Goal: Task Accomplishment & Management: Manage account settings

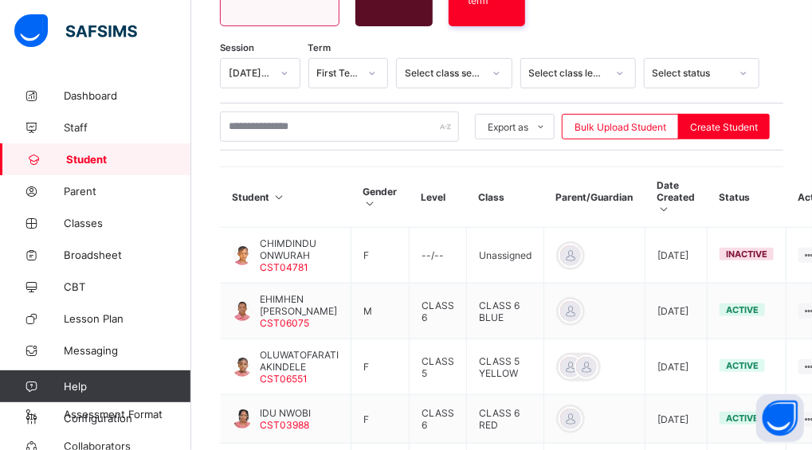
scroll to position [255, 0]
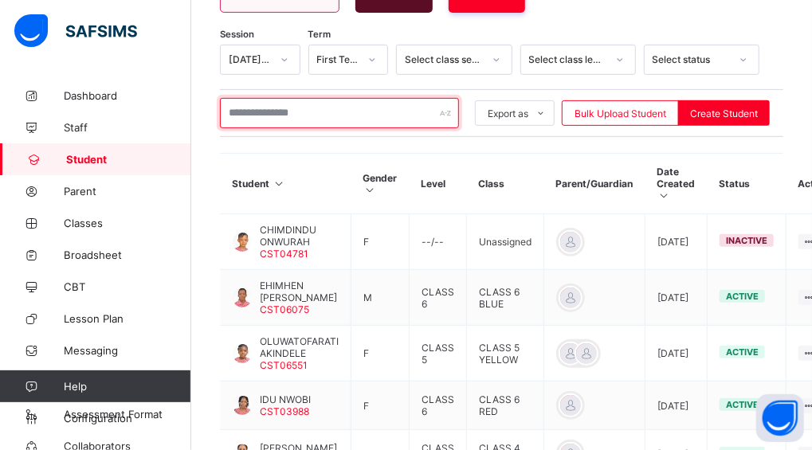
click at [275, 100] on input "text" at bounding box center [339, 113] width 239 height 30
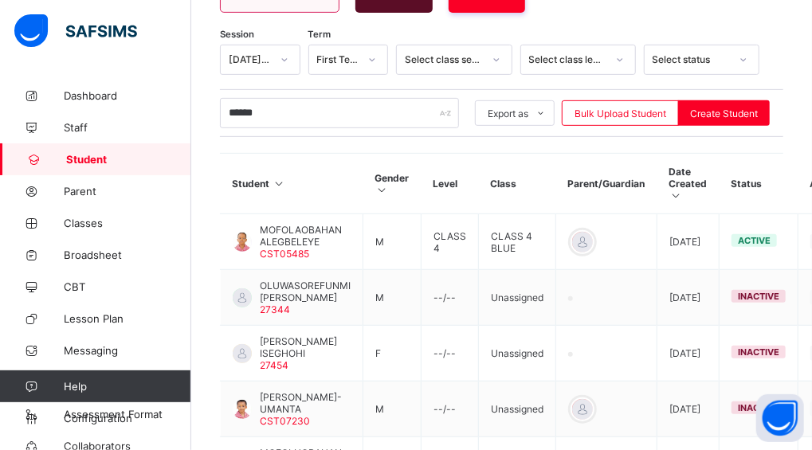
click at [209, 135] on div "Student 705 Total Student Active Student 493 Deactivated Student 212 393 Total …" at bounding box center [501, 339] width 621 height 1028
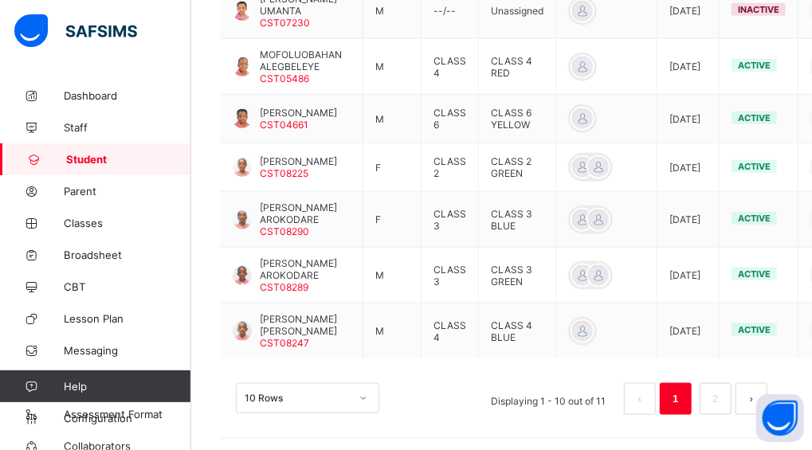
scroll to position [672, 0]
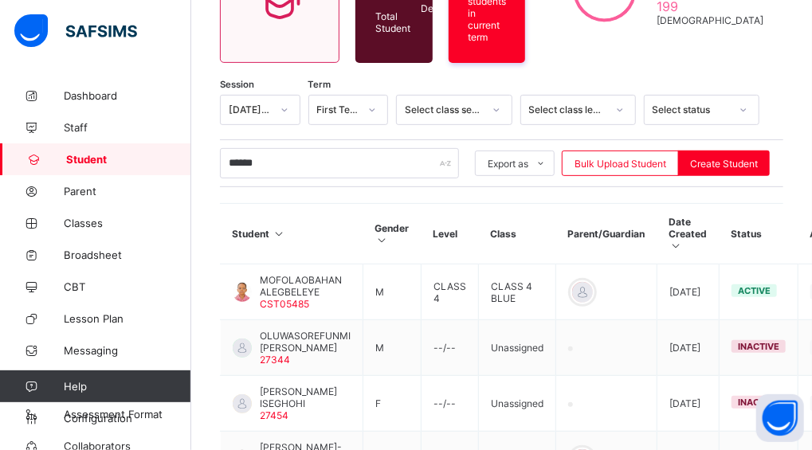
scroll to position [255, 0]
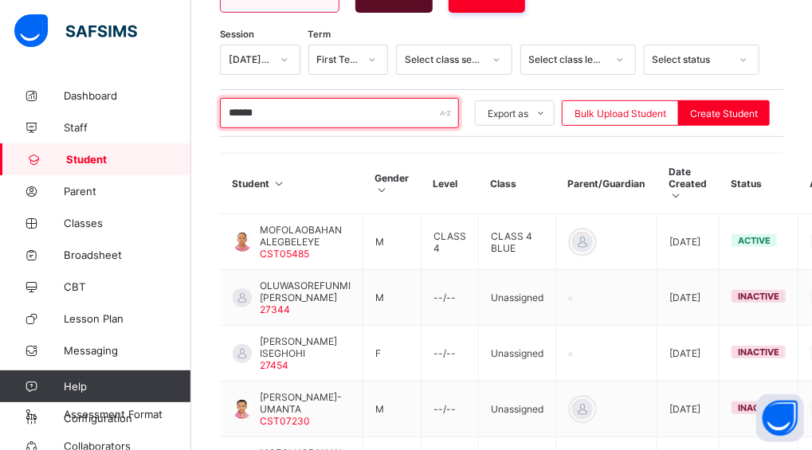
click at [315, 98] on input "******" at bounding box center [339, 113] width 239 height 30
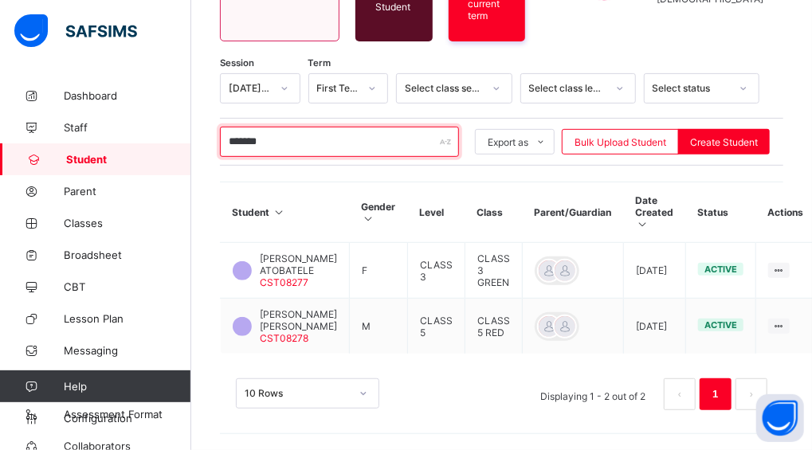
scroll to position [229, 0]
drag, startPoint x: 290, startPoint y: 132, endPoint x: 213, endPoint y: 131, distance: 77.3
click at [213, 131] on div "Student 705 Total Student Active Student 493 Deactivated Student 212 393 Total …" at bounding box center [501, 151] width 621 height 597
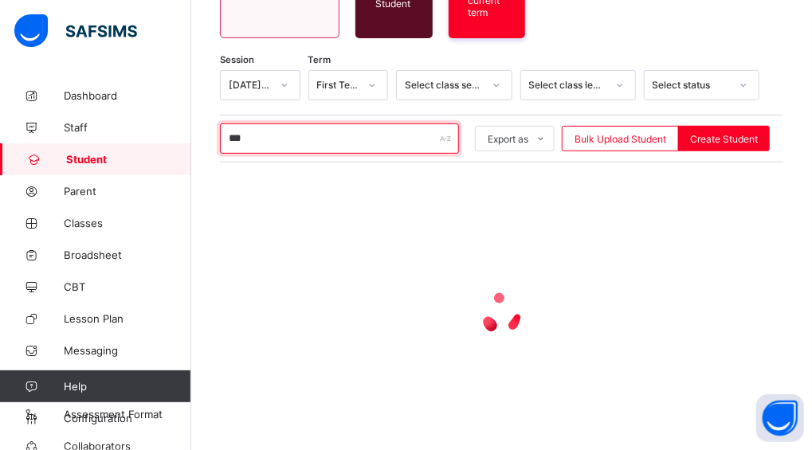
scroll to position [255, 0]
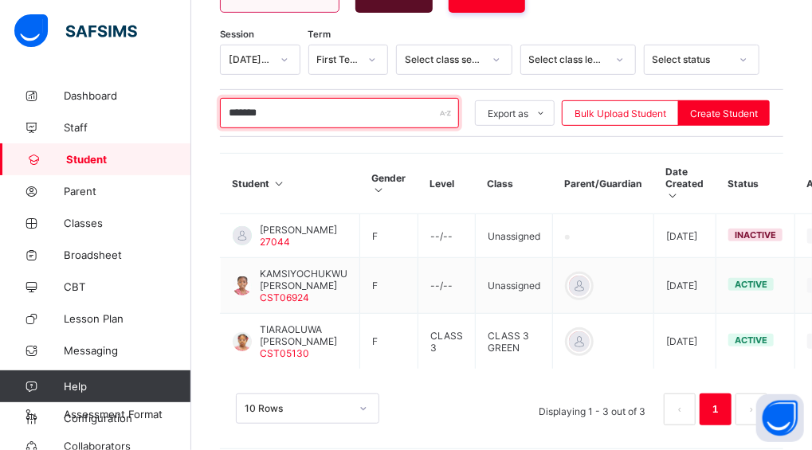
type input "*******"
drag, startPoint x: 287, startPoint y: 104, endPoint x: 213, endPoint y: 109, distance: 74.3
click at [213, 109] on div "Student 705 Total Student Active Student 493 Deactivated Student 212 393 Total …" at bounding box center [501, 145] width 621 height 640
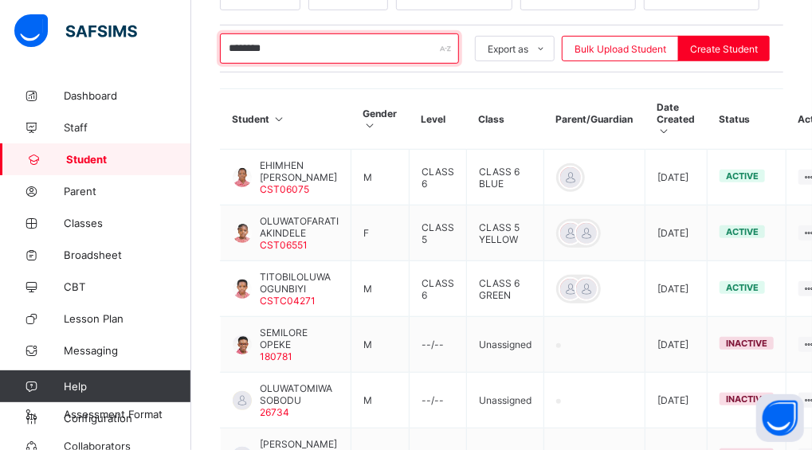
scroll to position [277, 0]
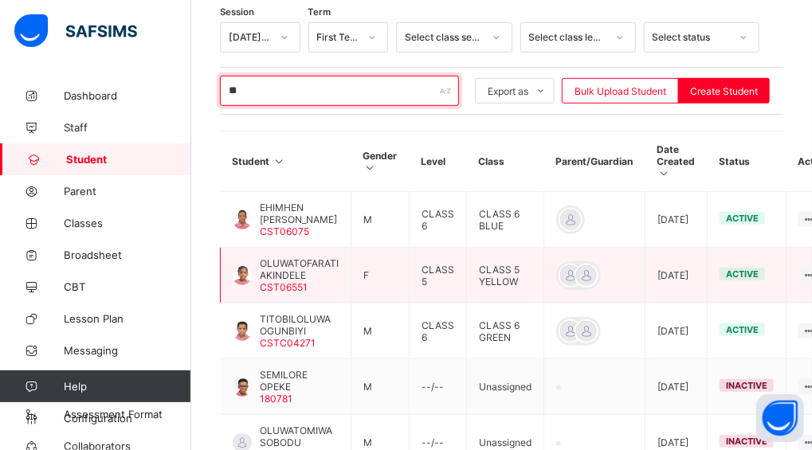
type input "*"
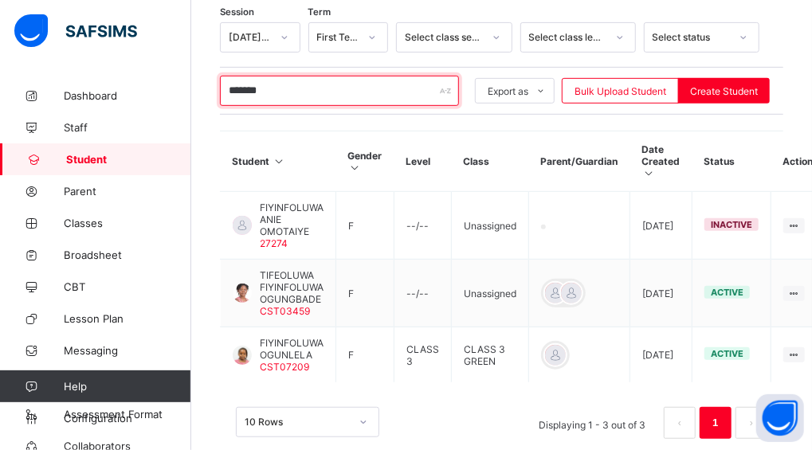
drag, startPoint x: 294, startPoint y: 76, endPoint x: 210, endPoint y: 75, distance: 83.7
click at [210, 75] on div "Student 705 Total Student Active Student 493 Deactivated Student 212 393 Total …" at bounding box center [501, 140] width 621 height 676
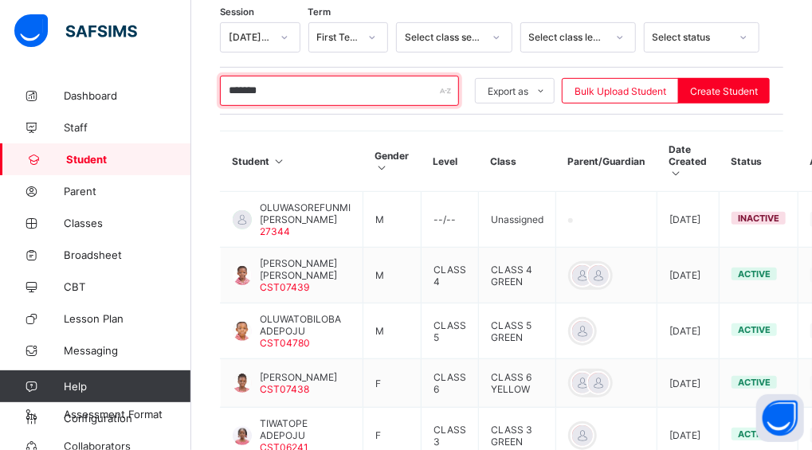
click at [298, 80] on input "*******" at bounding box center [339, 91] width 239 height 30
type input "*"
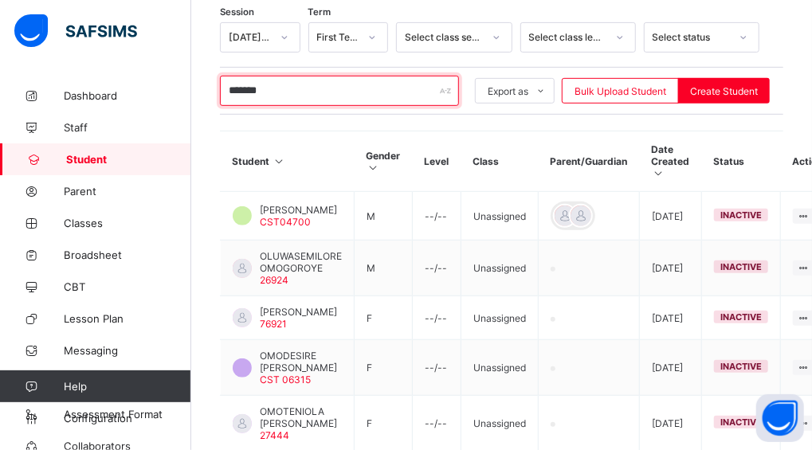
type input "********"
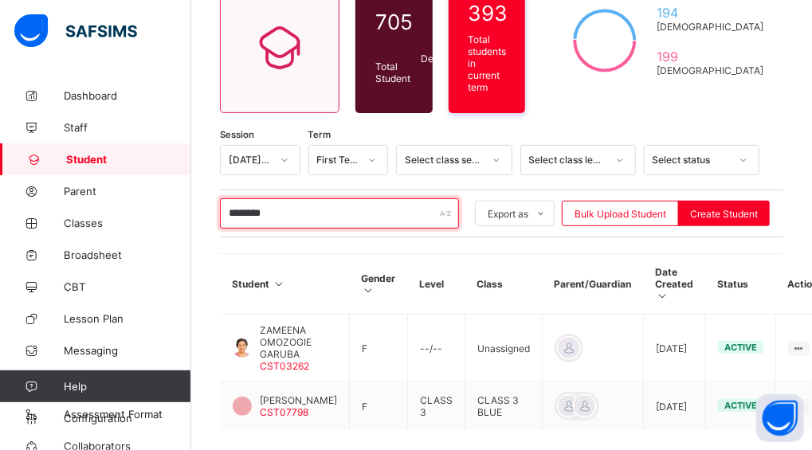
scroll to position [218, 0]
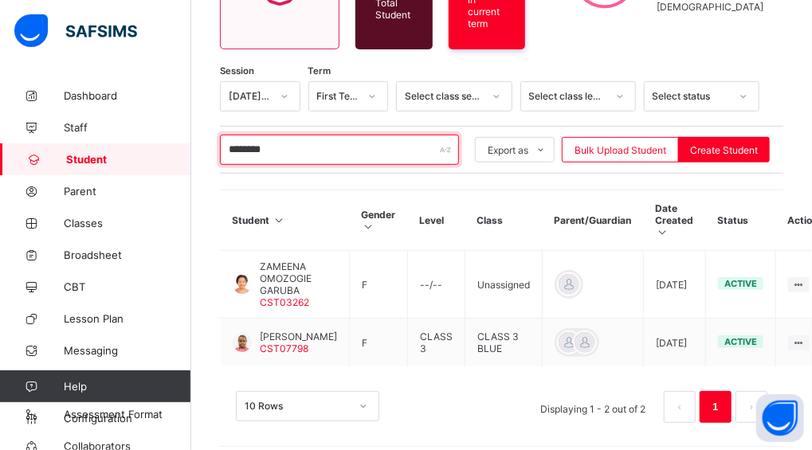
drag, startPoint x: 364, startPoint y: 143, endPoint x: 196, endPoint y: 132, distance: 168.5
click at [196, 132] on div "Student 705 Total Student Active Student 493 Deactivated Student 212 393 Total …" at bounding box center [501, 161] width 621 height 601
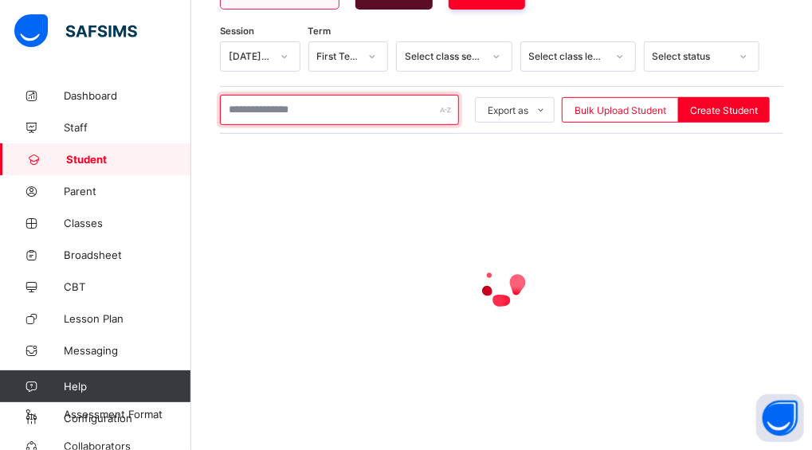
scroll to position [277, 0]
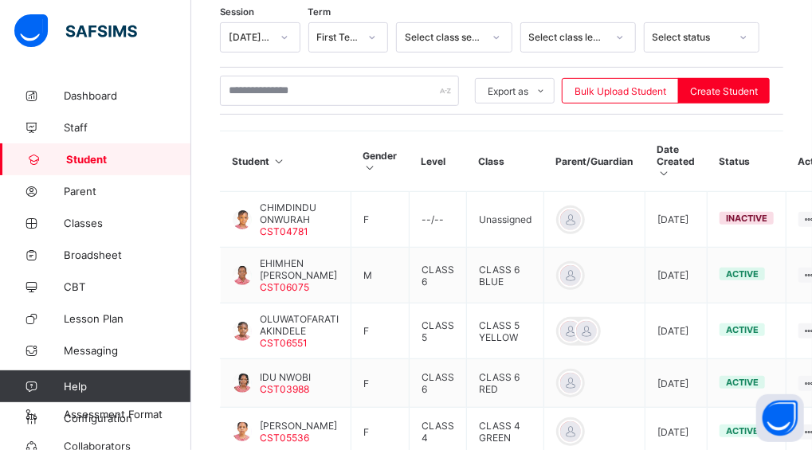
click at [314, 114] on div "Session 2025-2026 Term First Term Select class section Select class level Selec…" at bounding box center [501, 402] width 563 height 761
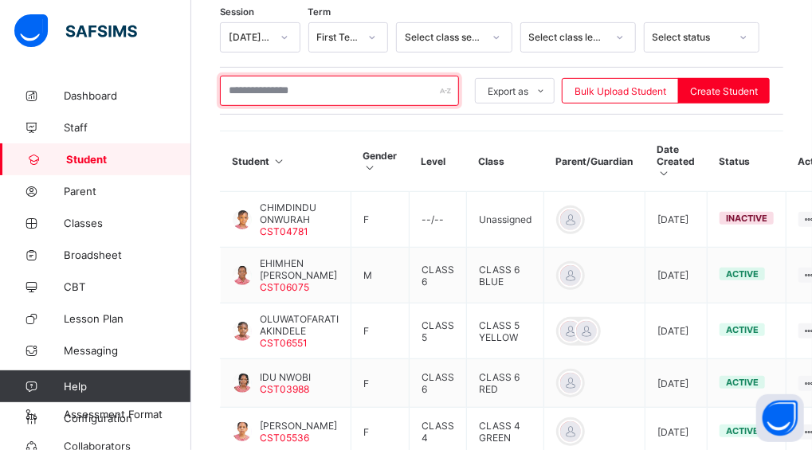
click at [282, 76] on input "text" at bounding box center [339, 91] width 239 height 30
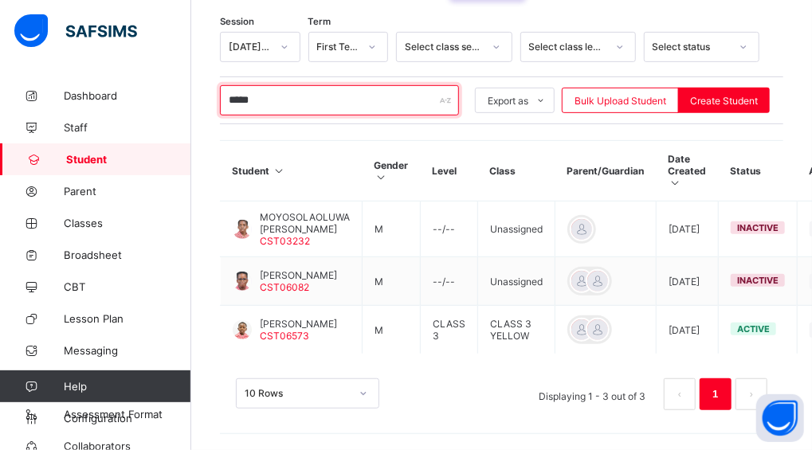
scroll to position [251, 0]
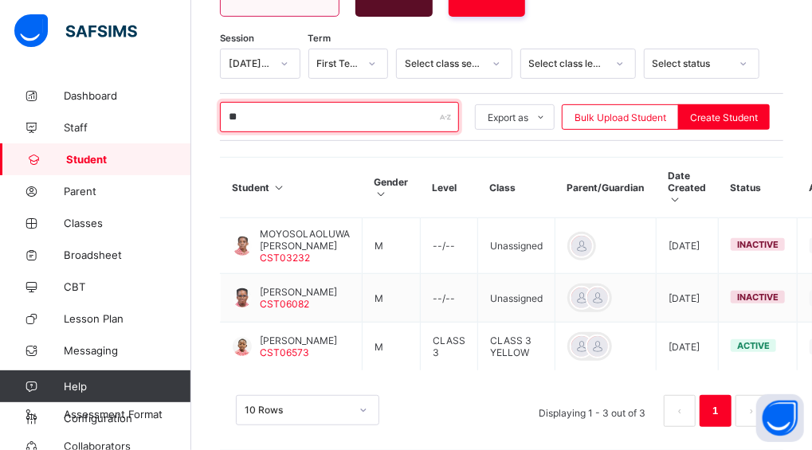
type input "*"
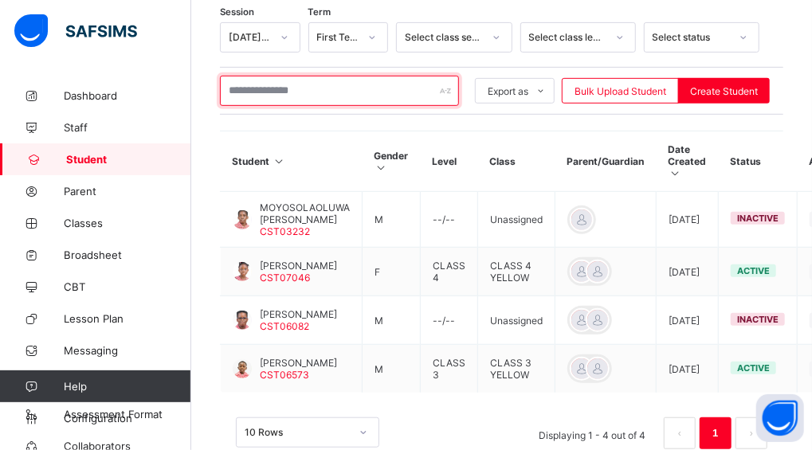
scroll to position [258, 0]
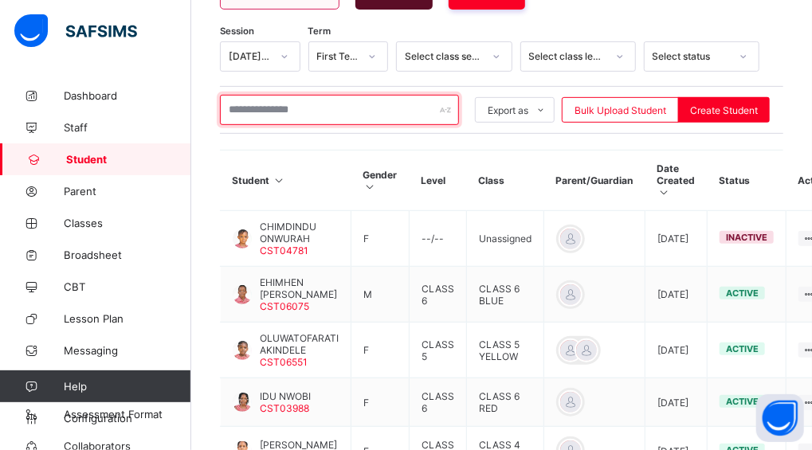
click at [241, 112] on input "text" at bounding box center [339, 110] width 239 height 30
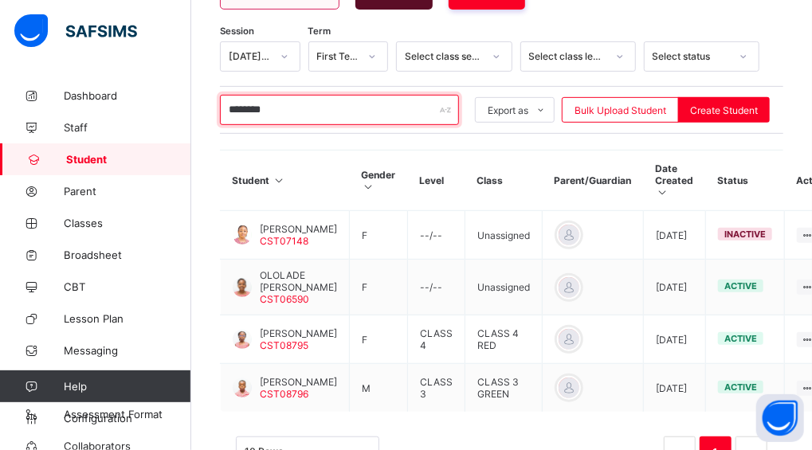
drag, startPoint x: 285, startPoint y: 101, endPoint x: 223, endPoint y: 100, distance: 62.1
click at [223, 100] on input "********" at bounding box center [339, 110] width 239 height 30
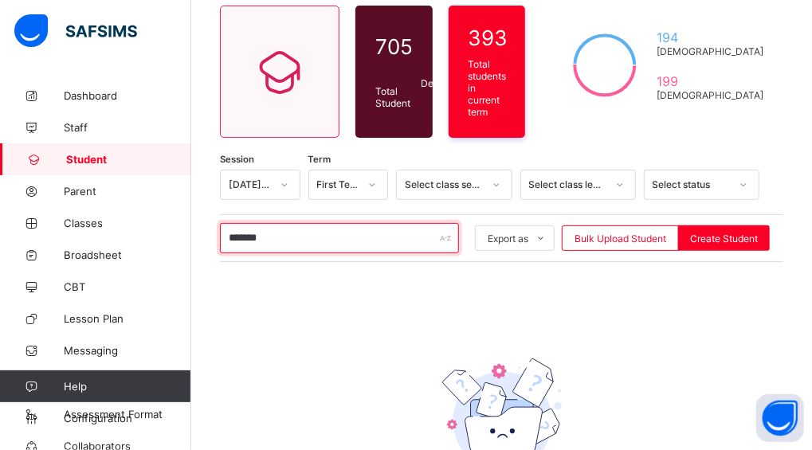
scroll to position [242, 0]
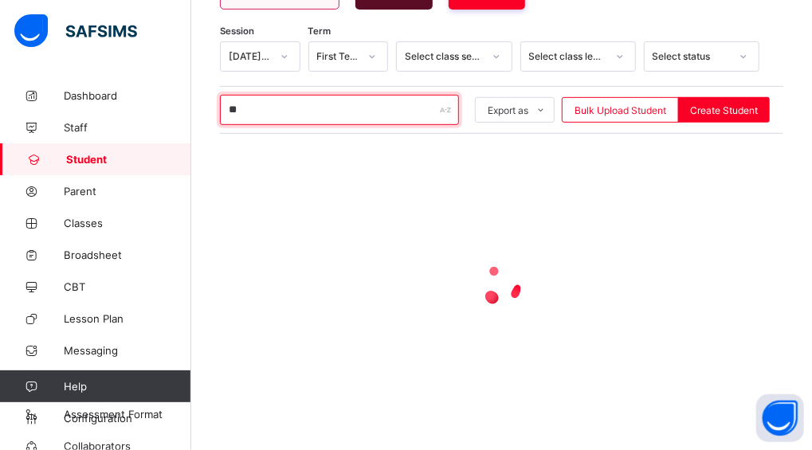
type input "*"
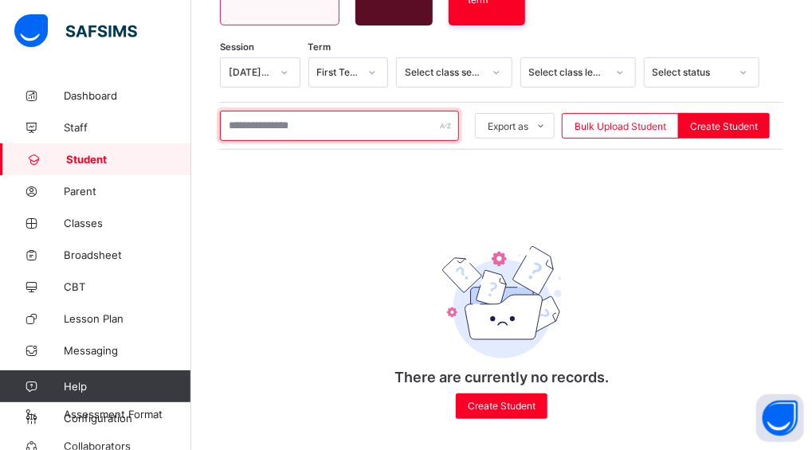
scroll to position [258, 0]
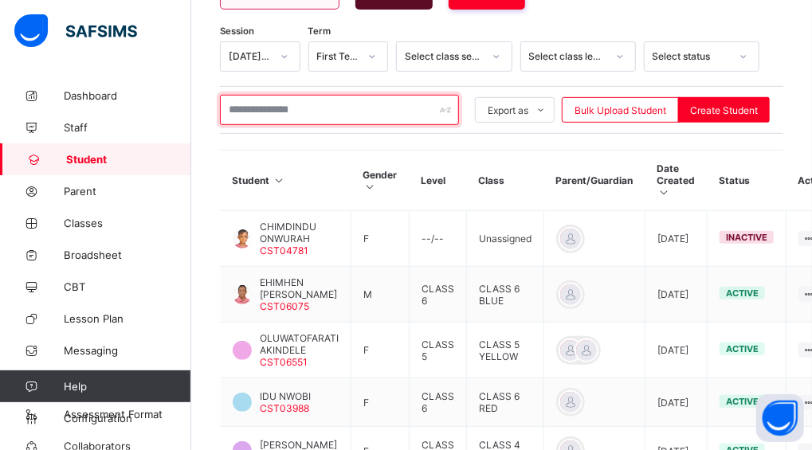
type input "*"
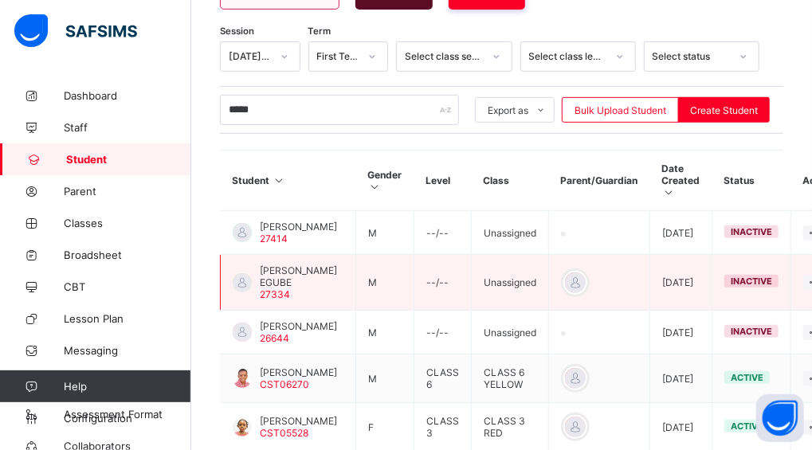
click at [810, 272] on td "View Profile Edit Student Assign Class Link Parent/Guardian Delete Student" at bounding box center [821, 283] width 60 height 56
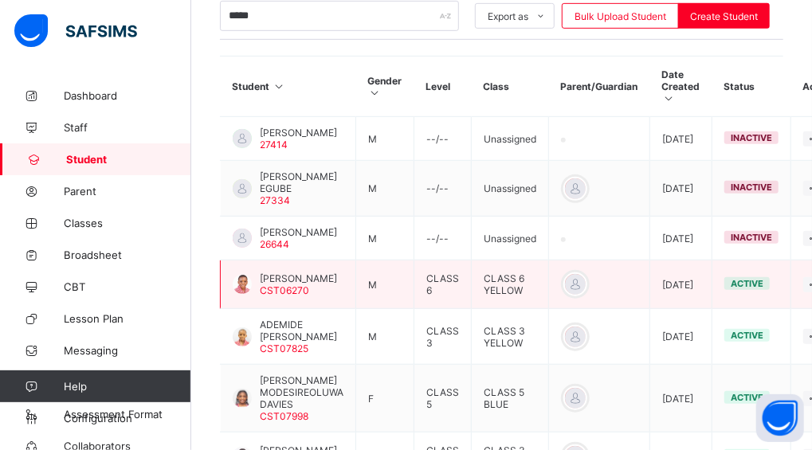
scroll to position [315, 0]
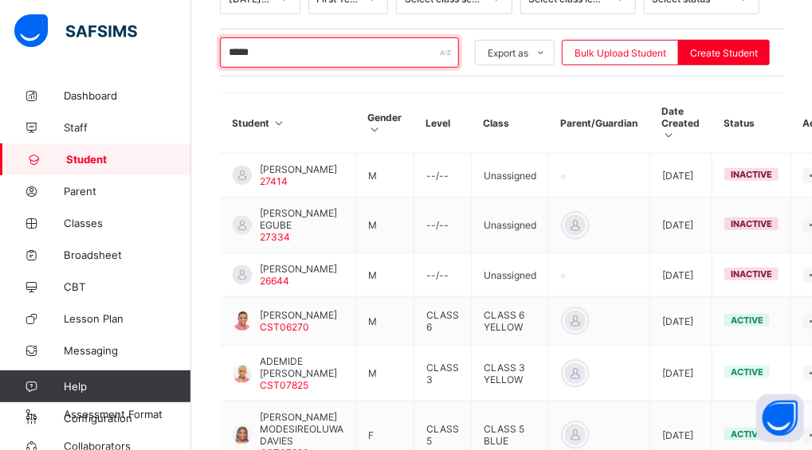
drag, startPoint x: 288, startPoint y: 42, endPoint x: 210, endPoint y: 49, distance: 78.4
click at [210, 49] on div "Student 705 Total Student Active Student 493 Deactivated Student 212 393 Total …" at bounding box center [501, 241] width 621 height 954
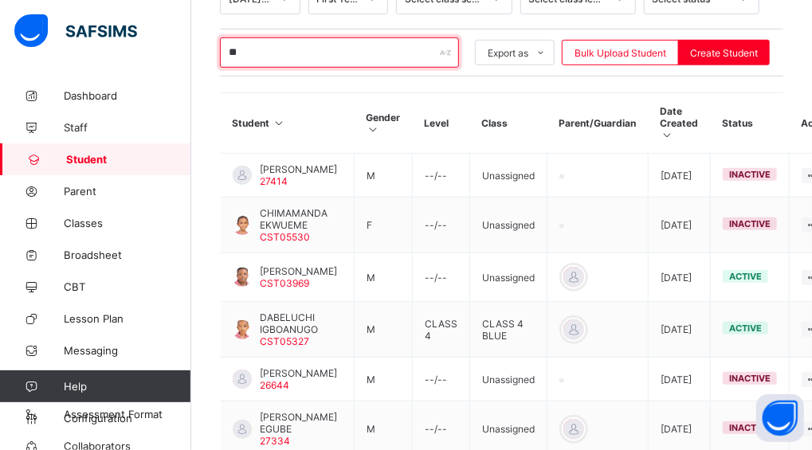
type input "*"
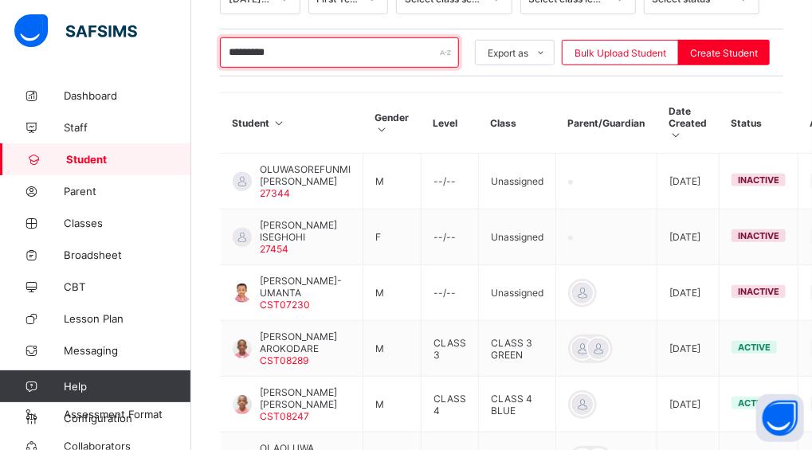
click at [307, 37] on input "*********" at bounding box center [339, 52] width 239 height 30
type input "*"
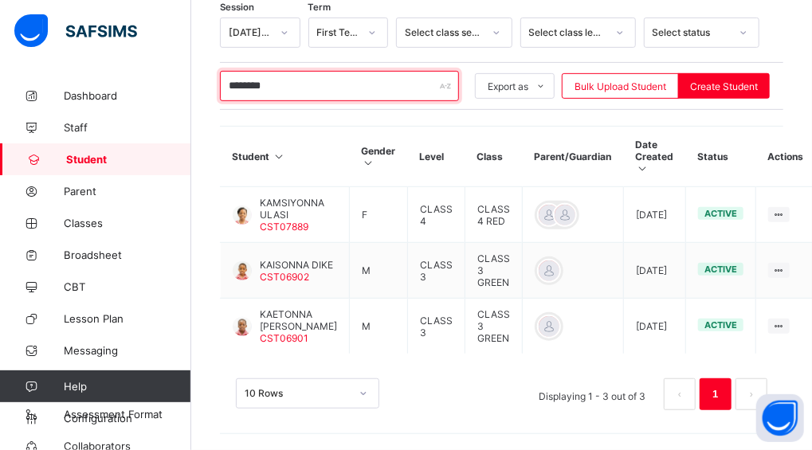
scroll to position [260, 0]
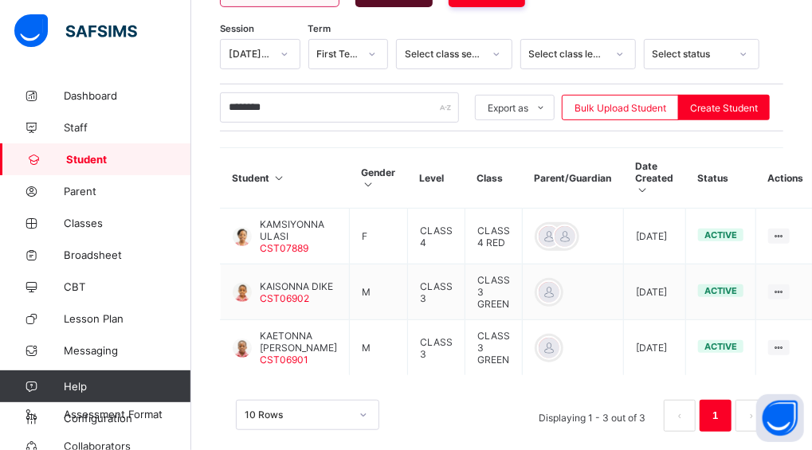
click at [210, 298] on div "Student 705 Total Student Active Student 493 Deactivated Student 212 393 Total …" at bounding box center [501, 145] width 621 height 652
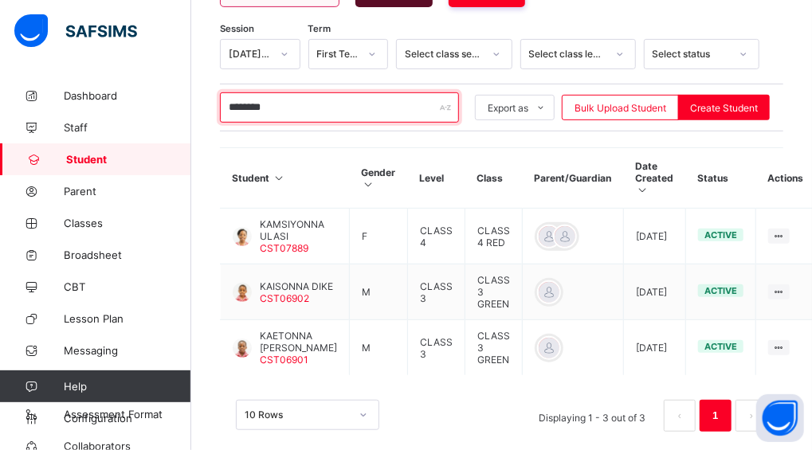
click at [293, 100] on input "********" at bounding box center [339, 107] width 239 height 30
drag, startPoint x: 293, startPoint y: 100, endPoint x: 205, endPoint y: 107, distance: 88.7
click at [205, 107] on div "Student 705 Total Student Active Student 493 Deactivated Student 212 393 Total …" at bounding box center [501, 145] width 621 height 652
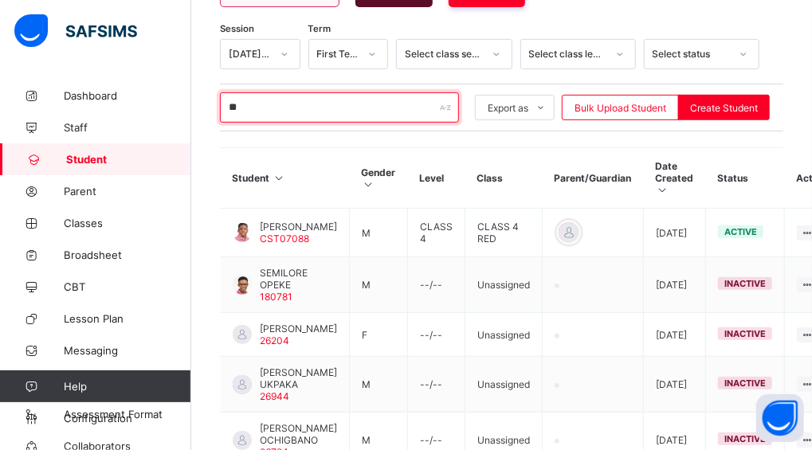
type input "*"
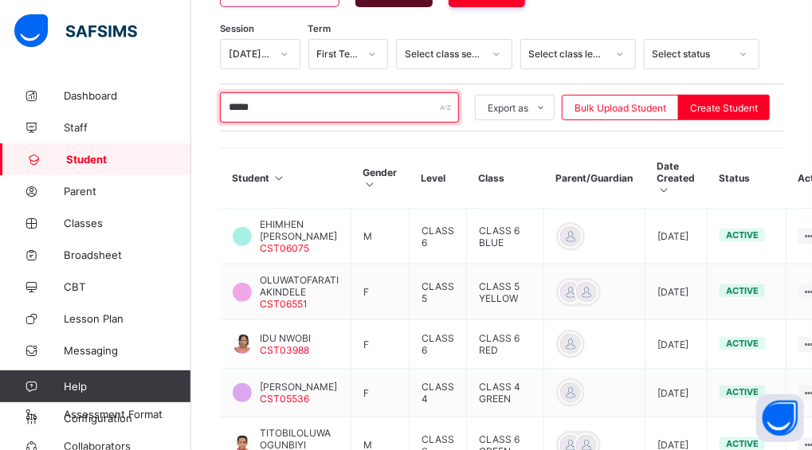
scroll to position [155, 0]
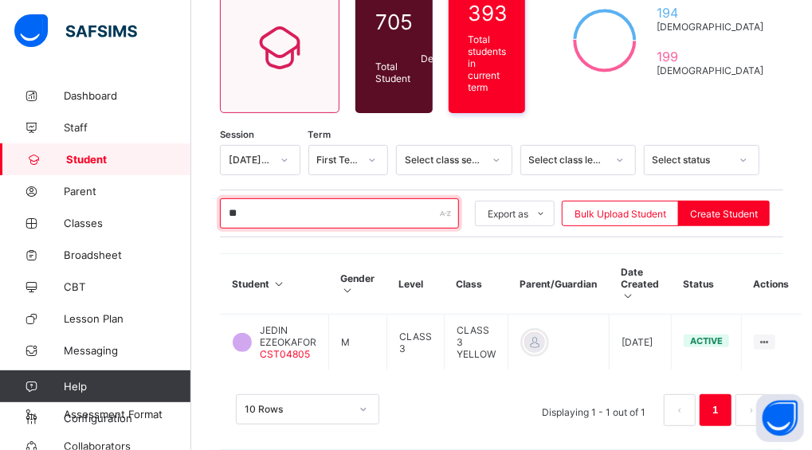
type input "*"
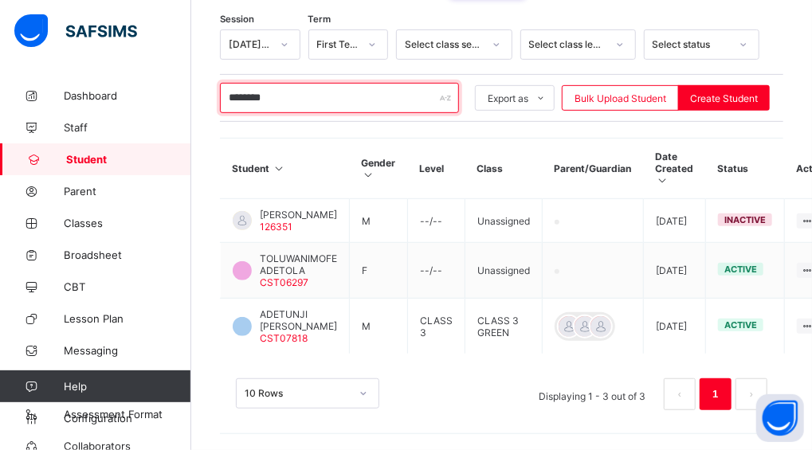
scroll to position [272, 0]
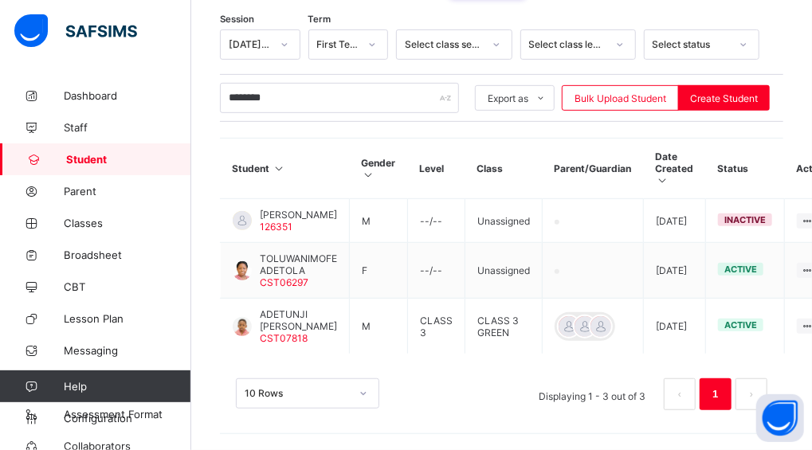
click at [253, 106] on div "******** Export as Pdf Report Excel Report Excel Report (LMS) Bulk Upload Stude…" at bounding box center [501, 98] width 563 height 48
click at [290, 96] on input "********" at bounding box center [339, 98] width 239 height 30
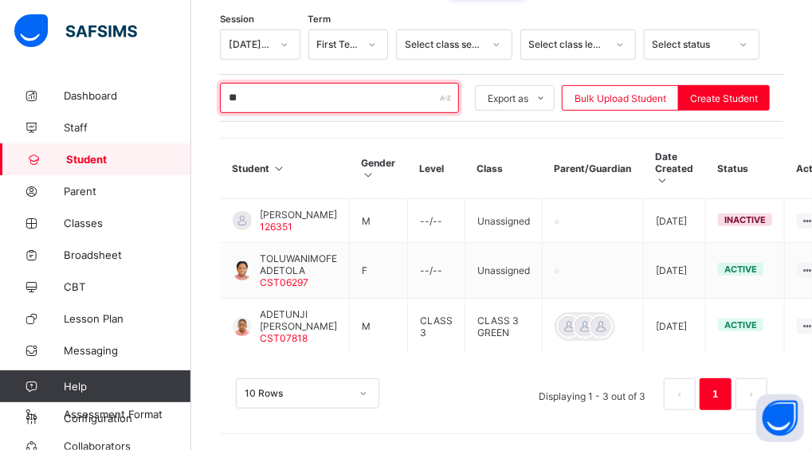
type input "*"
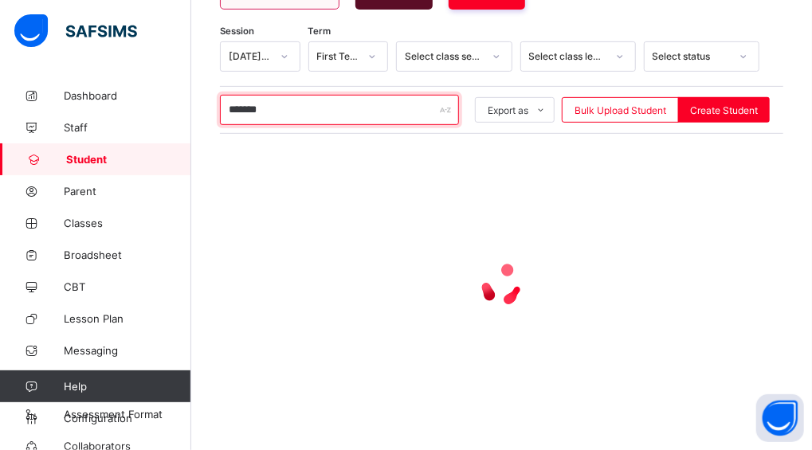
scroll to position [218, 0]
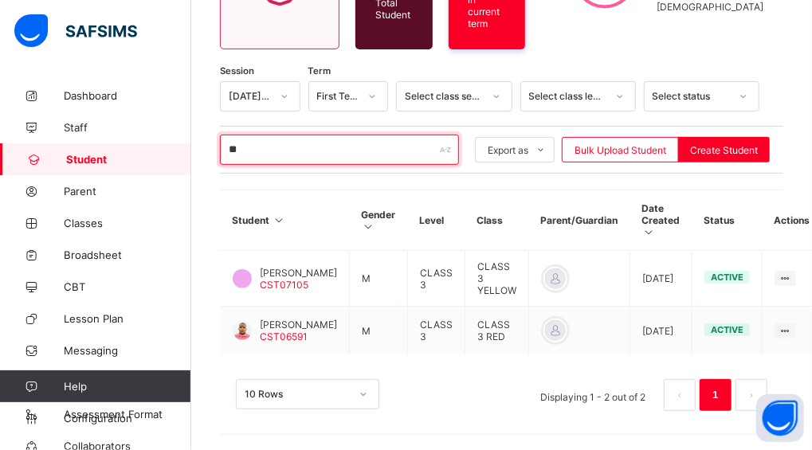
type input "*"
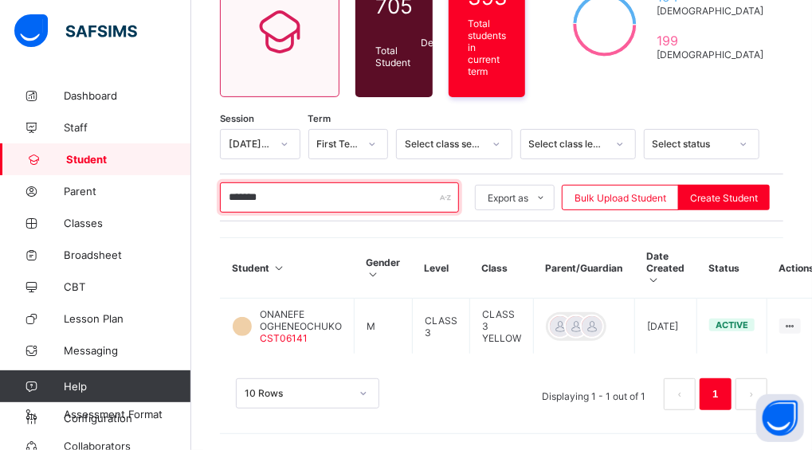
scroll to position [155, 0]
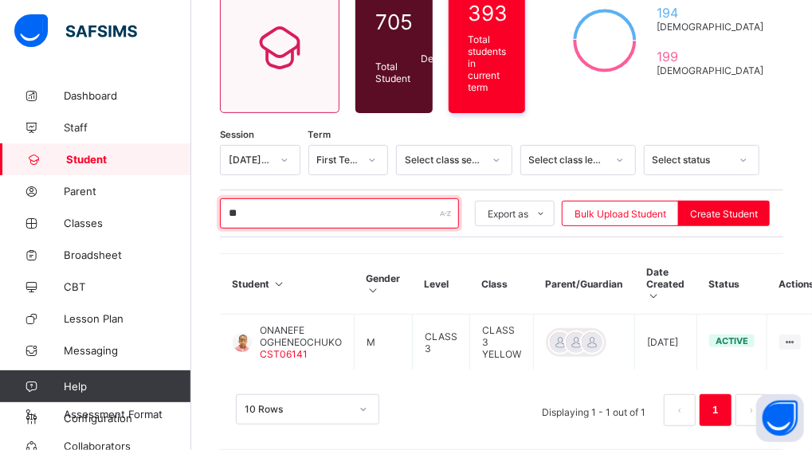
type input "*"
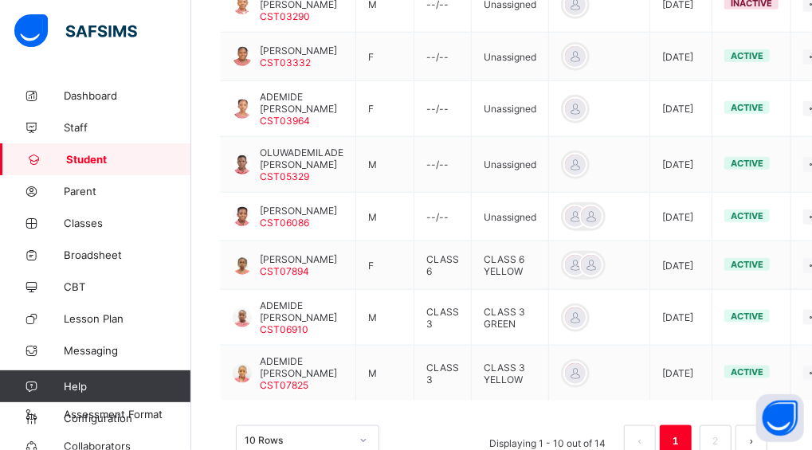
scroll to position [610, 0]
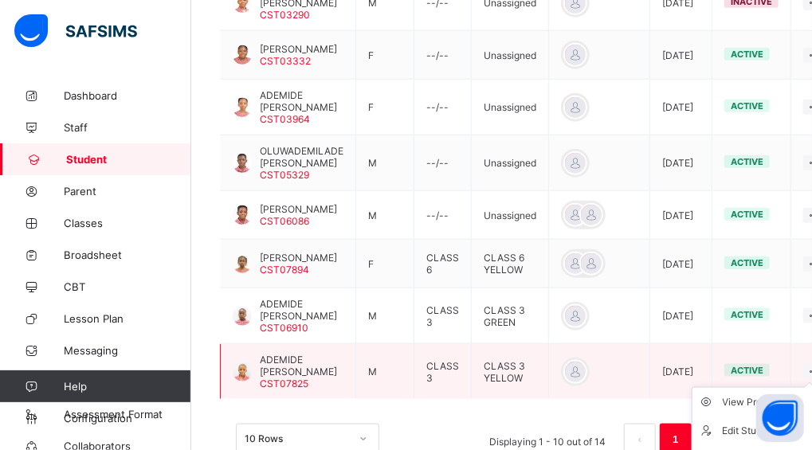
click at [801, 387] on ul "View Profile Edit Student Link Parent/Guardian Delete Student" at bounding box center [757, 445] width 133 height 116
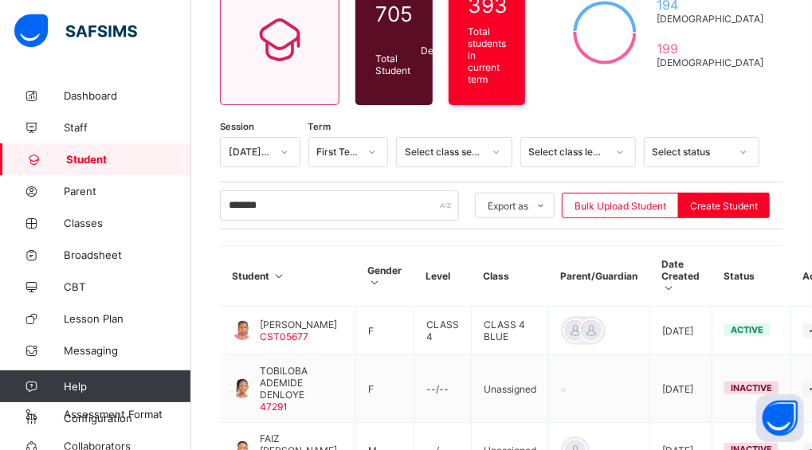
scroll to position [100, 0]
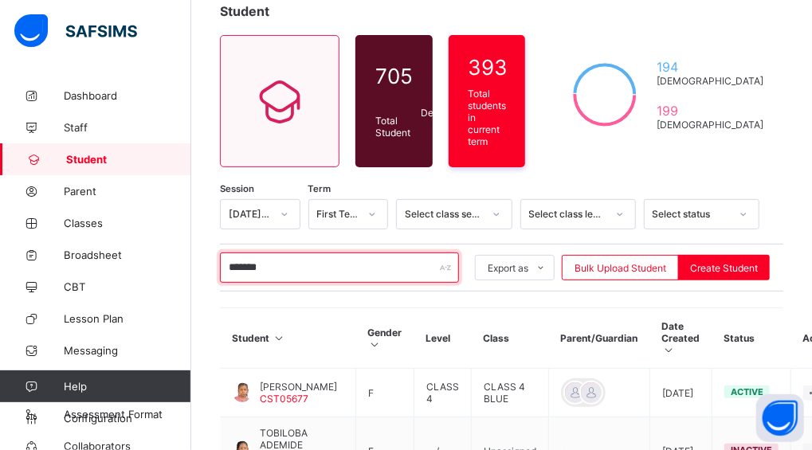
click at [296, 268] on input "*******" at bounding box center [339, 268] width 239 height 30
type input "*"
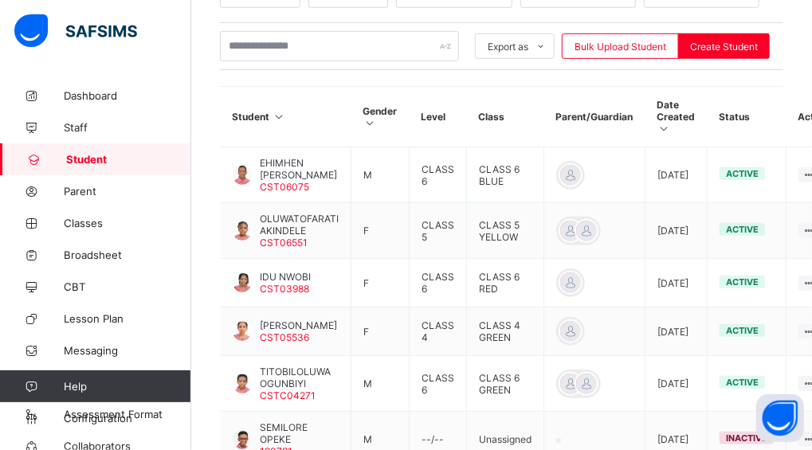
scroll to position [323, 0]
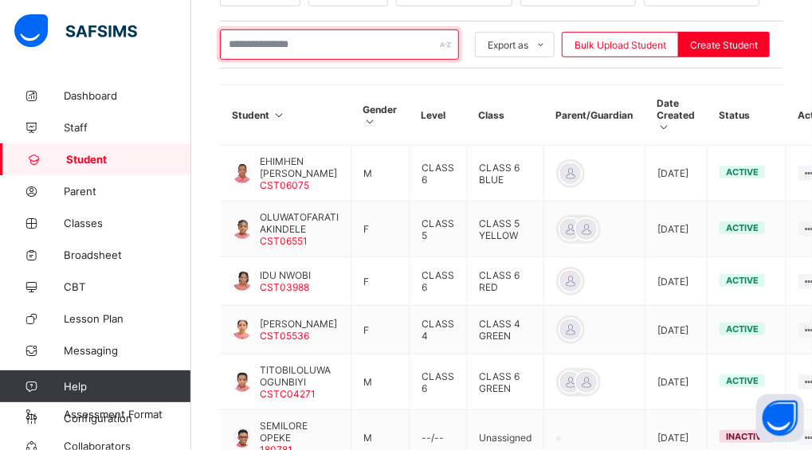
click at [249, 39] on input "text" at bounding box center [339, 44] width 239 height 30
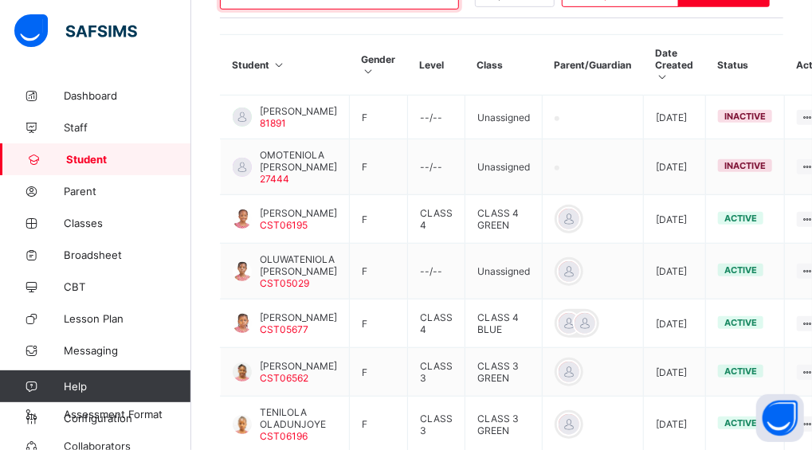
scroll to position [372, 0]
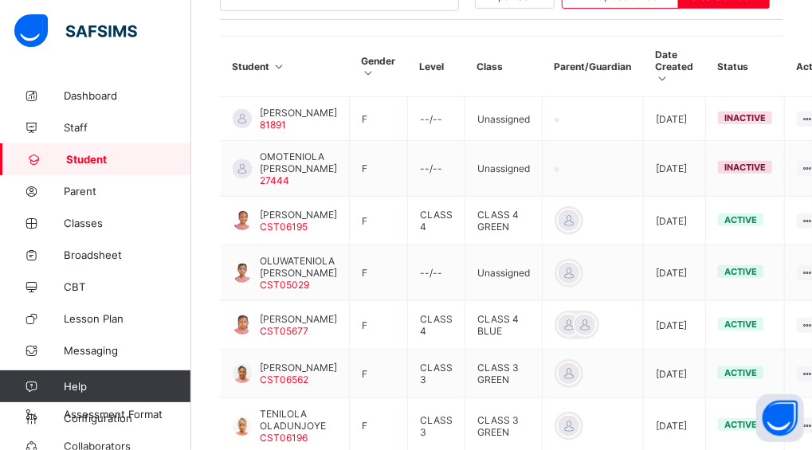
click at [208, 39] on div "Student 705 Total Student Active Student 493 Deactivated Student 212 393 Total …" at bounding box center [501, 212] width 621 height 1009
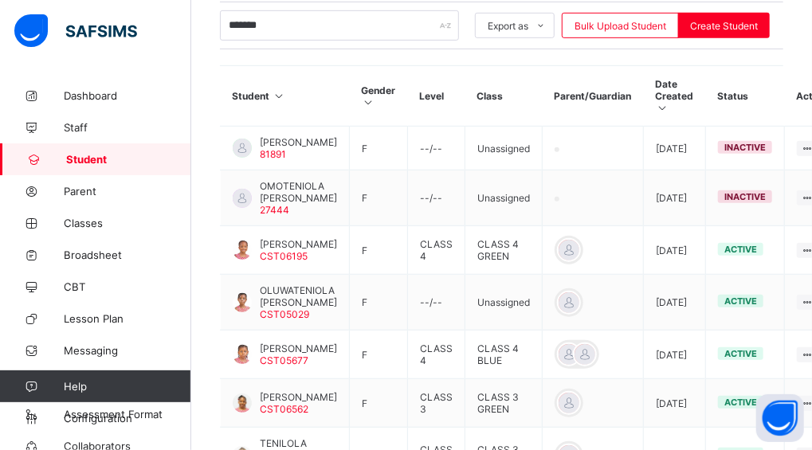
scroll to position [340, 0]
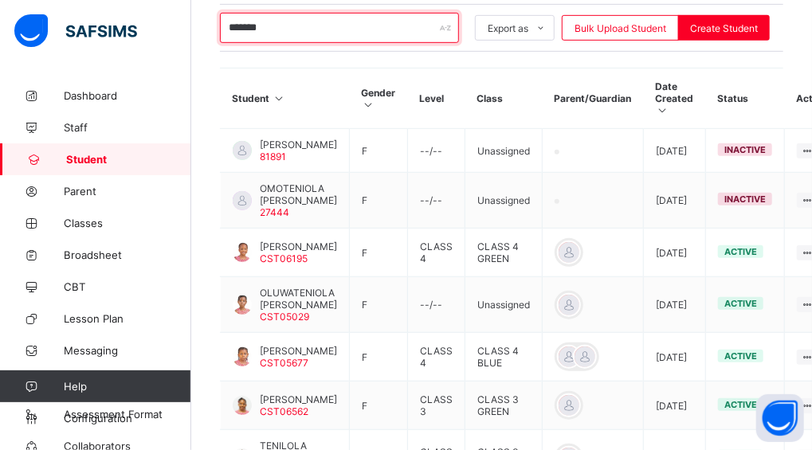
click at [296, 19] on input "*******" at bounding box center [339, 28] width 239 height 30
type input "*"
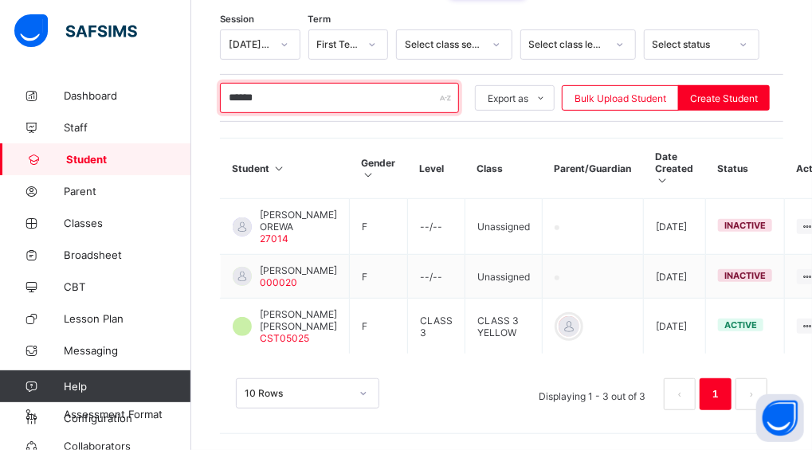
scroll to position [283, 0]
type input "*"
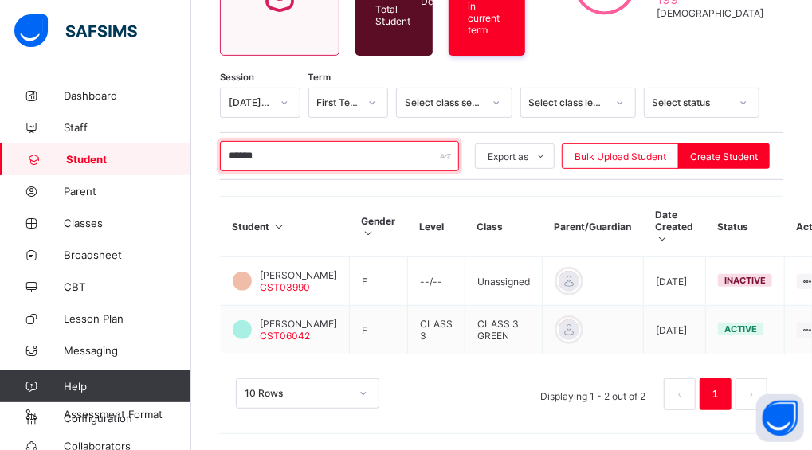
scroll to position [207, 0]
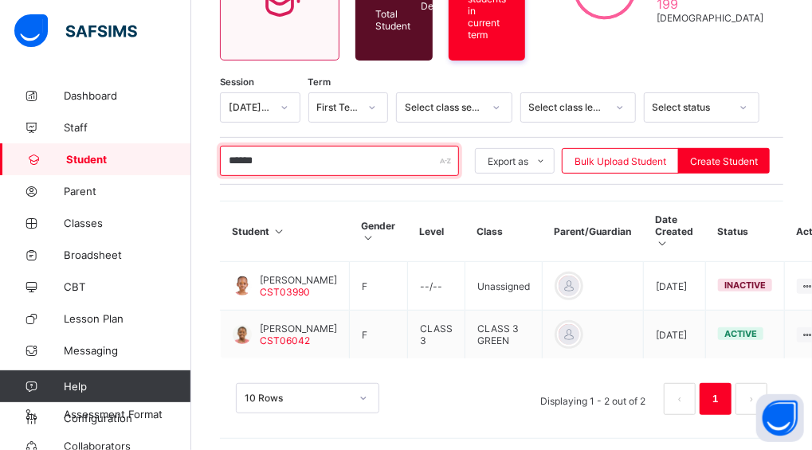
click at [266, 146] on input "******" at bounding box center [339, 161] width 239 height 30
type input "*"
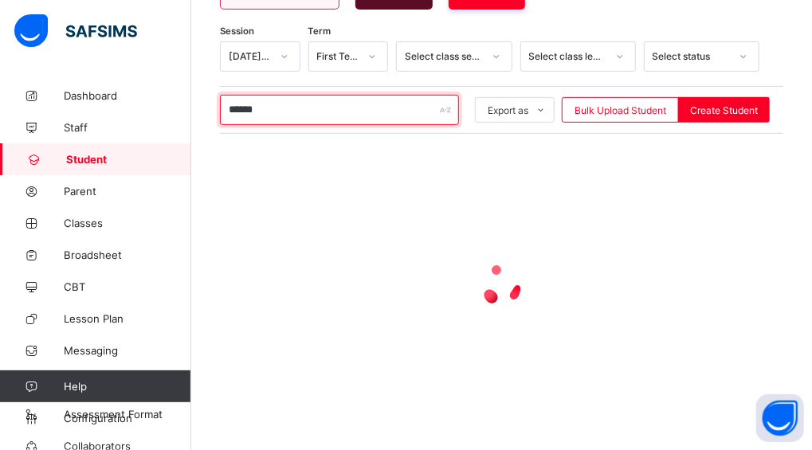
scroll to position [166, 0]
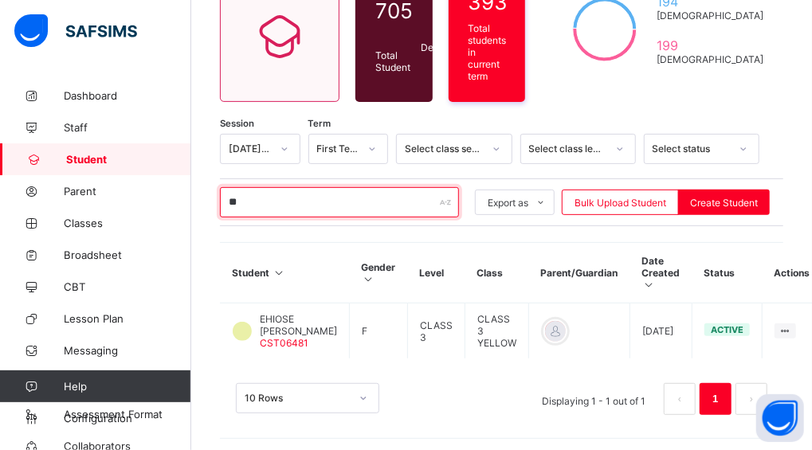
type input "*"
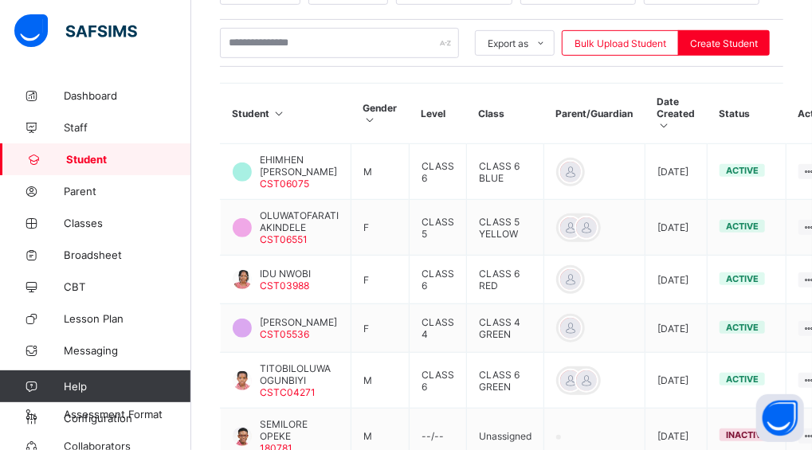
scroll to position [340, 0]
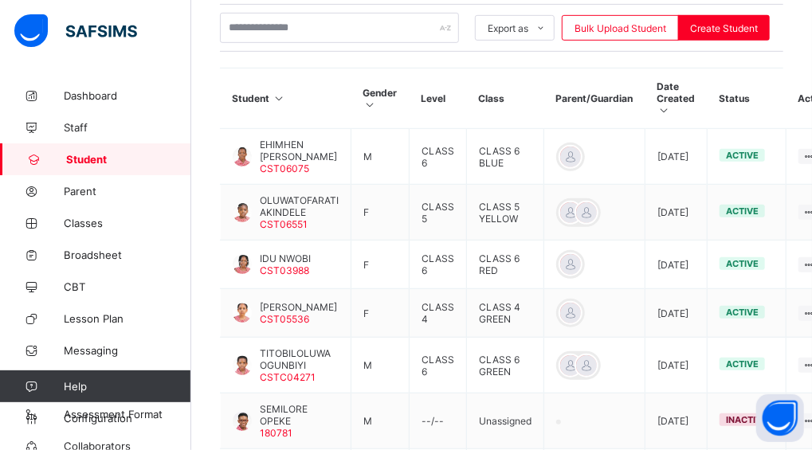
click at [287, 53] on div "Session 2025-2026 Term First Term Select class section Select class level Selec…" at bounding box center [501, 339] width 563 height 761
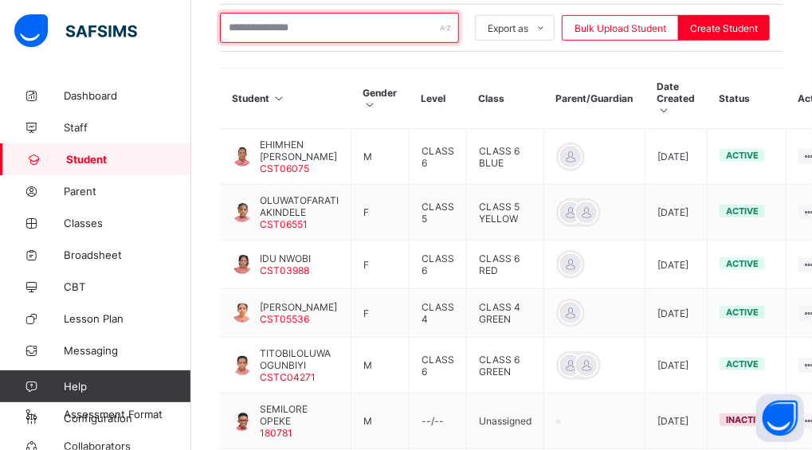
click at [355, 16] on input "text" at bounding box center [339, 28] width 239 height 30
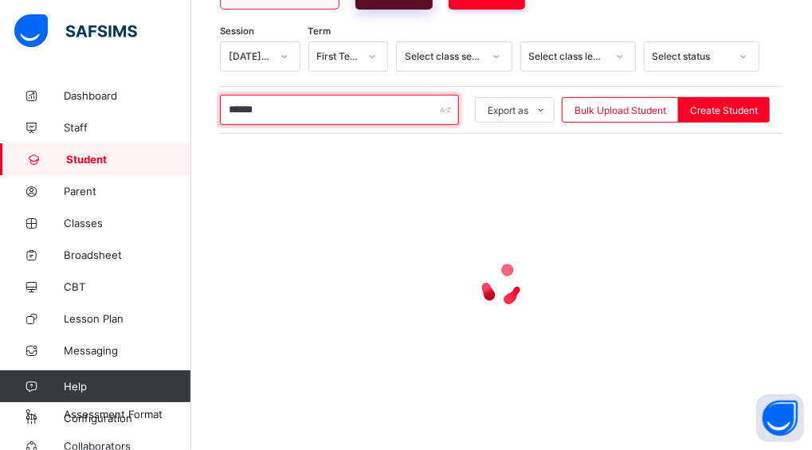
scroll to position [207, 0]
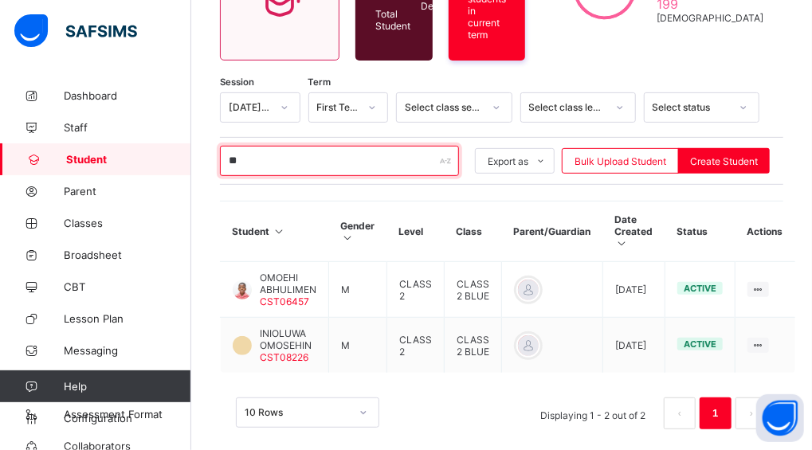
type input "*"
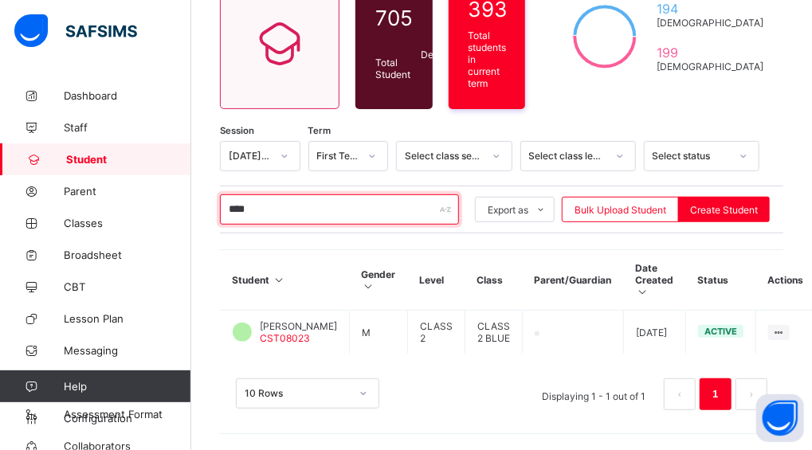
scroll to position [155, 0]
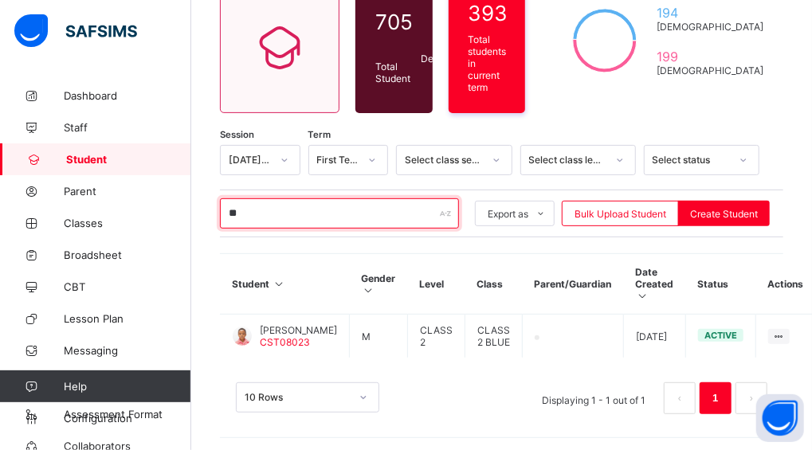
type input "*"
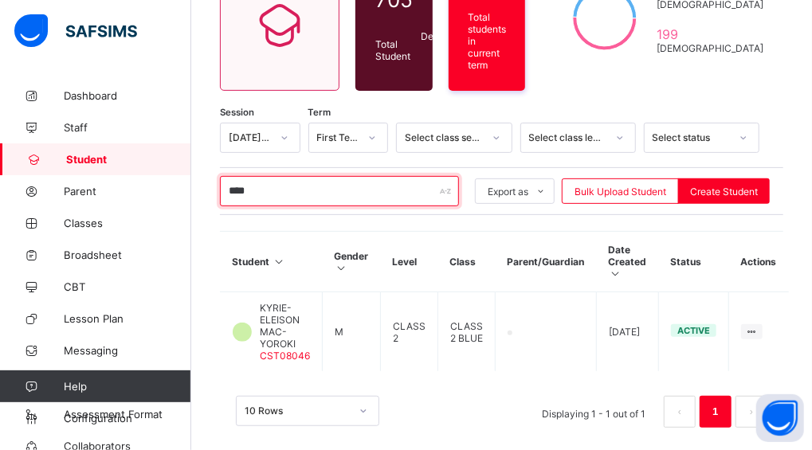
scroll to position [340, 0]
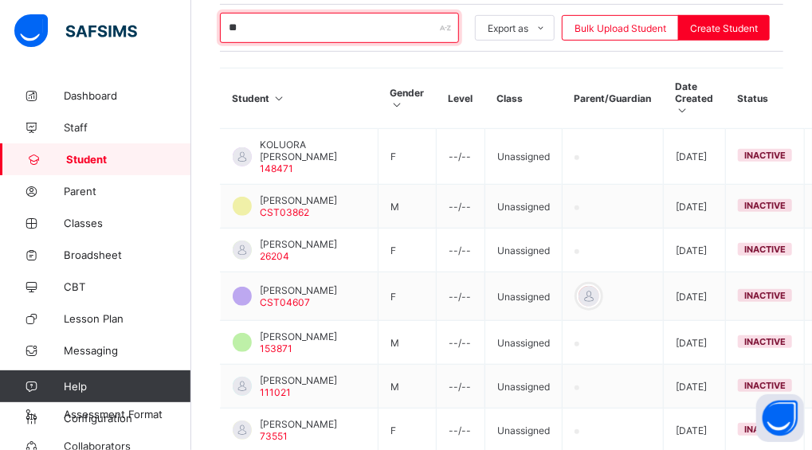
type input "*"
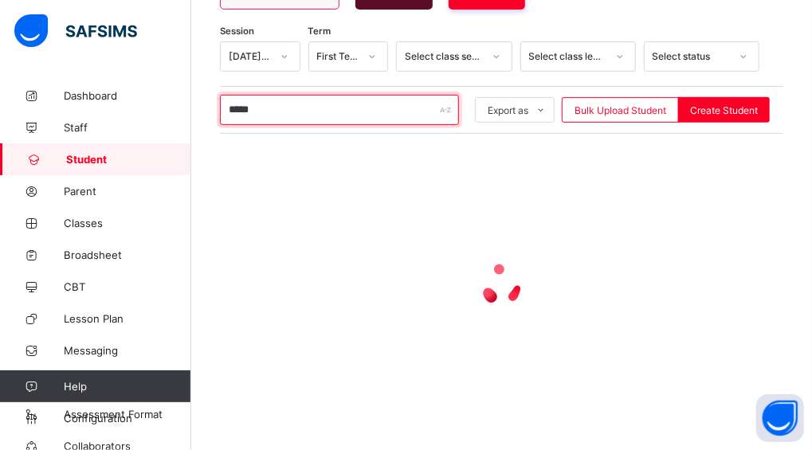
scroll to position [155, 0]
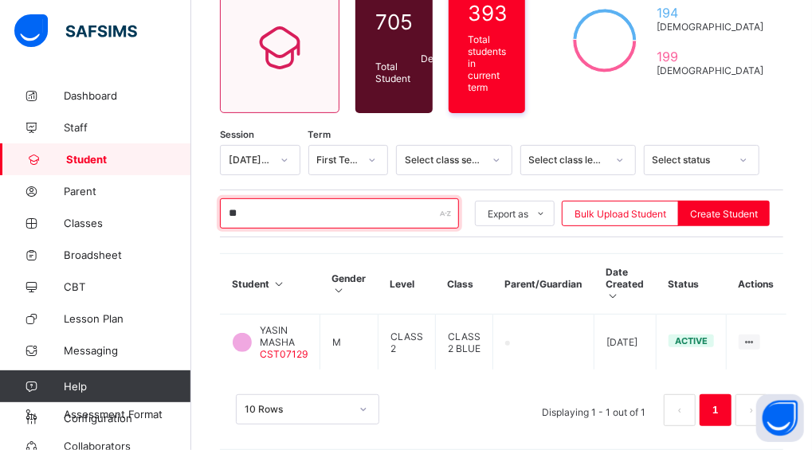
type input "*"
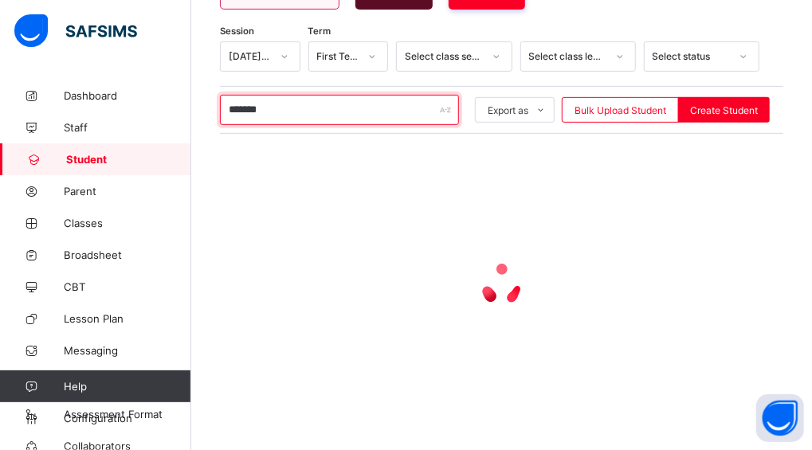
scroll to position [340, 0]
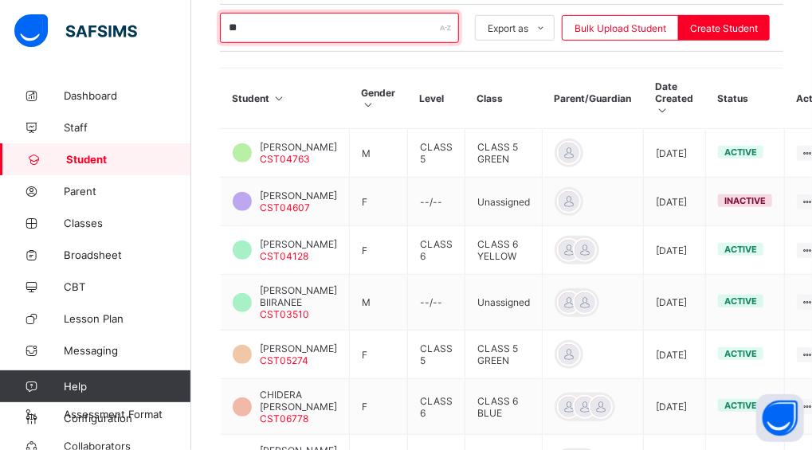
type input "*"
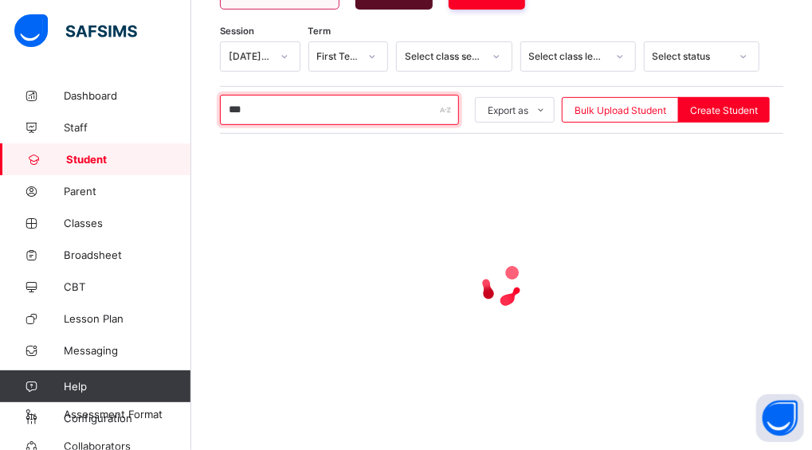
scroll to position [314, 0]
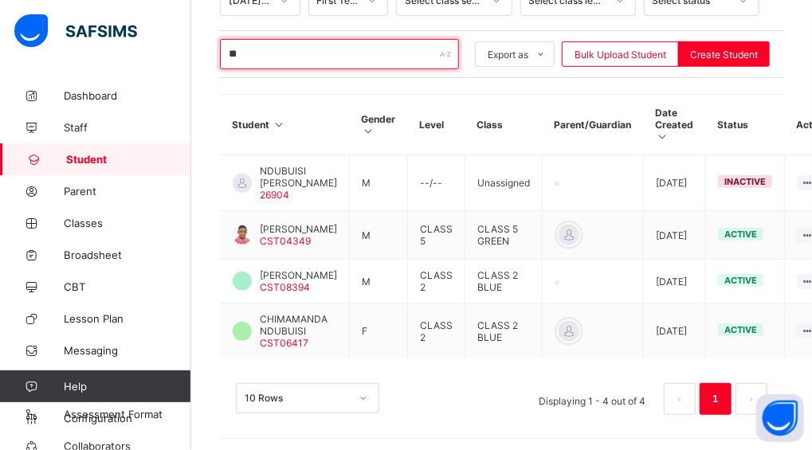
type input "*"
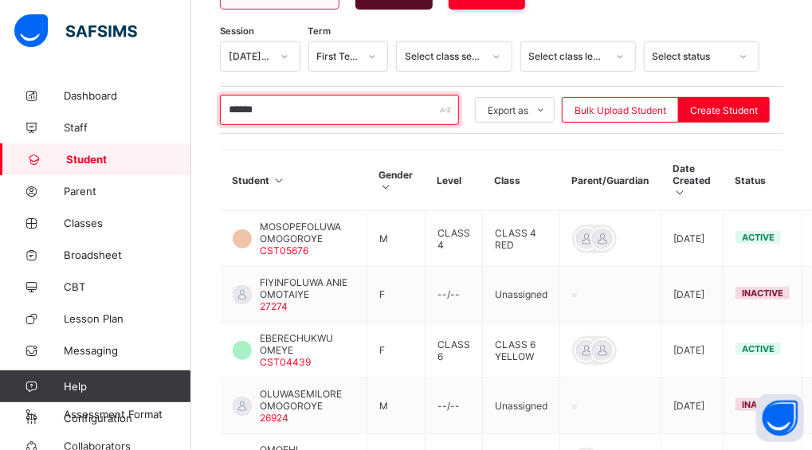
scroll to position [340, 0]
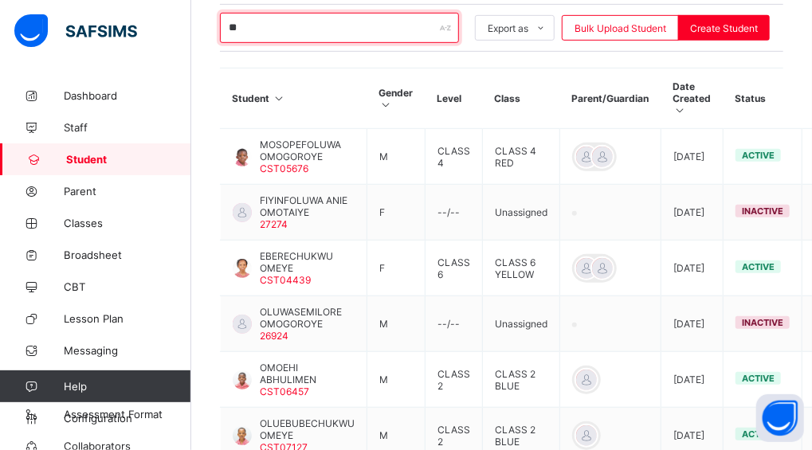
type input "*"
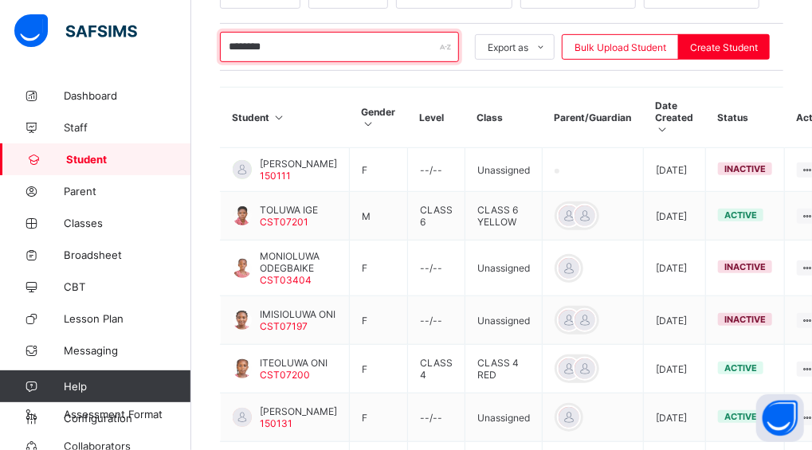
scroll to position [323, 0]
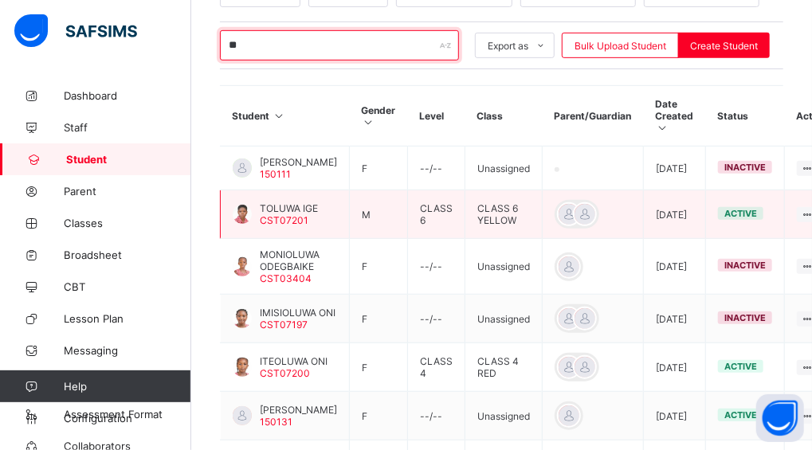
type input "*"
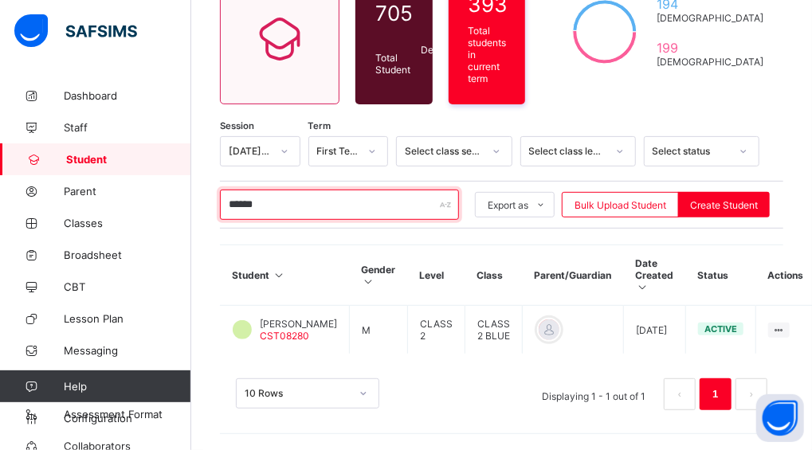
scroll to position [155, 0]
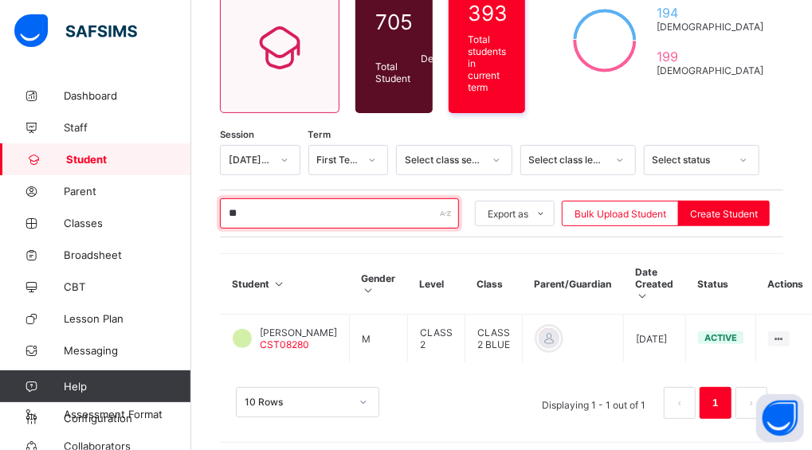
type input "*"
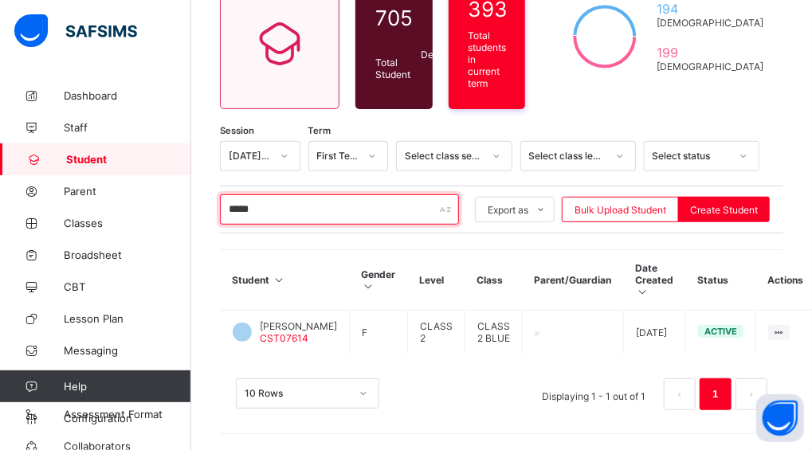
scroll to position [166, 0]
type input "*"
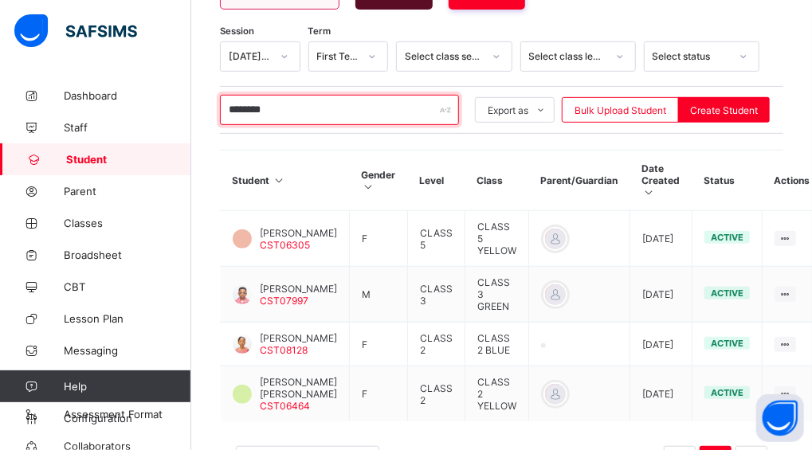
scroll to position [314, 0]
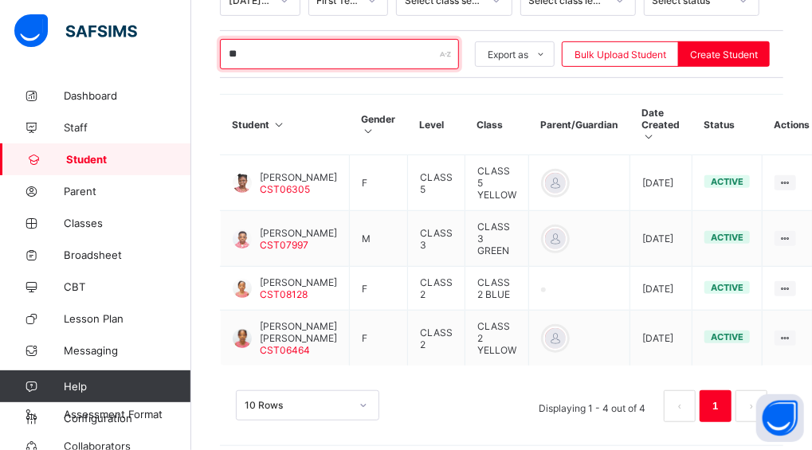
type input "*"
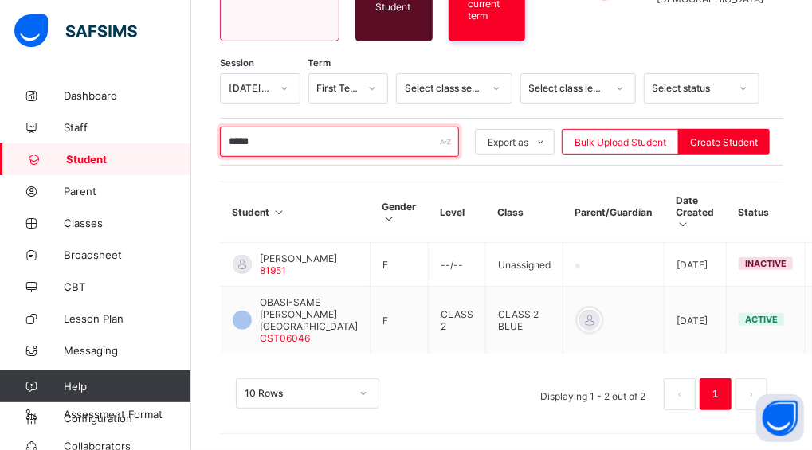
scroll to position [352, 0]
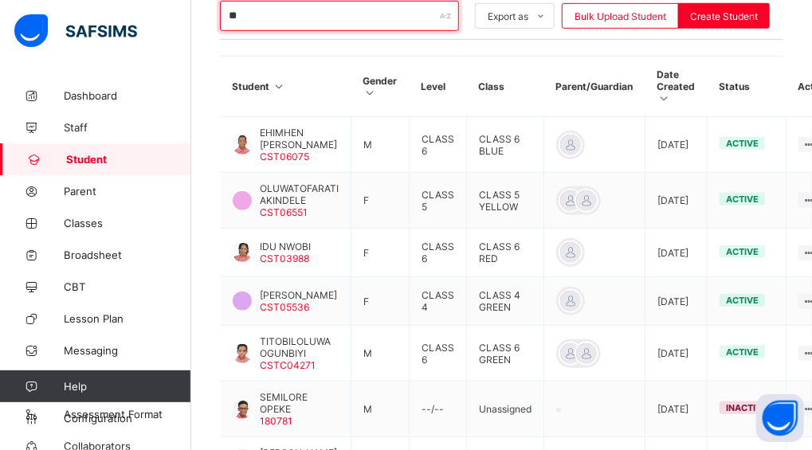
type input "*"
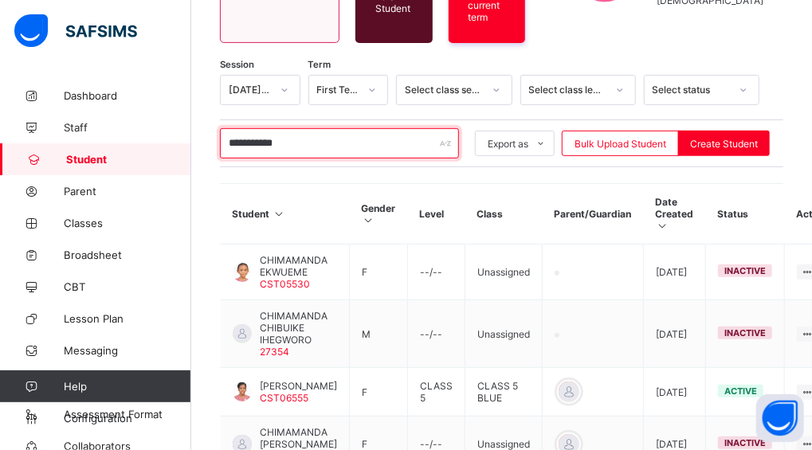
scroll to position [221, 0]
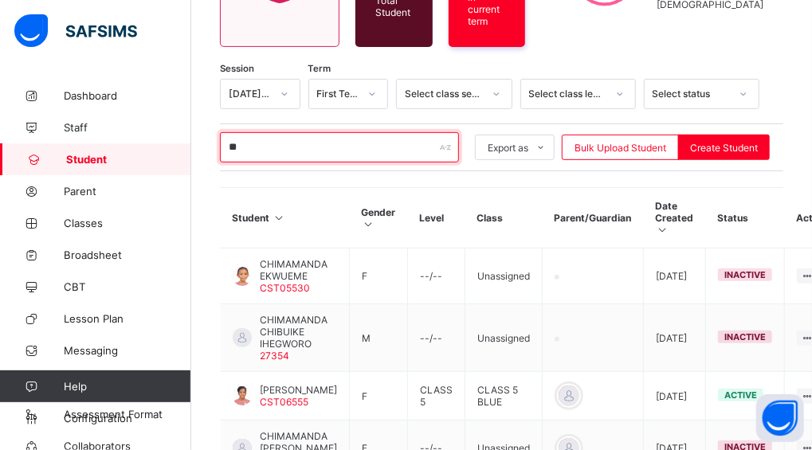
type input "*"
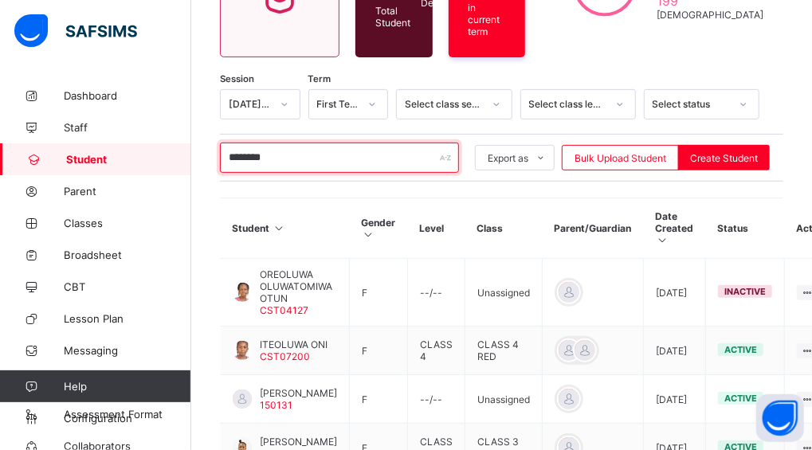
scroll to position [212, 0]
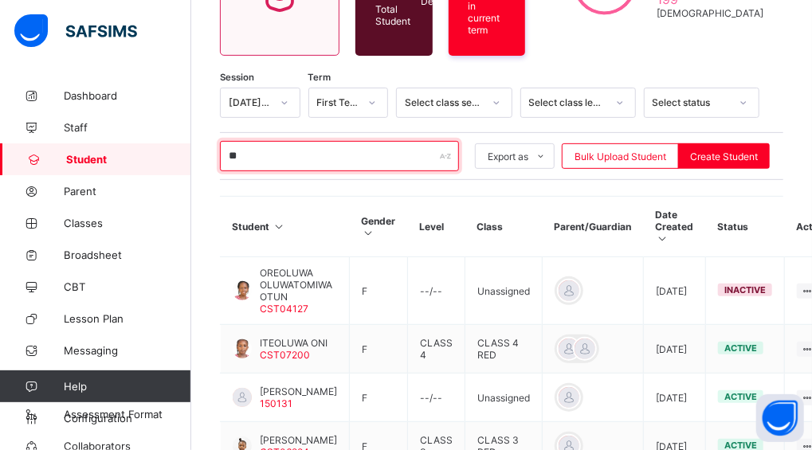
type input "*"
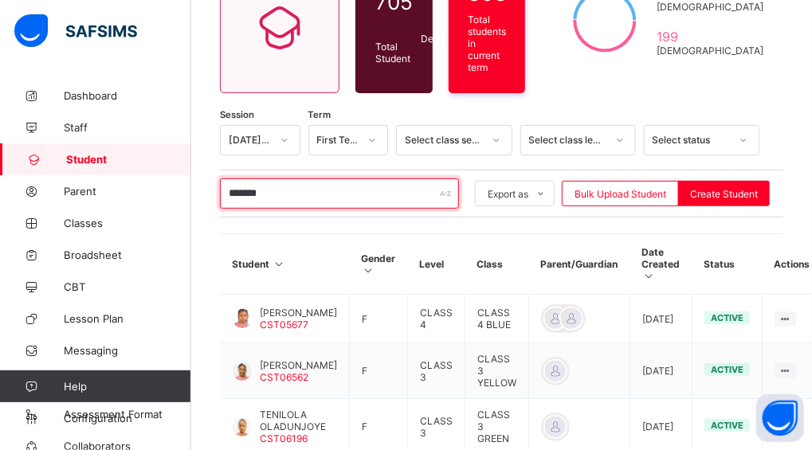
scroll to position [123, 0]
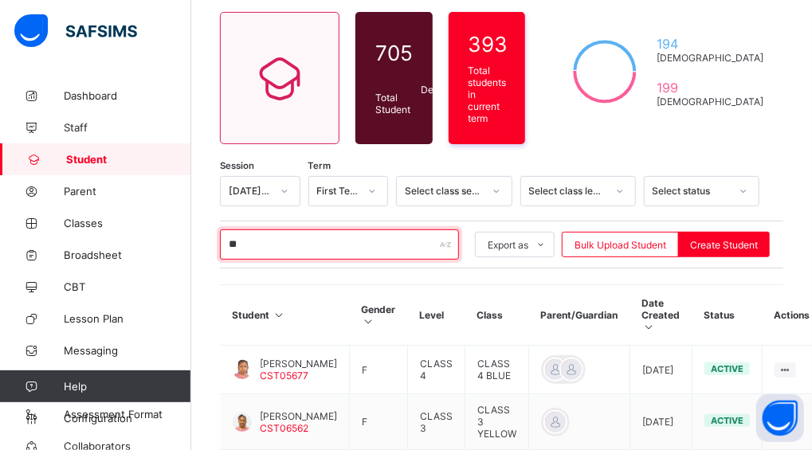
type input "*"
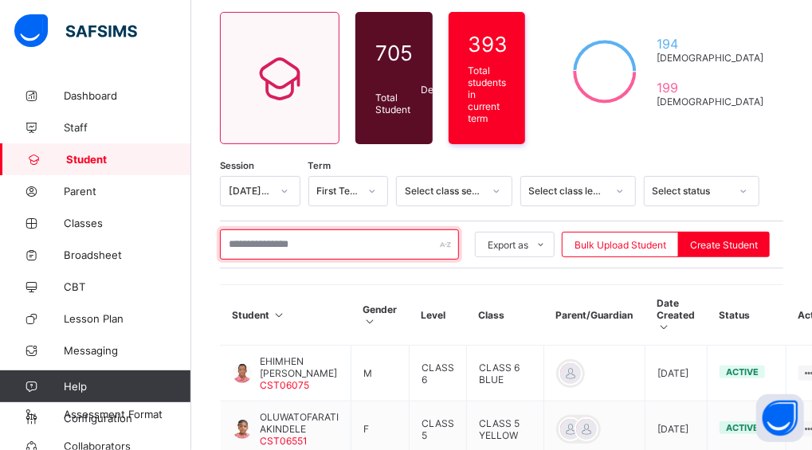
scroll to position [518, 0]
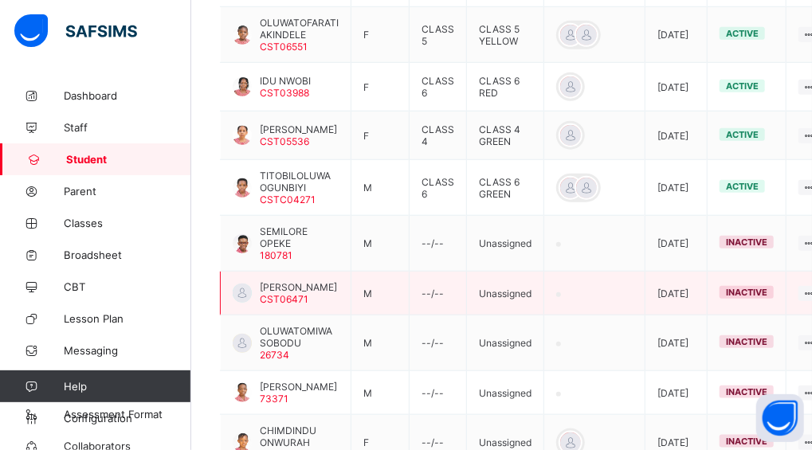
click at [793, 272] on td "View Profile Edit Student Assign Class Link Parent/Guardian Delete Student" at bounding box center [816, 294] width 60 height 44
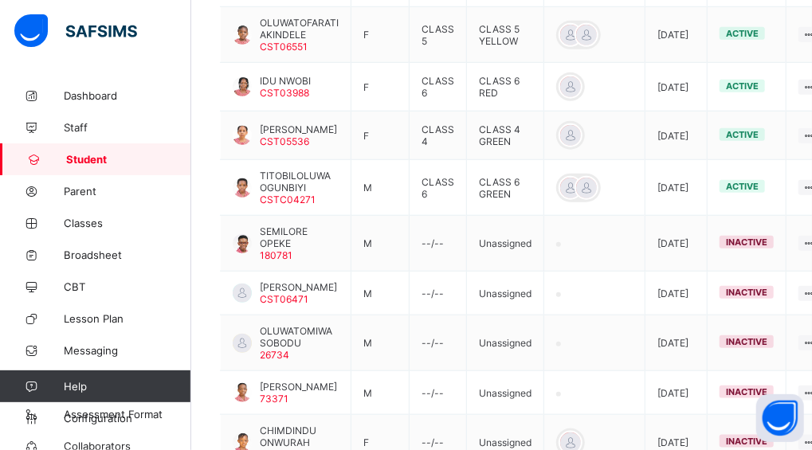
scroll to position [123, 0]
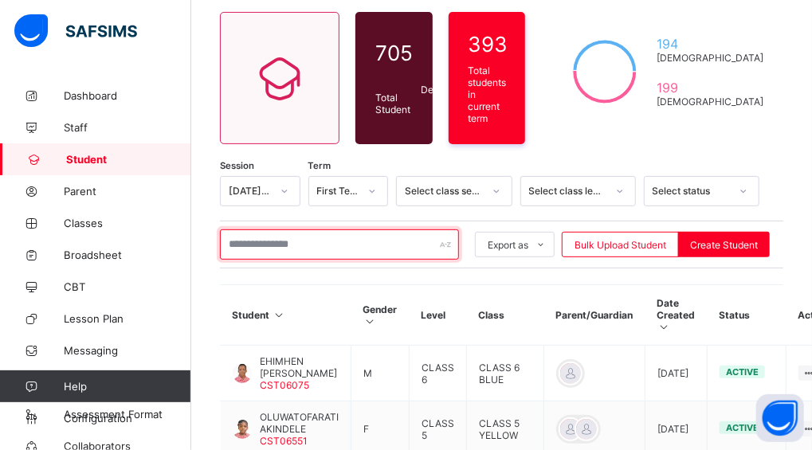
click at [406, 233] on input "text" at bounding box center [339, 244] width 239 height 30
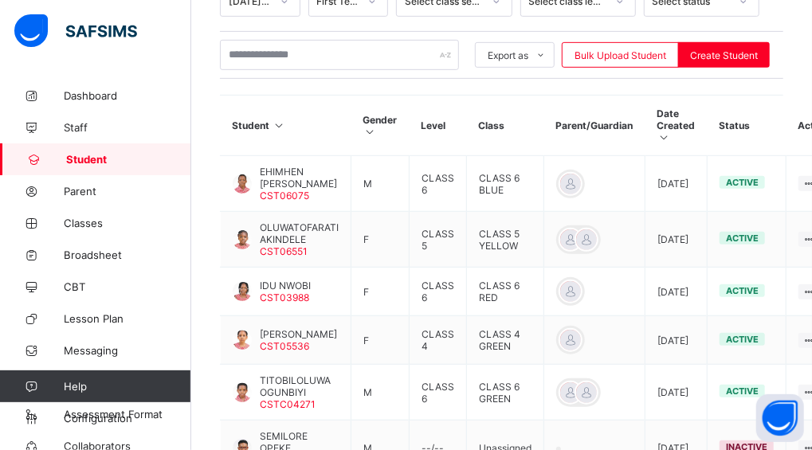
scroll to position [315, 0]
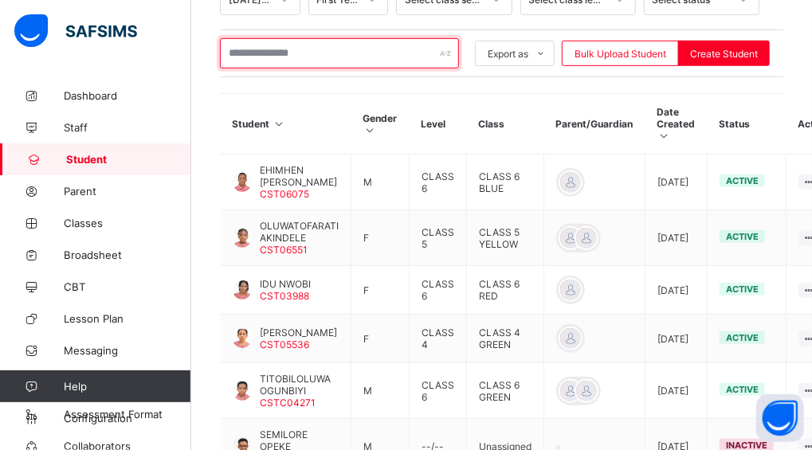
click at [255, 56] on input "text" at bounding box center [339, 53] width 239 height 30
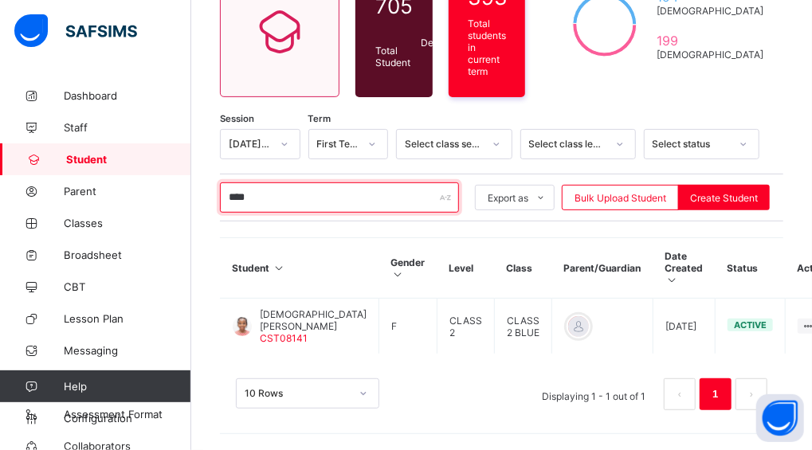
scroll to position [155, 0]
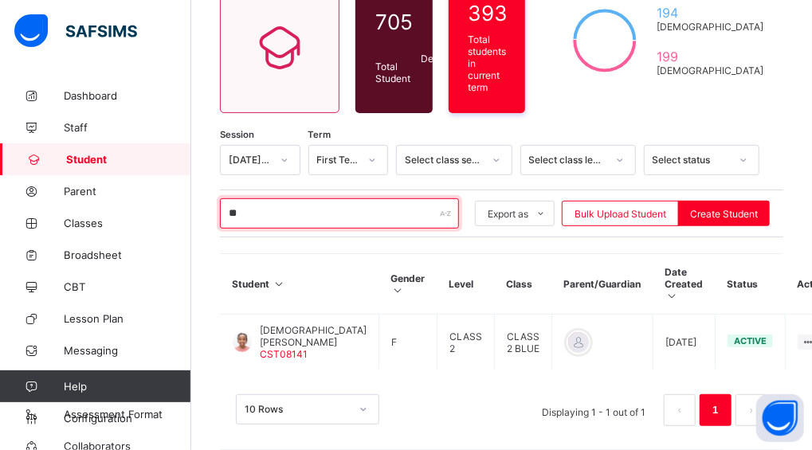
type input "*"
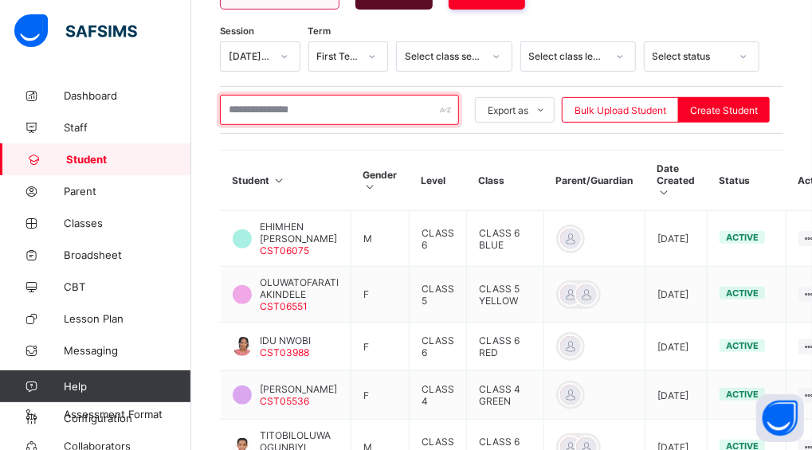
scroll to position [315, 0]
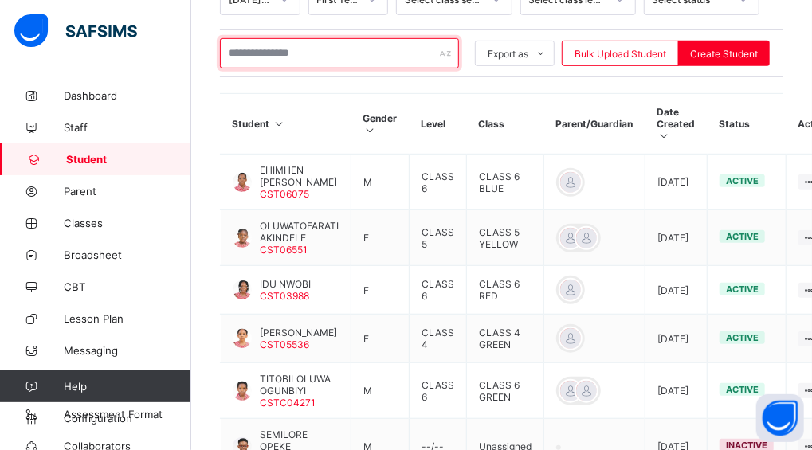
click at [267, 43] on input "text" at bounding box center [339, 53] width 239 height 30
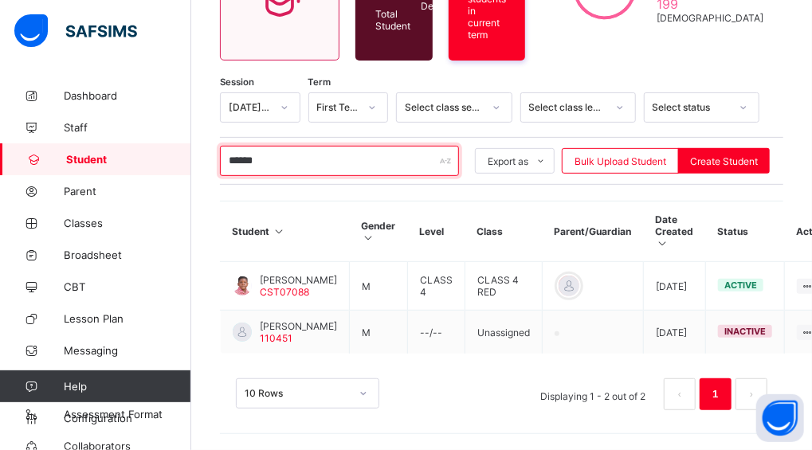
scroll to position [207, 0]
type input "*"
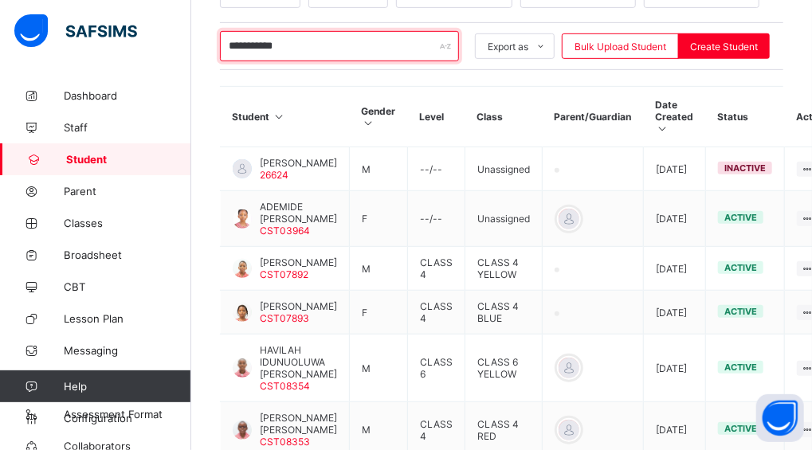
scroll to position [323, 0]
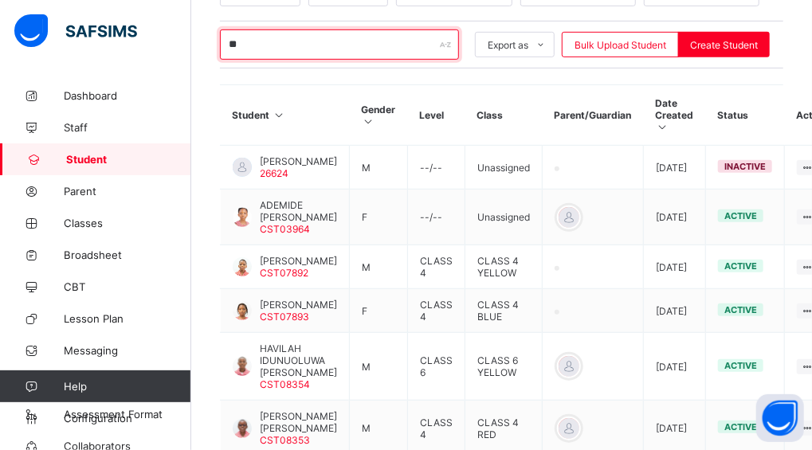
type input "*"
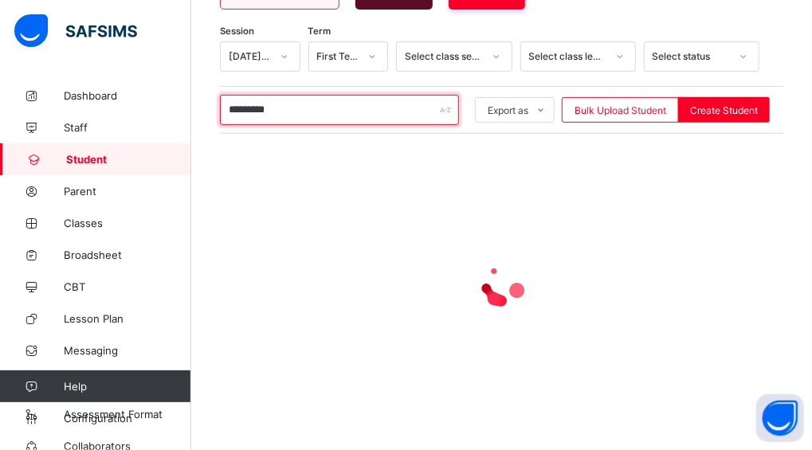
scroll to position [207, 0]
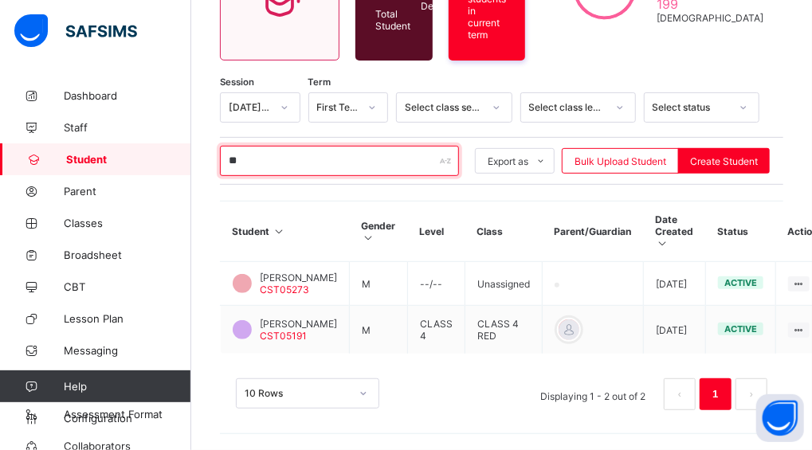
type input "*"
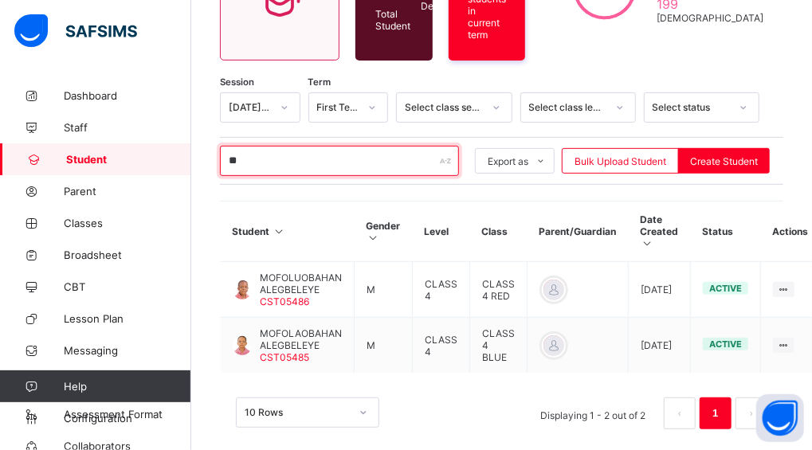
type input "*"
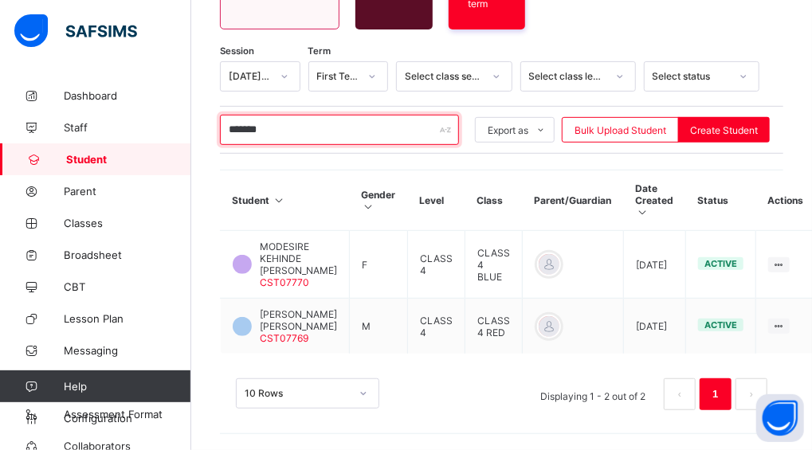
scroll to position [252, 0]
type input "*"
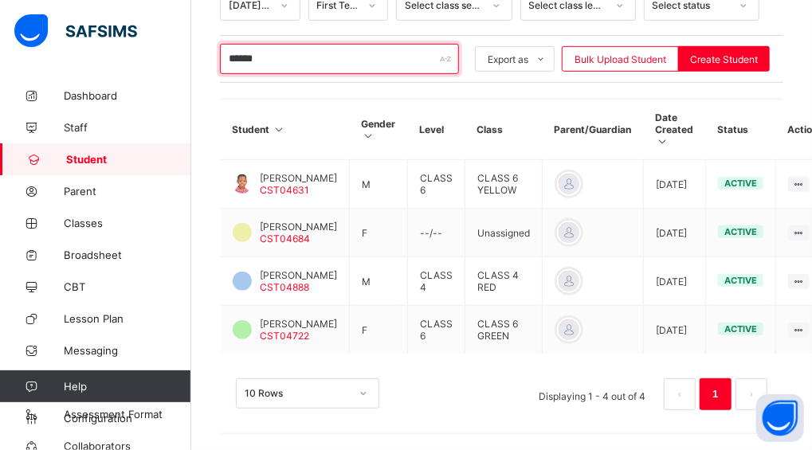
scroll to position [314, 0]
type input "*"
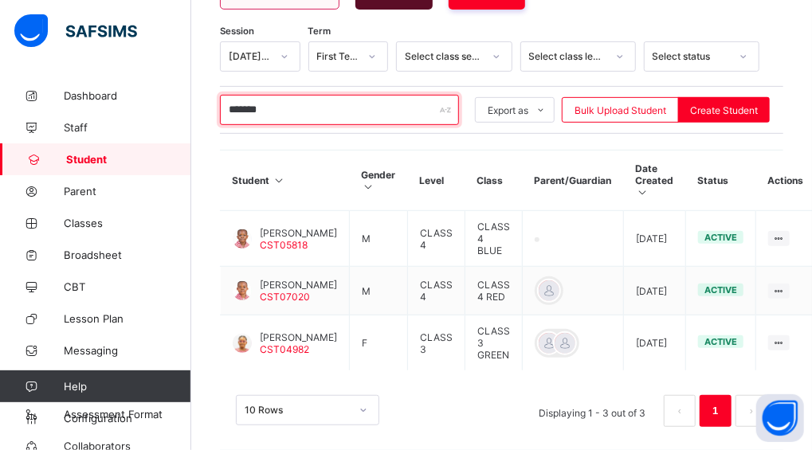
scroll to position [272, 0]
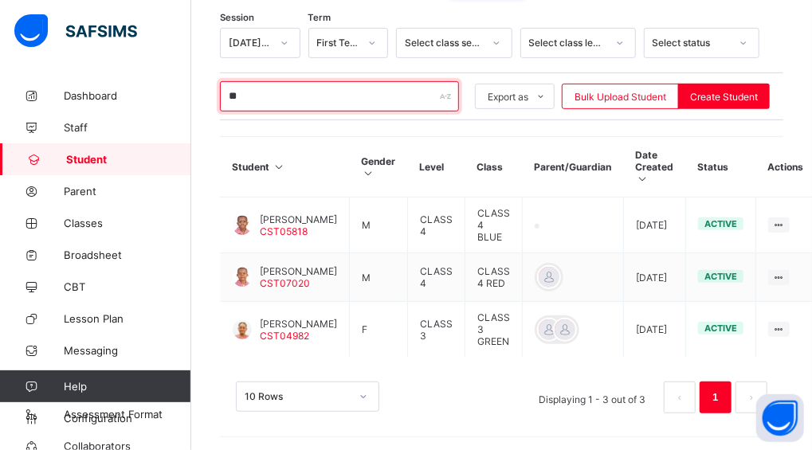
type input "*"
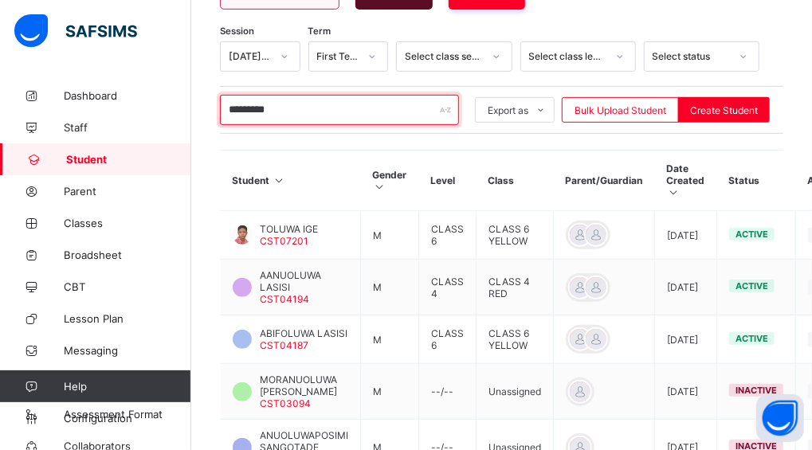
scroll to position [323, 0]
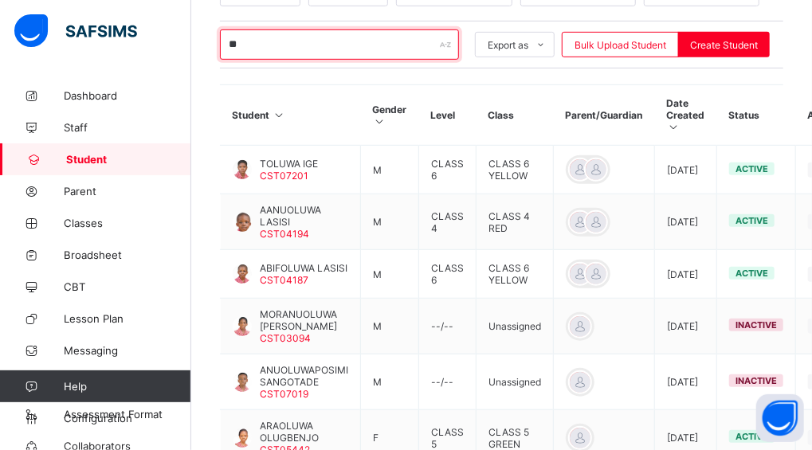
type input "*"
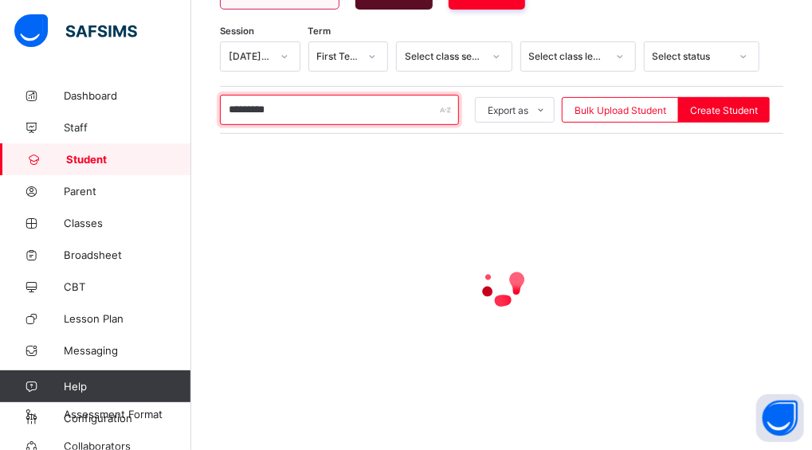
scroll to position [207, 0]
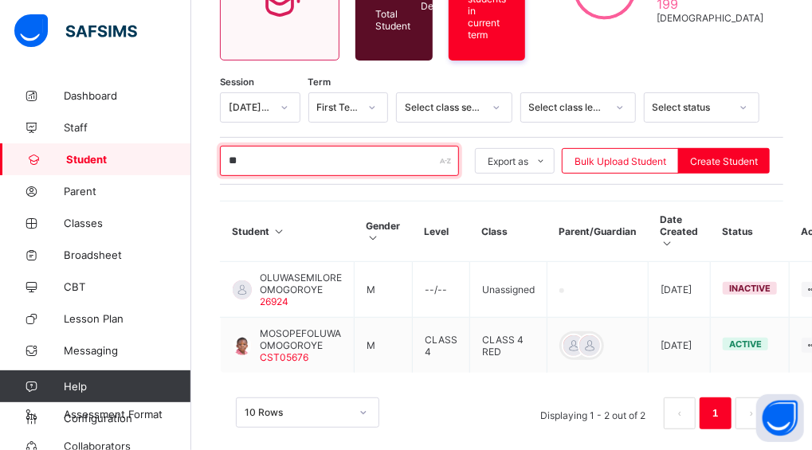
type input "*"
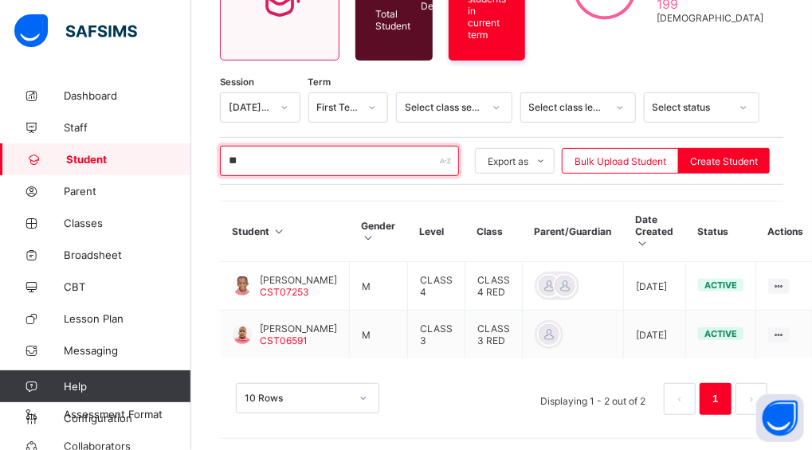
type input "*"
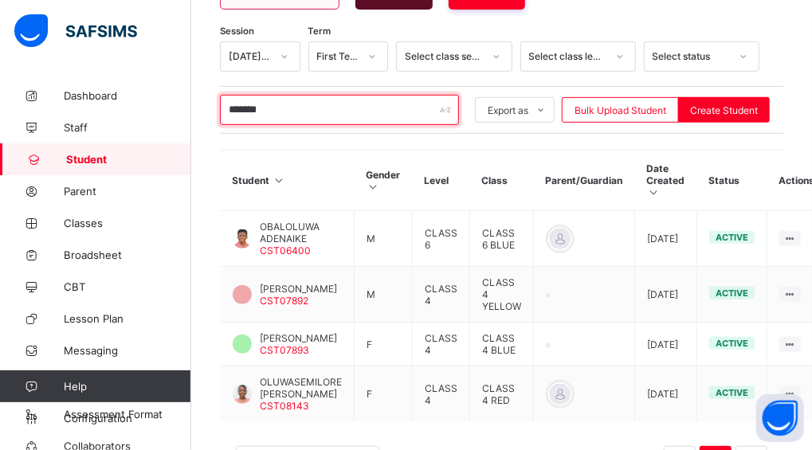
scroll to position [314, 0]
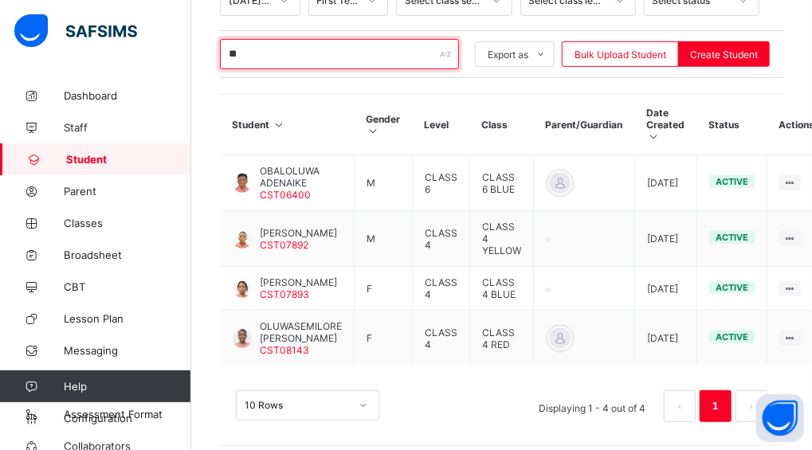
type input "*"
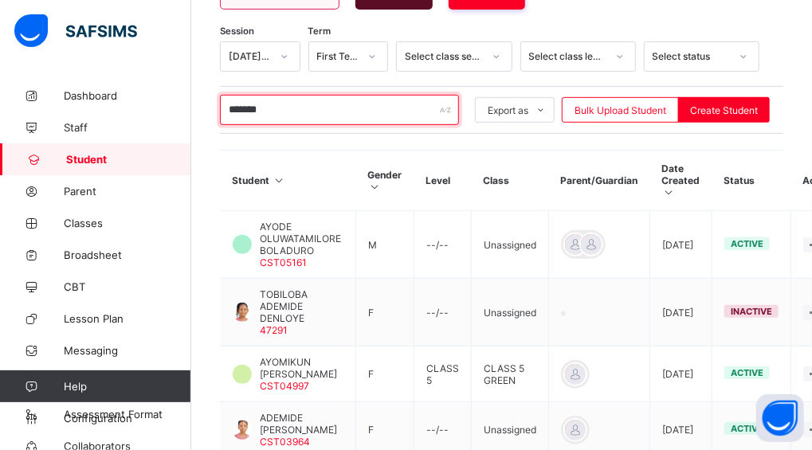
scroll to position [323, 0]
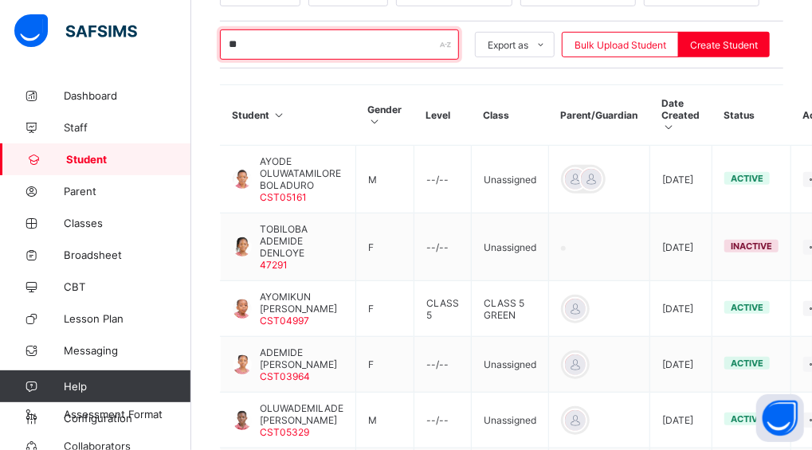
type input "*"
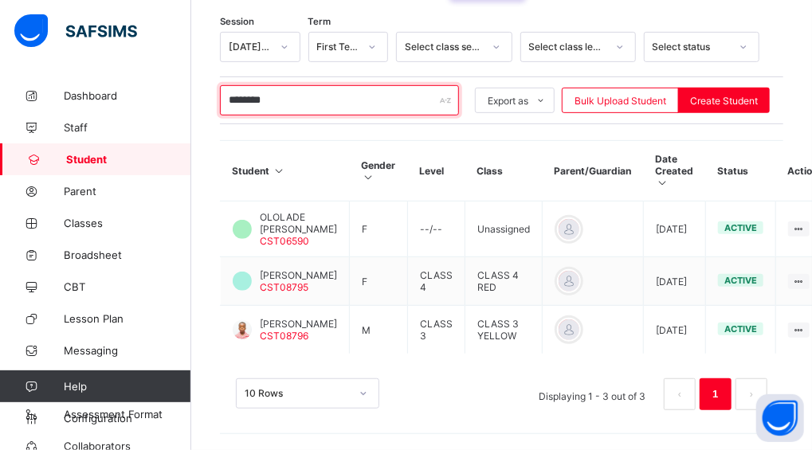
scroll to position [272, 0]
type input "*"
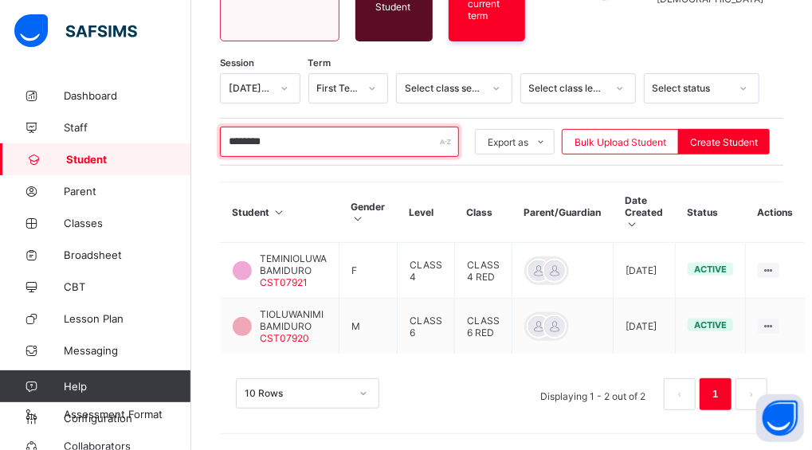
scroll to position [207, 0]
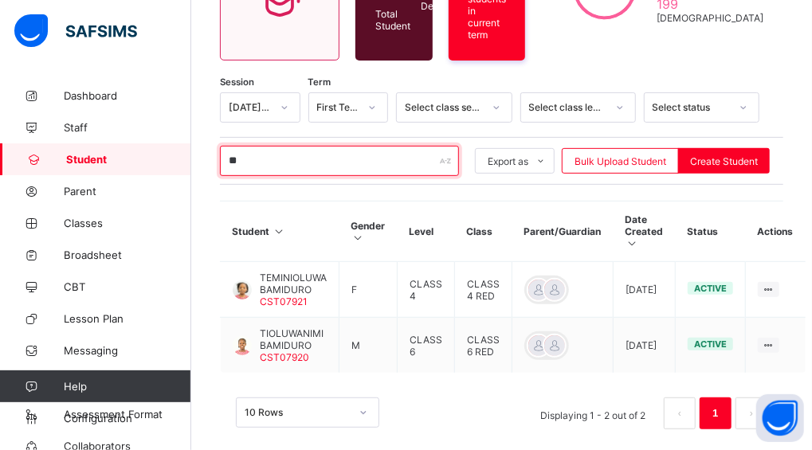
type input "*"
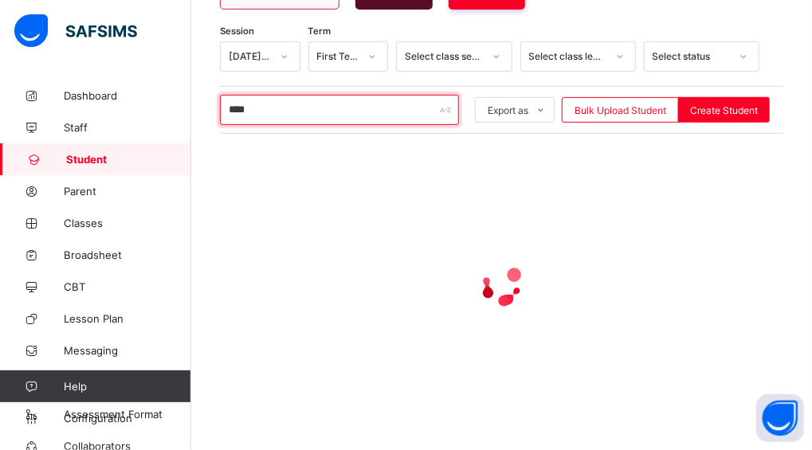
scroll to position [309, 0]
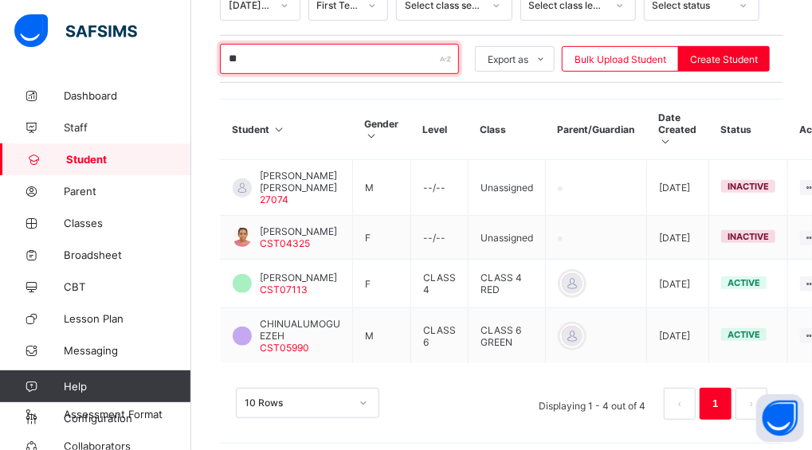
type input "*"
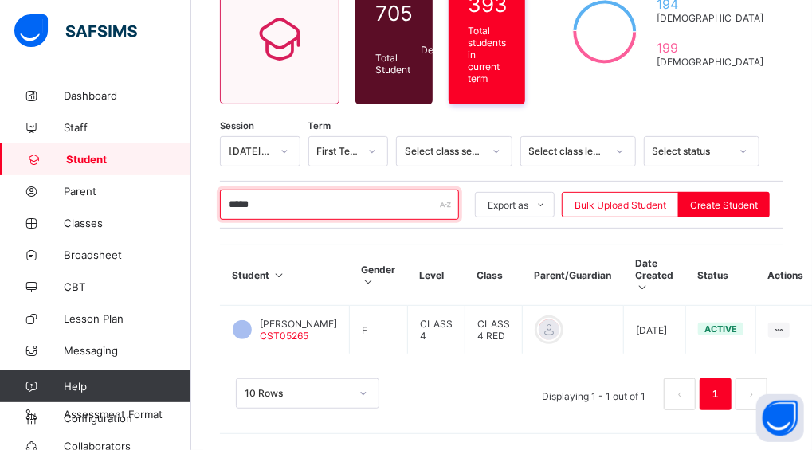
scroll to position [166, 0]
type input "*"
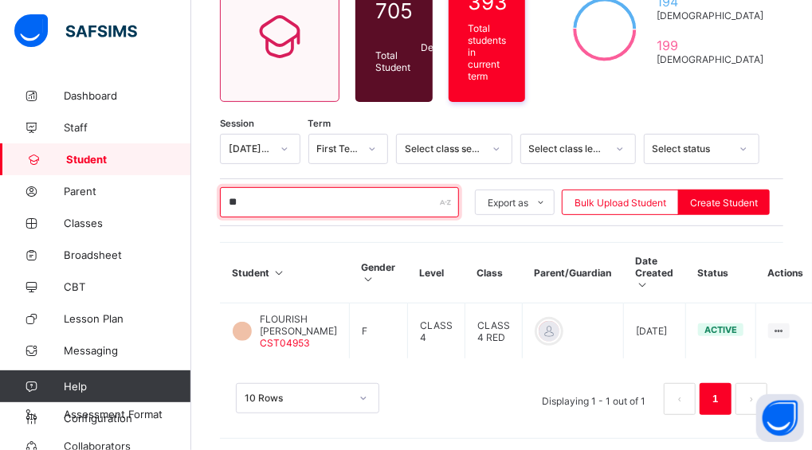
type input "*"
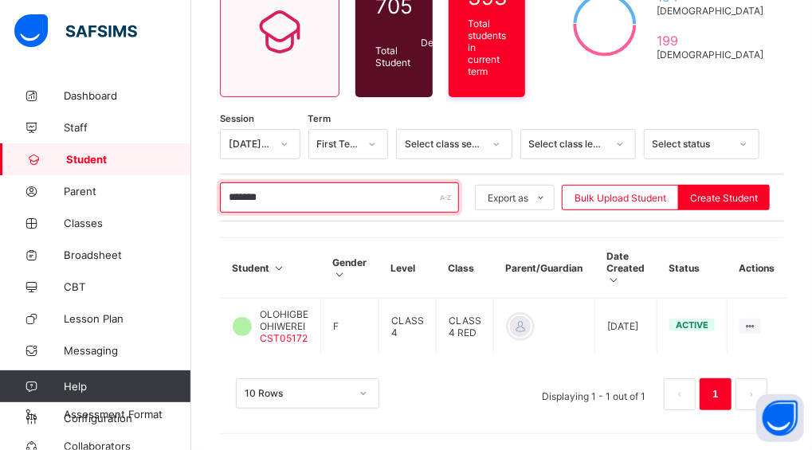
scroll to position [155, 0]
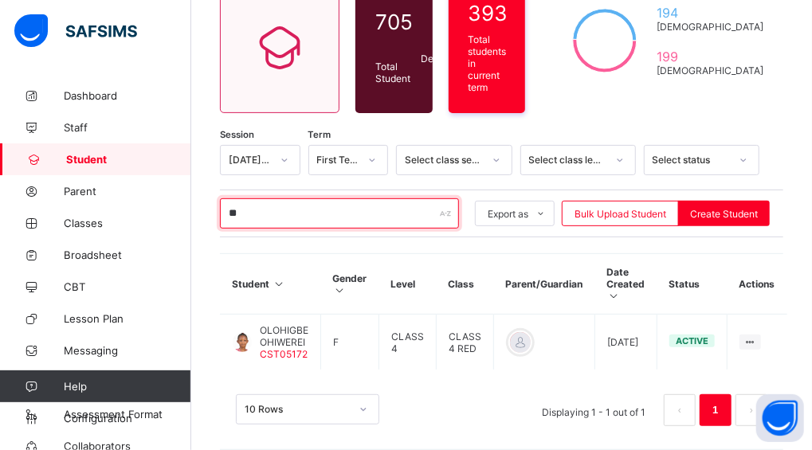
type input "*"
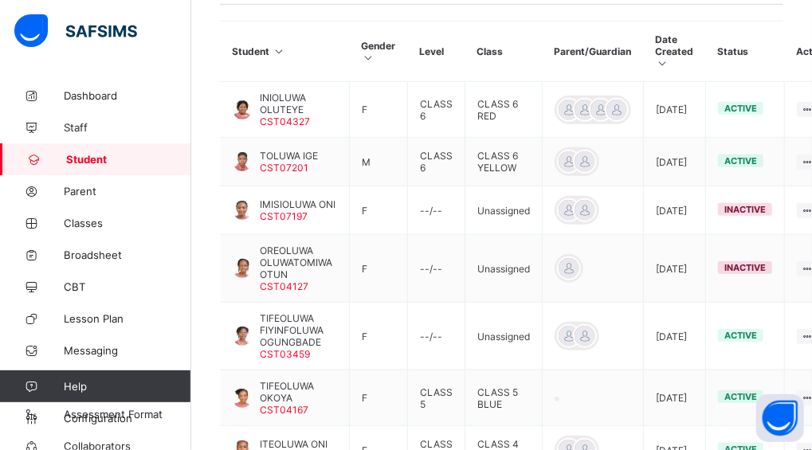
scroll to position [327, 0]
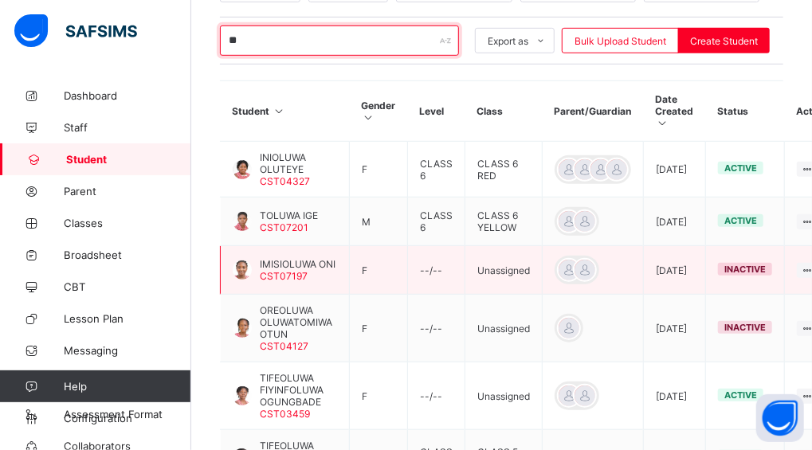
type input "*"
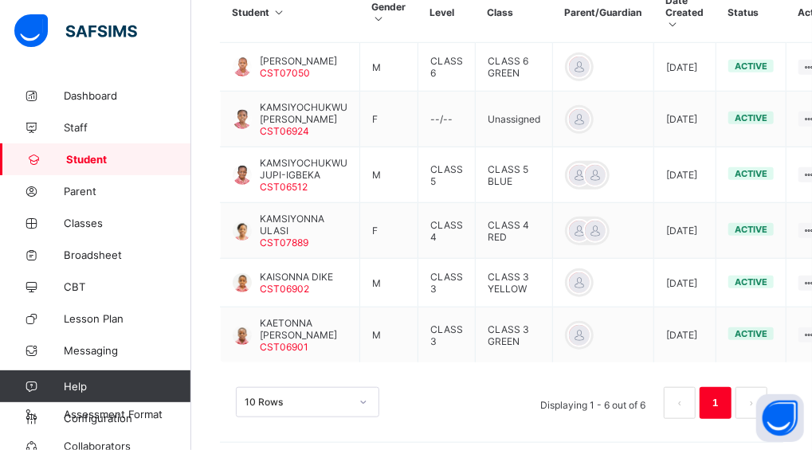
scroll to position [213, 0]
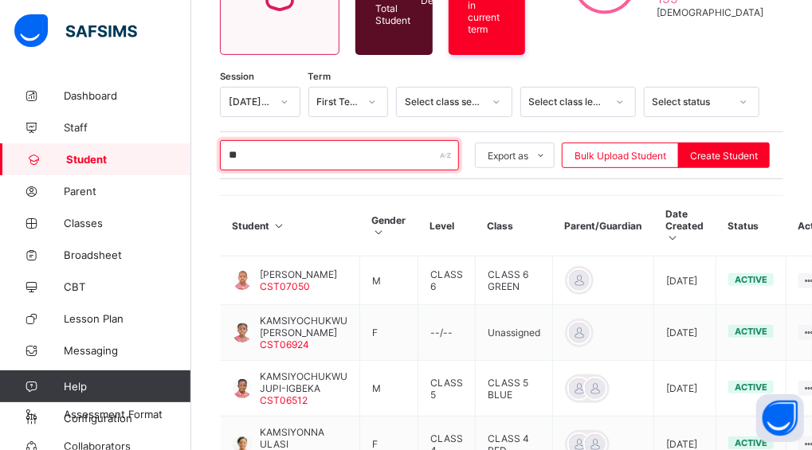
type input "*"
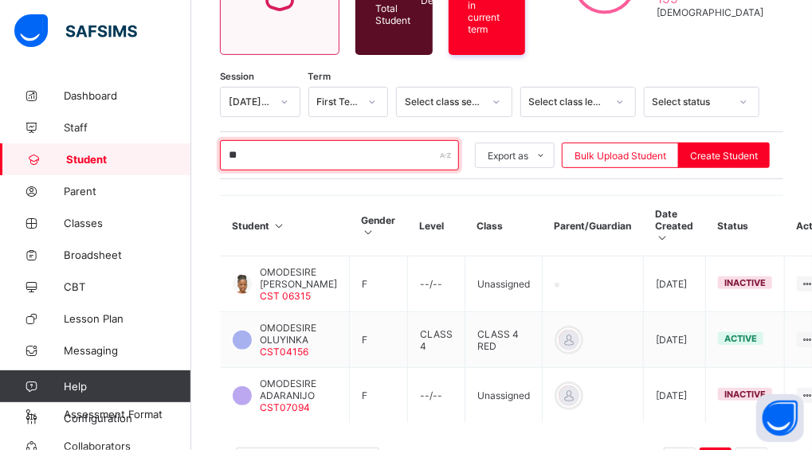
type input "*"
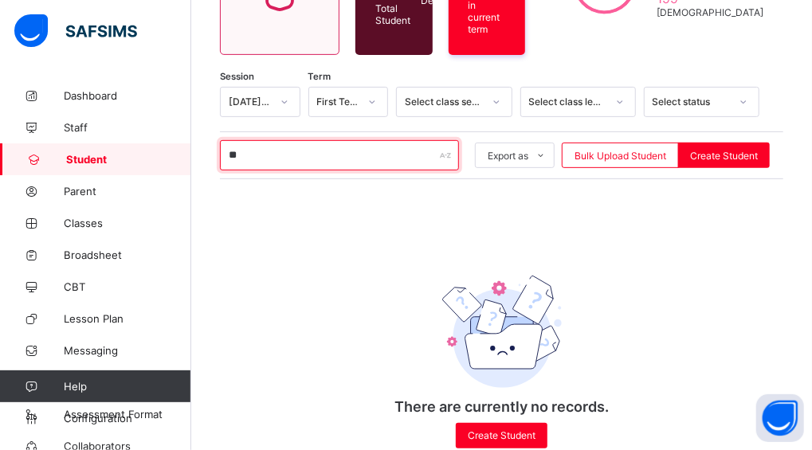
type input "*"
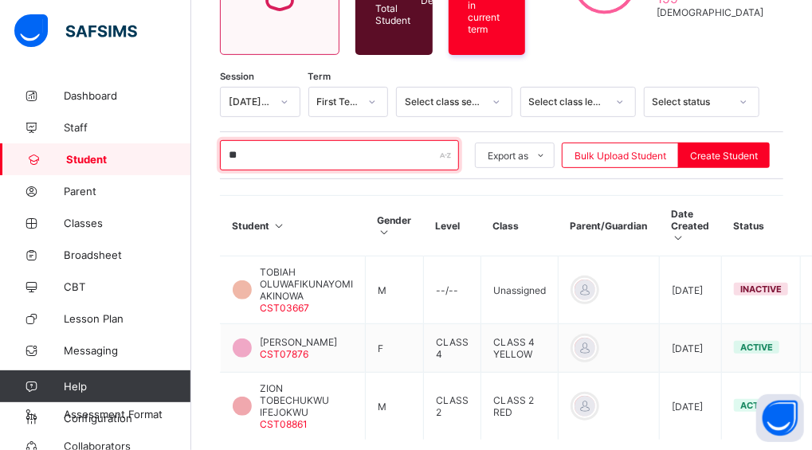
type input "*"
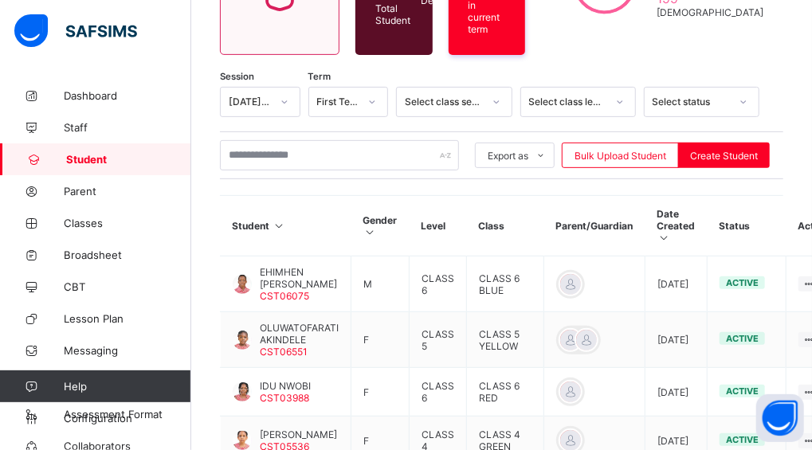
click at [252, 60] on div "Student 705 Total Student Active Student 493 Deactivated Student 212 393 Total …" at bounding box center [501, 369] width 621 height 1005
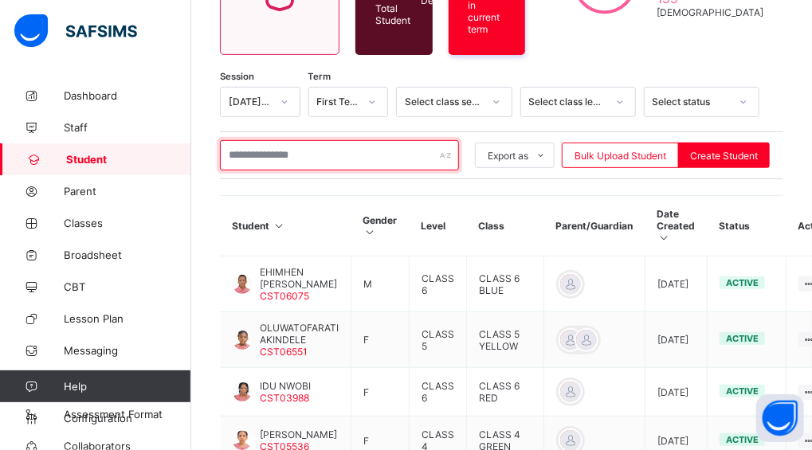
click at [293, 147] on input "text" at bounding box center [339, 155] width 239 height 30
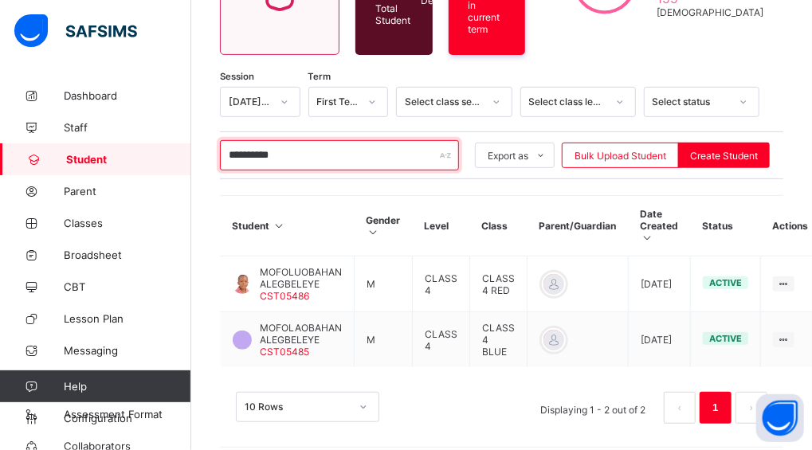
scroll to position [207, 0]
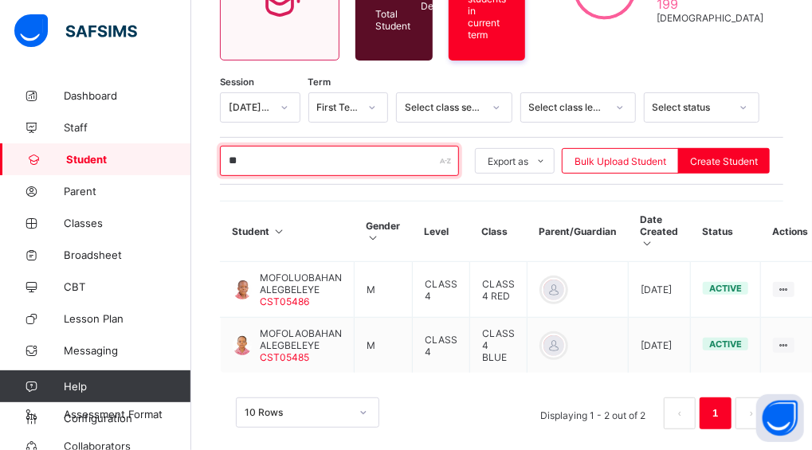
type input "*"
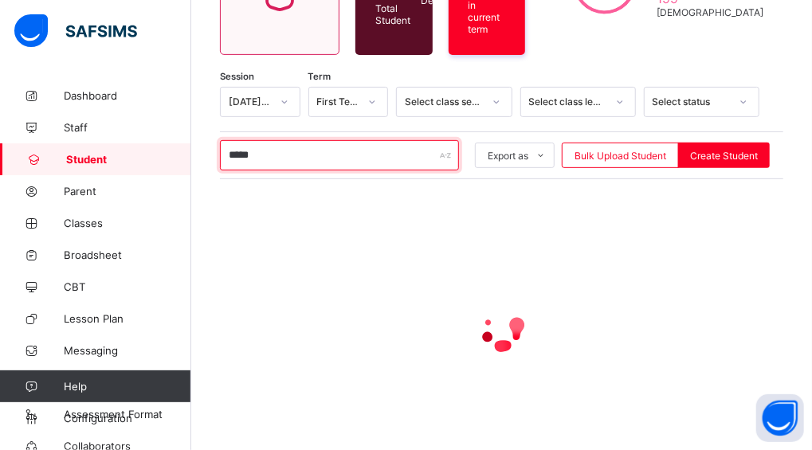
scroll to position [155, 0]
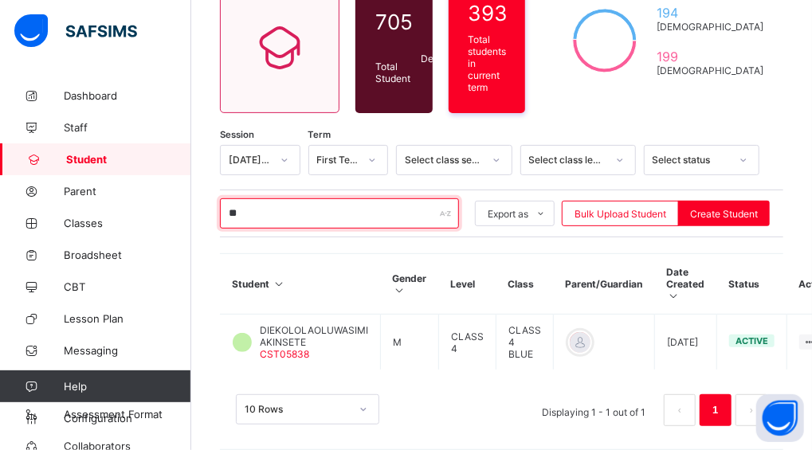
type input "*"
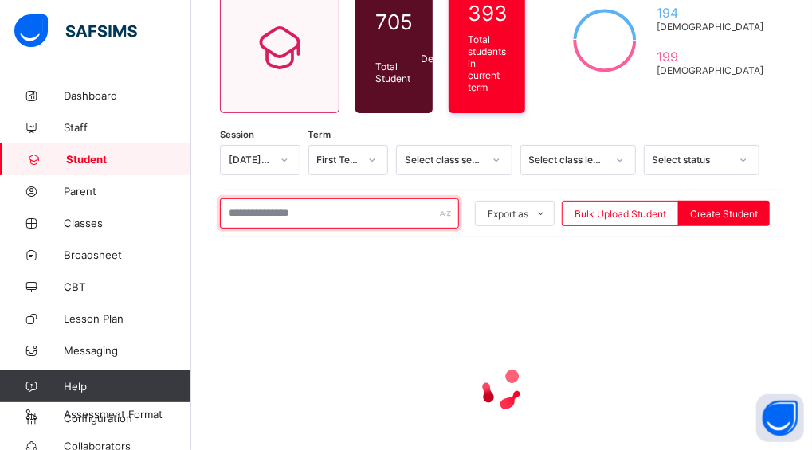
type input "*"
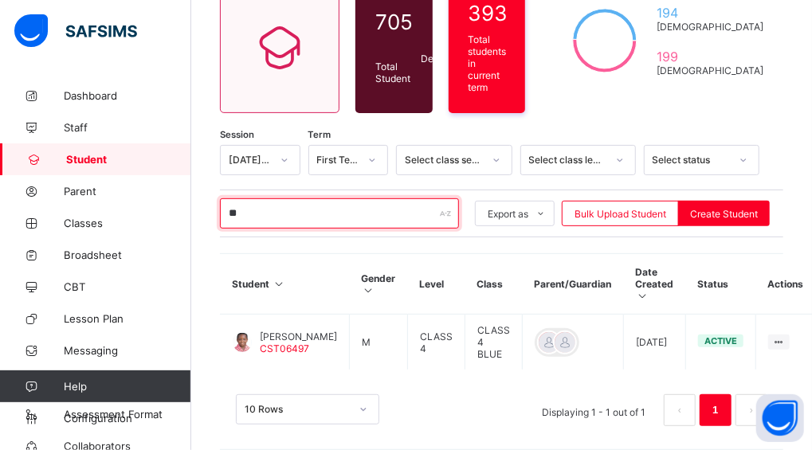
type input "*"
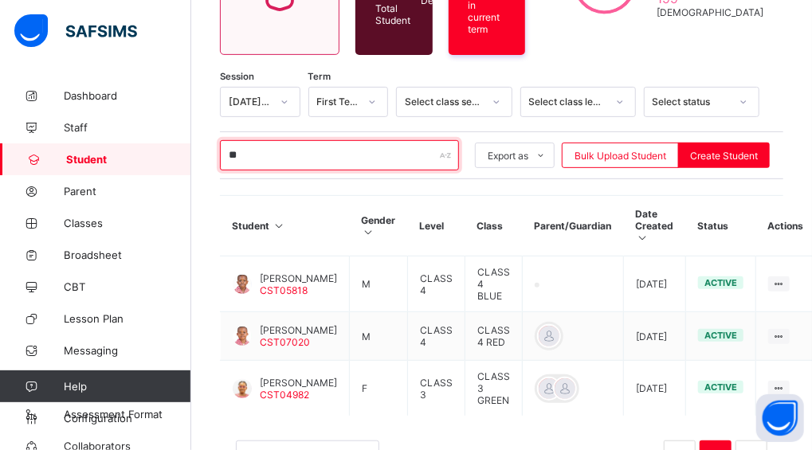
type input "*"
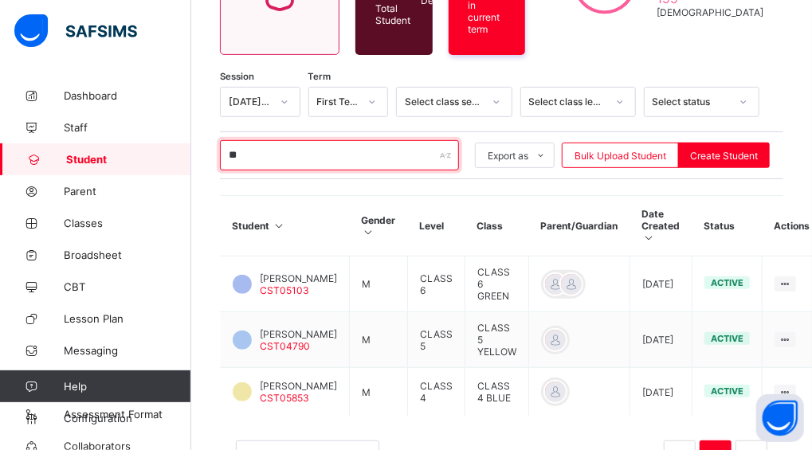
type input "*"
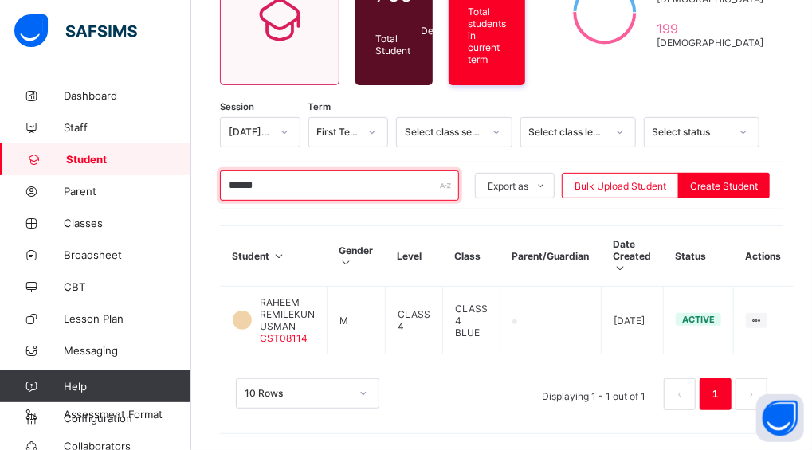
scroll to position [166, 0]
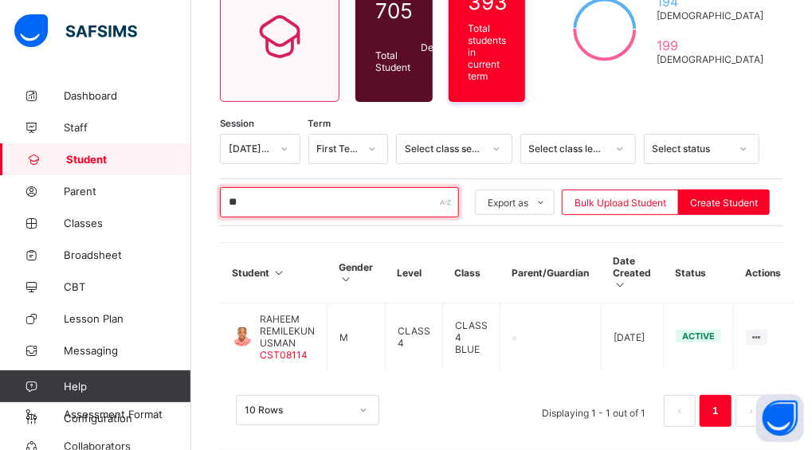
type input "*"
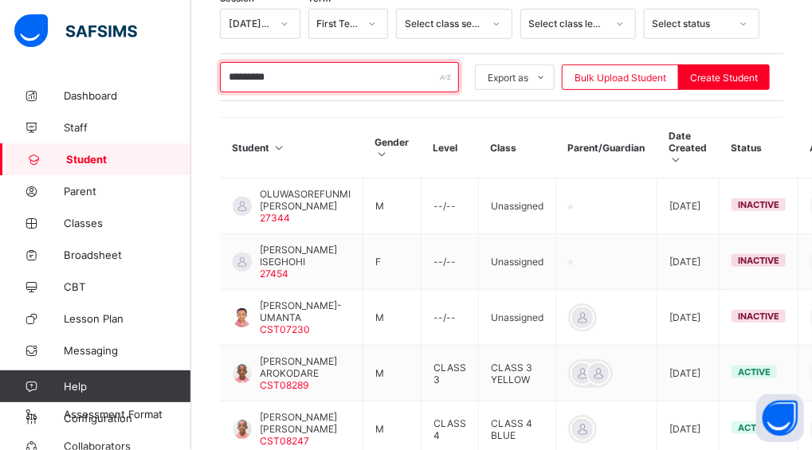
scroll to position [292, 0]
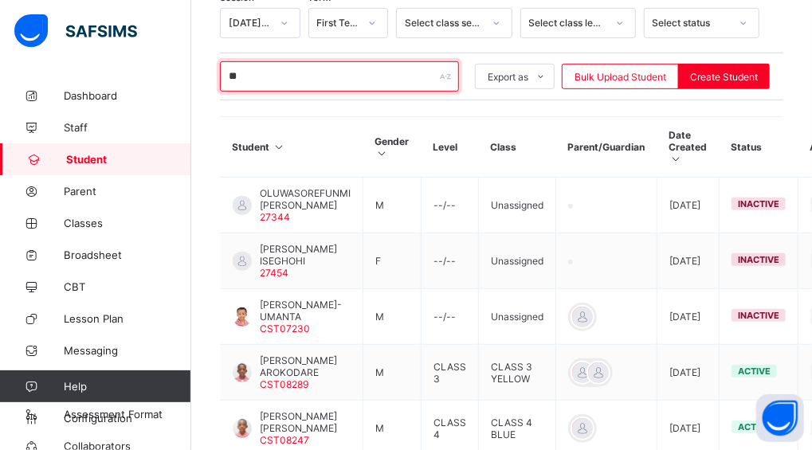
type input "*"
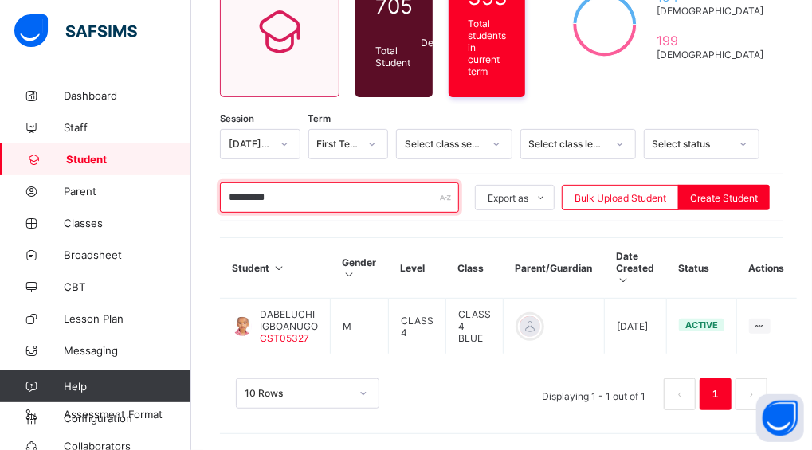
scroll to position [155, 0]
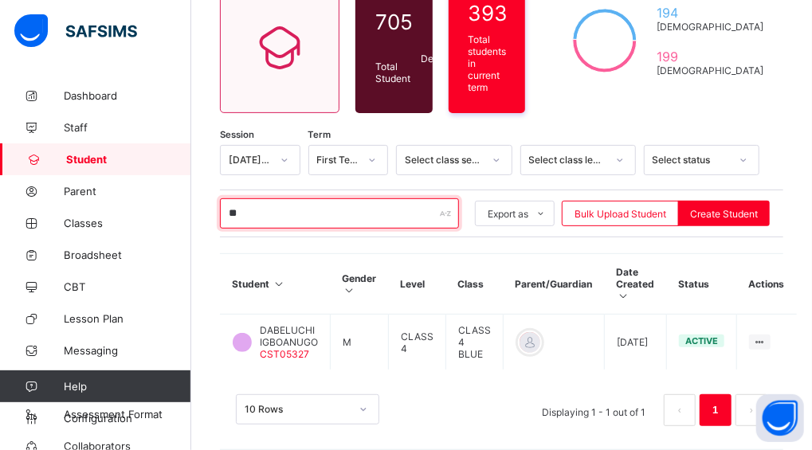
type input "*"
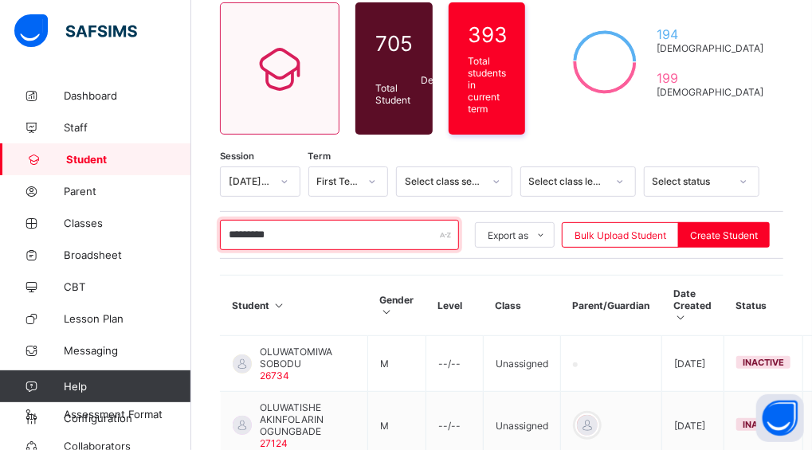
scroll to position [271, 0]
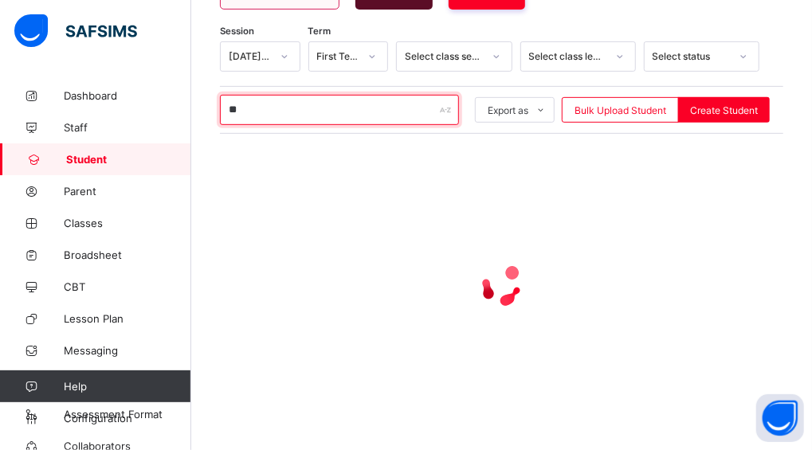
type input "*"
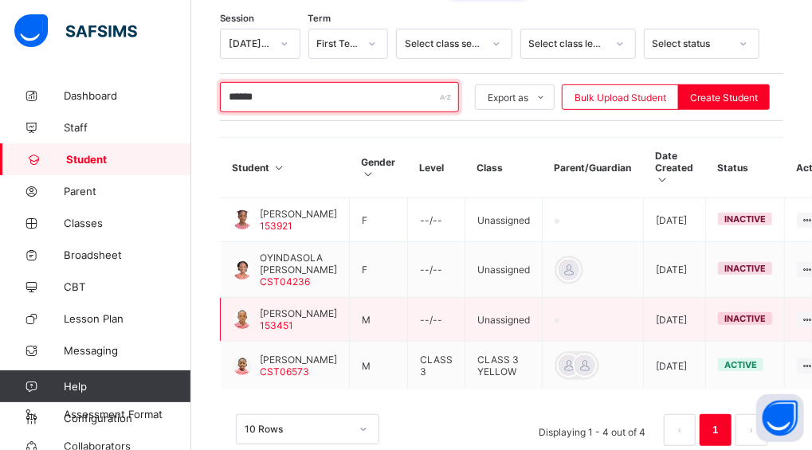
type input "******"
click at [280, 314] on span "[PERSON_NAME]" at bounding box center [298, 313] width 77 height 12
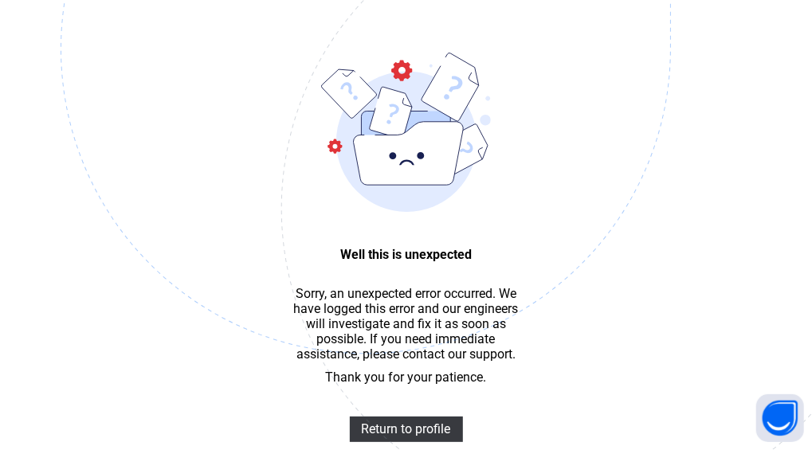
scroll to position [48, 0]
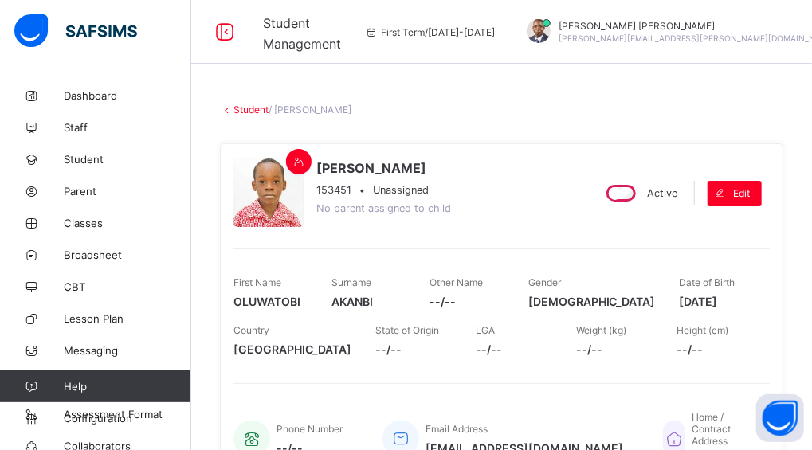
click at [250, 104] on link "Student" at bounding box center [250, 110] width 35 height 12
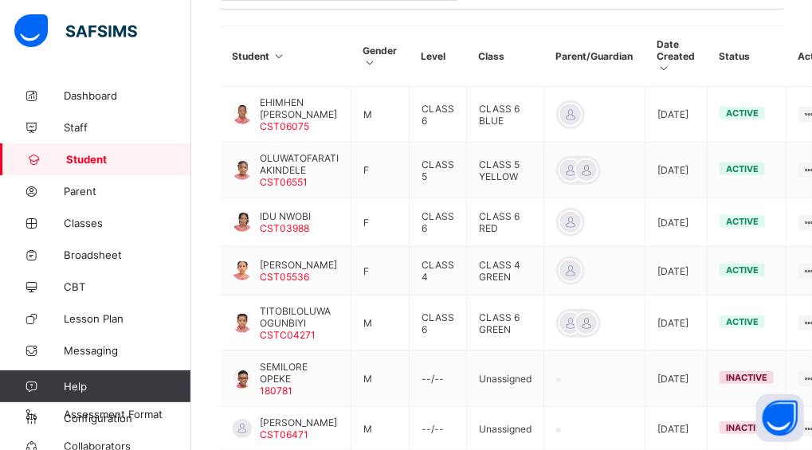
scroll to position [350, 0]
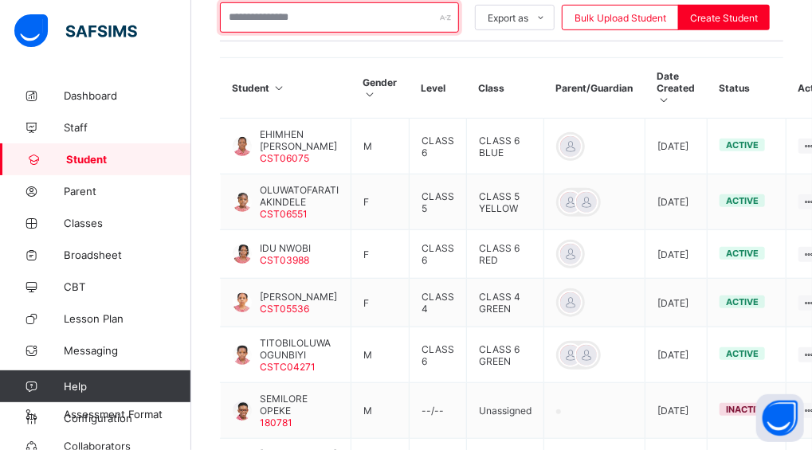
click at [251, 2] on input "text" at bounding box center [339, 17] width 239 height 30
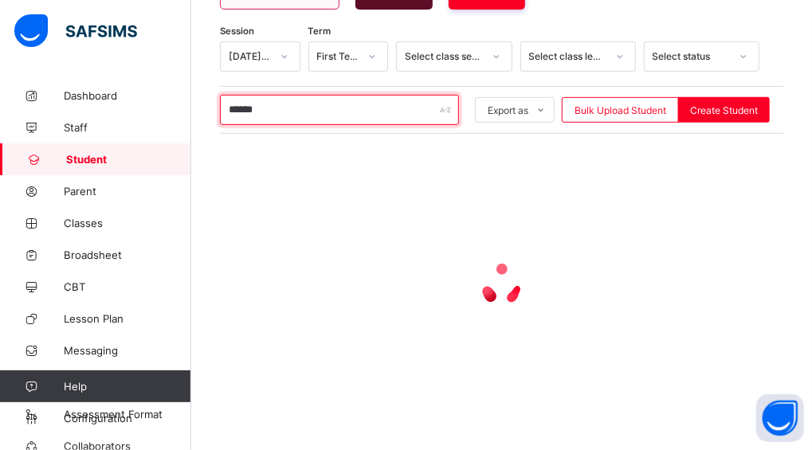
scroll to position [325, 0]
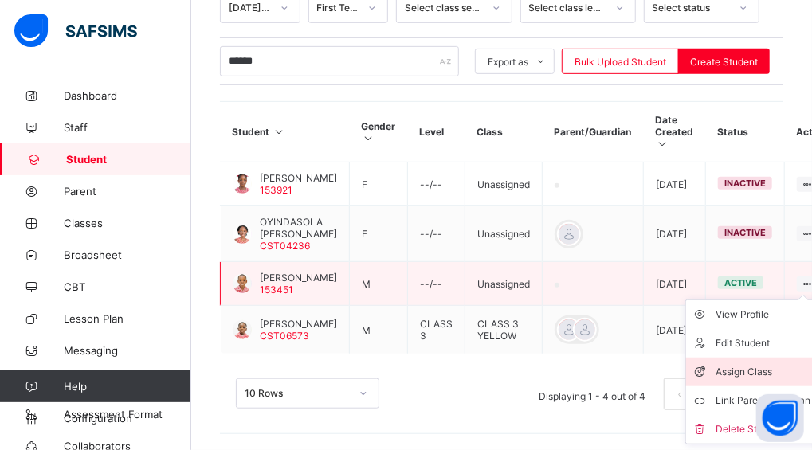
click at [728, 364] on div "Assign Class" at bounding box center [763, 372] width 95 height 16
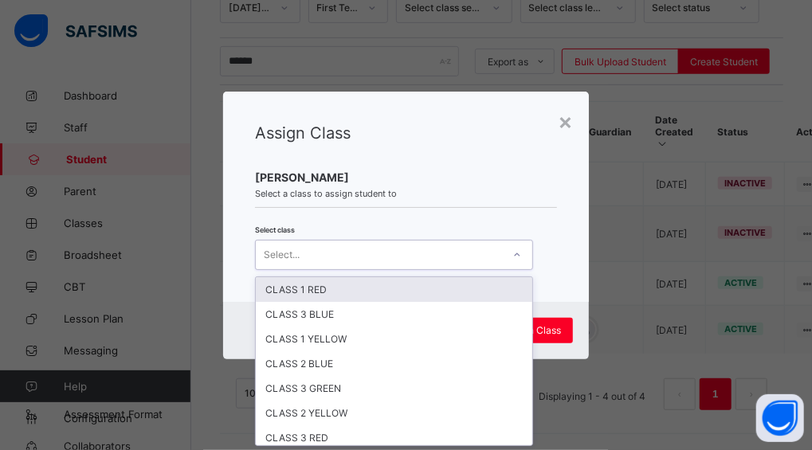
scroll to position [0, 0]
click at [471, 254] on div "Select..." at bounding box center [379, 255] width 246 height 22
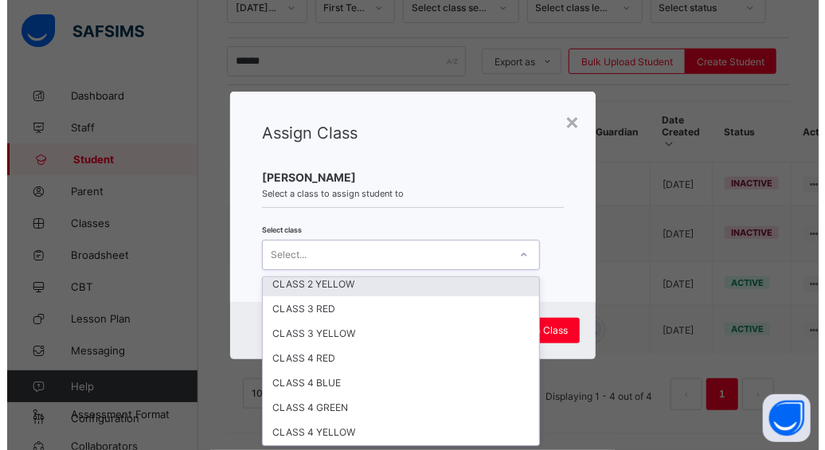
scroll to position [147, 0]
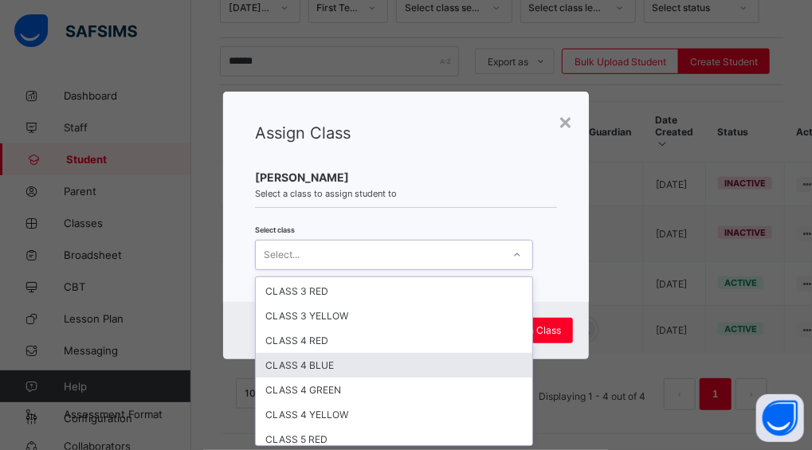
click at [413, 360] on div "CLASS 4 BLUE" at bounding box center [394, 365] width 276 height 25
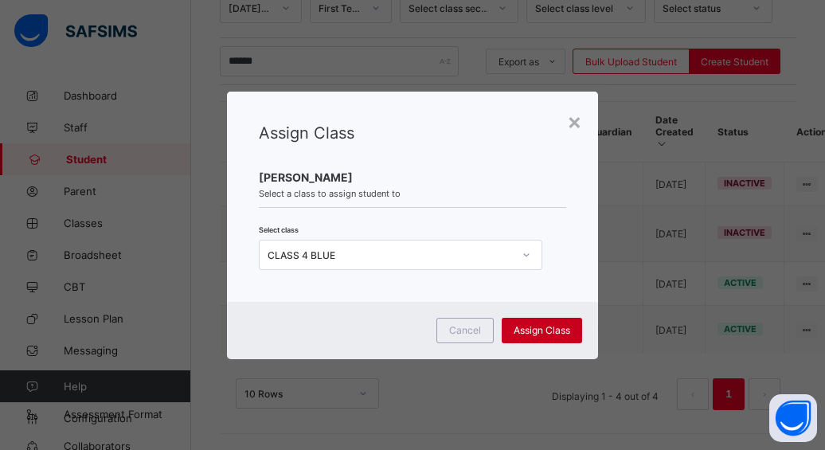
click at [521, 326] on span "Assign Class" at bounding box center [542, 330] width 57 height 12
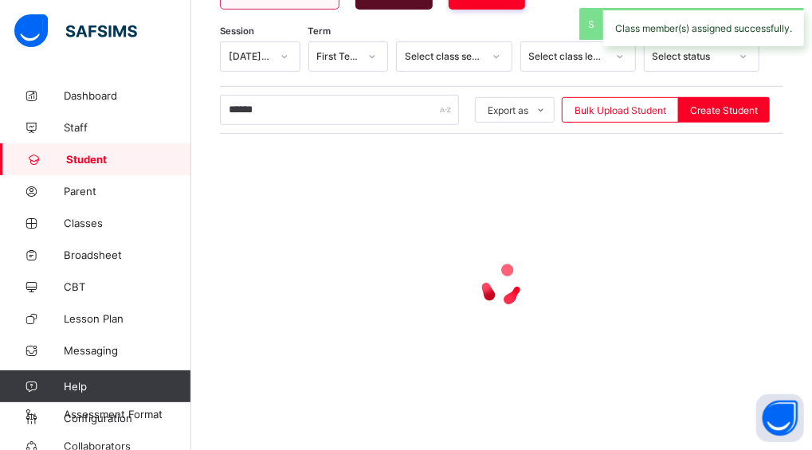
scroll to position [325, 0]
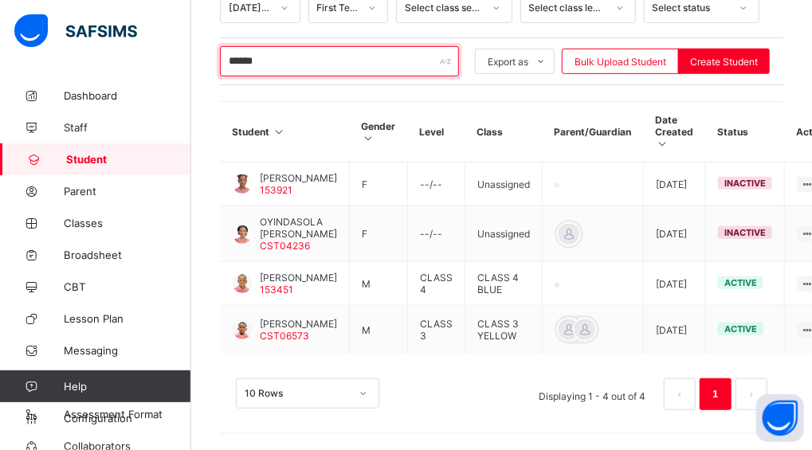
click at [303, 46] on input "******" at bounding box center [339, 61] width 239 height 30
type input "*"
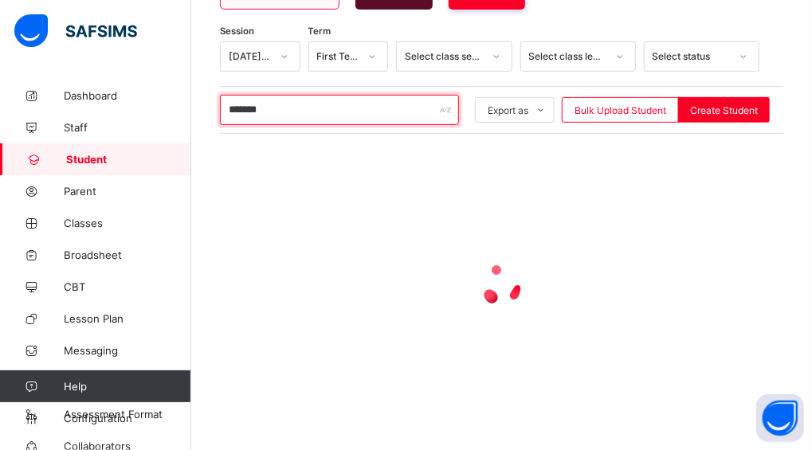
scroll to position [207, 0]
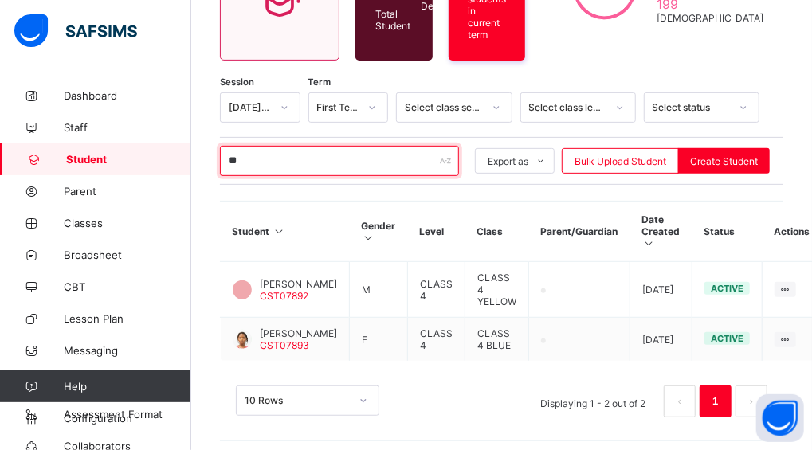
type input "*"
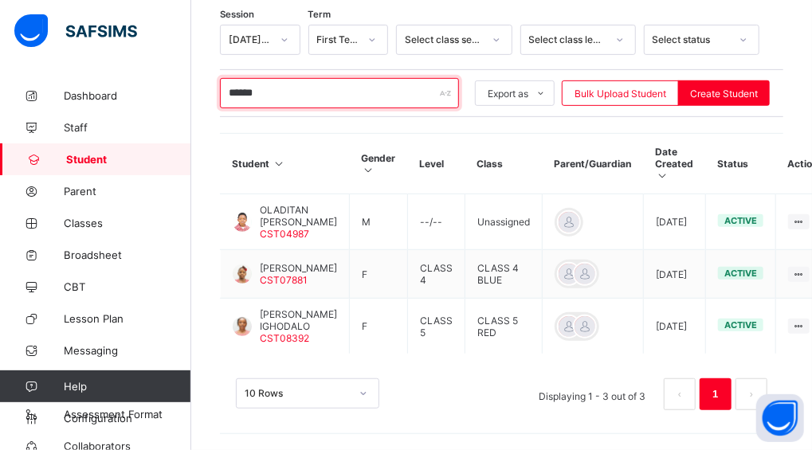
scroll to position [267, 0]
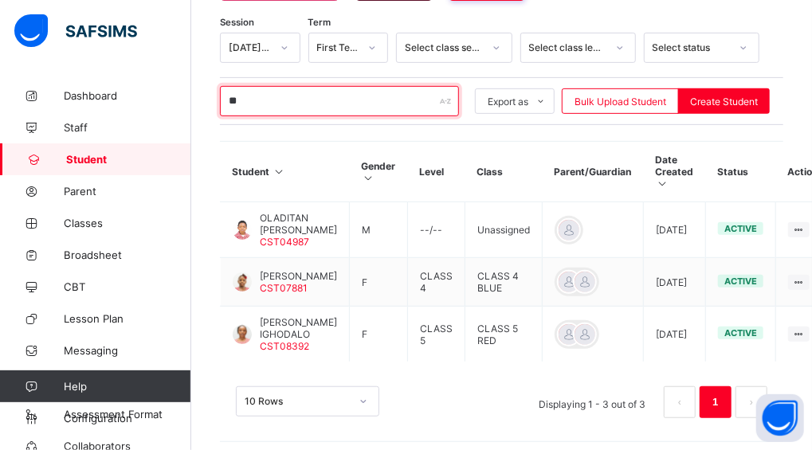
type input "*"
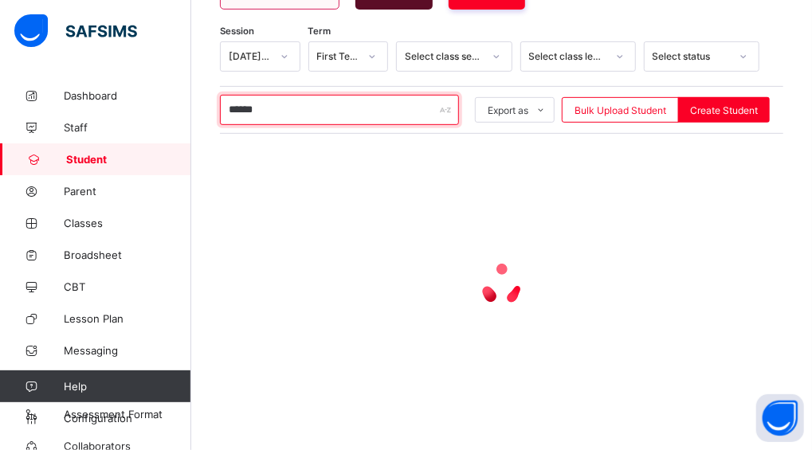
scroll to position [325, 0]
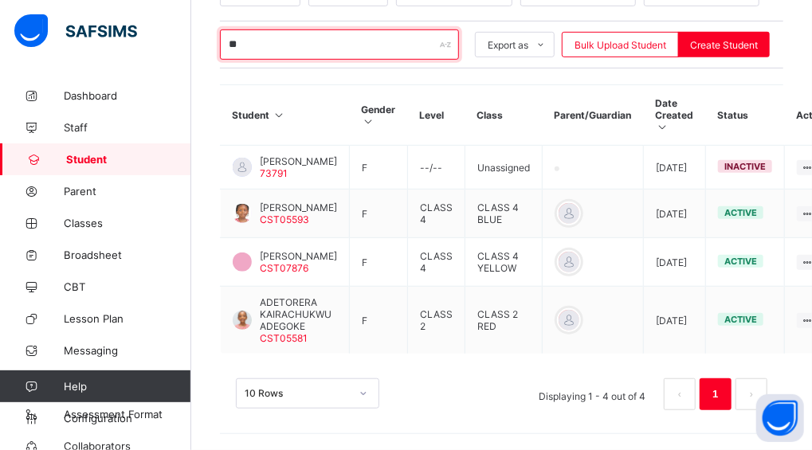
type input "*"
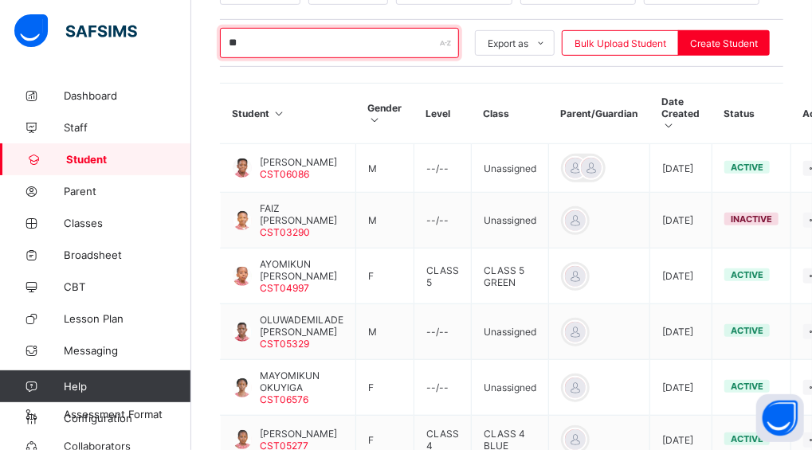
type input "*"
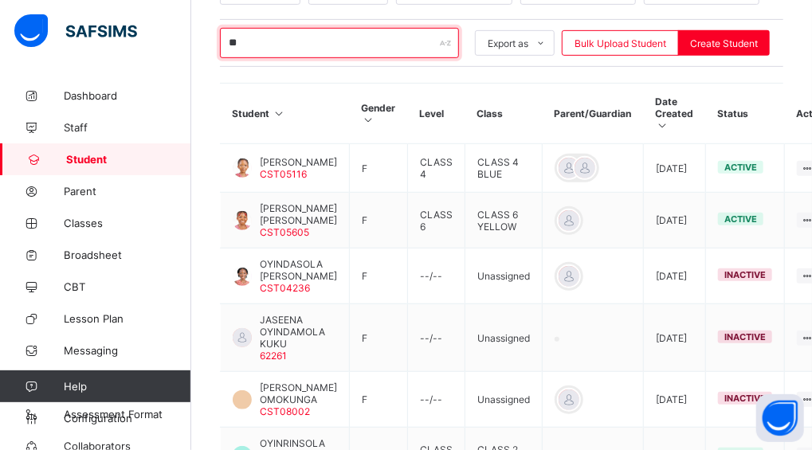
type input "*"
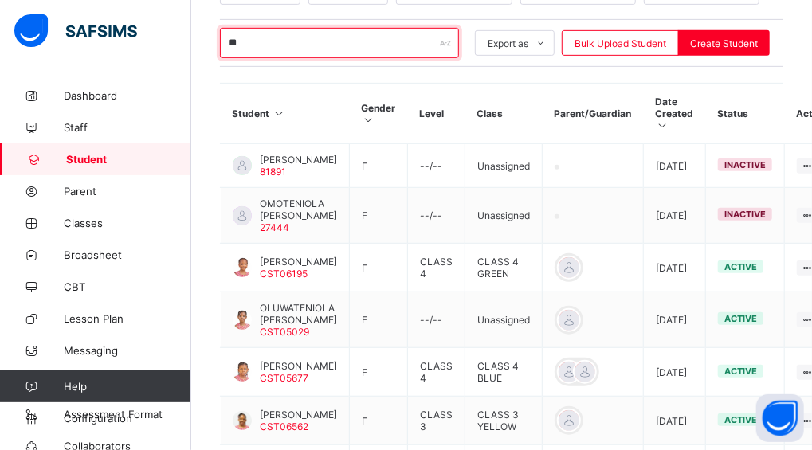
type input "*"
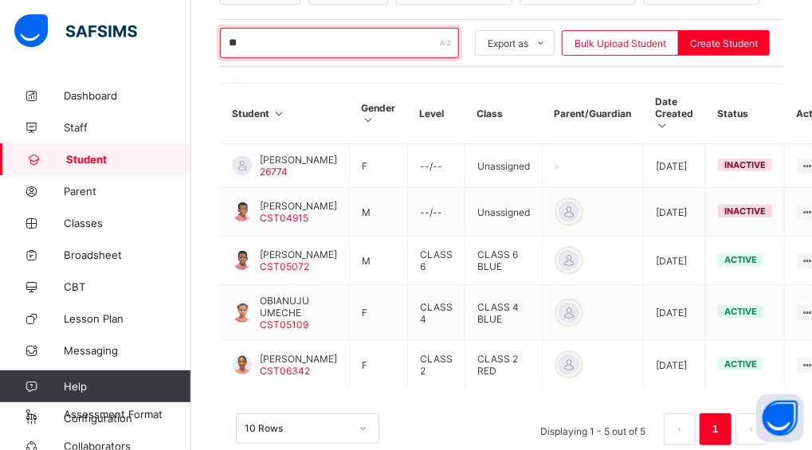
type input "*"
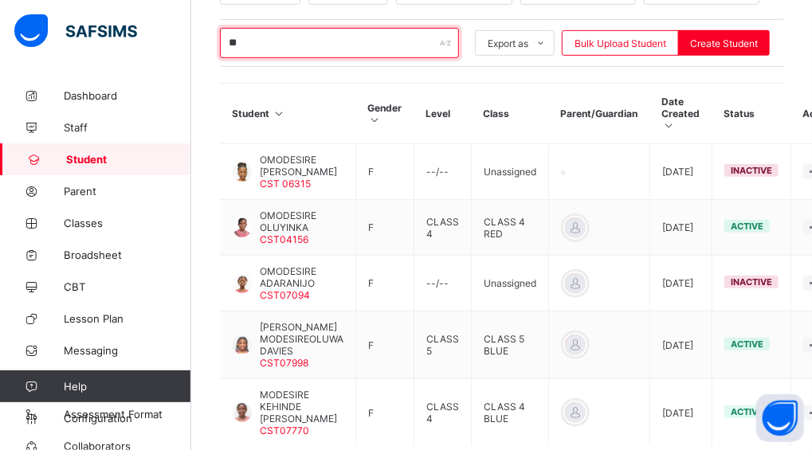
type input "*"
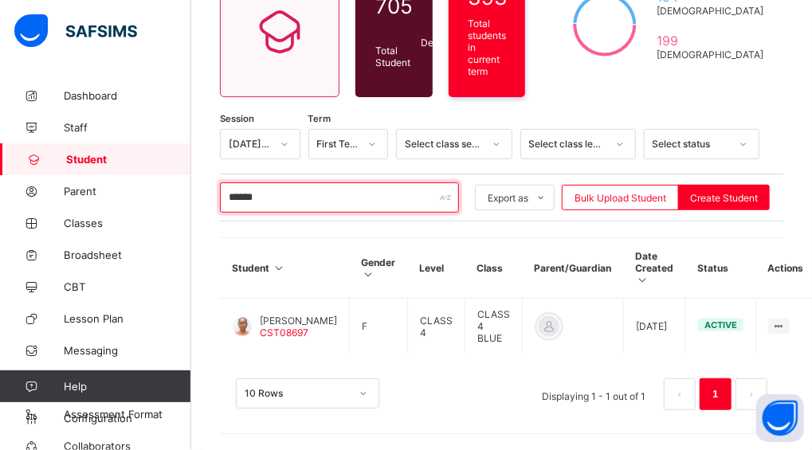
scroll to position [155, 0]
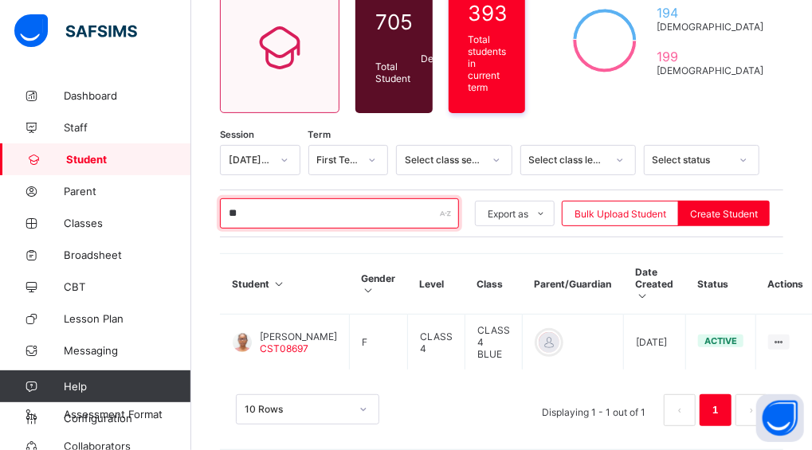
type input "*"
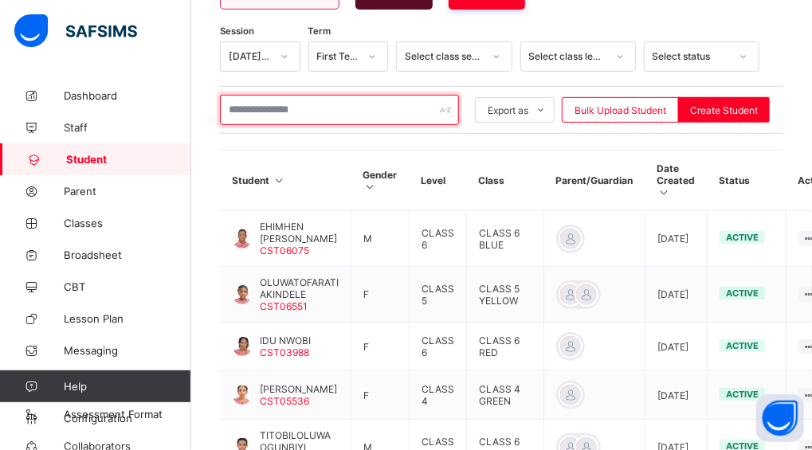
scroll to position [325, 0]
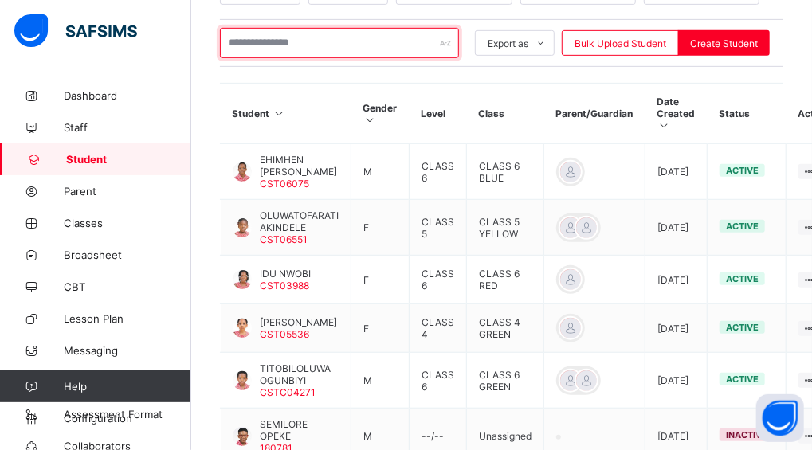
click at [265, 31] on input "text" at bounding box center [339, 43] width 239 height 30
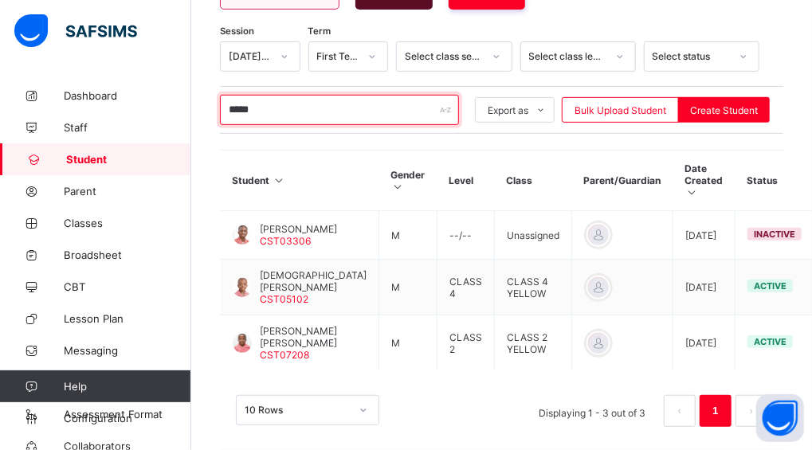
scroll to position [272, 0]
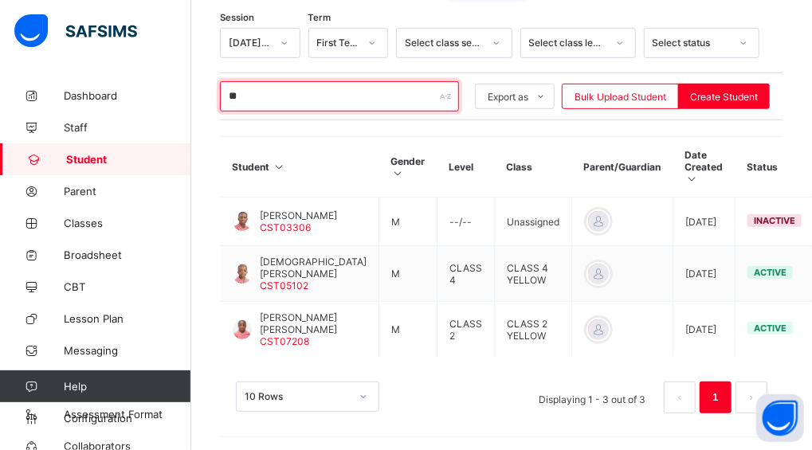
type input "*"
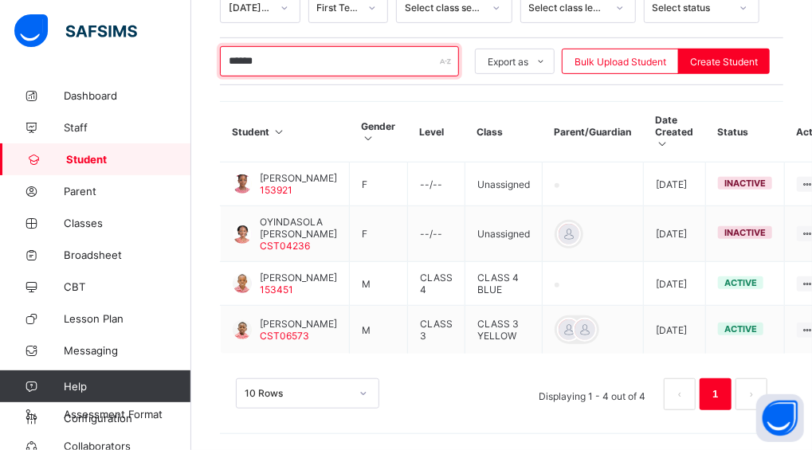
scroll to position [294, 0]
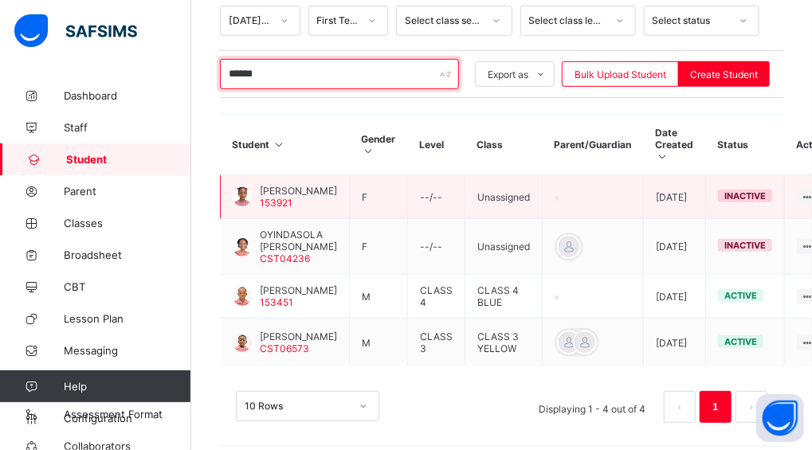
type input "******"
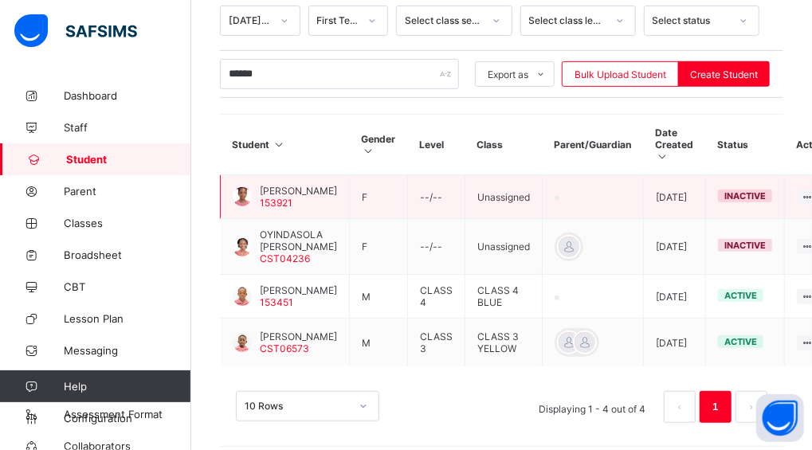
click at [301, 185] on span "[PERSON_NAME]" at bounding box center [298, 191] width 77 height 12
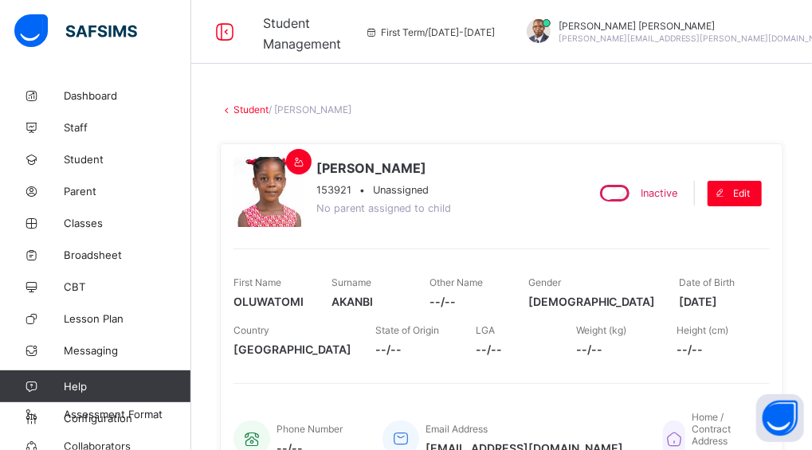
click at [626, 181] on div "Inactive" at bounding box center [637, 193] width 88 height 25
click at [628, 201] on div "Inactive" at bounding box center [637, 193] width 88 height 25
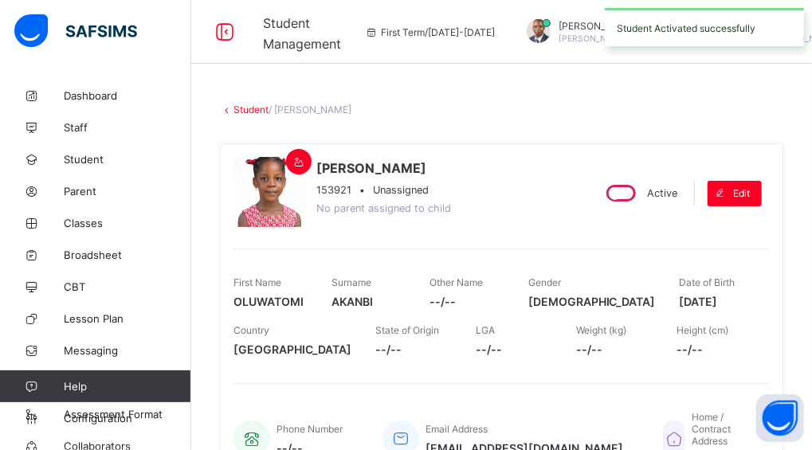
click at [250, 108] on link "Student" at bounding box center [250, 110] width 35 height 12
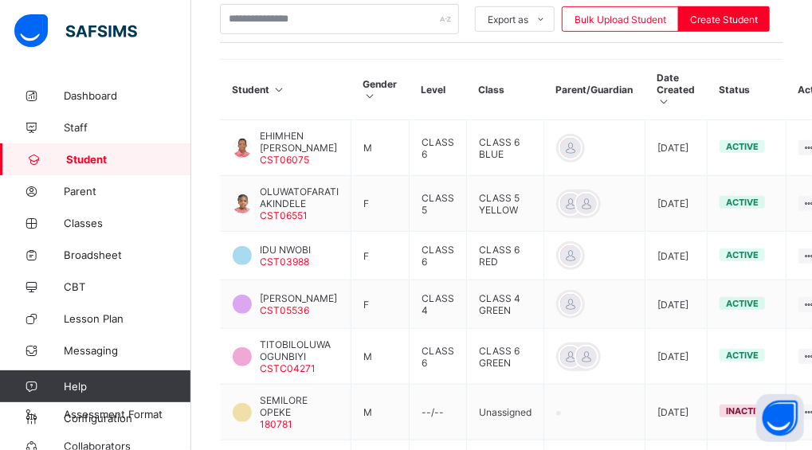
scroll to position [350, 0]
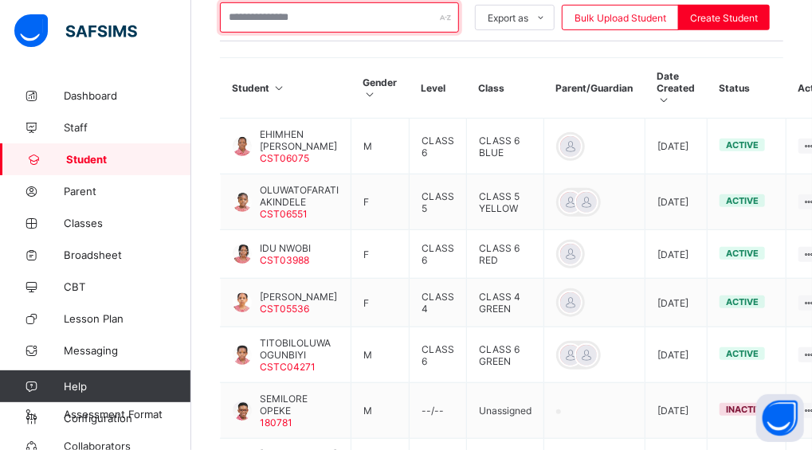
click at [256, 18] on input "text" at bounding box center [339, 17] width 239 height 30
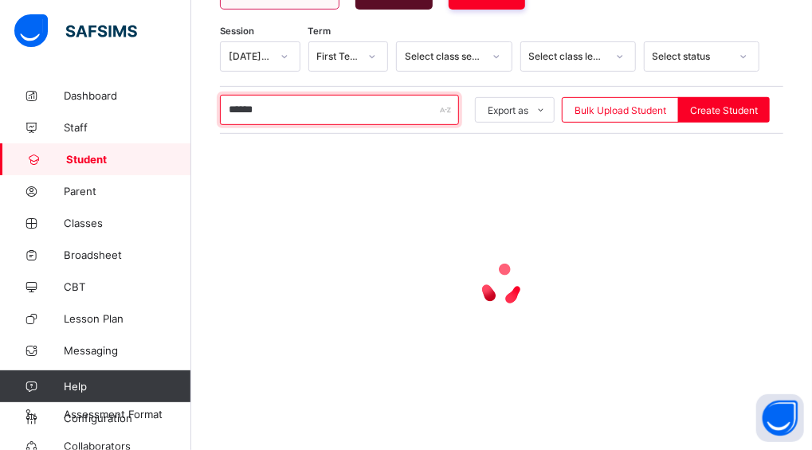
scroll to position [325, 0]
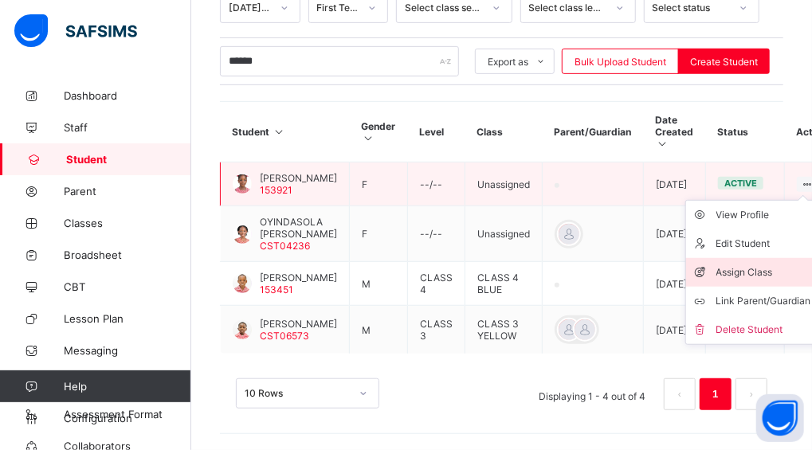
click at [762, 264] on div "Assign Class" at bounding box center [763, 272] width 95 height 16
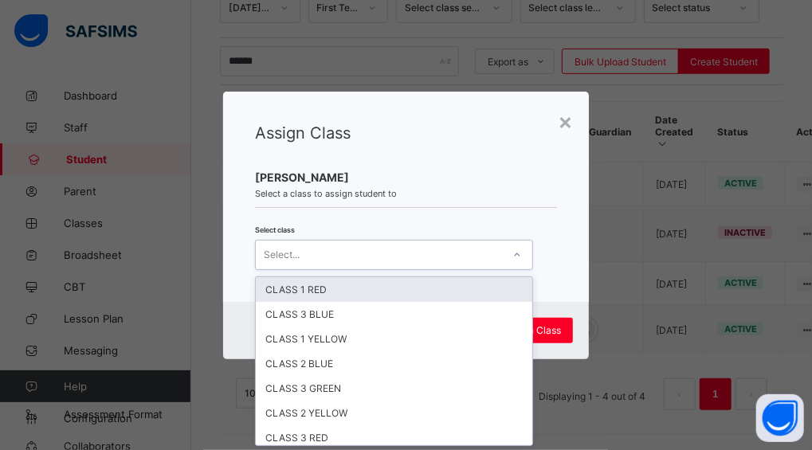
scroll to position [0, 0]
click at [492, 249] on div "Select..." at bounding box center [379, 255] width 246 height 22
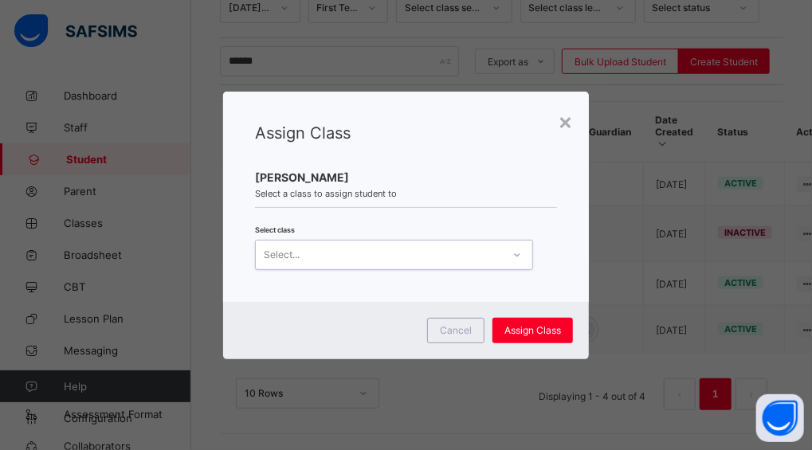
click at [457, 250] on div "Select..." at bounding box center [379, 255] width 246 height 22
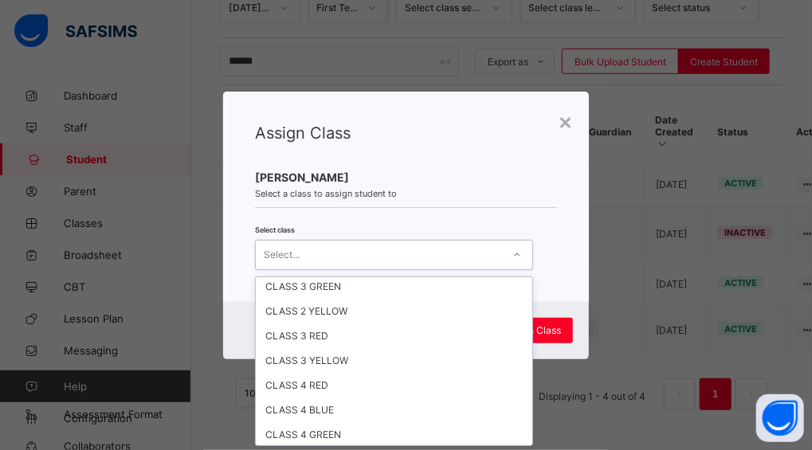
scroll to position [126, 0]
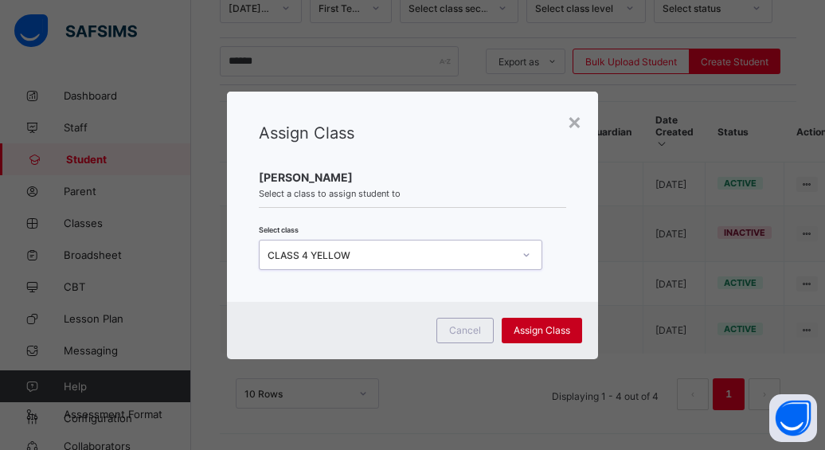
click at [532, 336] on div "Assign Class" at bounding box center [542, 330] width 80 height 25
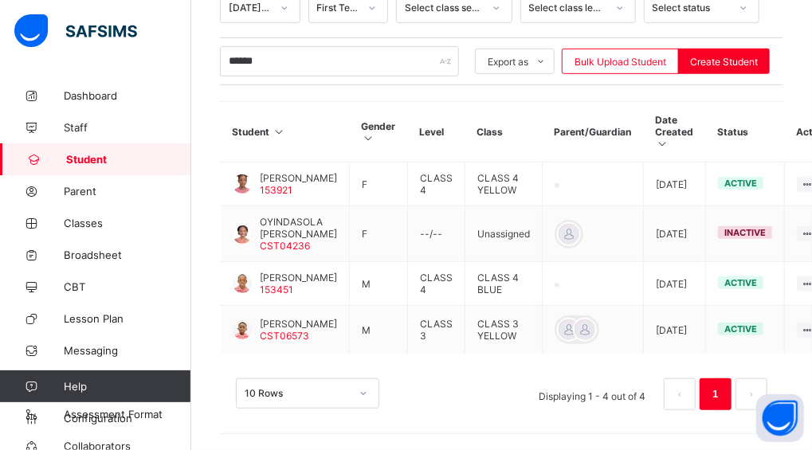
scroll to position [317, 0]
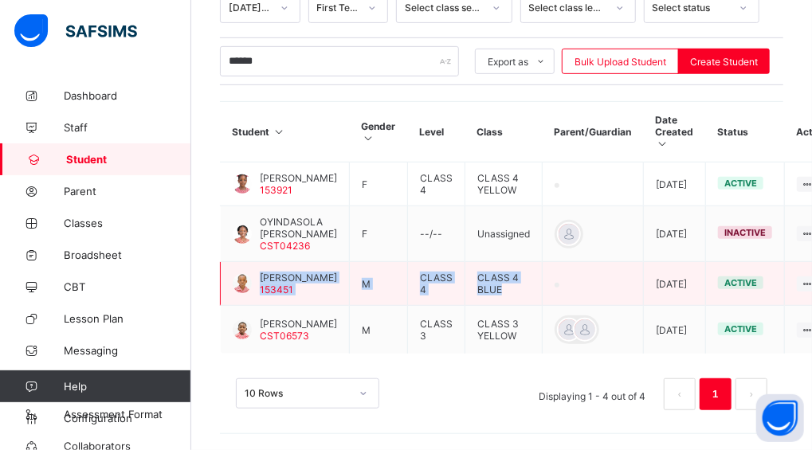
drag, startPoint x: 518, startPoint y: 300, endPoint x: 233, endPoint y: 276, distance: 285.4
click at [233, 276] on tr "[PERSON_NAME] 153451 M CLASS 4 CLASS 4 BLUE [DATE] active View Profile Edit Stu…" at bounding box center [533, 284] width 624 height 44
copy tr "[PERSON_NAME] 153451 M CLASS 4 CLASS 4 BLUE"
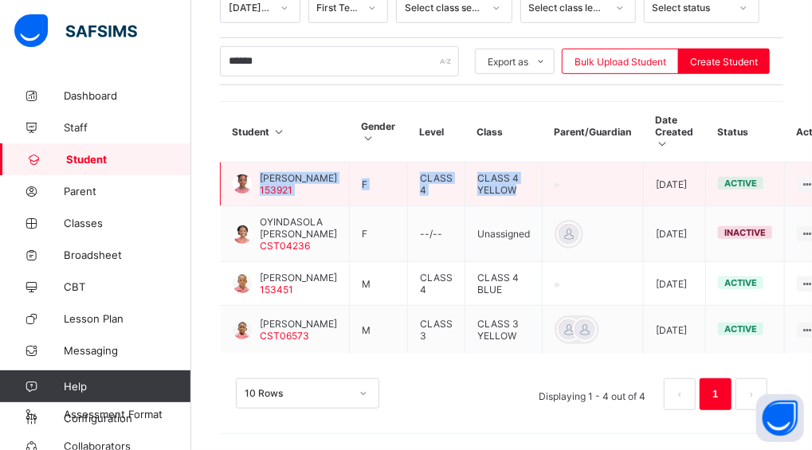
drag, startPoint x: 519, startPoint y: 177, endPoint x: 260, endPoint y: 155, distance: 259.8
click at [260, 163] on tr "[PERSON_NAME] 153921 F CLASS 4 CLASS 4 YELLOW [DATE] active View Profile Edit S…" at bounding box center [533, 185] width 624 height 44
copy tr "[PERSON_NAME] 153921 F CLASS 4 CLASS 4 YELLOW"
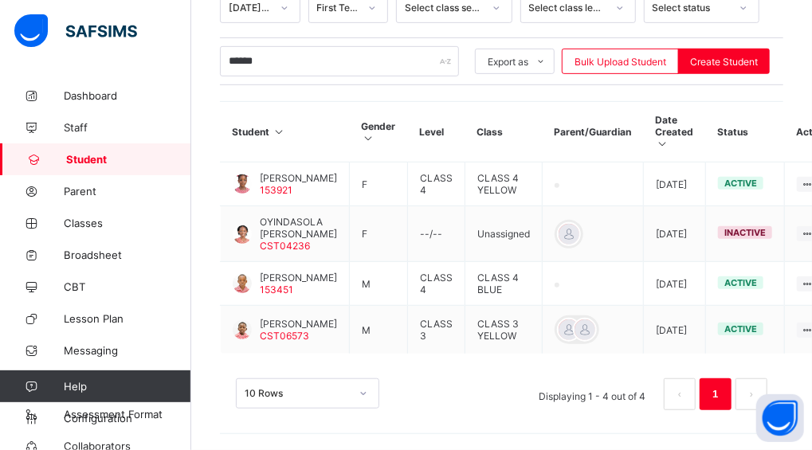
click at [510, 75] on div "Session [DATE]-[DATE] Term First Term Select class section Select class level S…" at bounding box center [501, 209] width 563 height 433
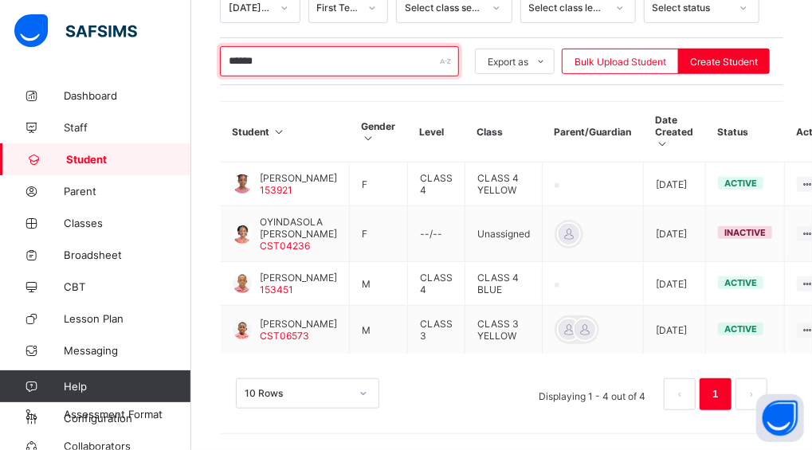
click at [284, 46] on input "******" at bounding box center [339, 61] width 239 height 30
type input "*"
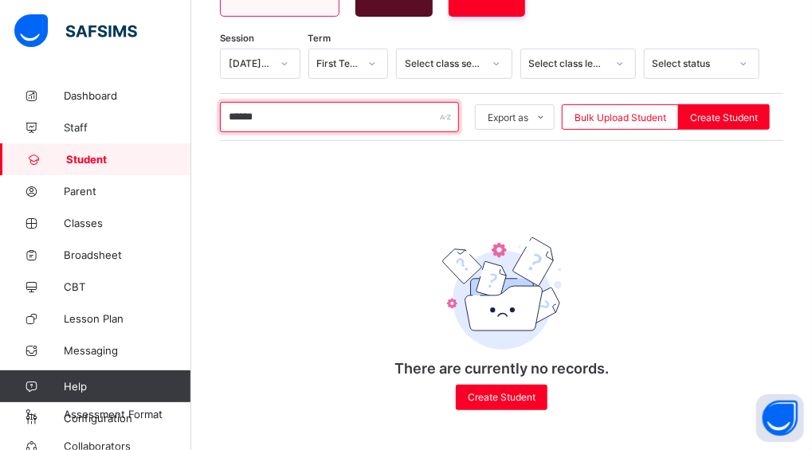
scroll to position [242, 0]
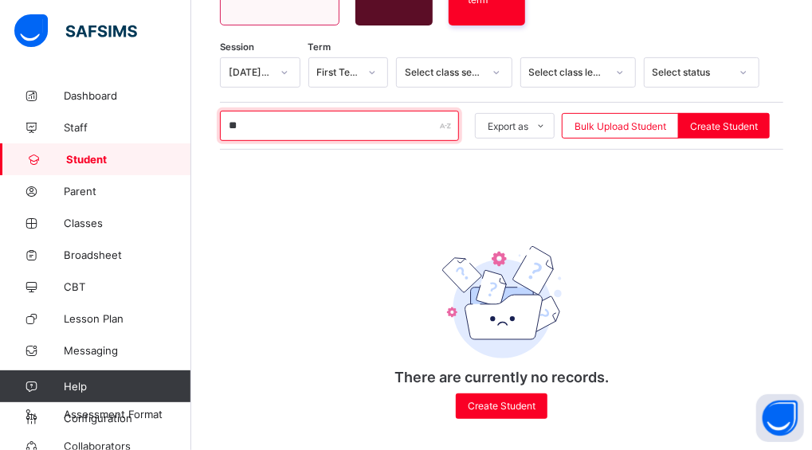
type input "*"
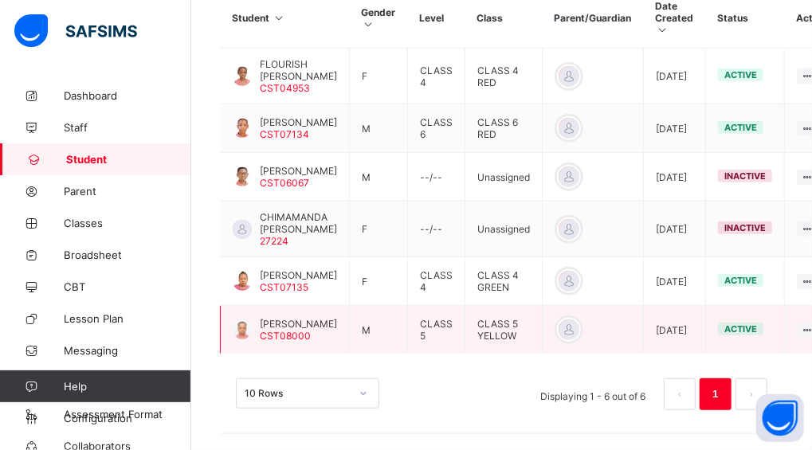
scroll to position [352, 0]
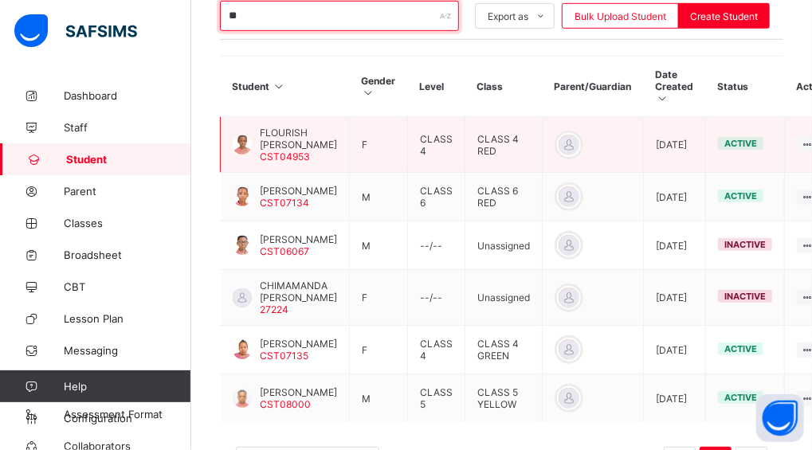
type input "*"
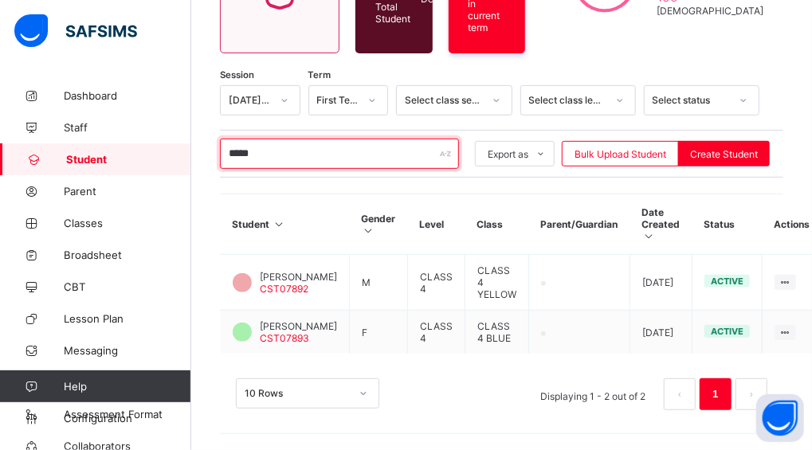
scroll to position [207, 0]
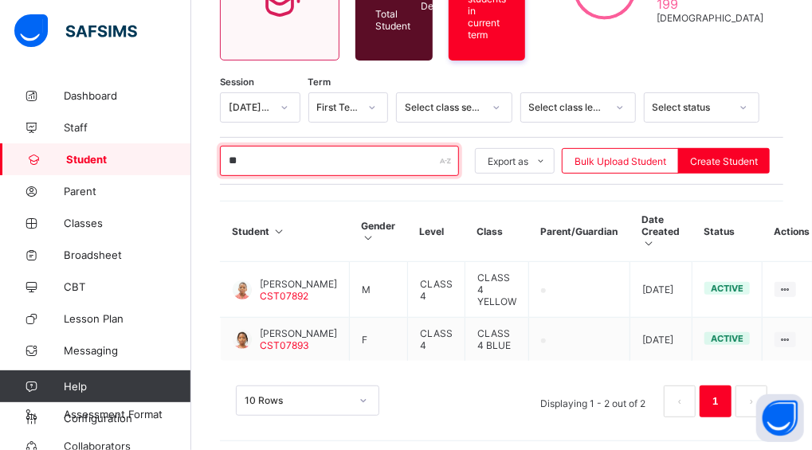
type input "*"
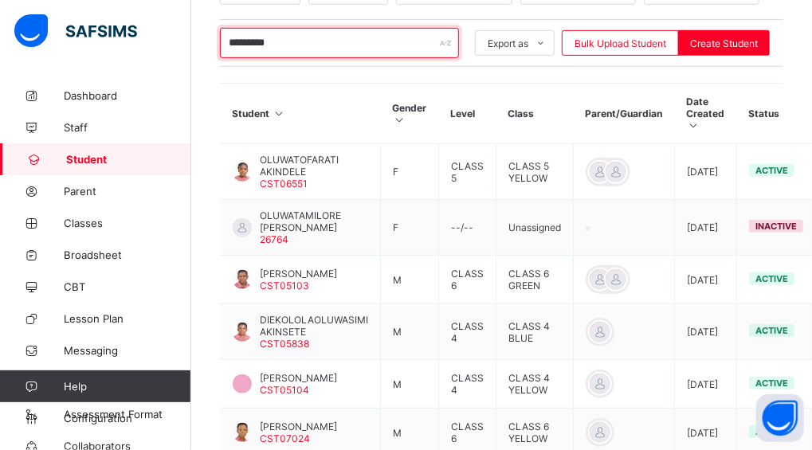
scroll to position [352, 0]
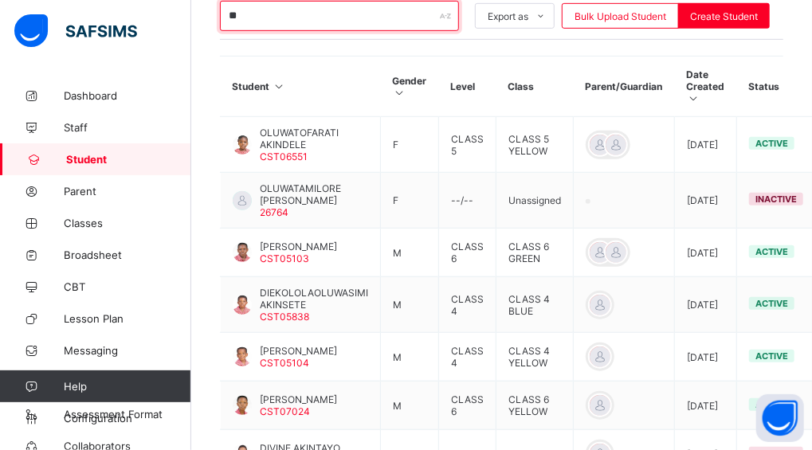
type input "*"
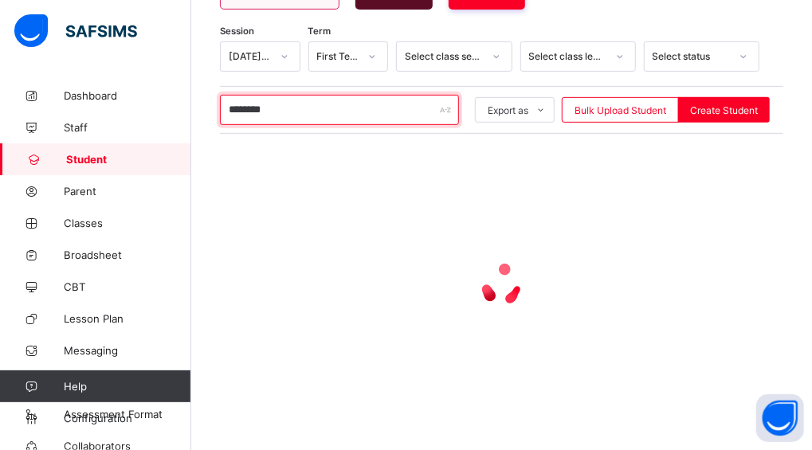
scroll to position [155, 0]
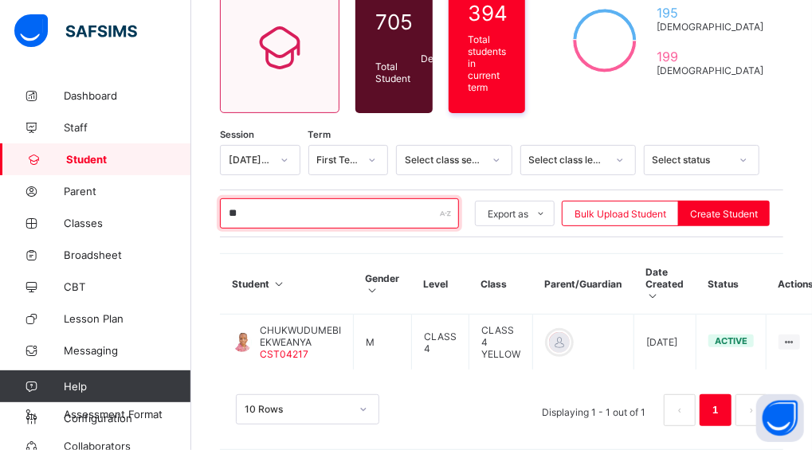
type input "*"
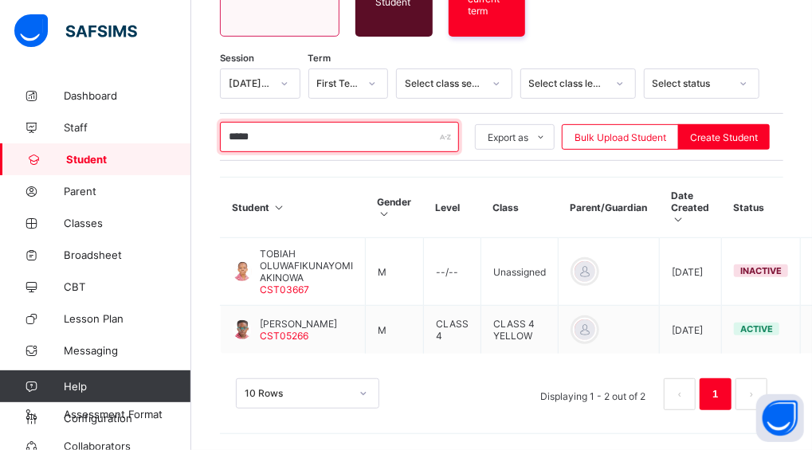
scroll to position [218, 0]
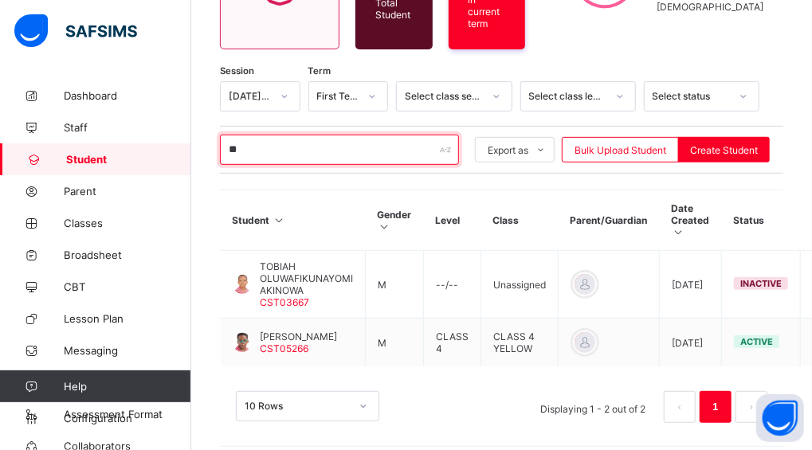
type input "*"
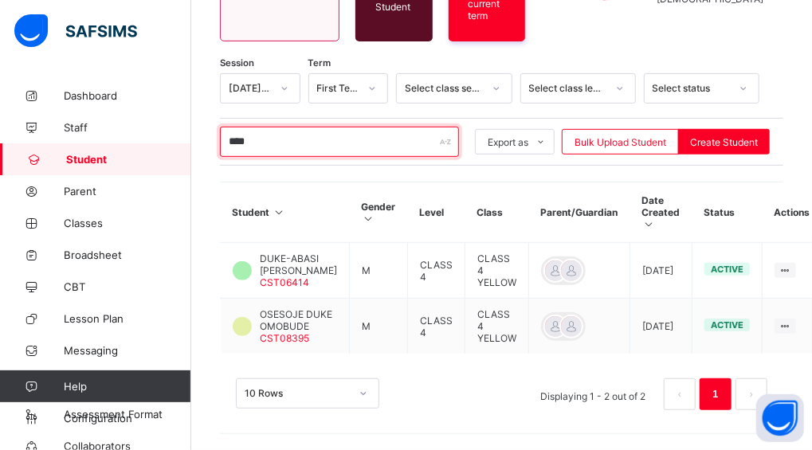
scroll to position [352, 0]
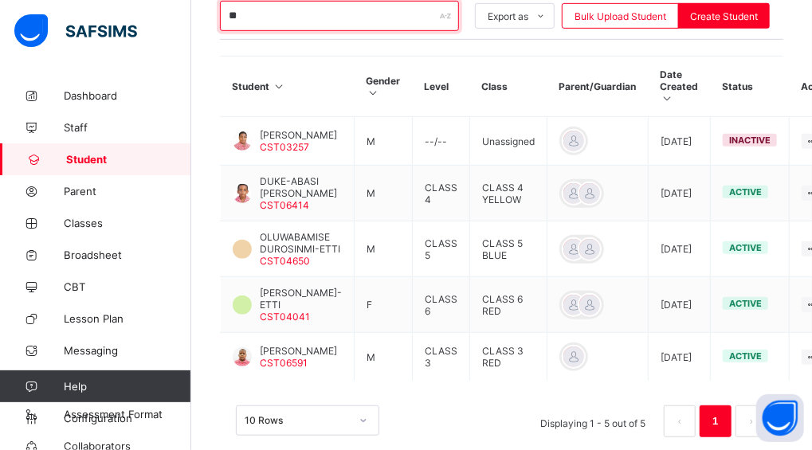
type input "*"
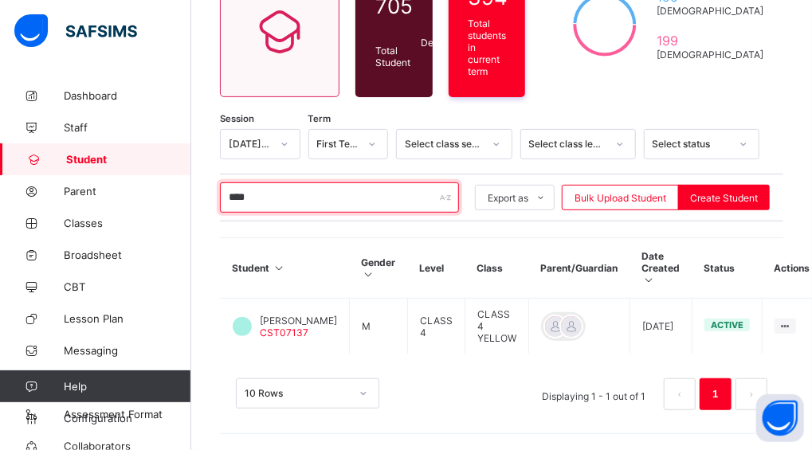
scroll to position [166, 0]
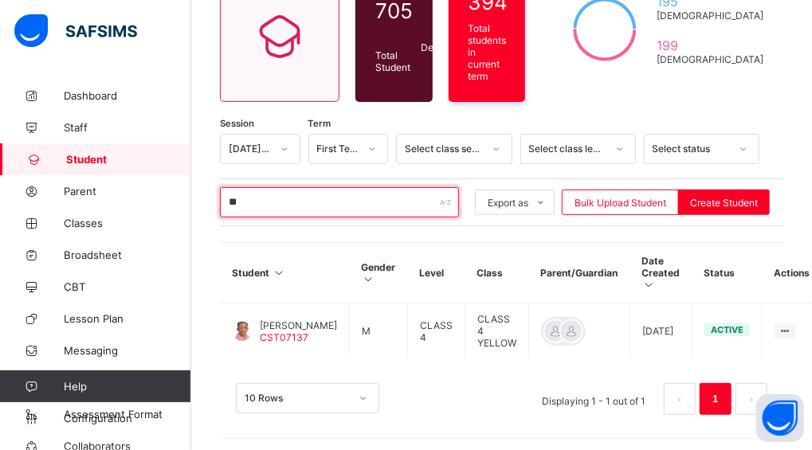
type input "*"
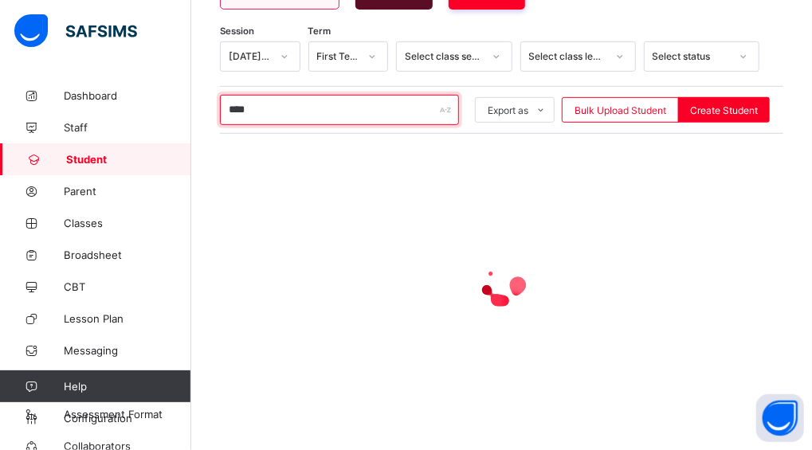
scroll to position [309, 0]
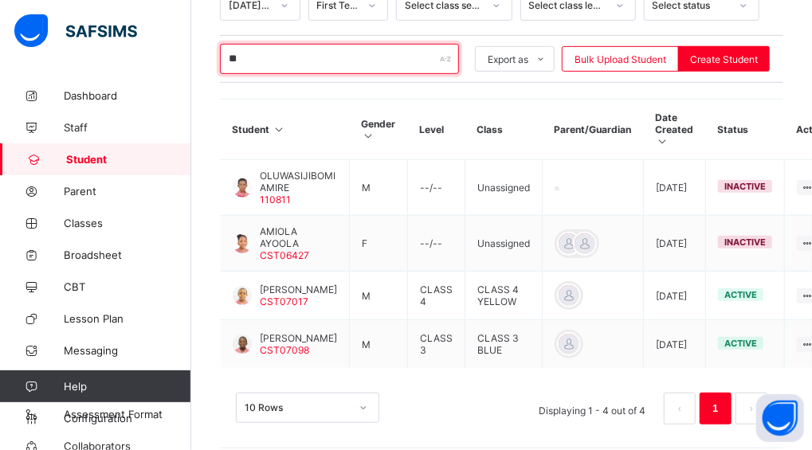
type input "*"
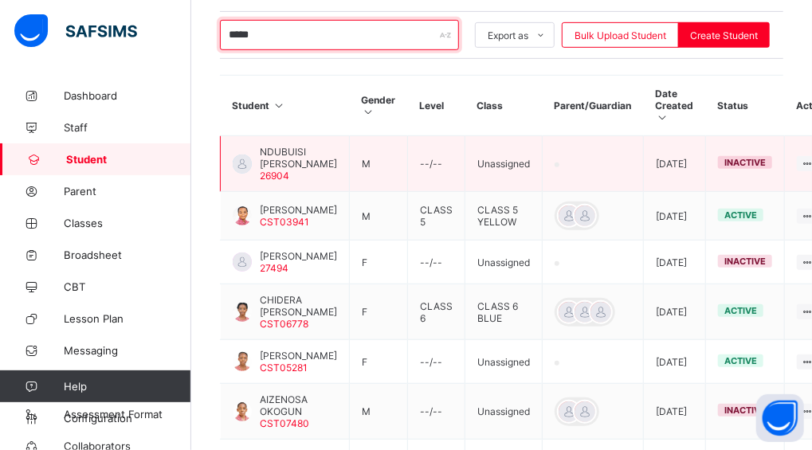
scroll to position [331, 0]
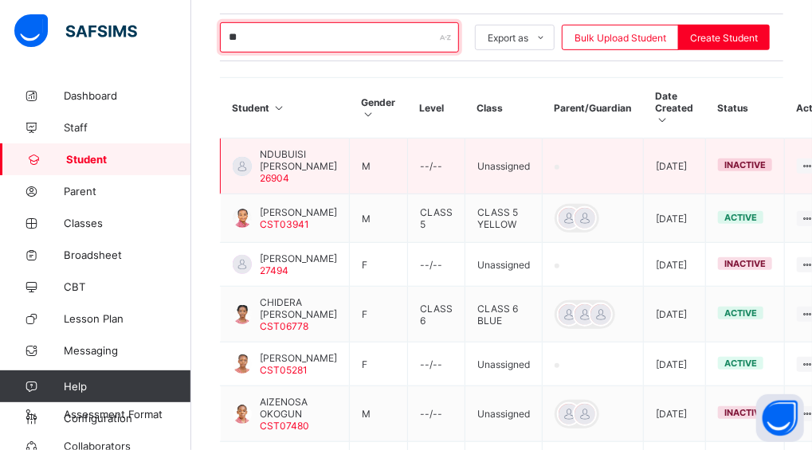
type input "*"
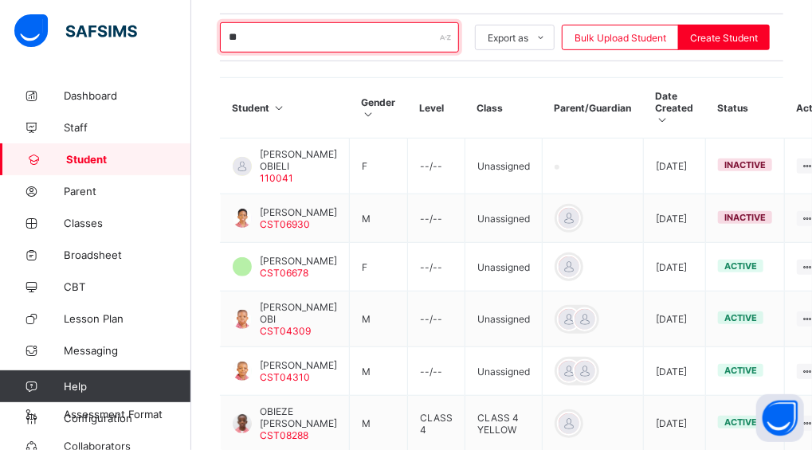
type input "*"
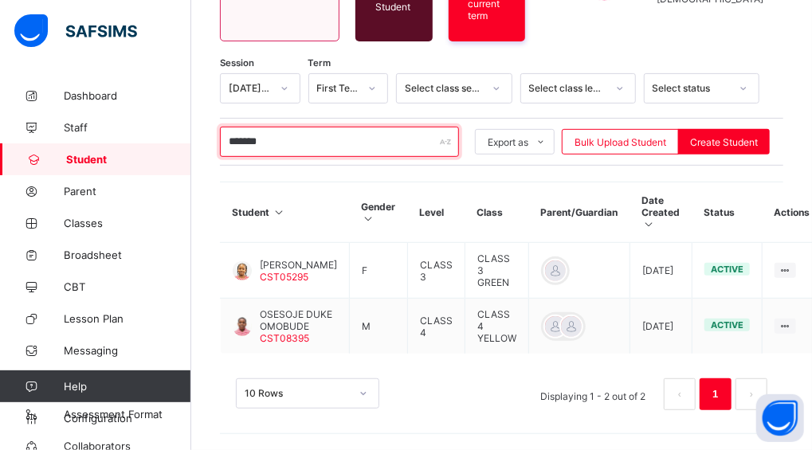
scroll to position [218, 0]
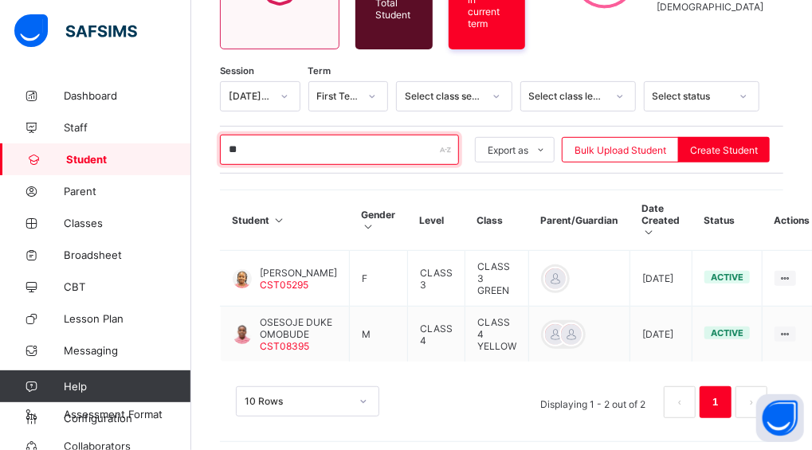
type input "*"
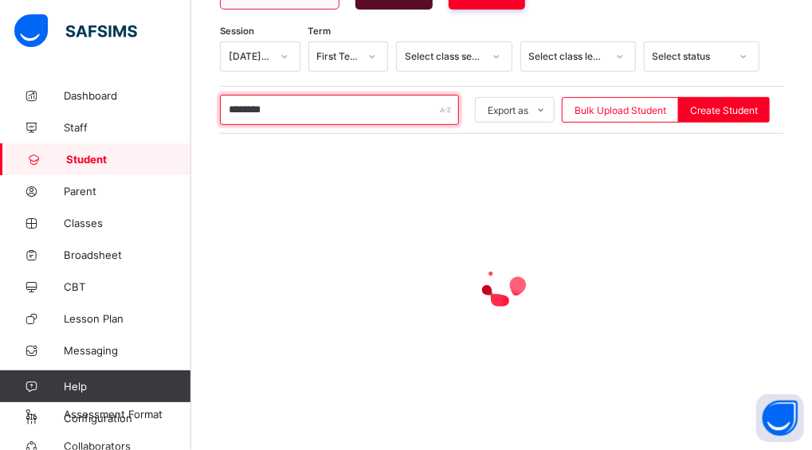
scroll to position [315, 0]
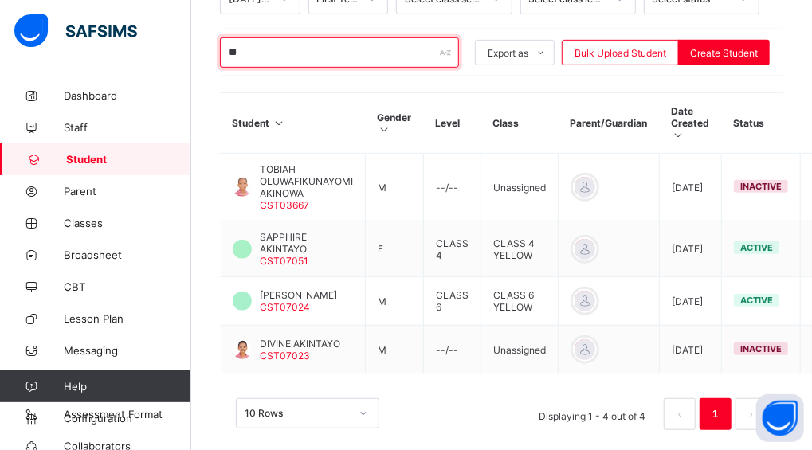
type input "*"
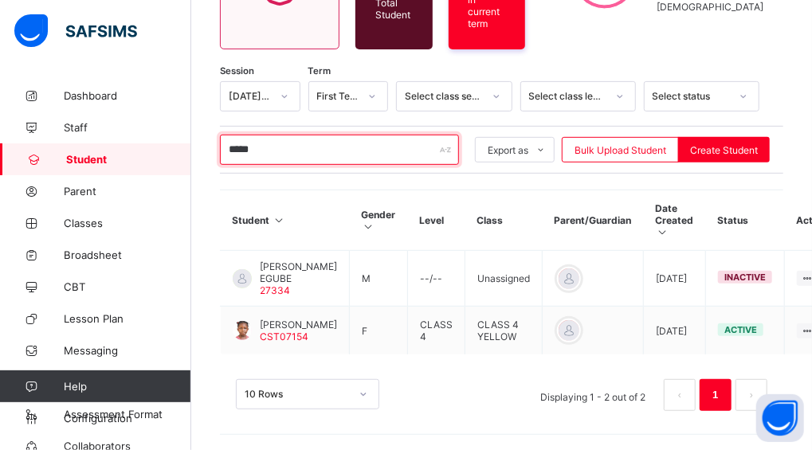
scroll to position [331, 0]
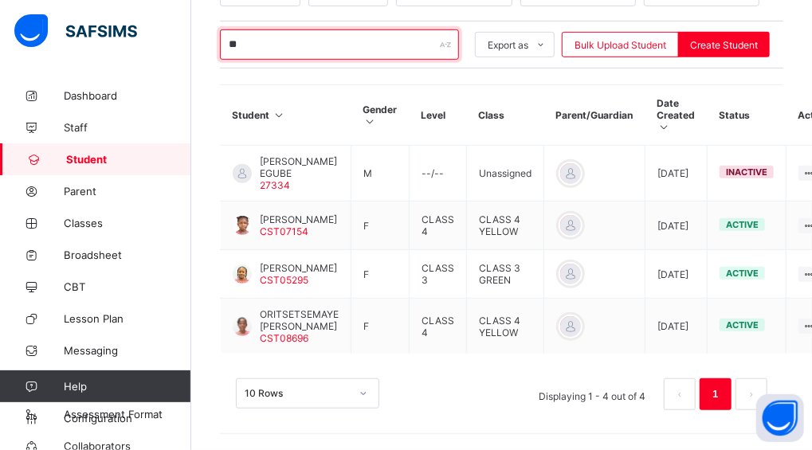
type input "*"
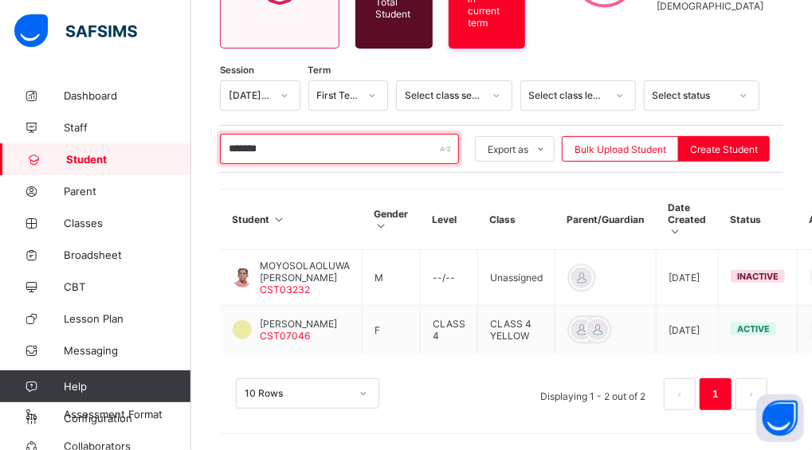
scroll to position [202, 0]
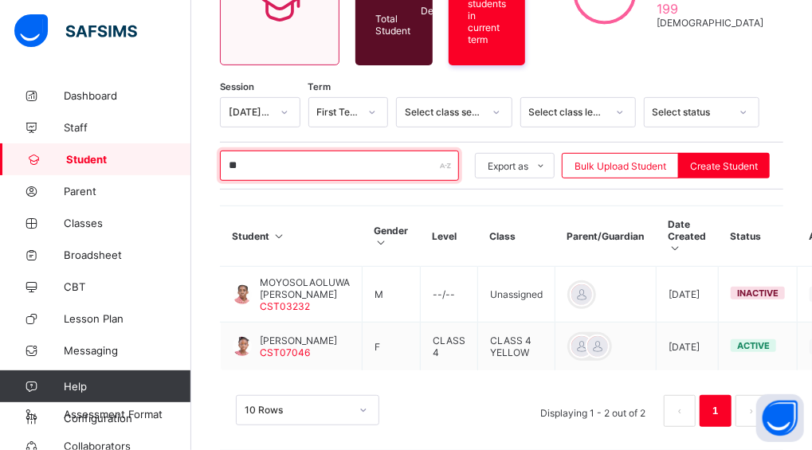
type input "*"
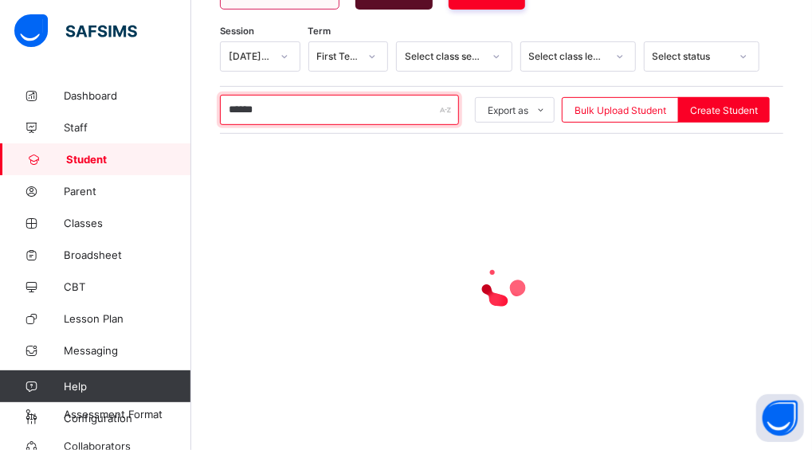
scroll to position [262, 0]
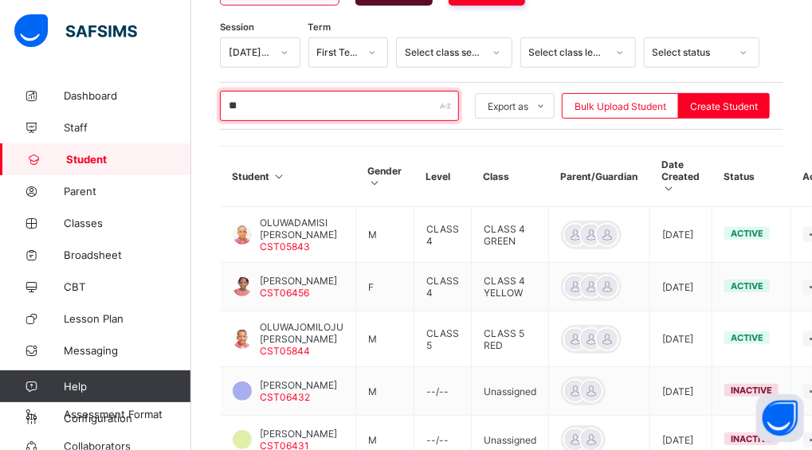
type input "*"
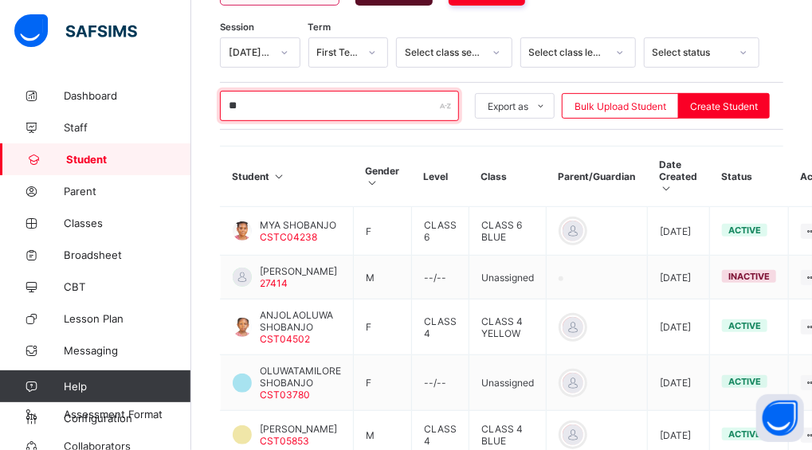
type input "*"
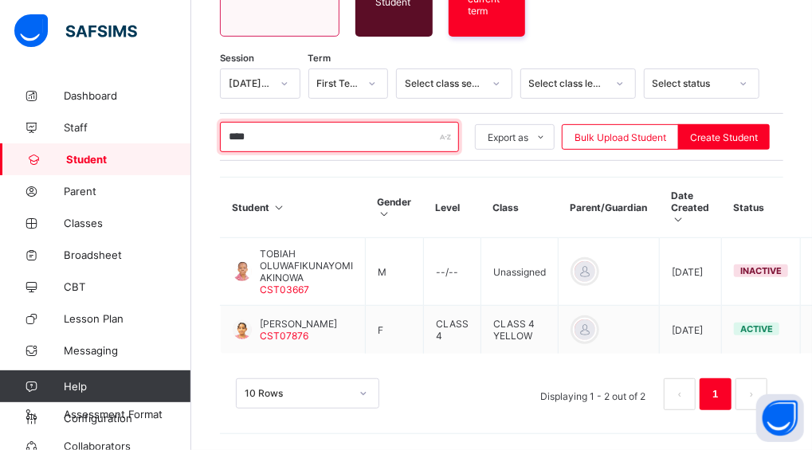
scroll to position [213, 0]
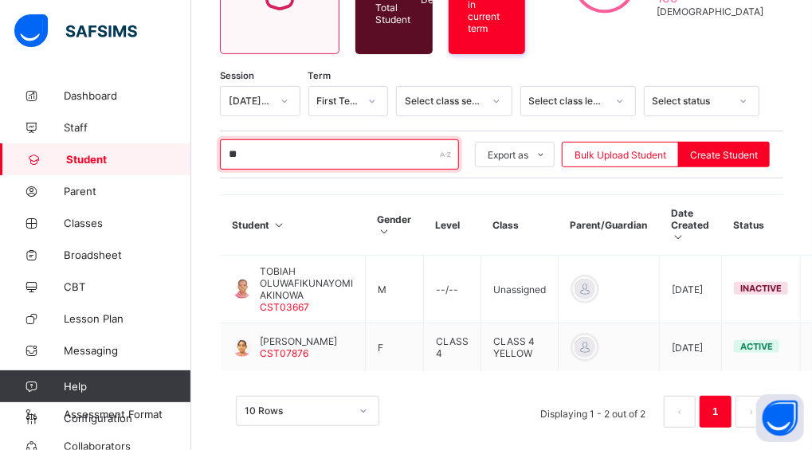
type input "*"
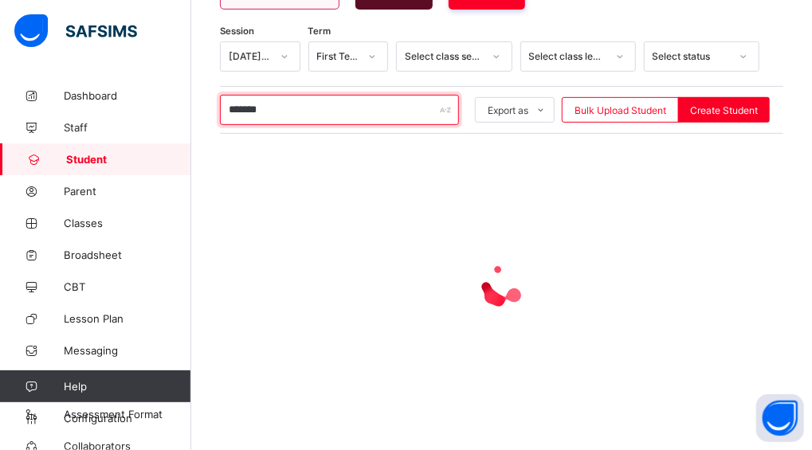
scroll to position [155, 0]
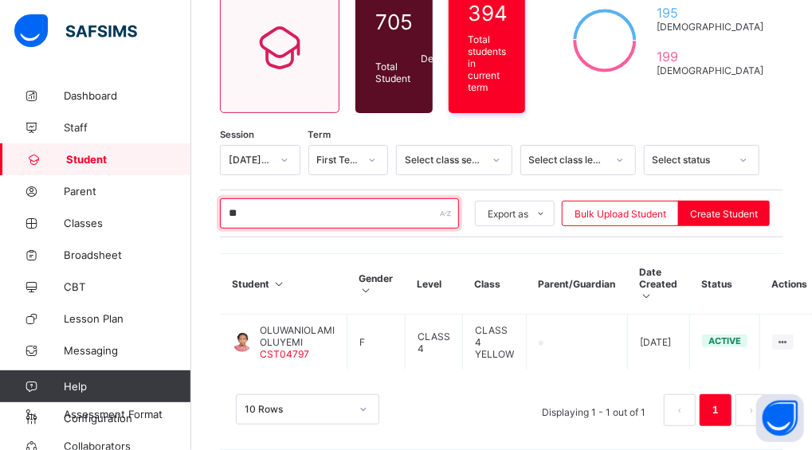
type input "*"
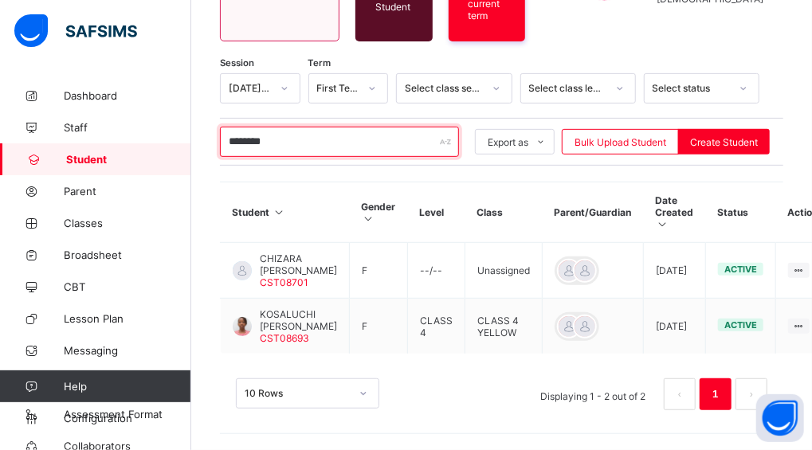
scroll to position [229, 0]
type input "*"
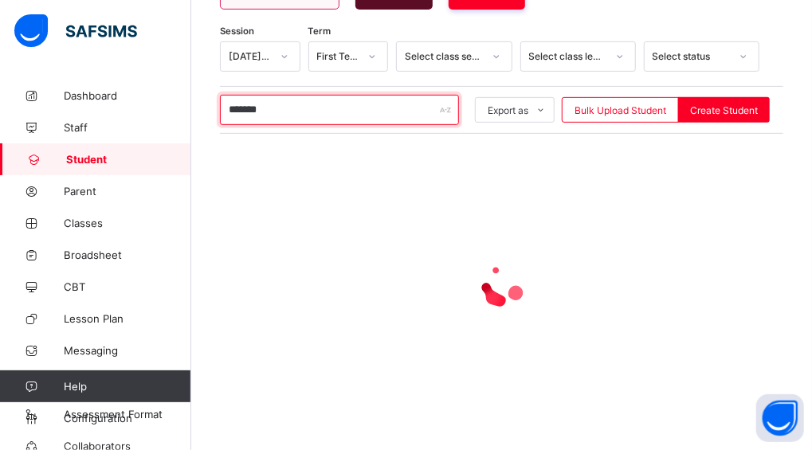
scroll to position [218, 0]
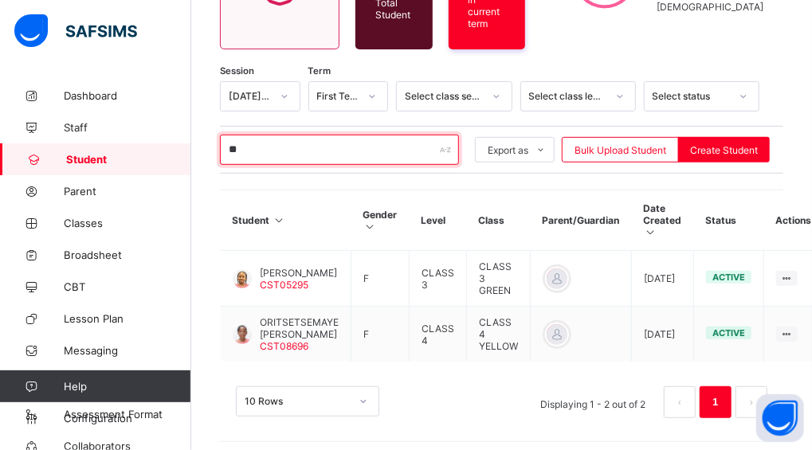
type input "*"
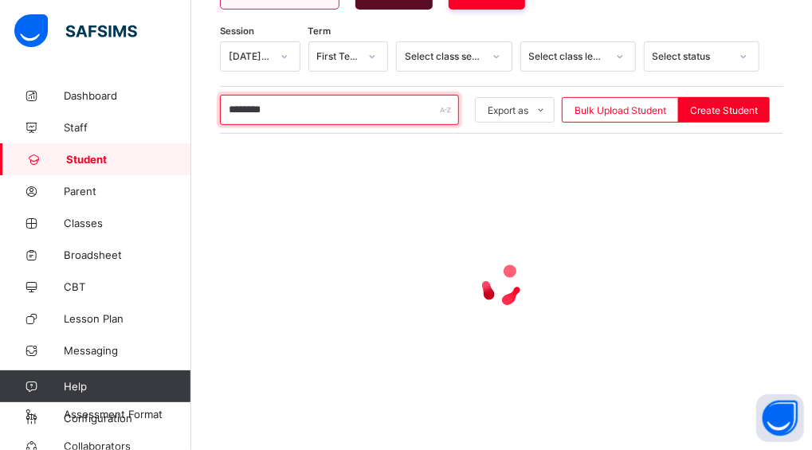
scroll to position [166, 0]
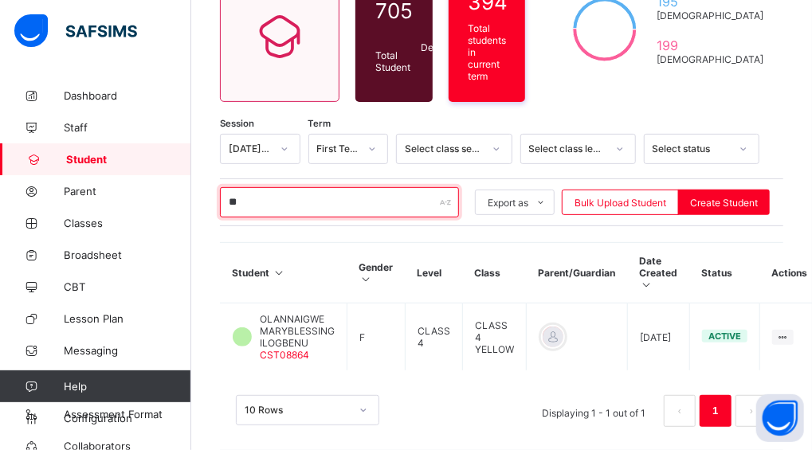
type input "*"
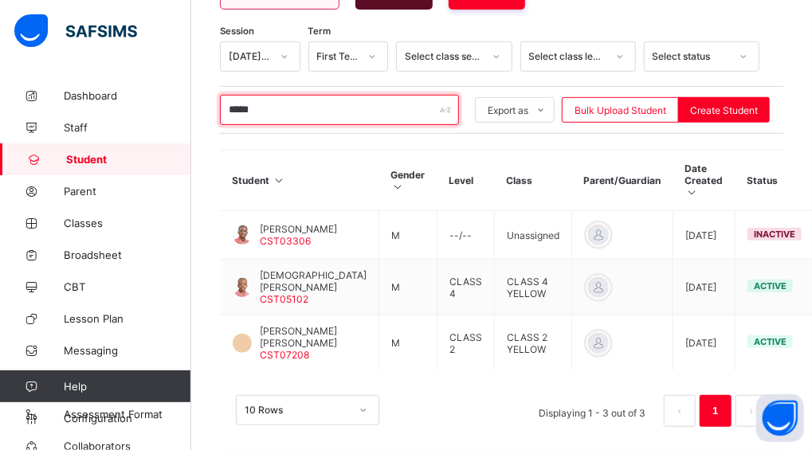
scroll to position [262, 0]
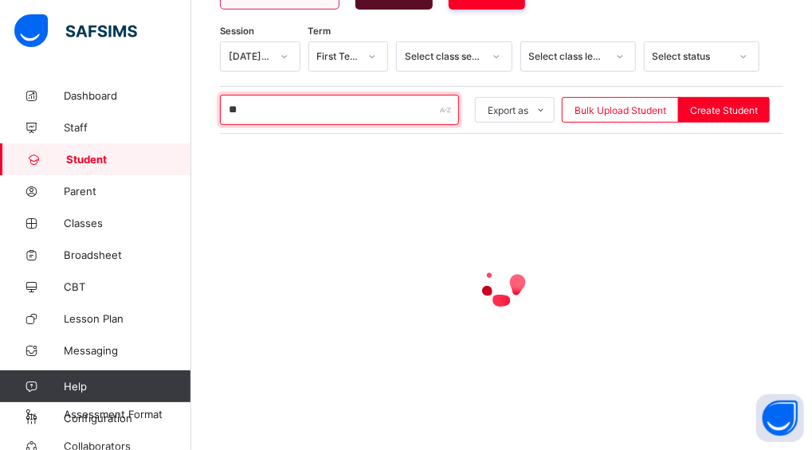
type input "*"
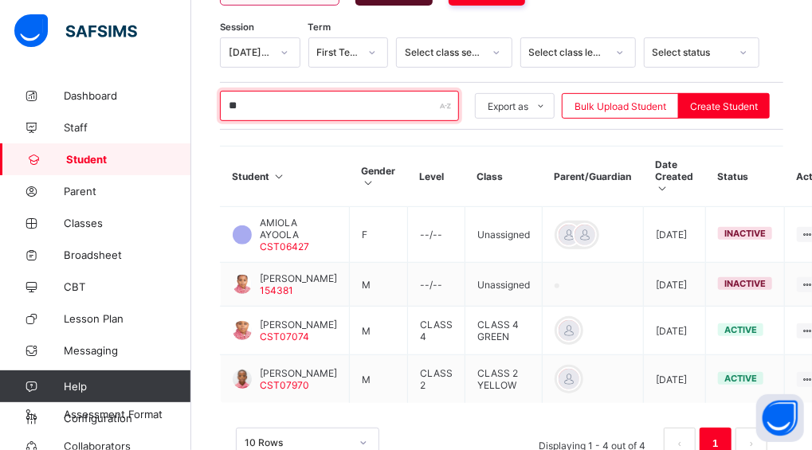
type input "*"
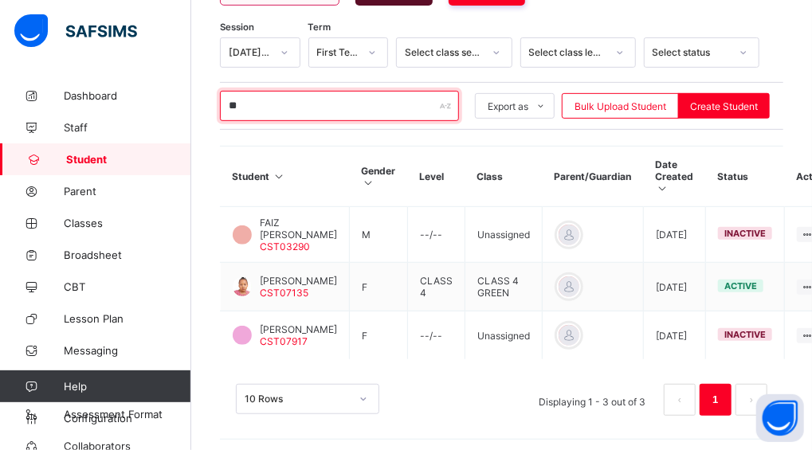
type input "*"
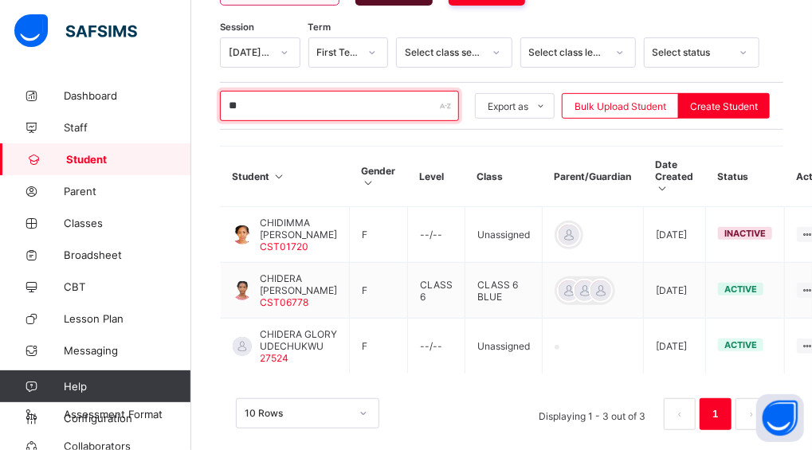
type input "*"
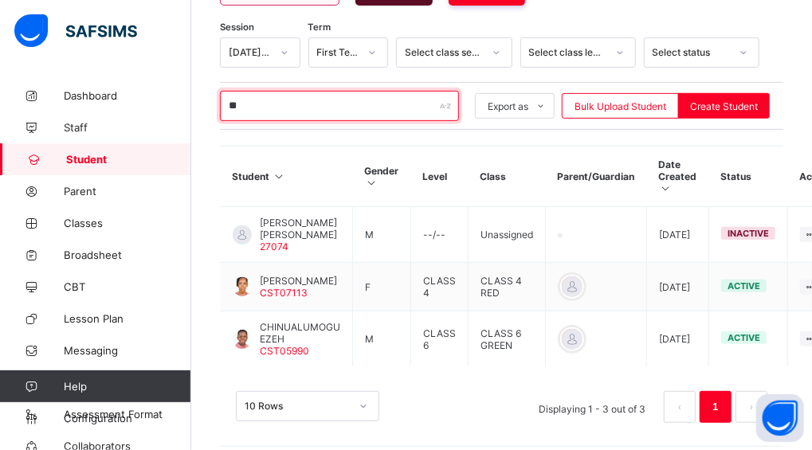
type input "*"
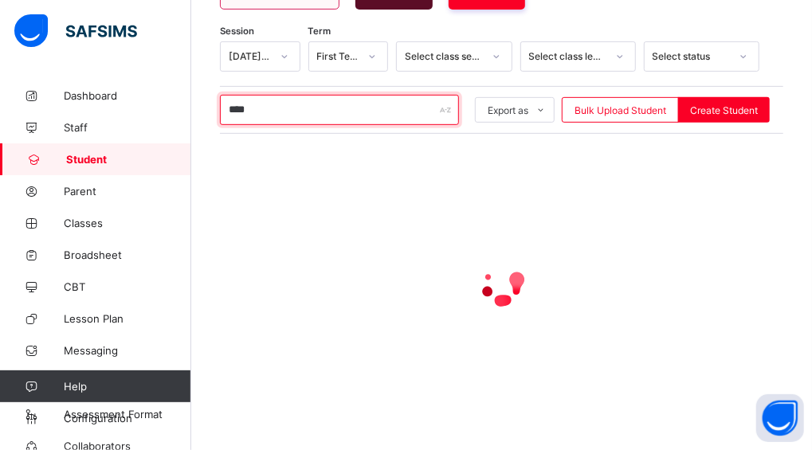
scroll to position [166, 0]
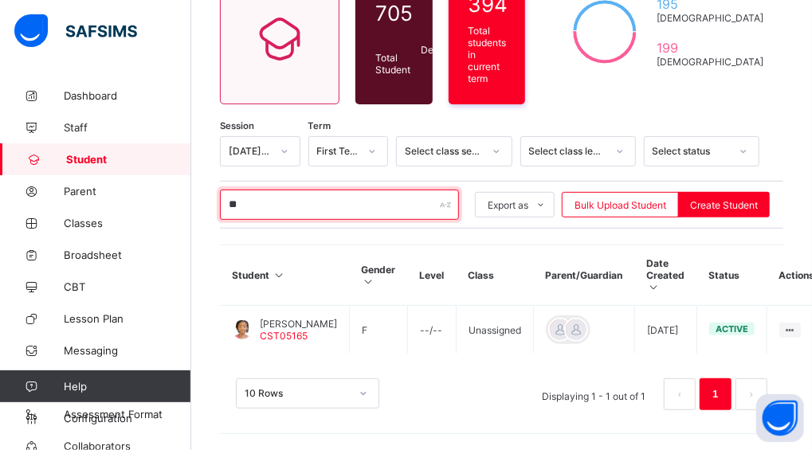
type input "*"
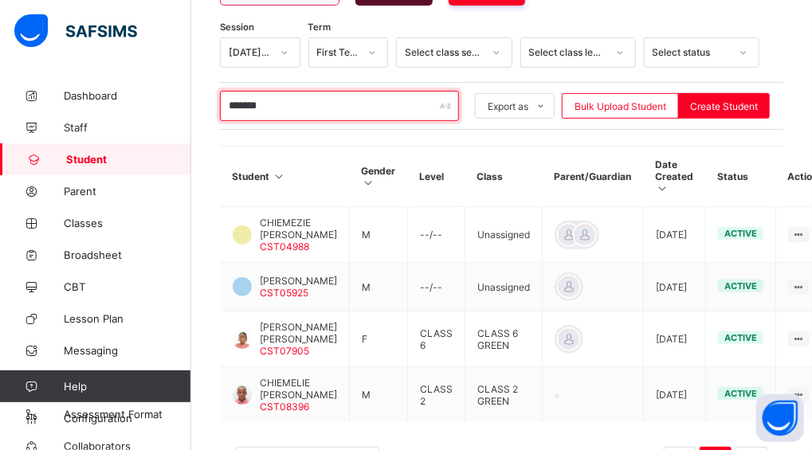
scroll to position [242, 0]
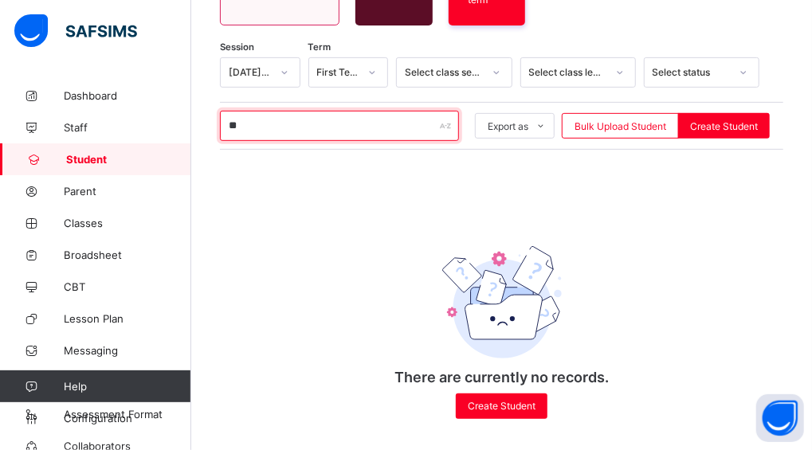
type input "*"
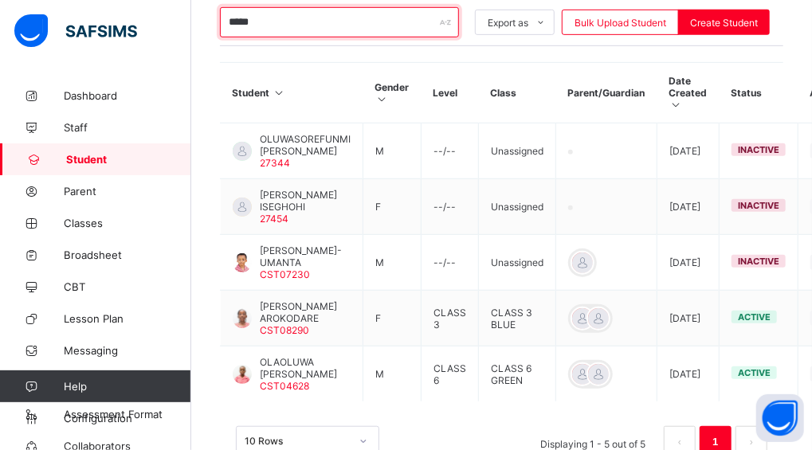
scroll to position [349, 0]
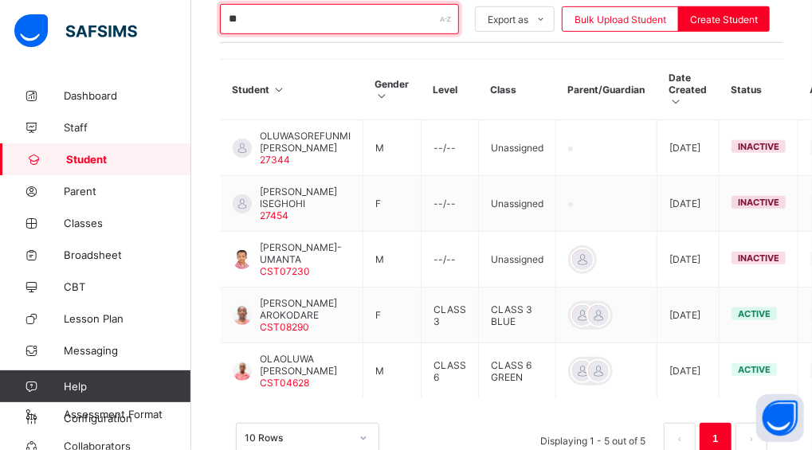
type input "*"
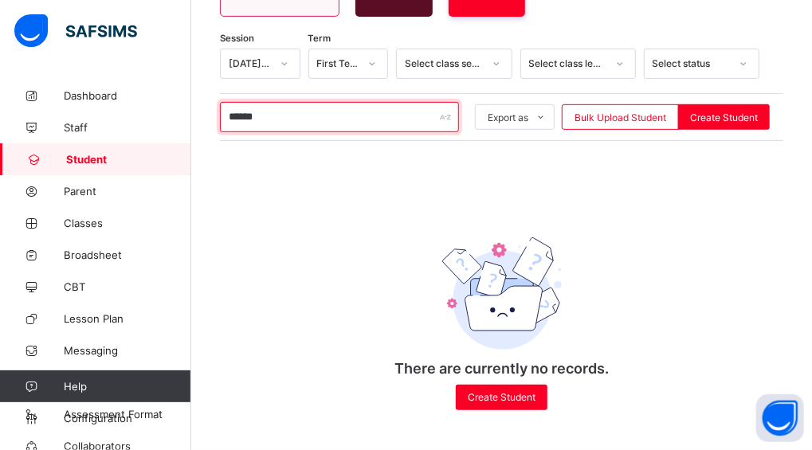
scroll to position [242, 0]
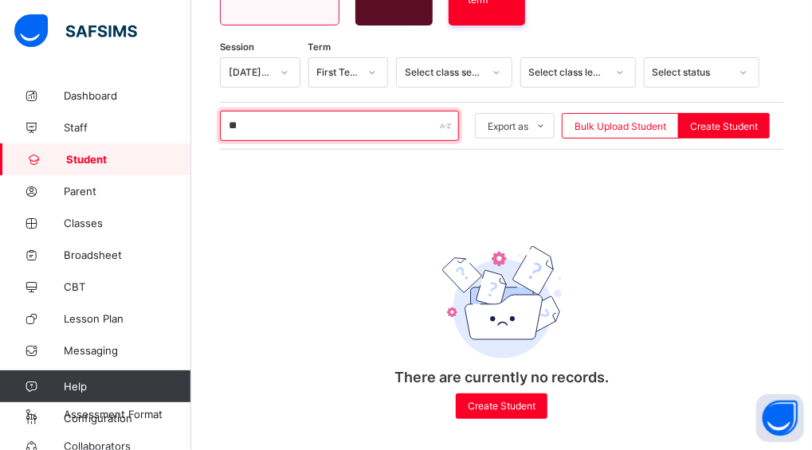
type input "*"
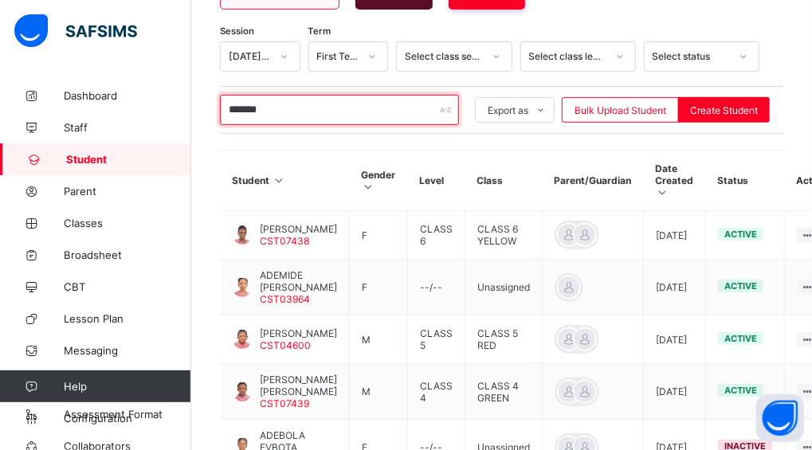
scroll to position [349, 0]
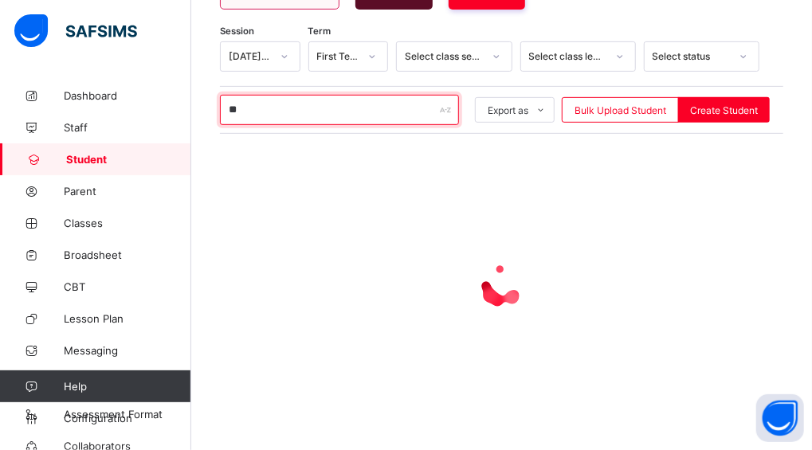
type input "*"
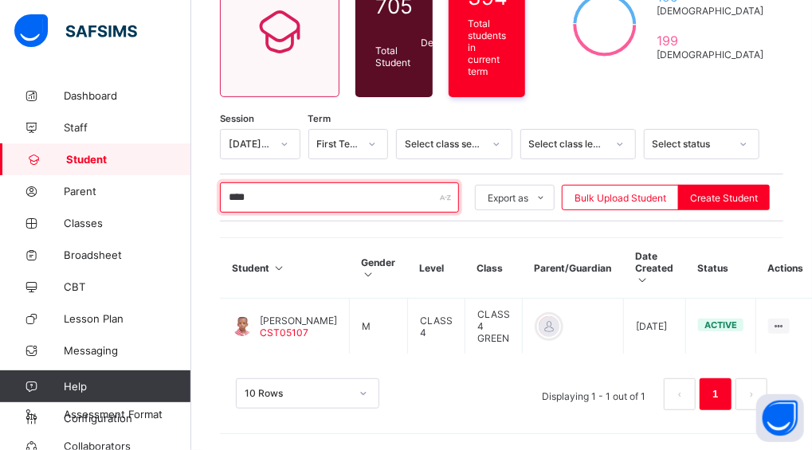
scroll to position [155, 0]
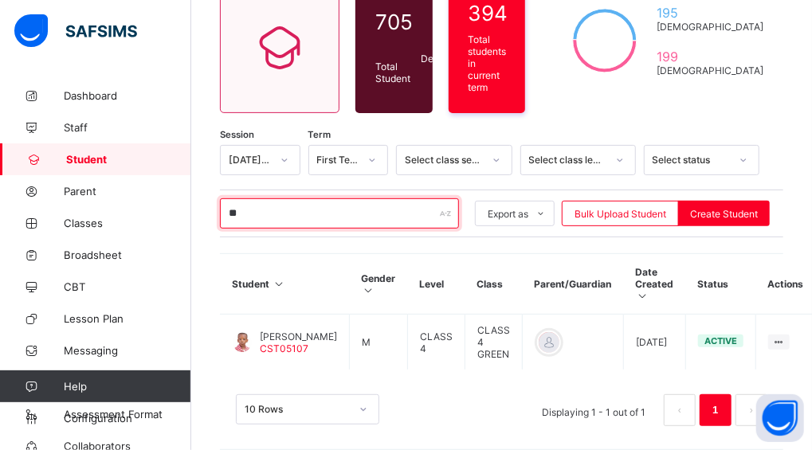
type input "*"
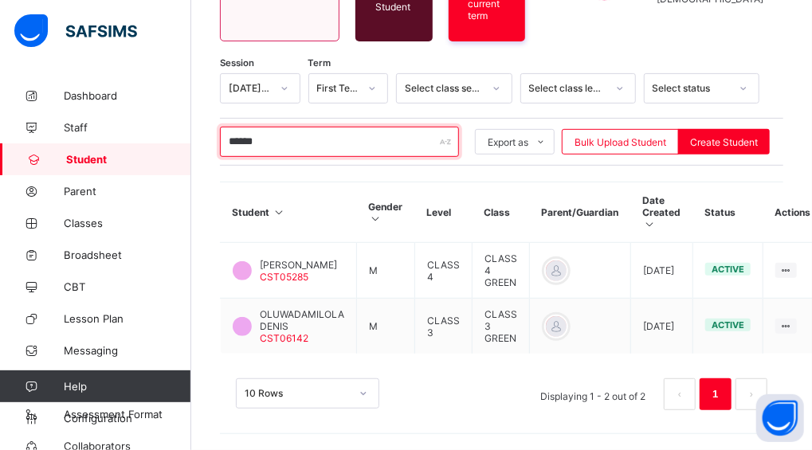
scroll to position [207, 0]
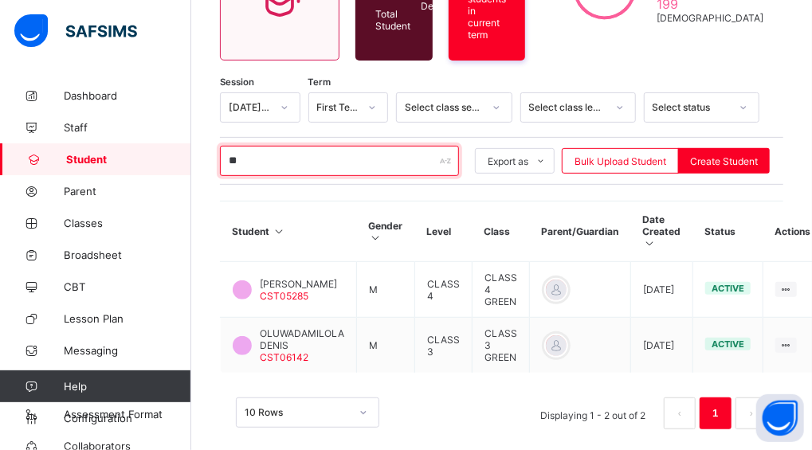
type input "*"
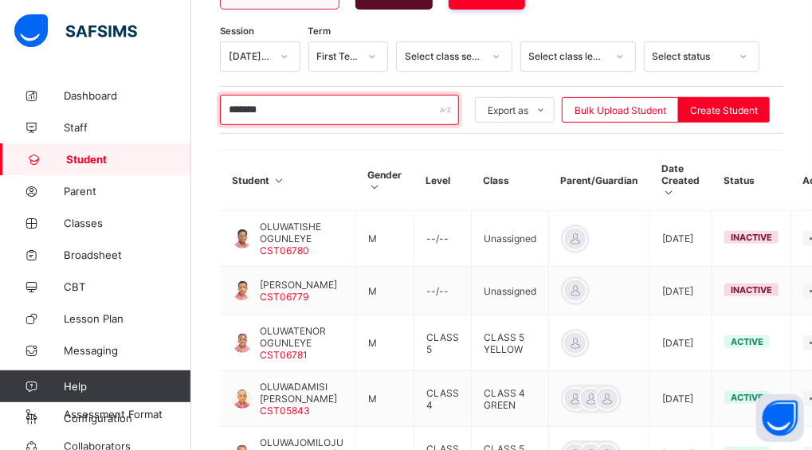
scroll to position [349, 0]
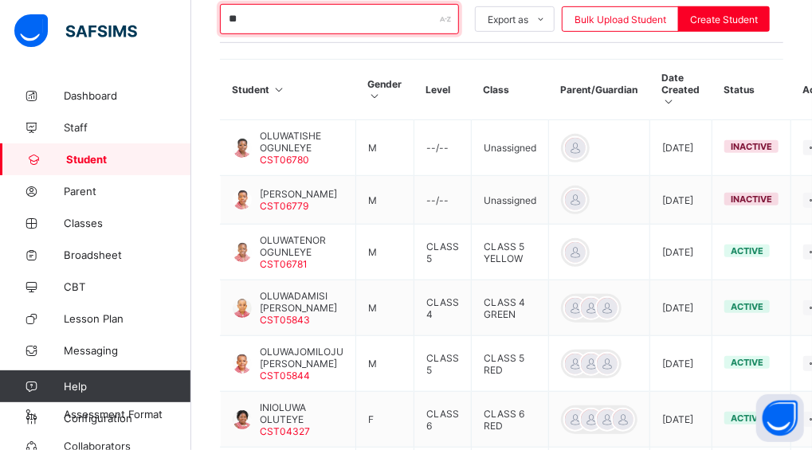
type input "*"
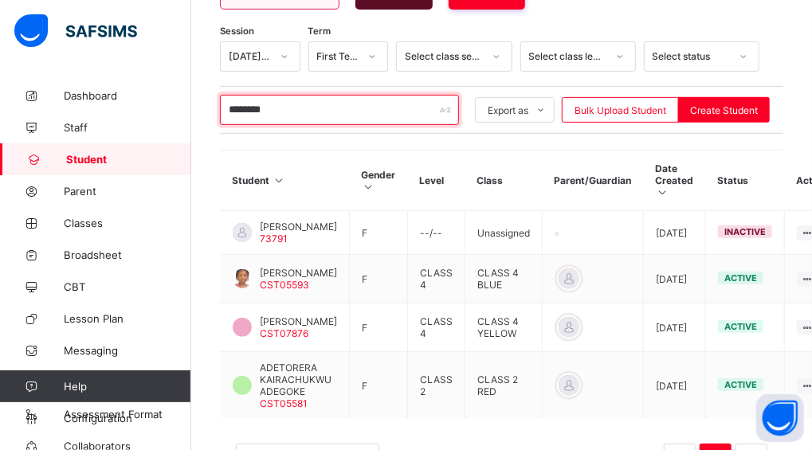
scroll to position [325, 0]
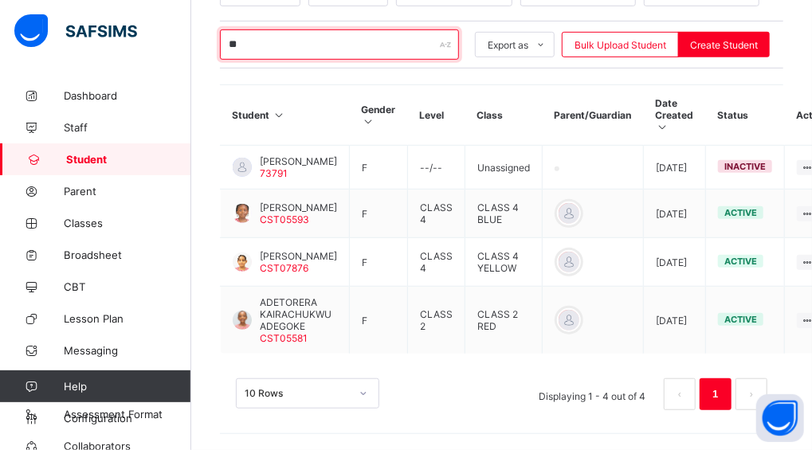
type input "*"
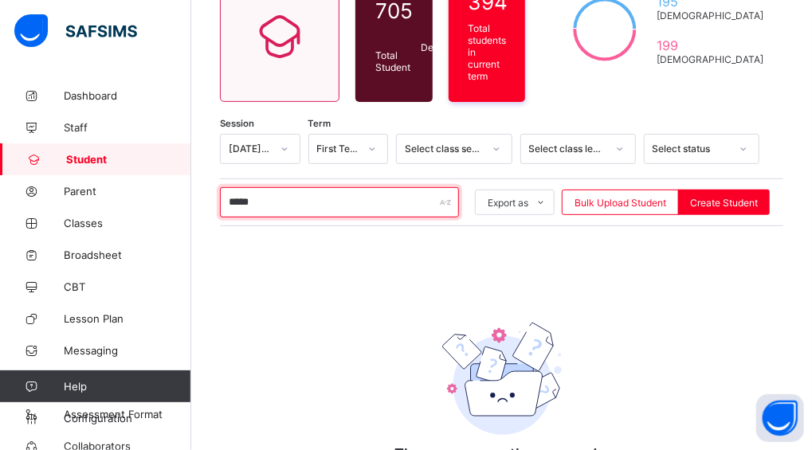
scroll to position [242, 0]
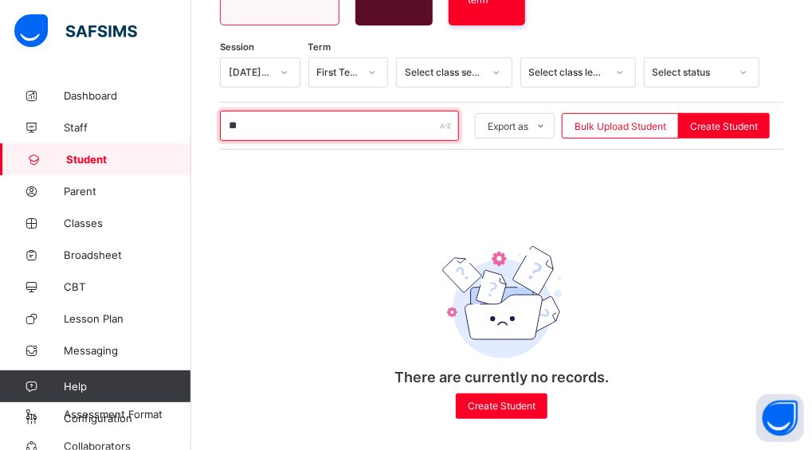
type input "*"
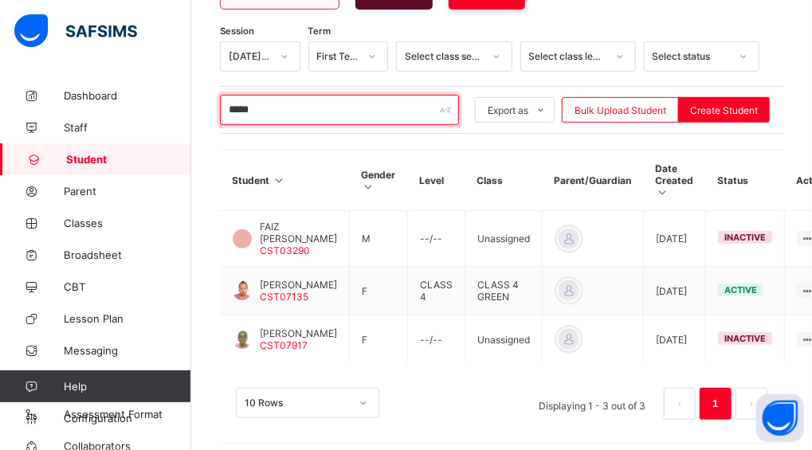
scroll to position [272, 0]
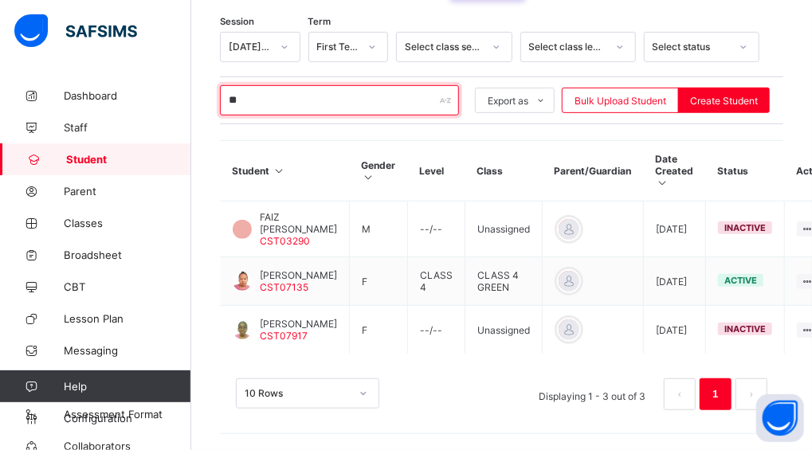
type input "*"
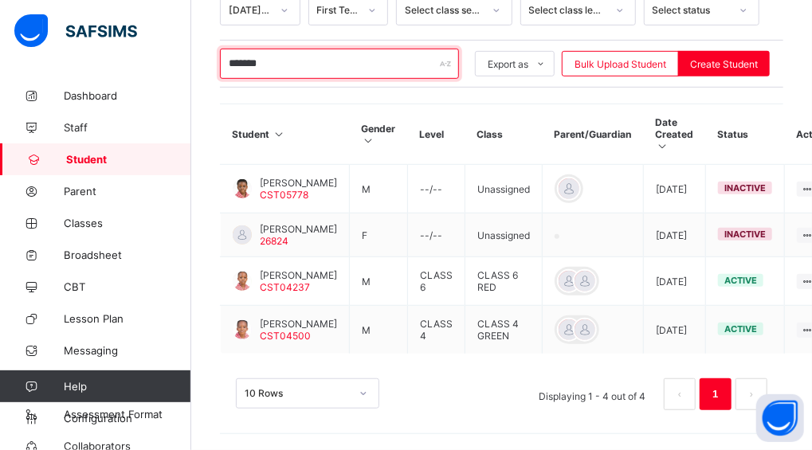
scroll to position [314, 0]
type input "*"
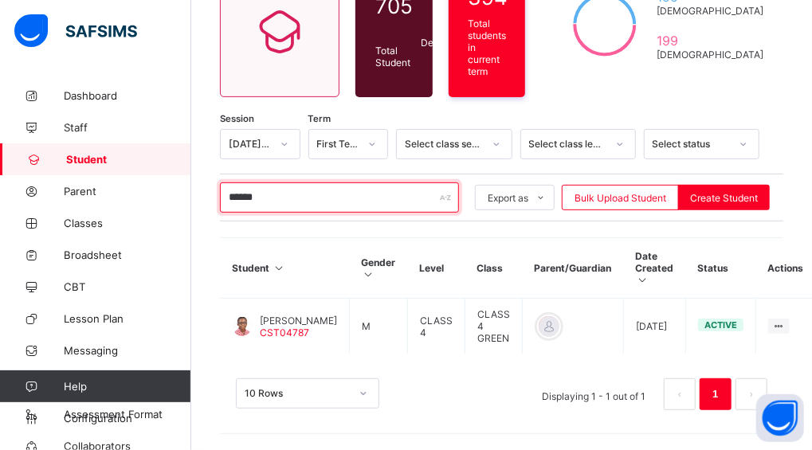
scroll to position [155, 0]
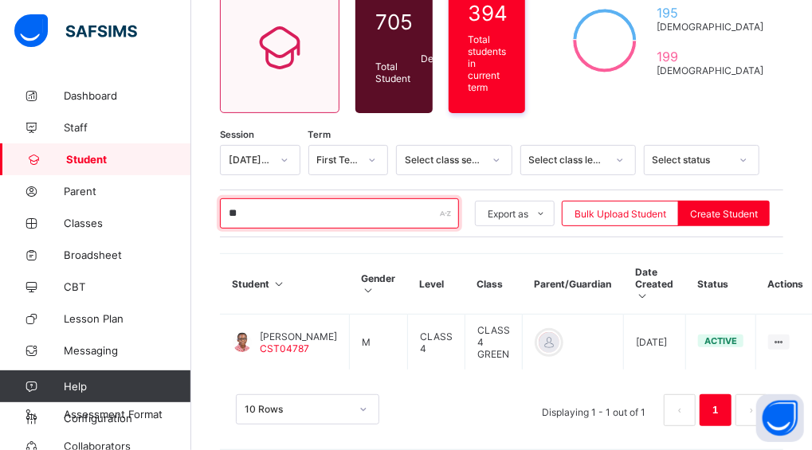
type input "*"
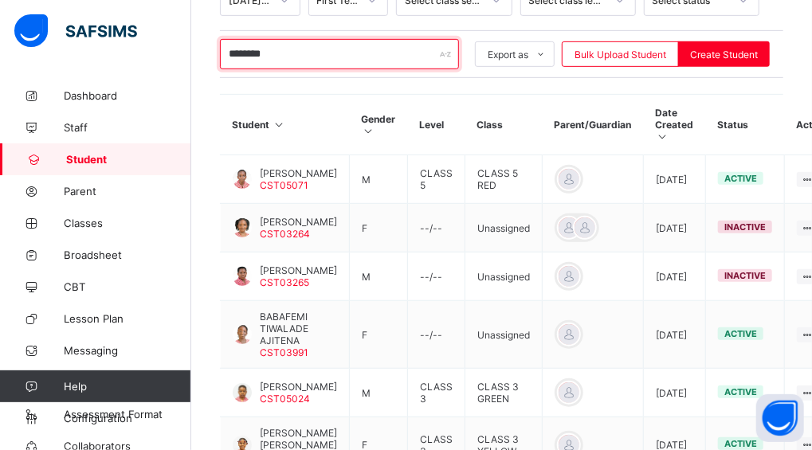
scroll to position [314, 0]
type input "*"
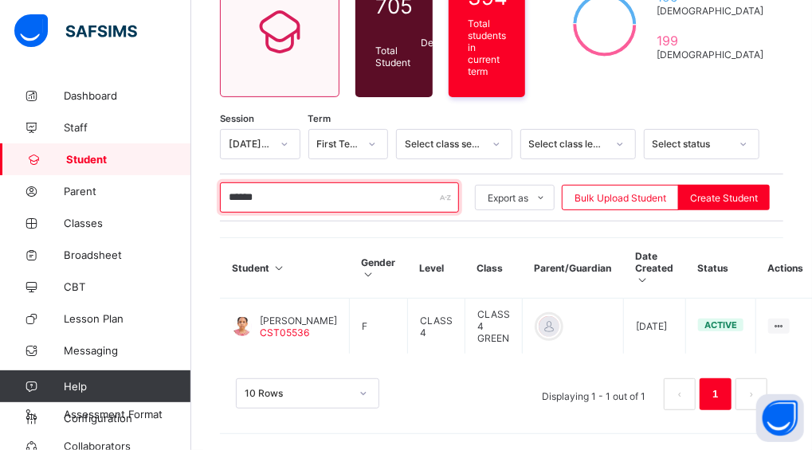
scroll to position [155, 0]
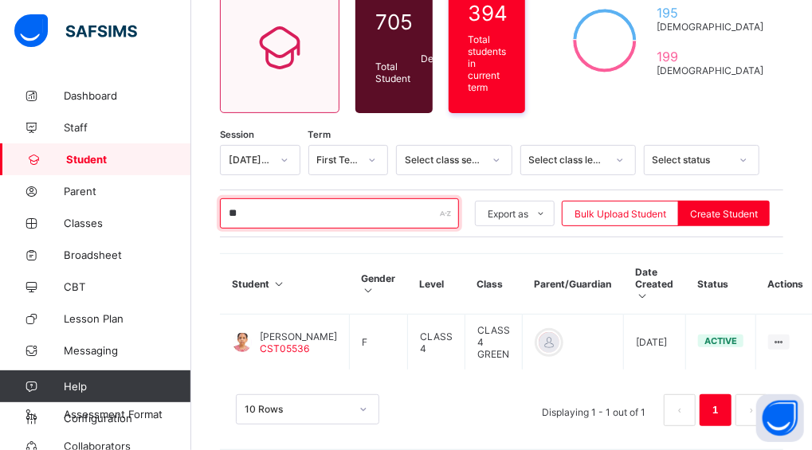
type input "*"
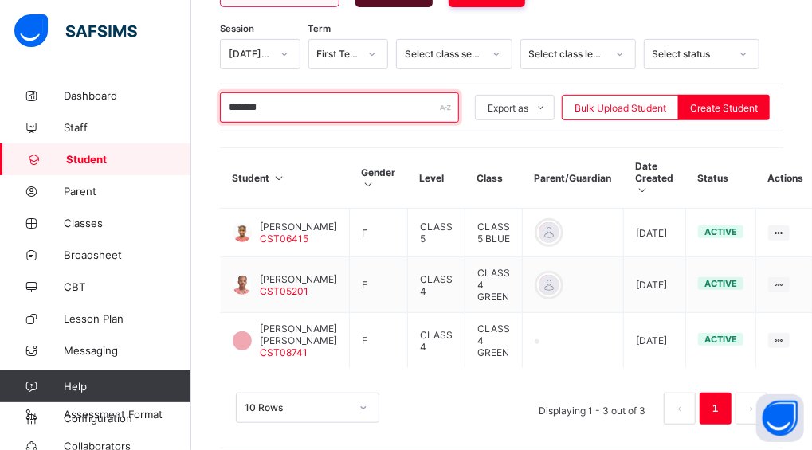
scroll to position [272, 0]
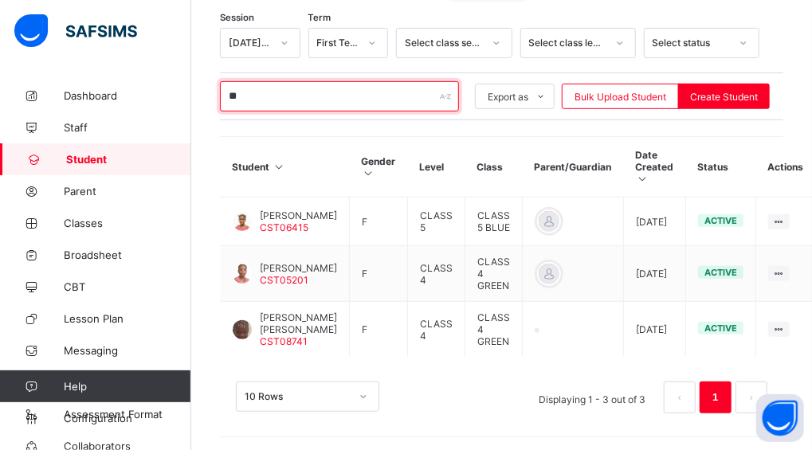
type input "*"
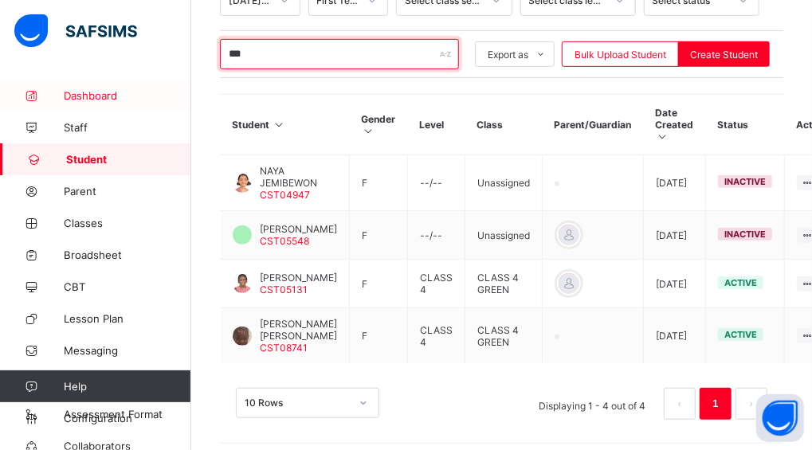
scroll to position [258, 0]
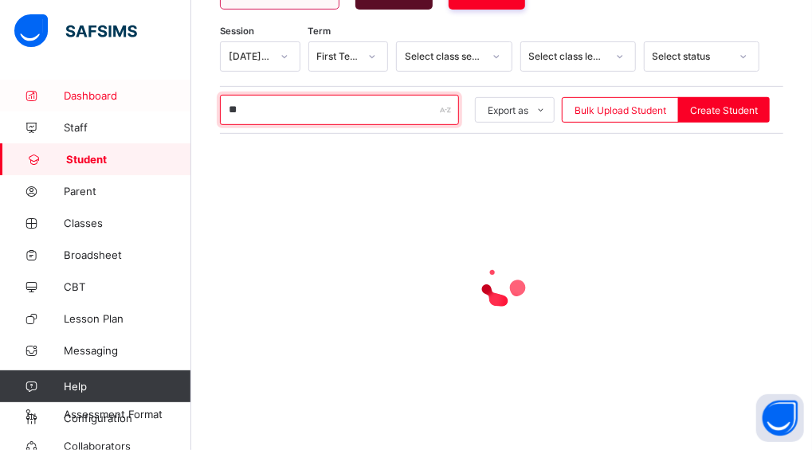
type input "*"
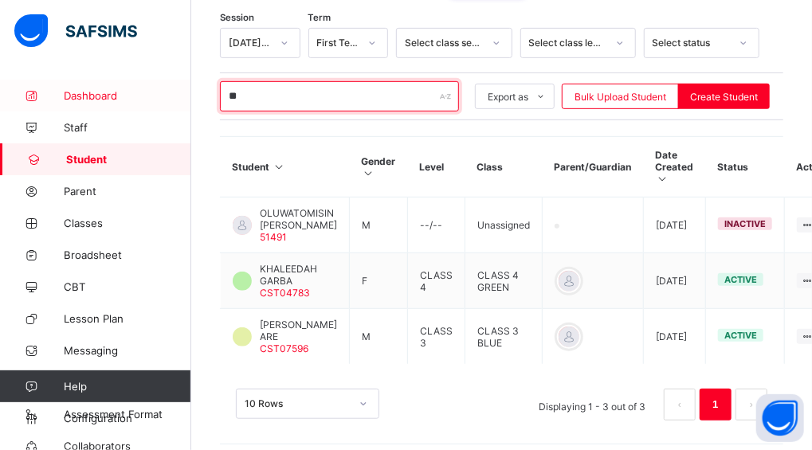
type input "*"
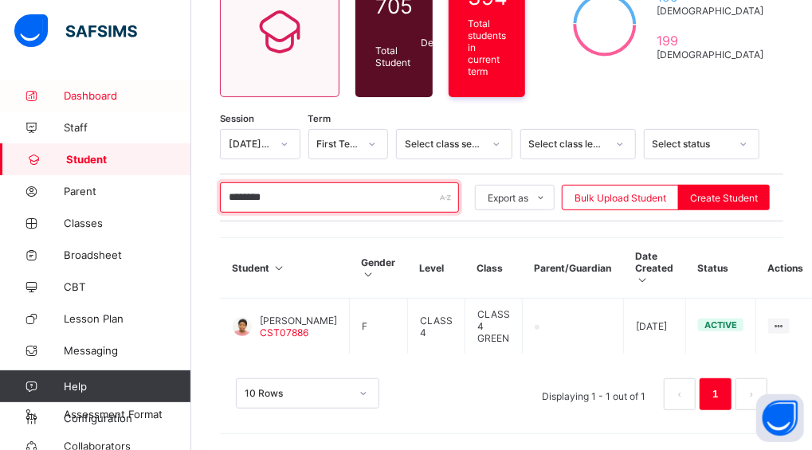
scroll to position [155, 0]
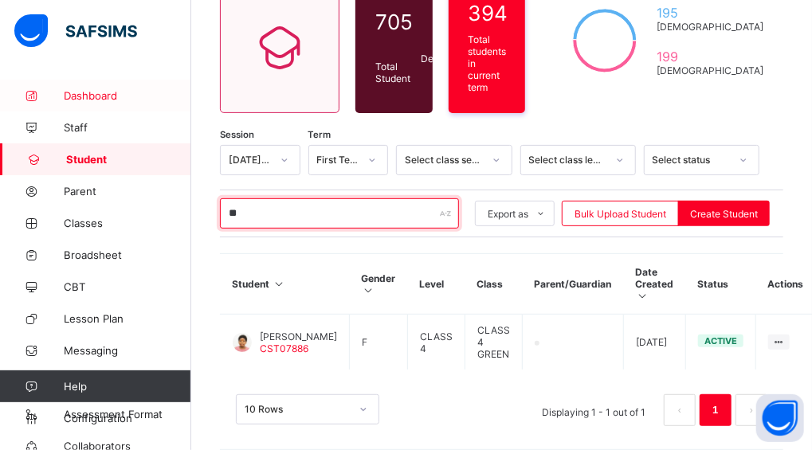
type input "*"
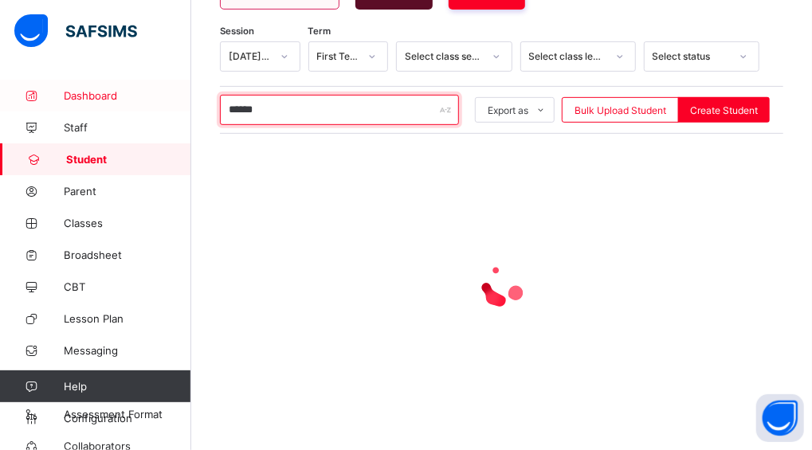
scroll to position [267, 0]
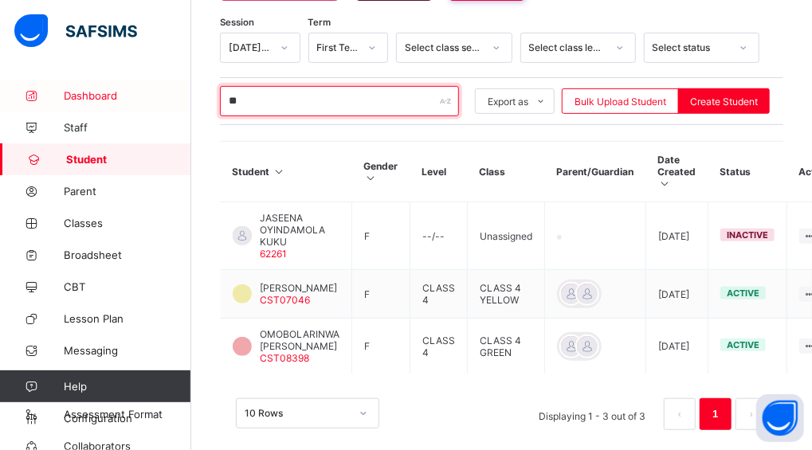
type input "*"
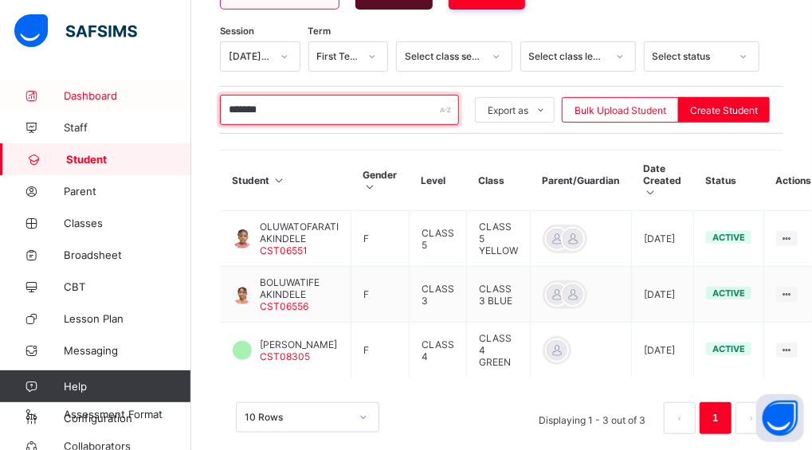
scroll to position [272, 0]
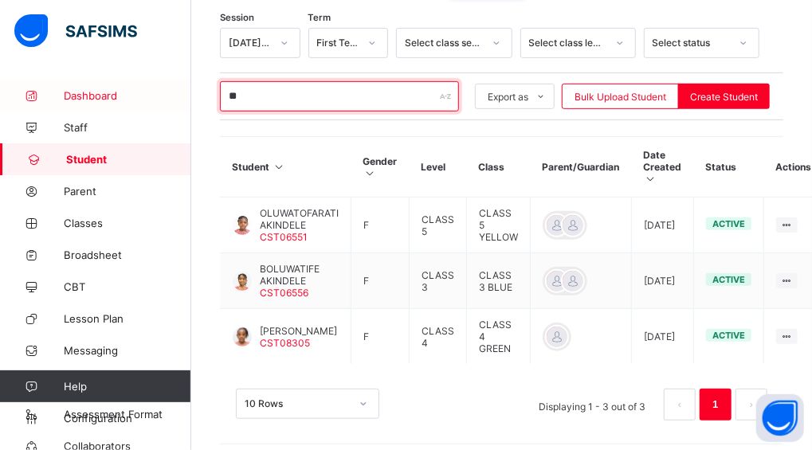
type input "*"
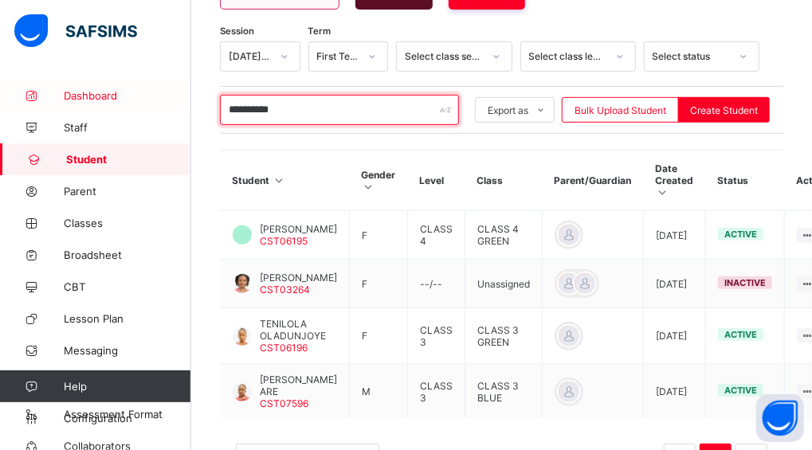
scroll to position [314, 0]
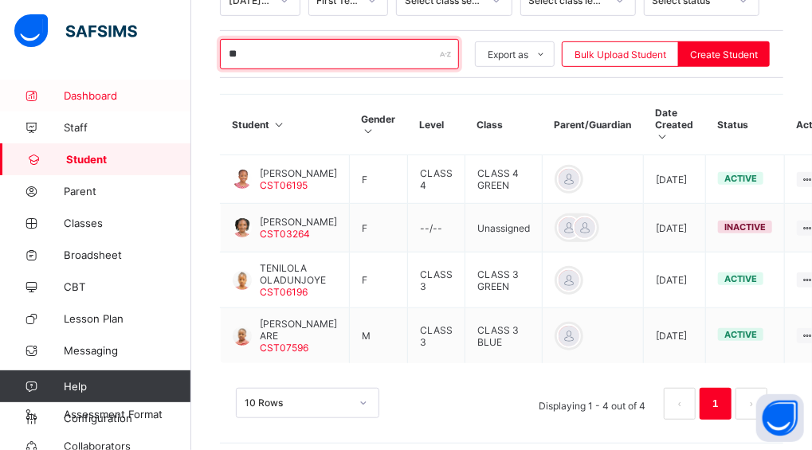
type input "*"
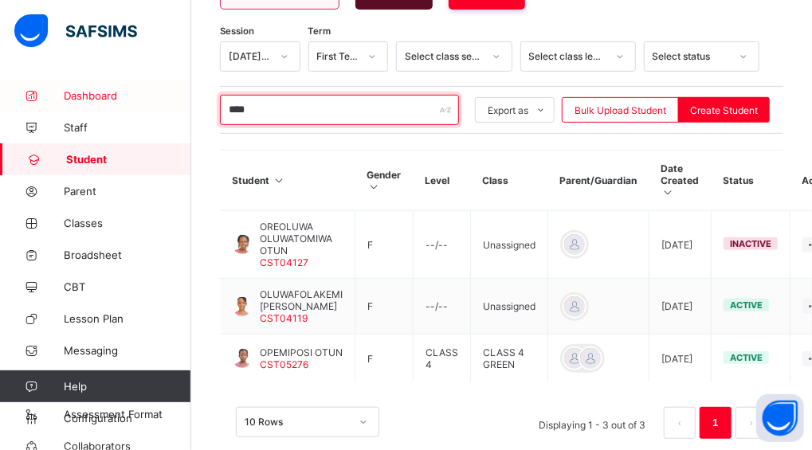
scroll to position [267, 0]
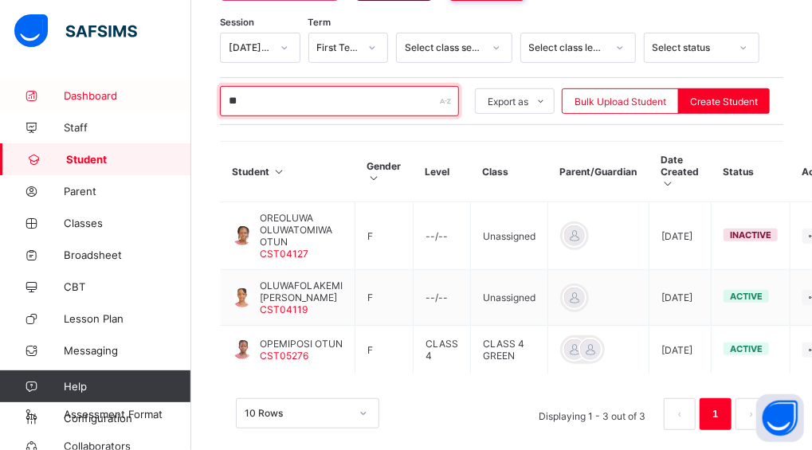
type input "*"
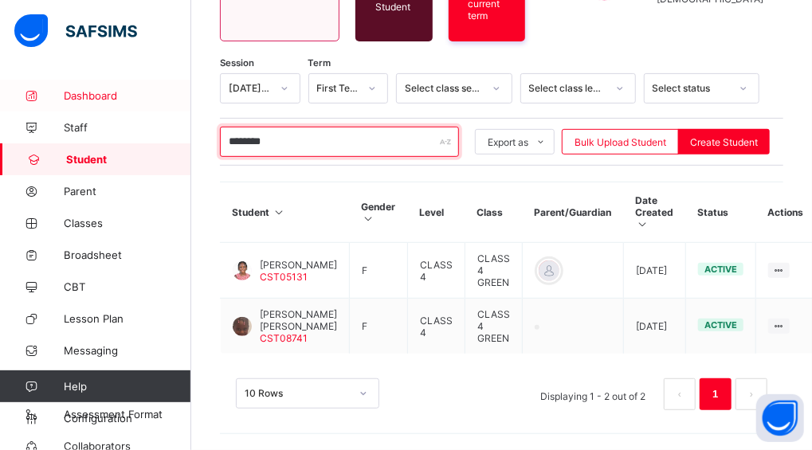
scroll to position [218, 0]
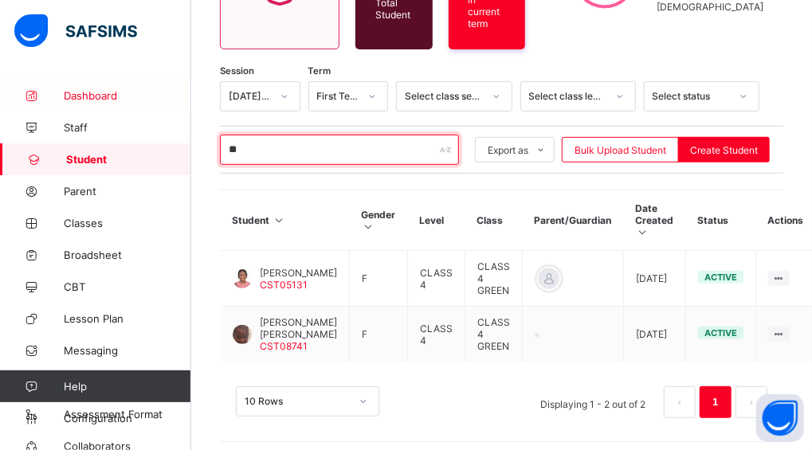
type input "*"
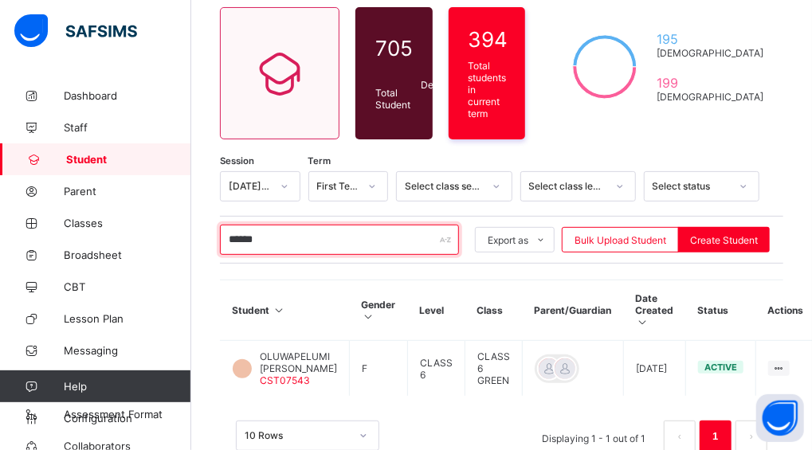
scroll to position [166, 0]
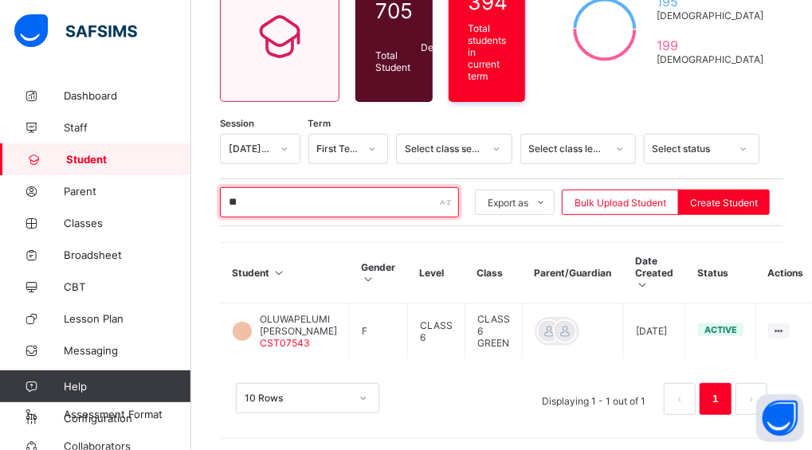
type input "*"
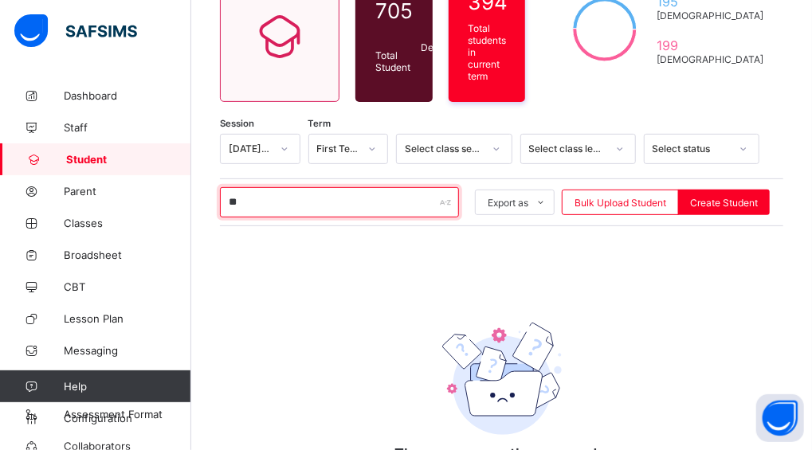
type input "*"
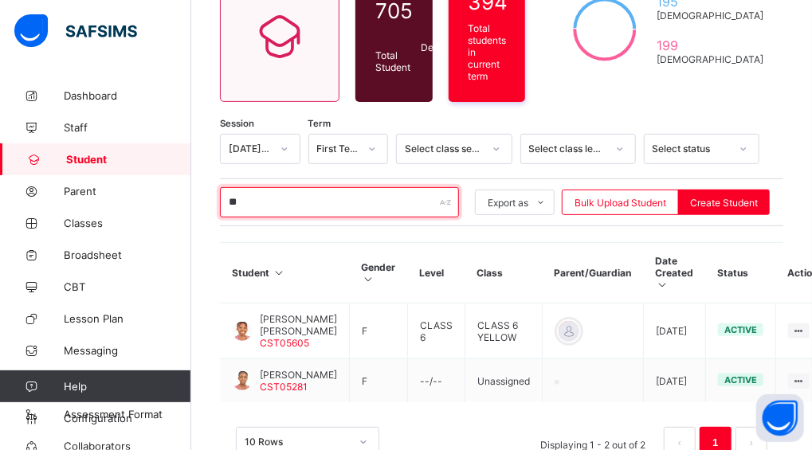
type input "*"
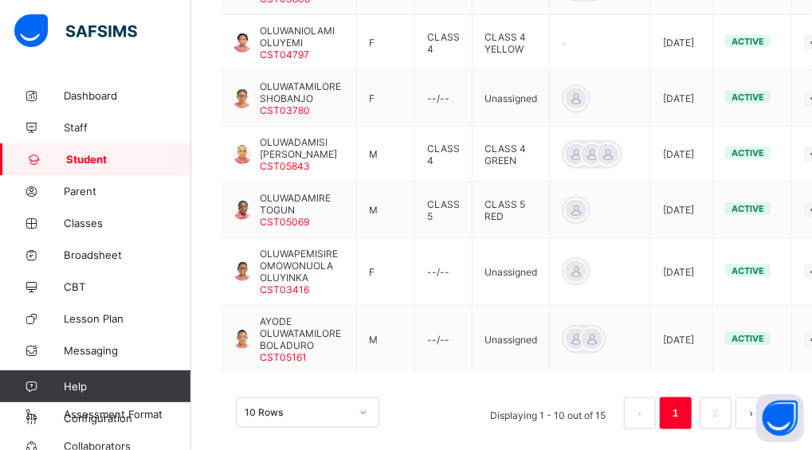
scroll to position [352, 0]
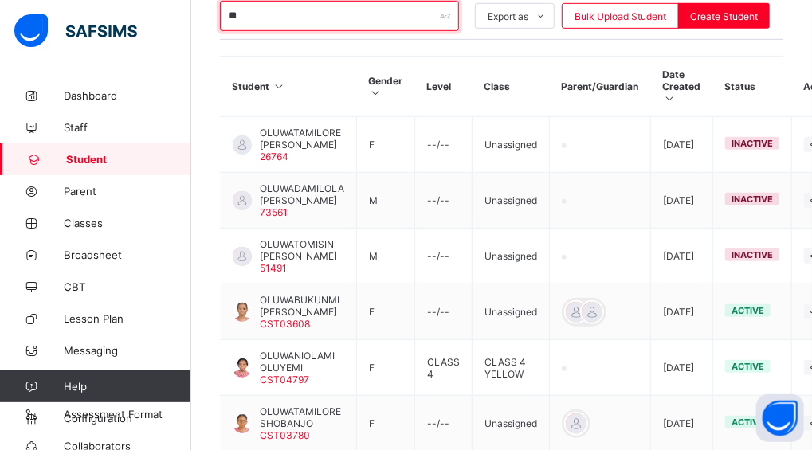
type input "*"
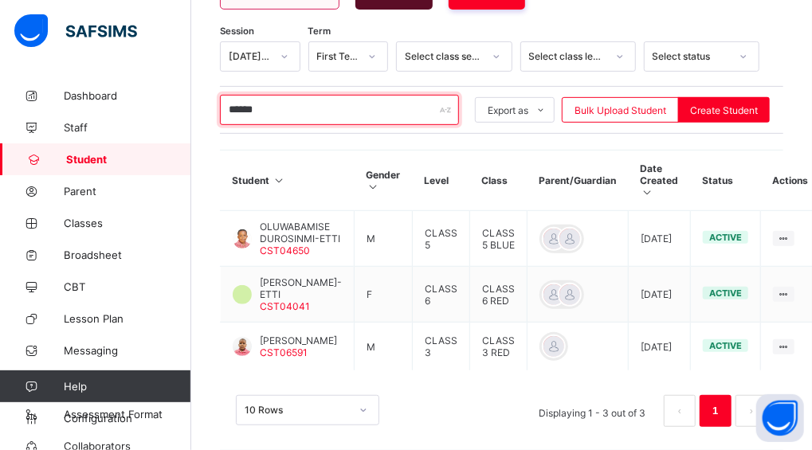
scroll to position [283, 0]
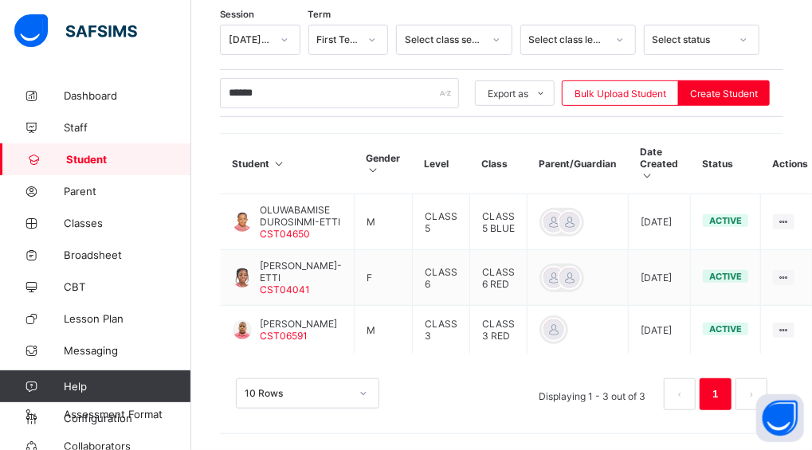
click at [272, 102] on div "Session [DATE]-[DATE] Term First Term Select class section Select class level S…" at bounding box center [501, 225] width 563 height 401
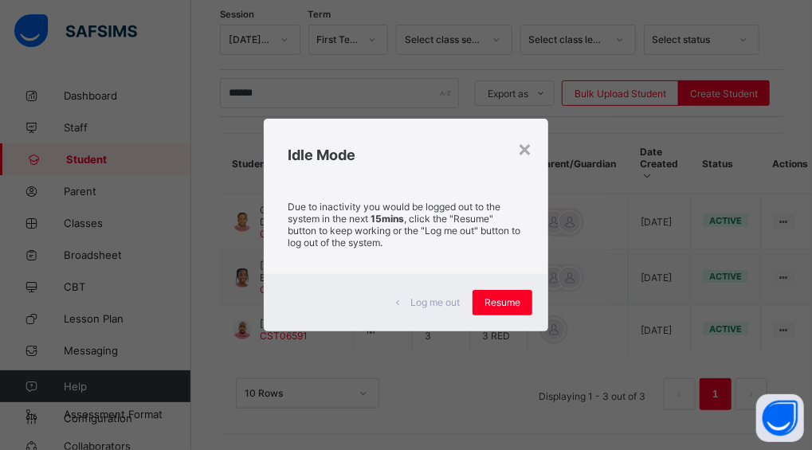
click at [322, 185] on div "Due to inactivity you would be logged out to the system in the next 15mins , cl…" at bounding box center [406, 228] width 284 height 91
click at [486, 295] on div "Resume" at bounding box center [502, 302] width 60 height 25
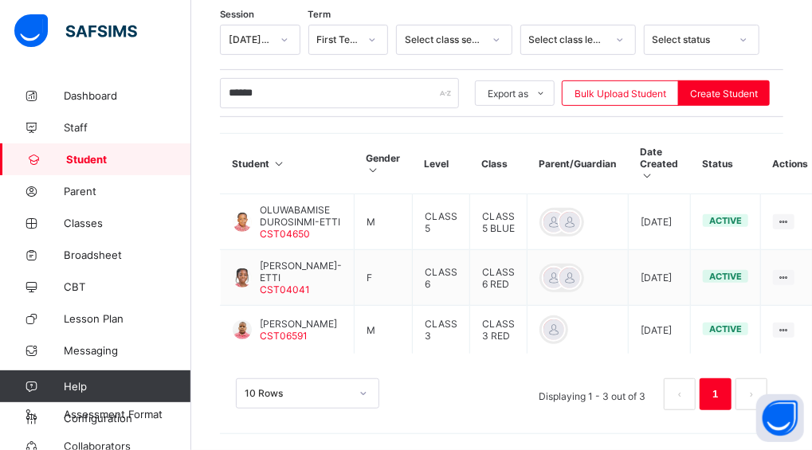
click at [413, 134] on th "Level" at bounding box center [441, 164] width 57 height 61
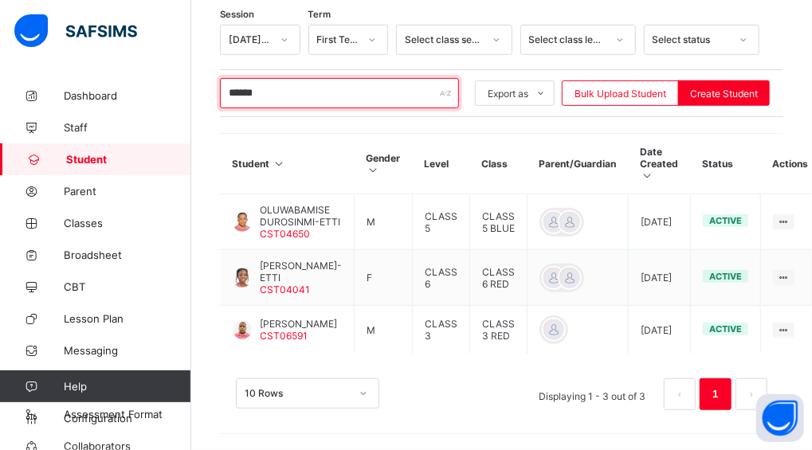
click at [296, 78] on input "******" at bounding box center [339, 93] width 239 height 30
type input "*"
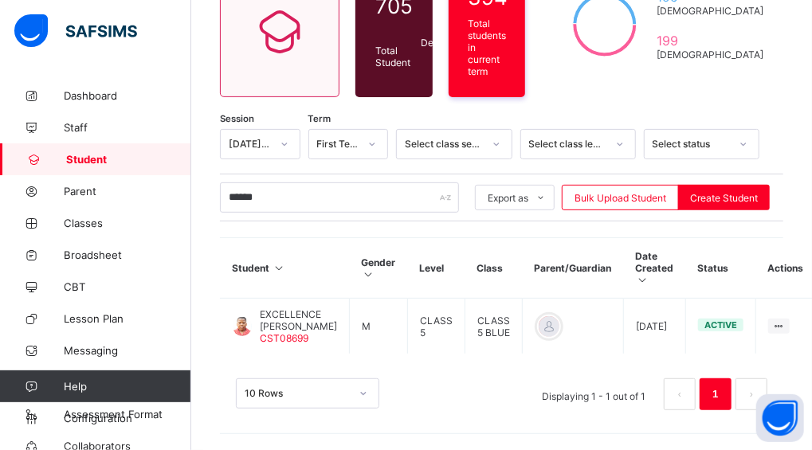
scroll to position [166, 0]
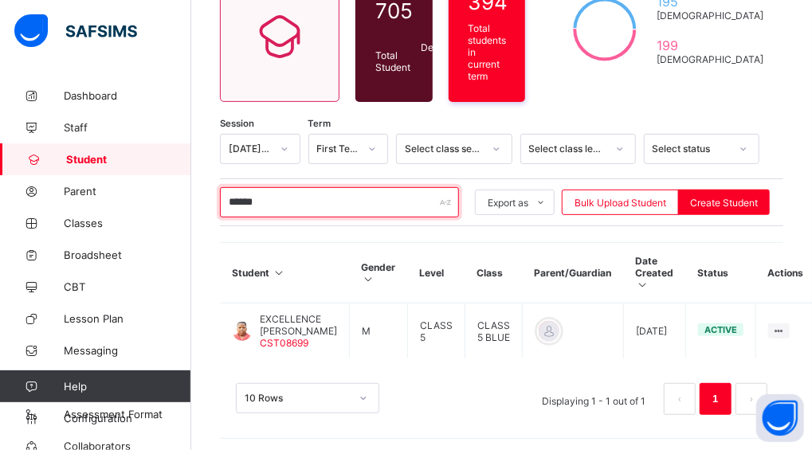
click at [296, 191] on input "******" at bounding box center [339, 202] width 239 height 30
type input "*"
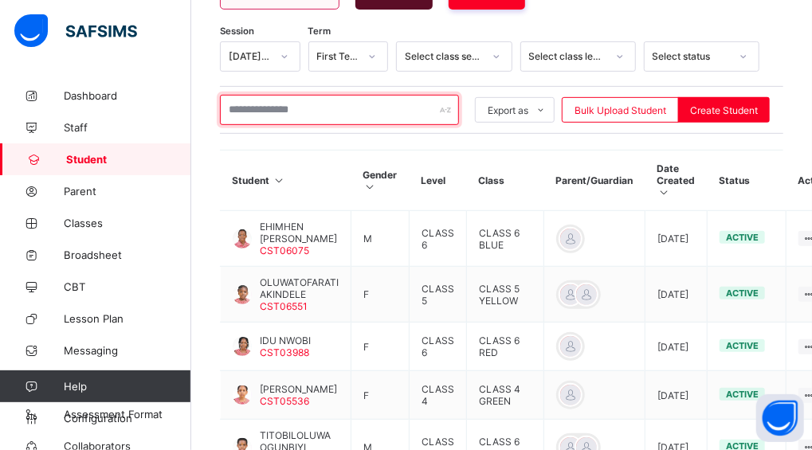
scroll to position [283, 0]
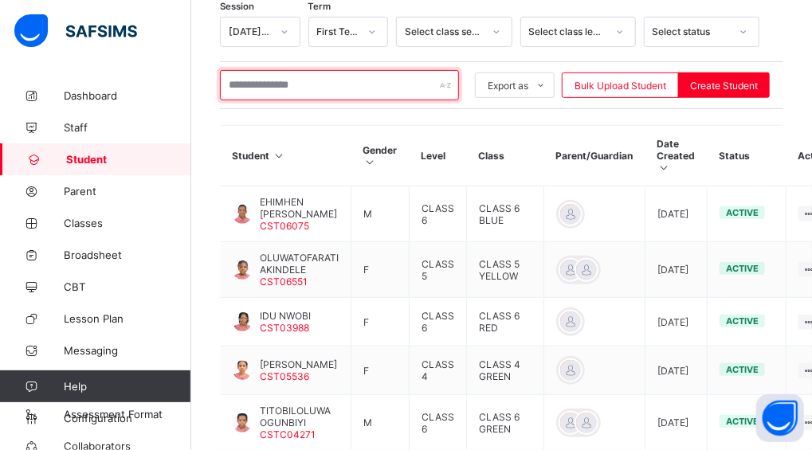
click at [302, 83] on input "text" at bounding box center [339, 85] width 239 height 30
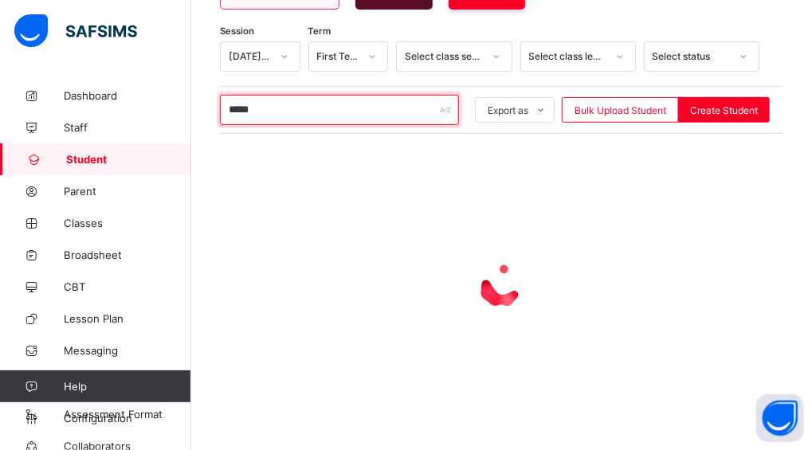
type input "******"
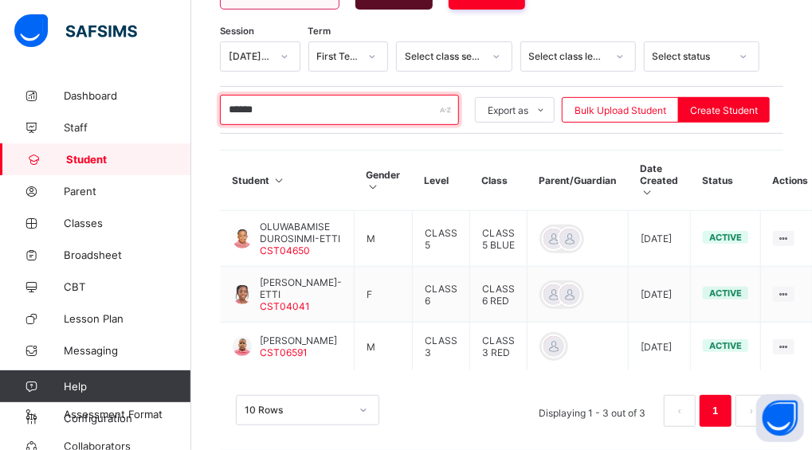
scroll to position [283, 0]
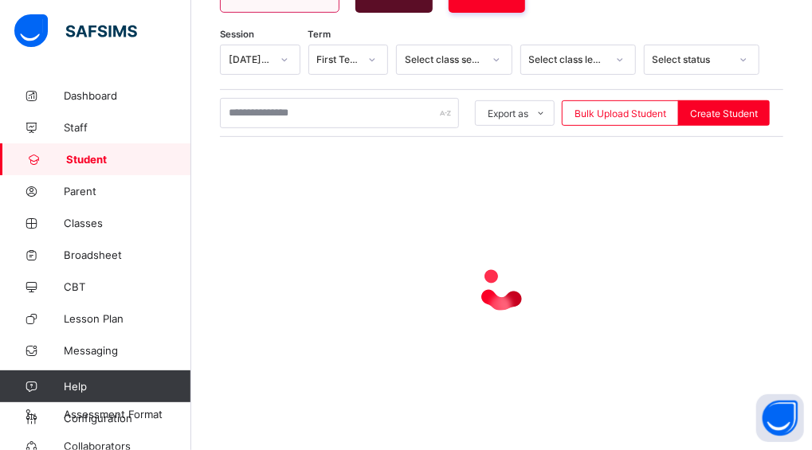
scroll to position [258, 0]
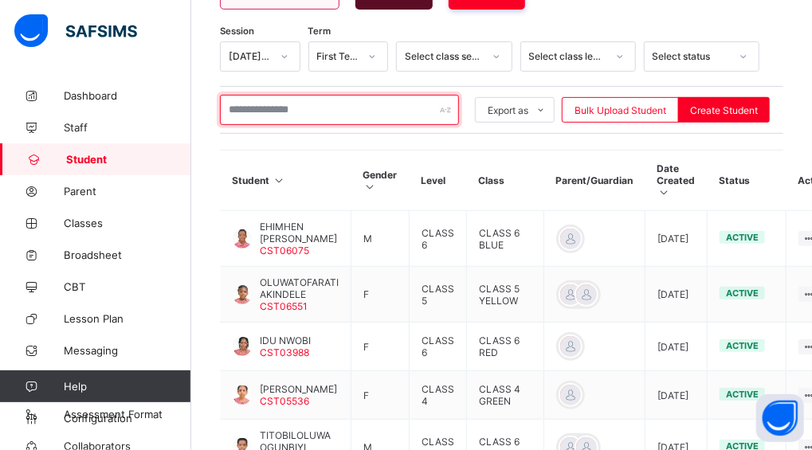
click at [271, 95] on input "text" at bounding box center [339, 110] width 239 height 30
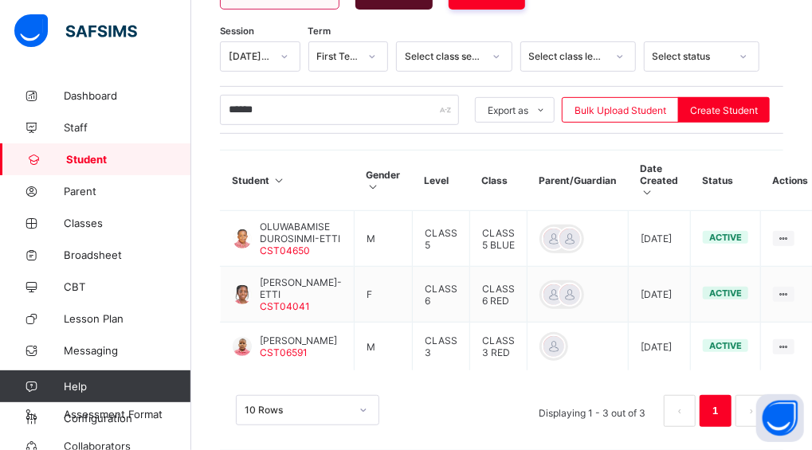
click at [277, 135] on div "Session 2025-2026 Term First Term Select class section Select class level Selec…" at bounding box center [501, 241] width 563 height 401
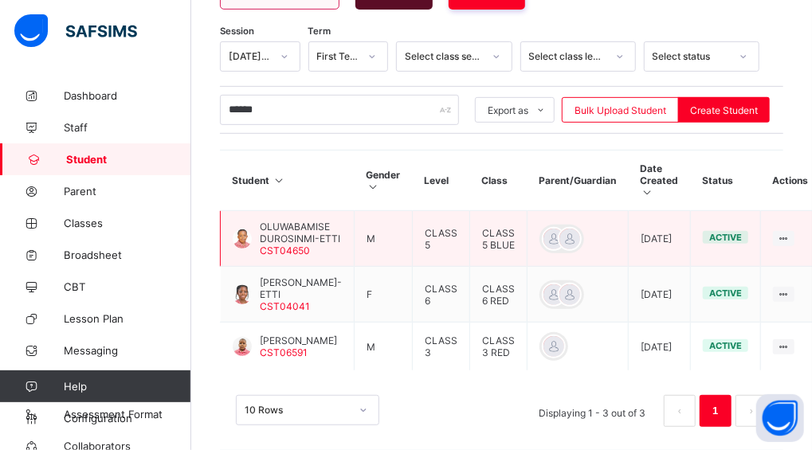
click at [768, 221] on td "View Profile Edit Student Link Parent/Guardian Delete Student" at bounding box center [791, 239] width 60 height 56
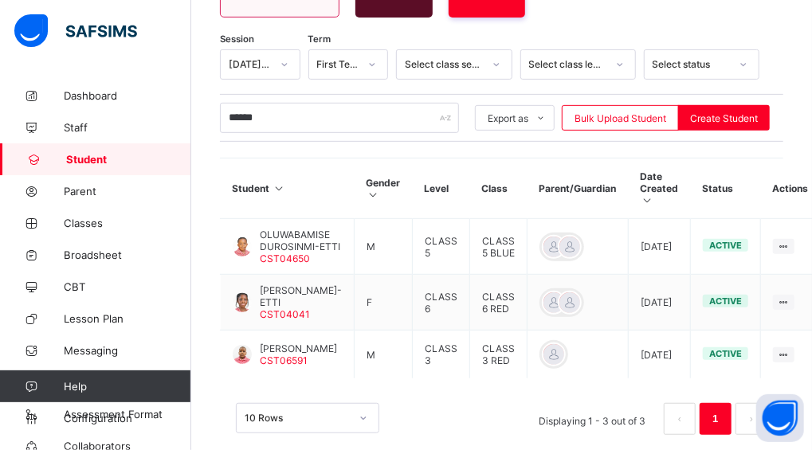
scroll to position [249, 0]
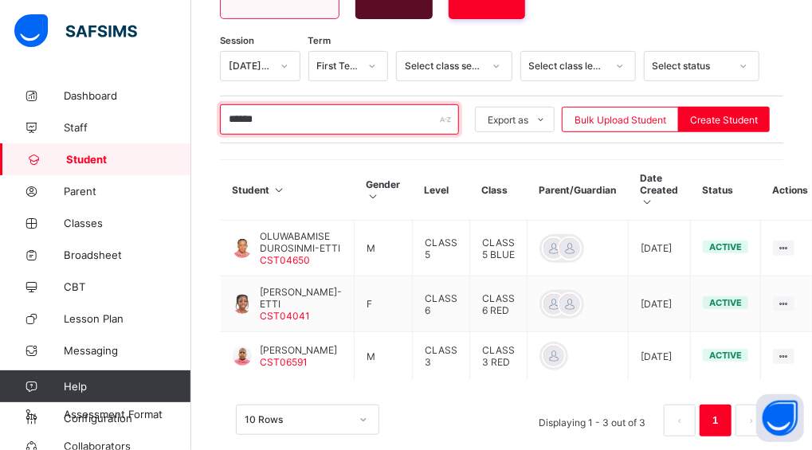
drag, startPoint x: 286, startPoint y: 118, endPoint x: 212, endPoint y: 118, distance: 74.1
click at [212, 119] on div "Student 705 Total Student Active Student 495 Deactivated Student 210 395 Total …" at bounding box center [501, 153] width 621 height 645
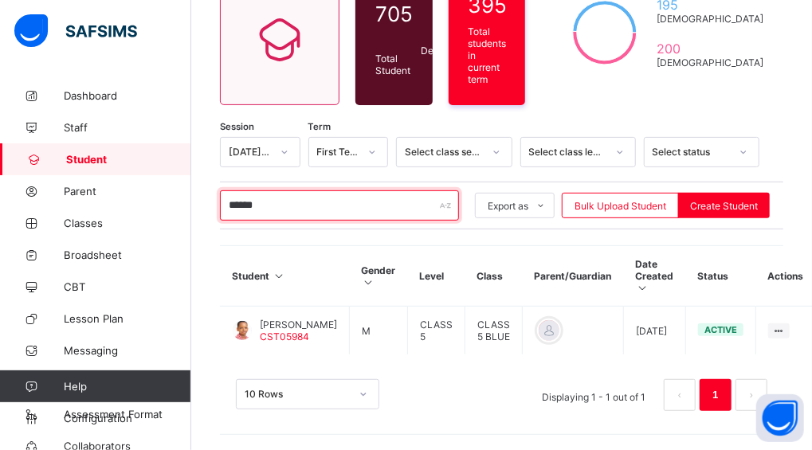
scroll to position [155, 0]
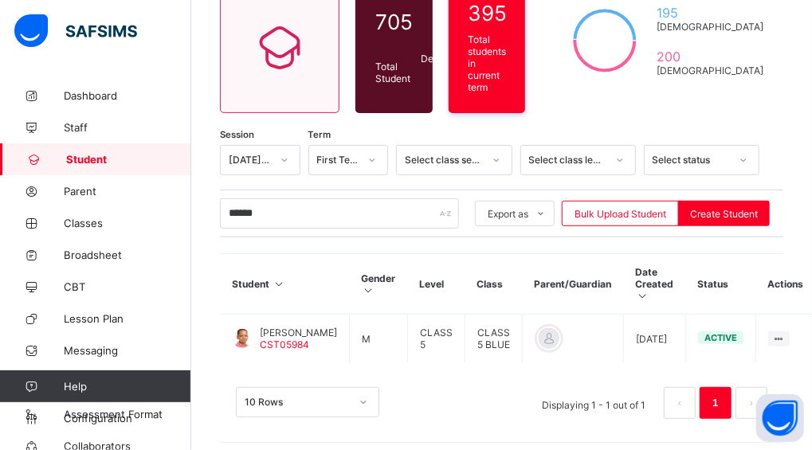
click at [258, 112] on div "Student 705 Total Student Active Student 495 Deactivated Student 210 395 Total …" at bounding box center [501, 192] width 621 height 534
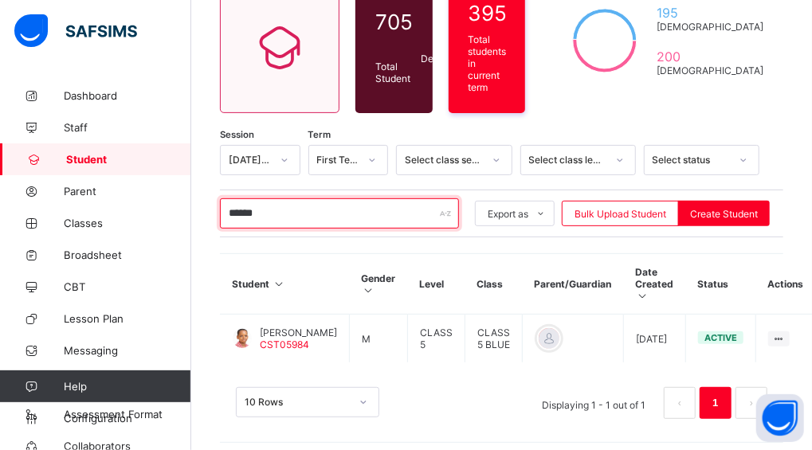
drag, startPoint x: 285, startPoint y: 205, endPoint x: 217, endPoint y: 204, distance: 68.5
click at [217, 210] on div "Student 705 Total Student Active Student 495 Deactivated Student 210 395 Total …" at bounding box center [501, 192] width 621 height 534
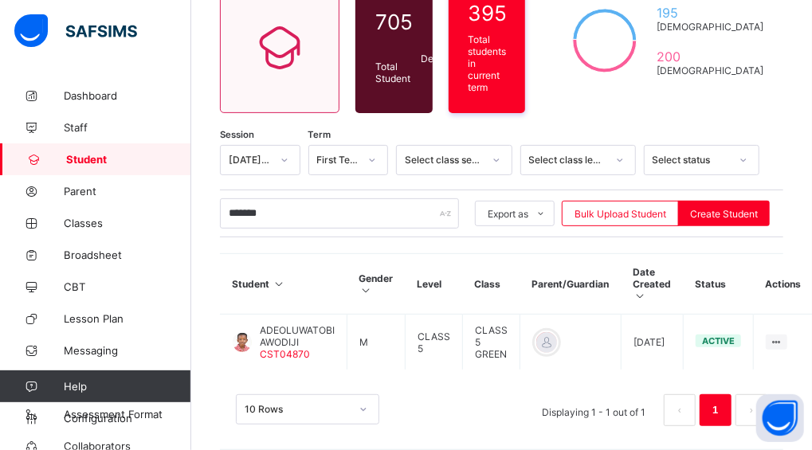
click at [280, 236] on div "Session 2025-2026 Term First Term Select class section Select class level Selec…" at bounding box center [501, 293] width 563 height 297
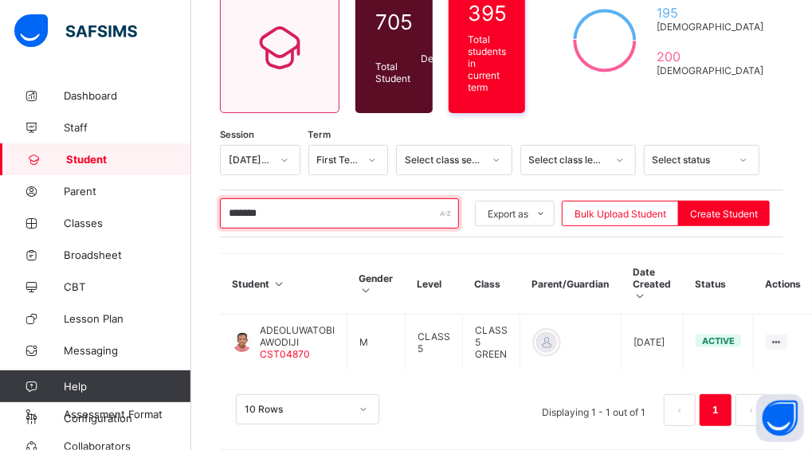
click at [280, 202] on input "*******" at bounding box center [339, 213] width 239 height 30
type input "*"
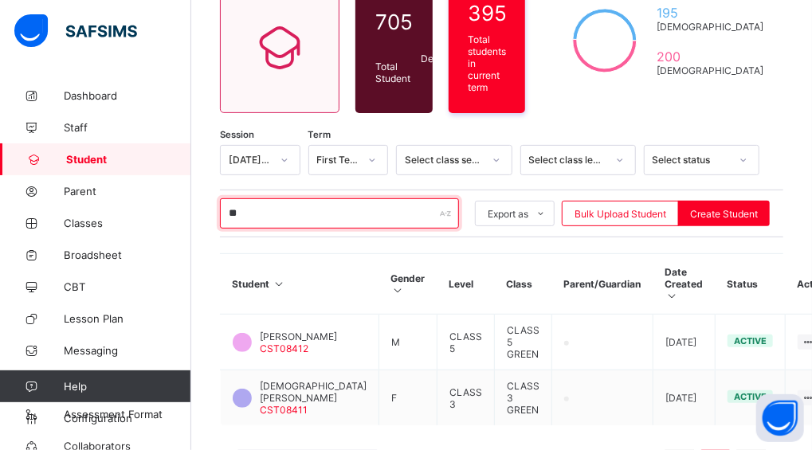
type input "*"
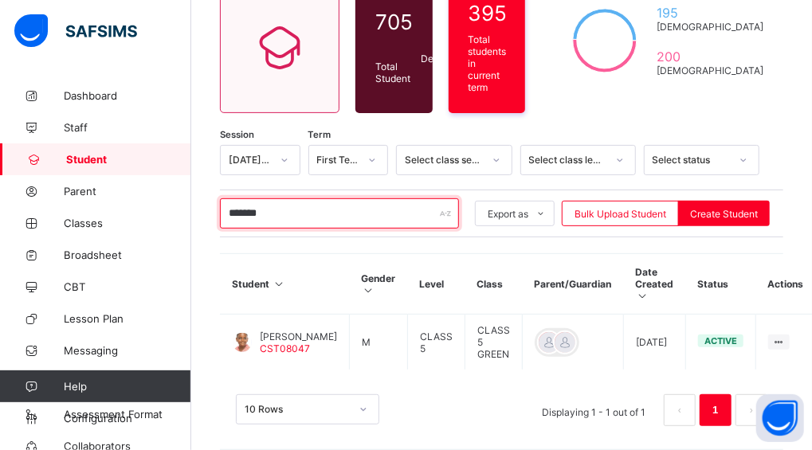
drag, startPoint x: 280, startPoint y: 202, endPoint x: 210, endPoint y: 200, distance: 70.1
click at [210, 200] on div "Student 705 Total Student Active Student 495 Deactivated Student 210 395 Total …" at bounding box center [501, 195] width 621 height 541
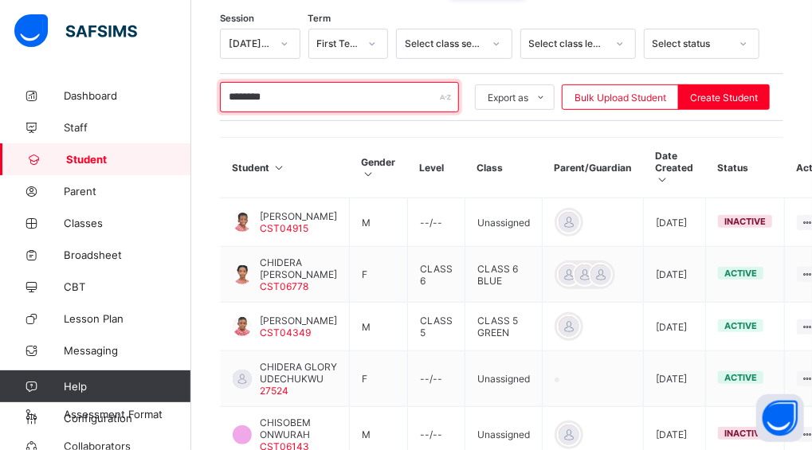
scroll to position [285, 0]
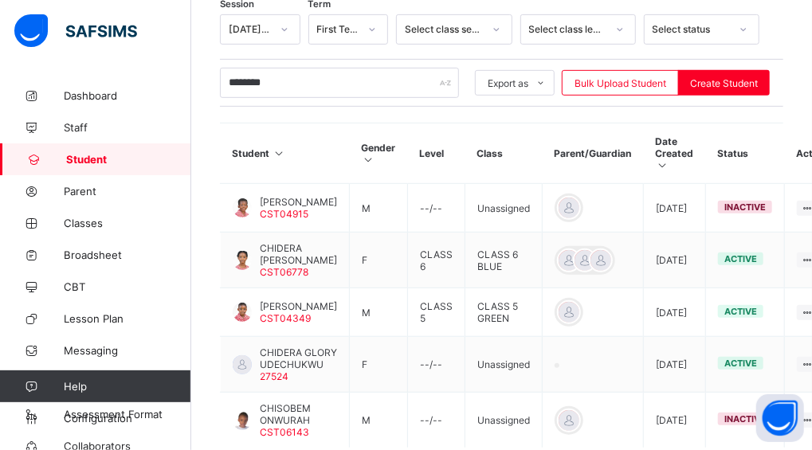
click at [211, 99] on div "Student 705 Total Student Active Student 495 Deactivated Student 210 395 Total …" at bounding box center [501, 169] width 621 height 750
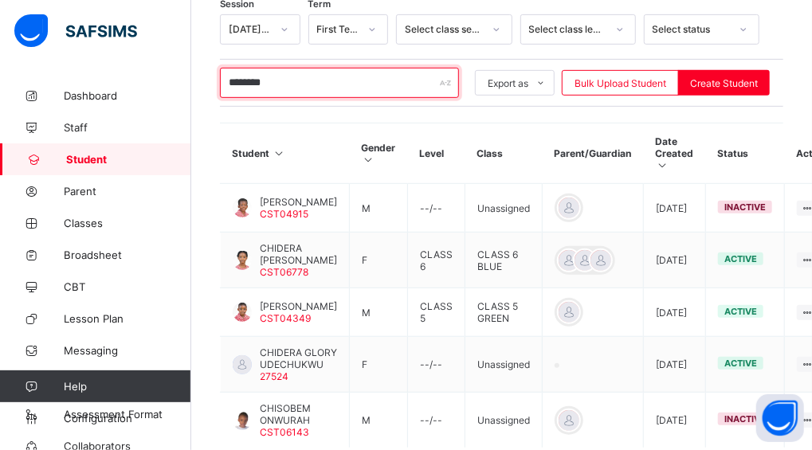
drag, startPoint x: 311, startPoint y: 77, endPoint x: 219, endPoint y: 72, distance: 91.8
click at [219, 70] on div "Student 705 Total Student Active Student 495 Deactivated Student 210 395 Total …" at bounding box center [501, 169] width 621 height 750
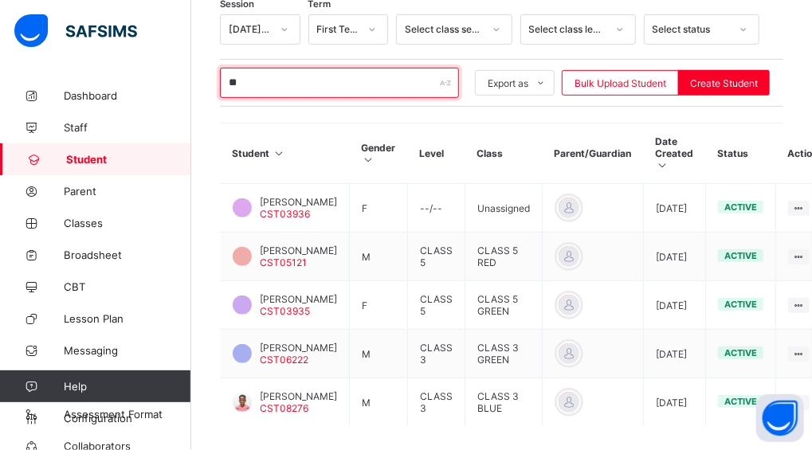
type input "*"
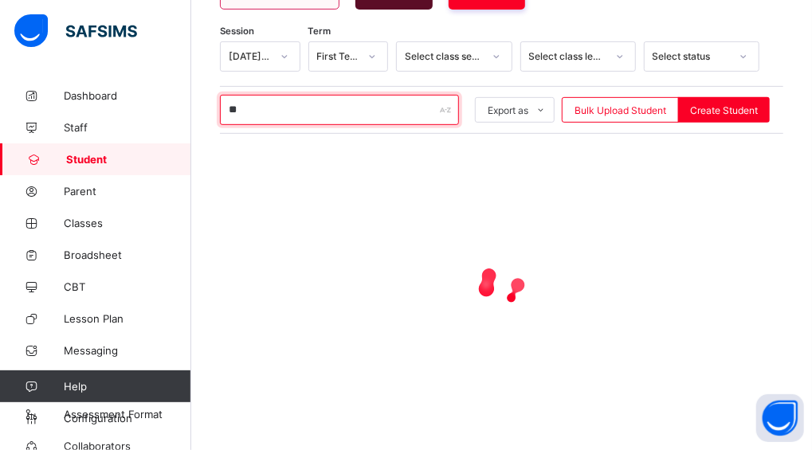
type input "*"
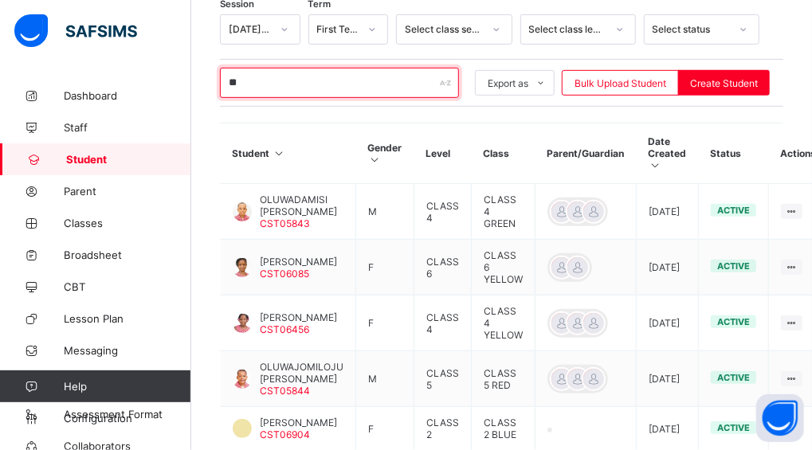
type input "*"
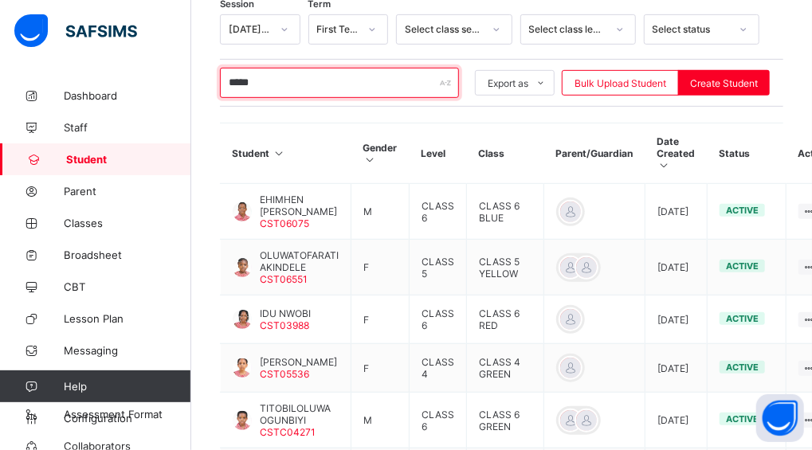
scroll to position [207, 0]
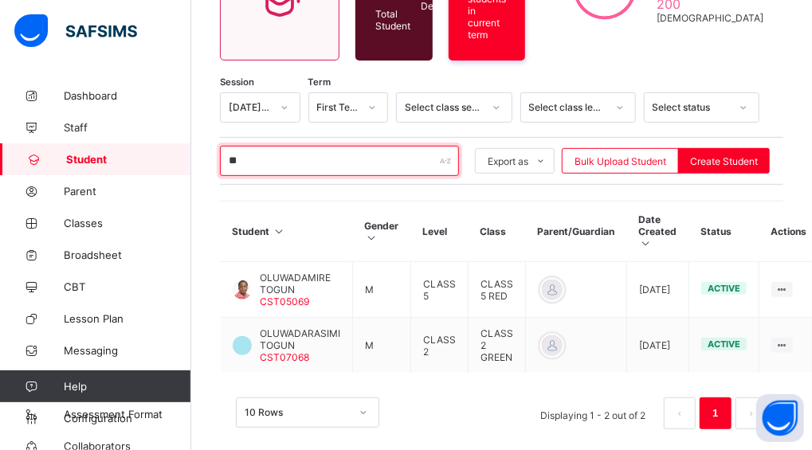
type input "*"
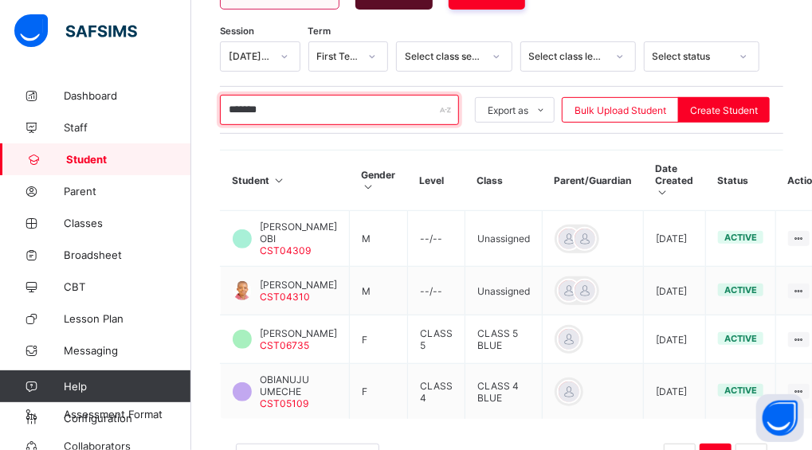
scroll to position [285, 0]
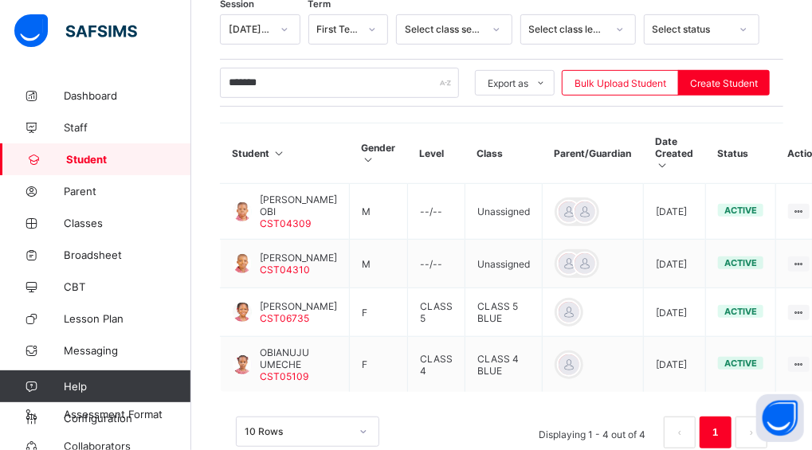
click at [292, 129] on th "Student" at bounding box center [285, 153] width 129 height 61
click at [283, 99] on div "Session 2025-2026 Term First Term Select class section Select class level Selec…" at bounding box center [501, 239] width 563 height 450
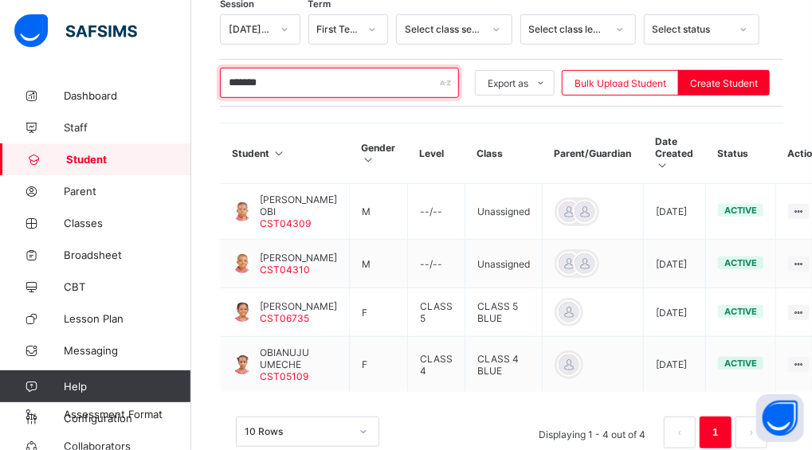
drag, startPoint x: 288, startPoint y: 83, endPoint x: 221, endPoint y: 72, distance: 67.1
click at [221, 72] on input "*******" at bounding box center [339, 83] width 239 height 30
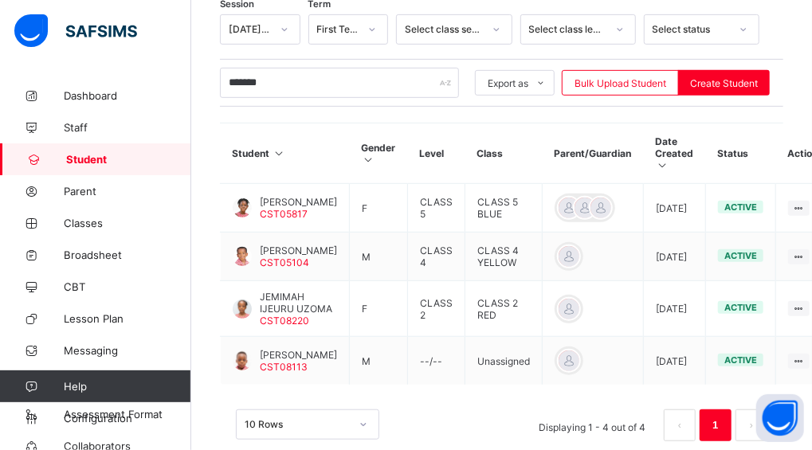
click at [307, 123] on th "Student" at bounding box center [285, 153] width 129 height 61
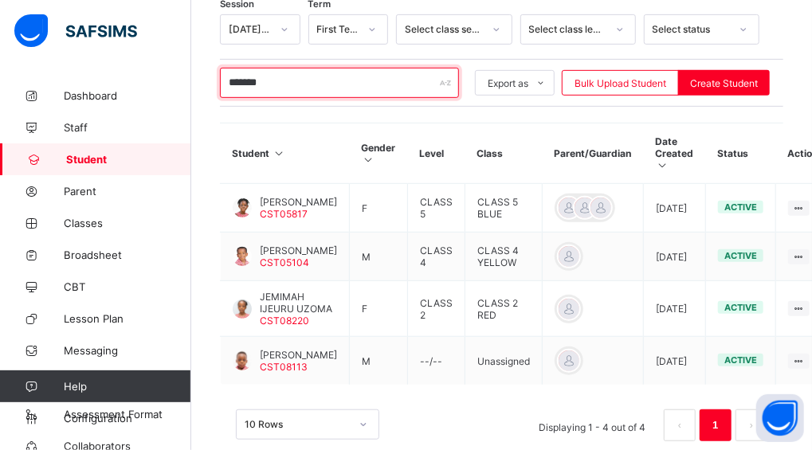
drag, startPoint x: 312, startPoint y: 69, endPoint x: 213, endPoint y: 70, distance: 98.8
click at [213, 70] on div "Student 705 Total Student Active Student 495 Deactivated Student 210 395 Total …" at bounding box center [501, 137] width 621 height 687
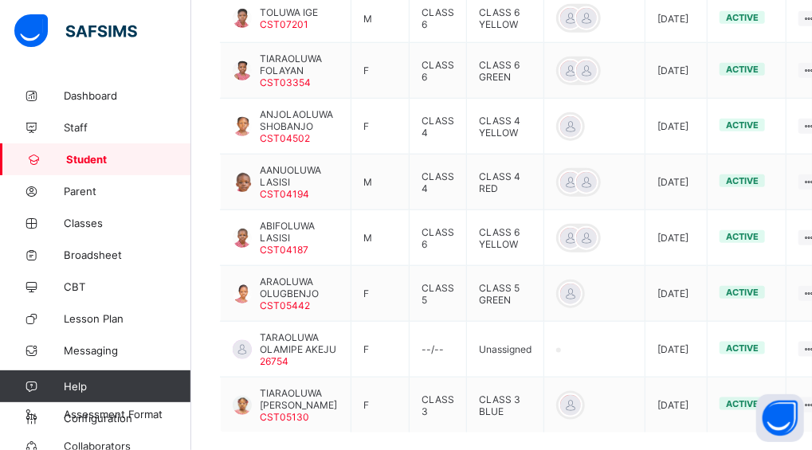
scroll to position [192, 0]
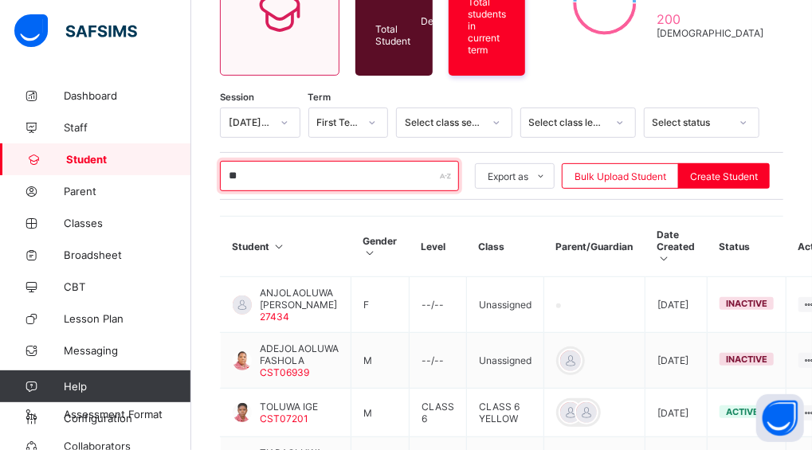
type input "*"
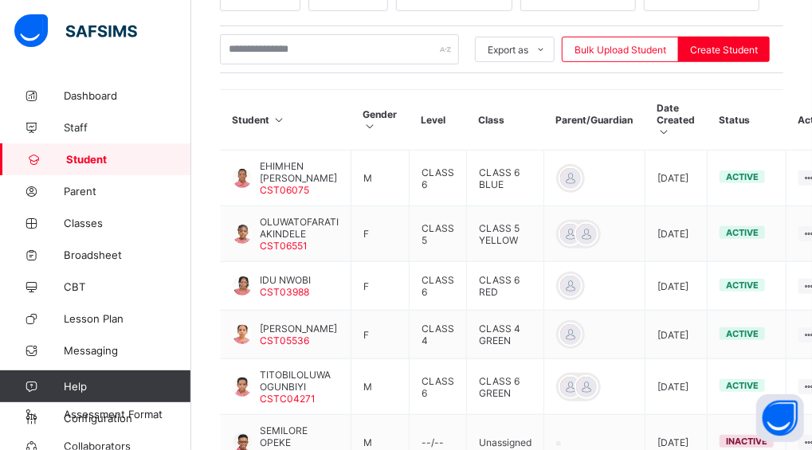
scroll to position [319, 0]
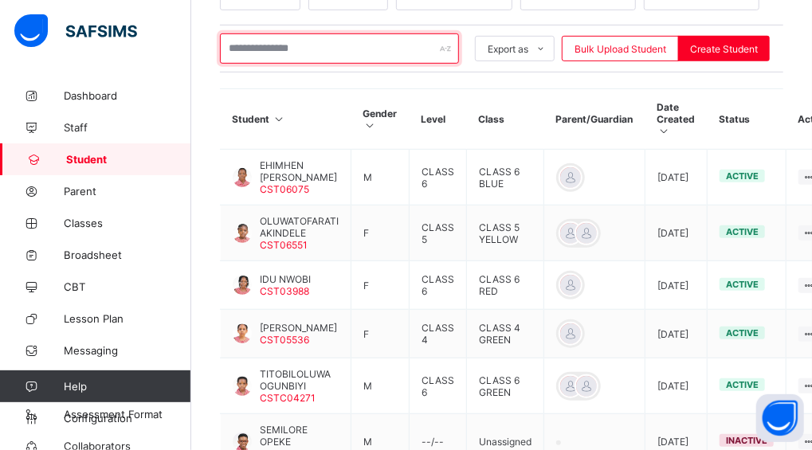
click at [272, 39] on input "text" at bounding box center [339, 48] width 239 height 30
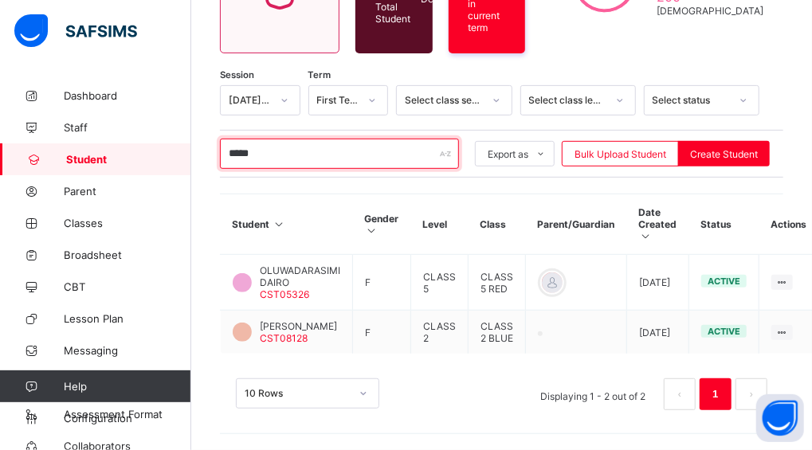
scroll to position [207, 0]
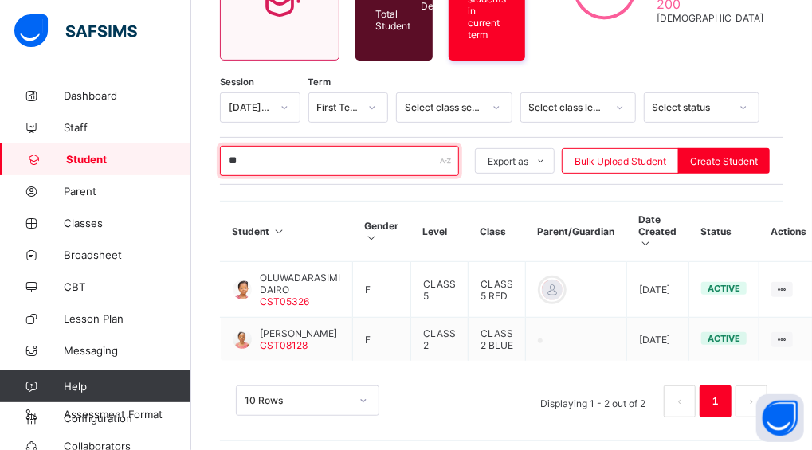
type input "*"
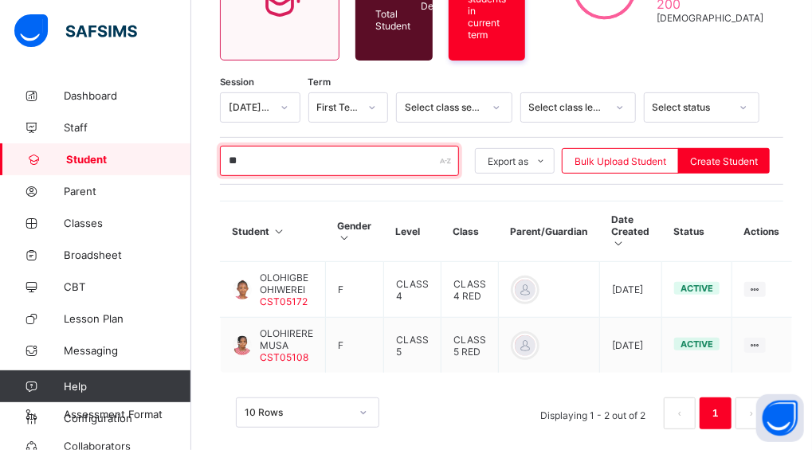
type input "*"
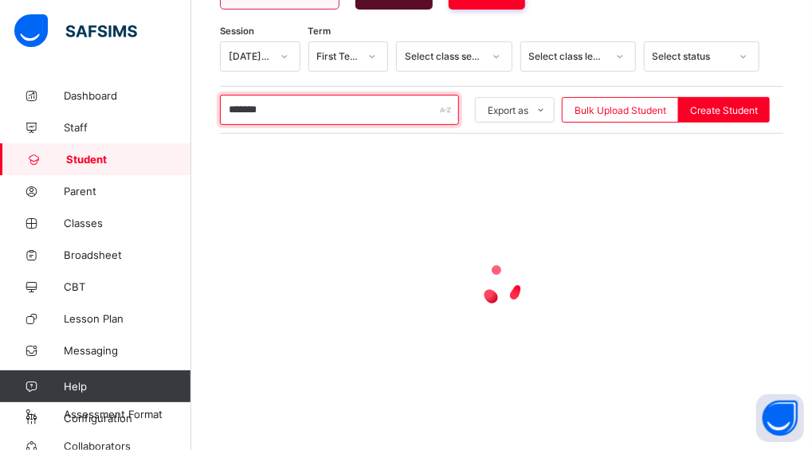
scroll to position [155, 0]
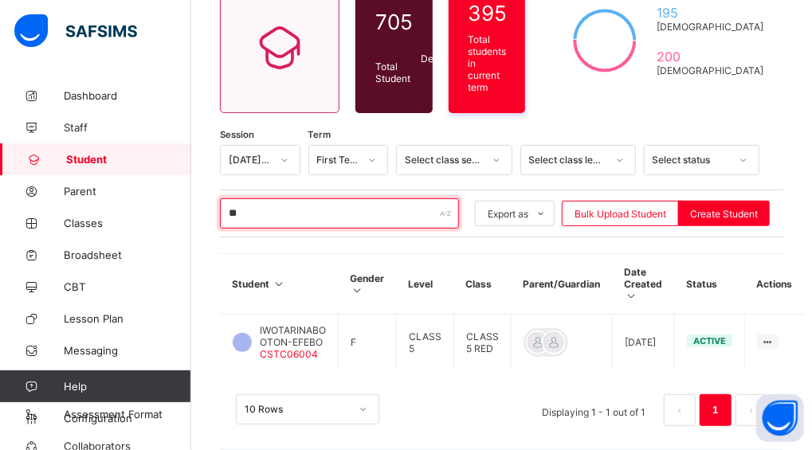
type input "*"
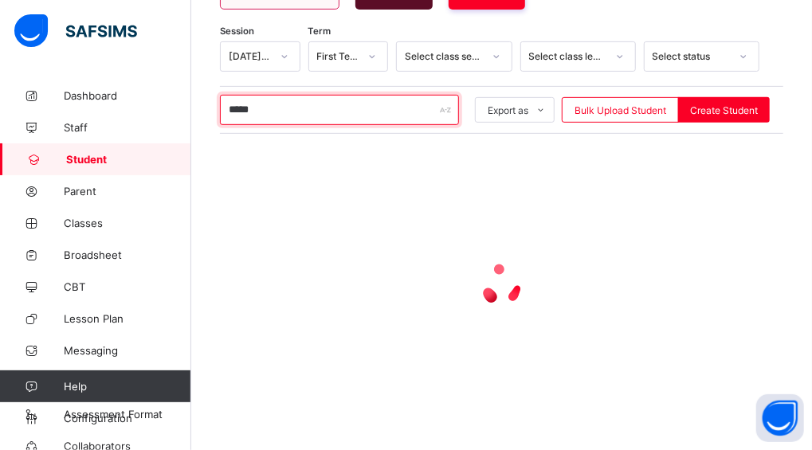
scroll to position [166, 0]
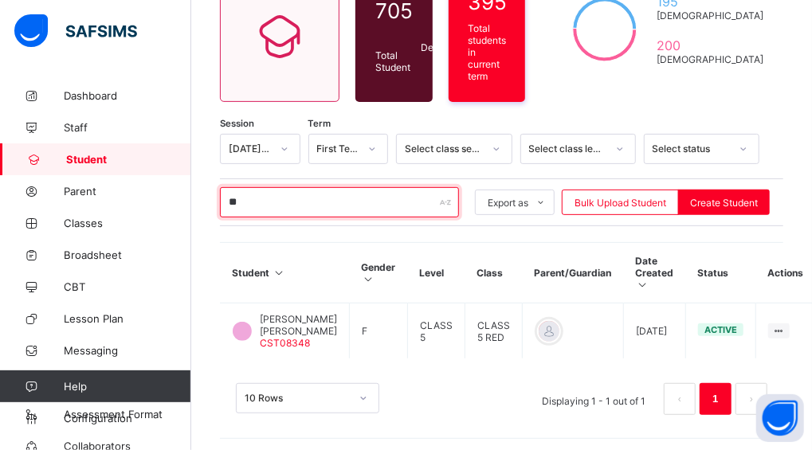
type input "*"
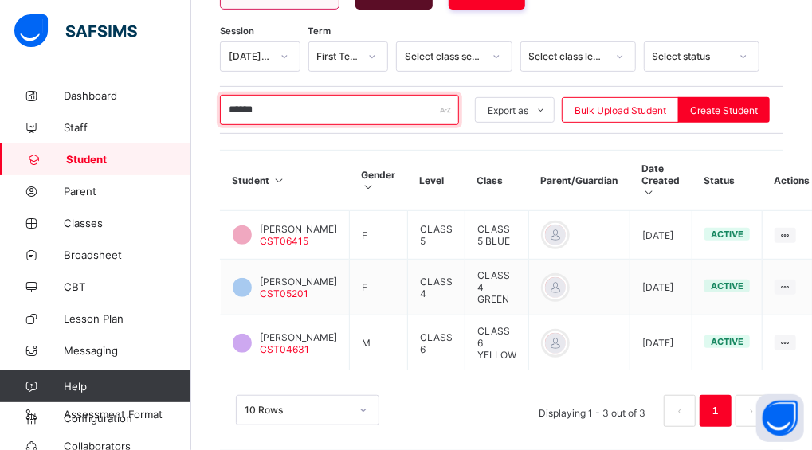
scroll to position [260, 0]
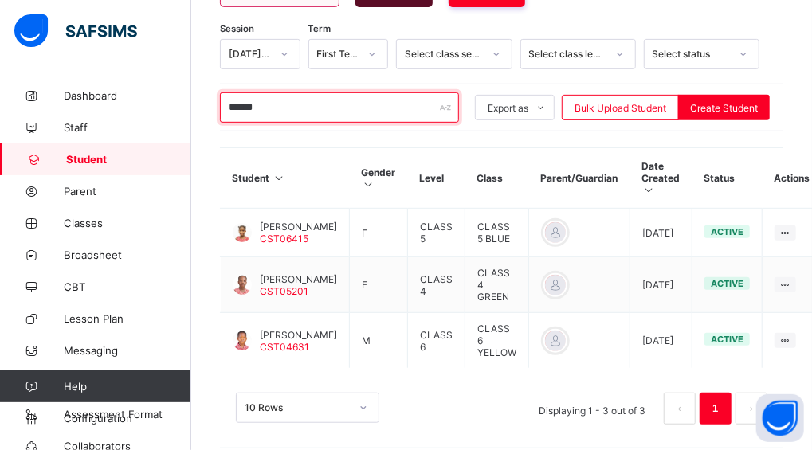
drag, startPoint x: 291, startPoint y: 103, endPoint x: 214, endPoint y: 84, distance: 78.6
click at [214, 84] on div "Student 705 Total Student Active Student 495 Deactivated Student 210 395 Total …" at bounding box center [501, 141] width 621 height 645
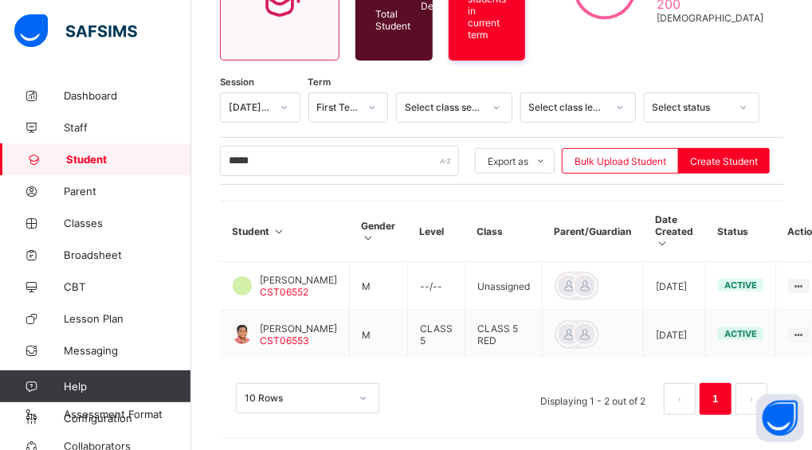
scroll to position [206, 0]
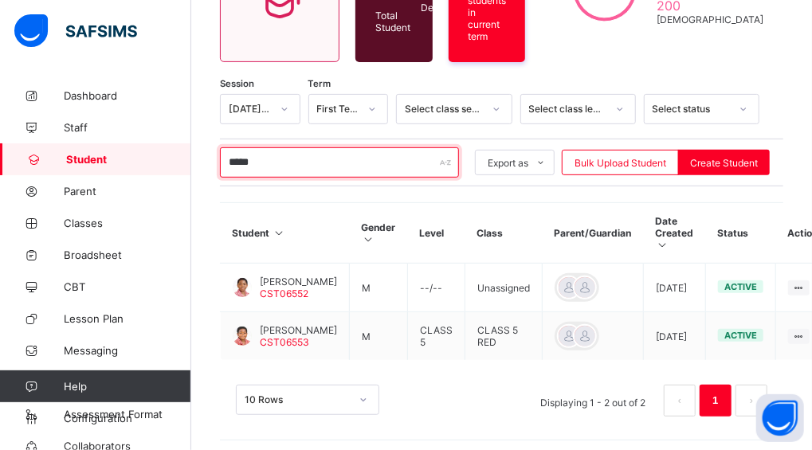
drag, startPoint x: 322, startPoint y: 152, endPoint x: 214, endPoint y: 155, distance: 107.6
click at [214, 155] on div "Student 705 Total Student Active Student 495 Deactivated Student 210 395 Total …" at bounding box center [501, 165] width 621 height 582
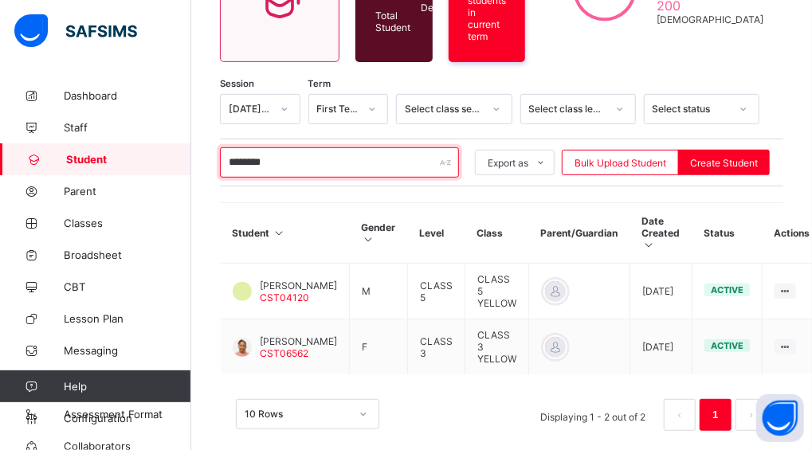
type input "********"
click at [295, 157] on input "********" at bounding box center [339, 162] width 239 height 30
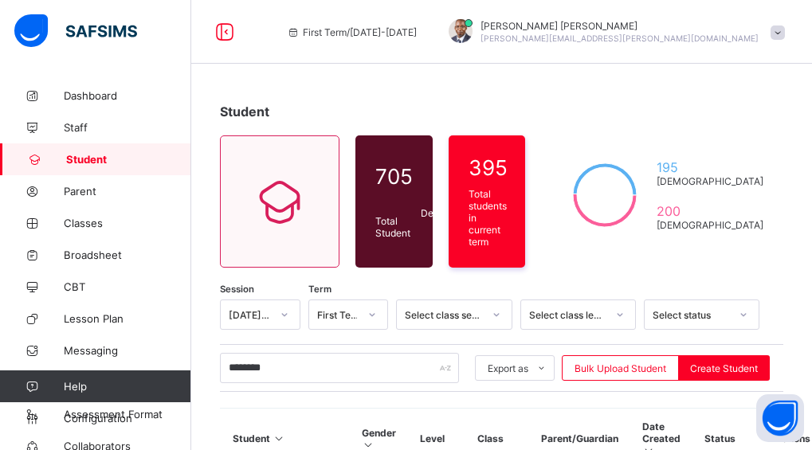
scroll to position [208, 0]
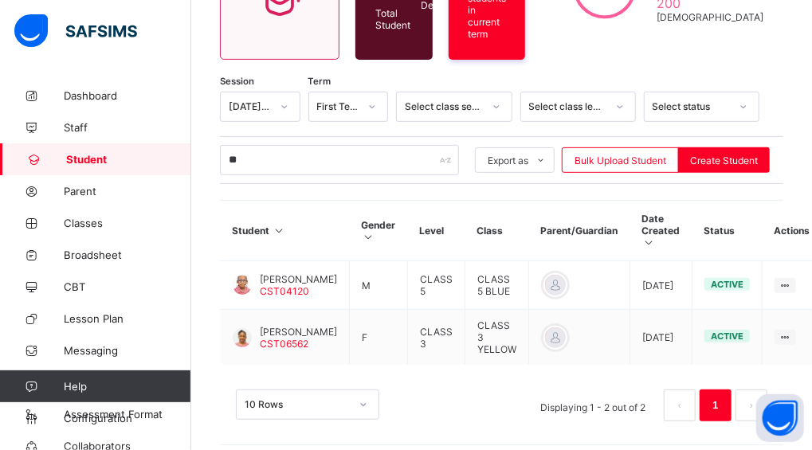
type input "*"
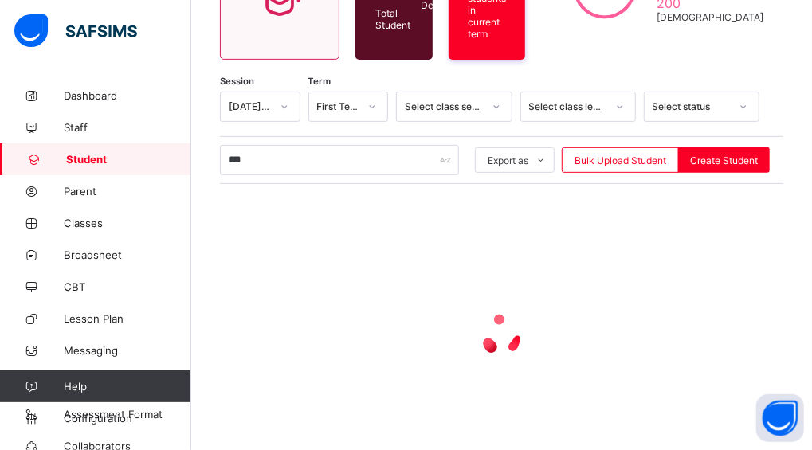
scroll to position [166, 0]
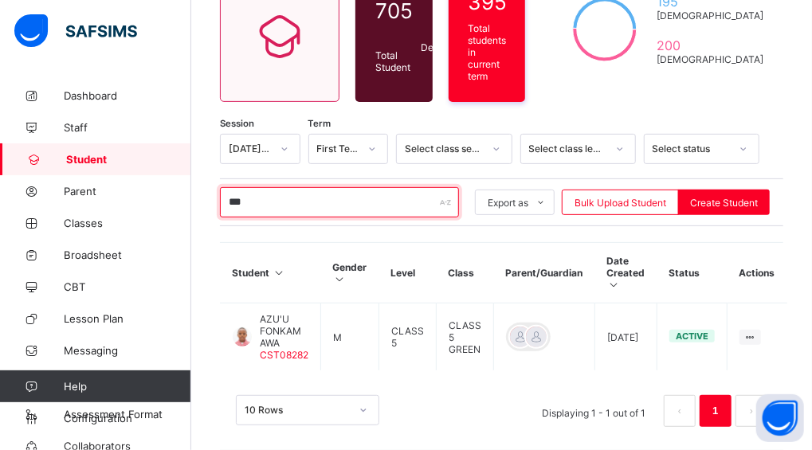
click at [241, 194] on input "***" at bounding box center [339, 202] width 239 height 30
click at [269, 195] on input "***" at bounding box center [339, 202] width 239 height 30
type input "*"
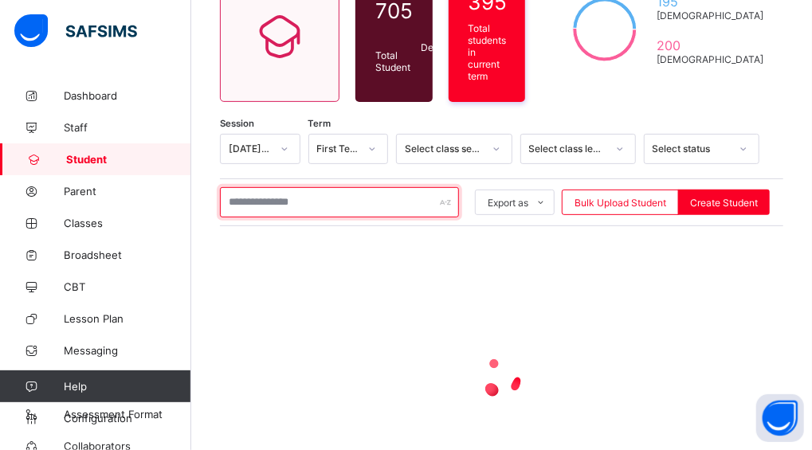
scroll to position [208, 0]
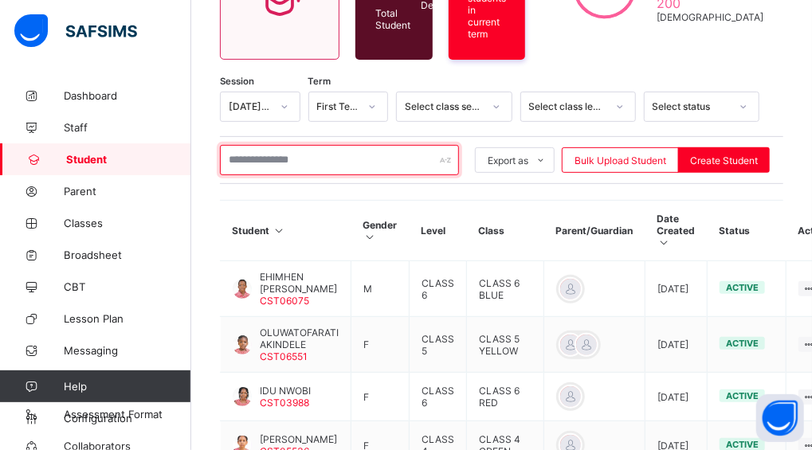
click at [245, 155] on input "text" at bounding box center [339, 160] width 239 height 30
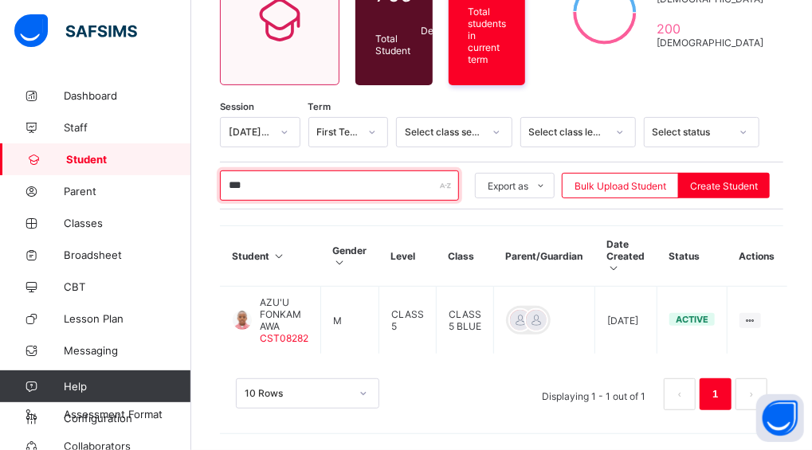
scroll to position [166, 0]
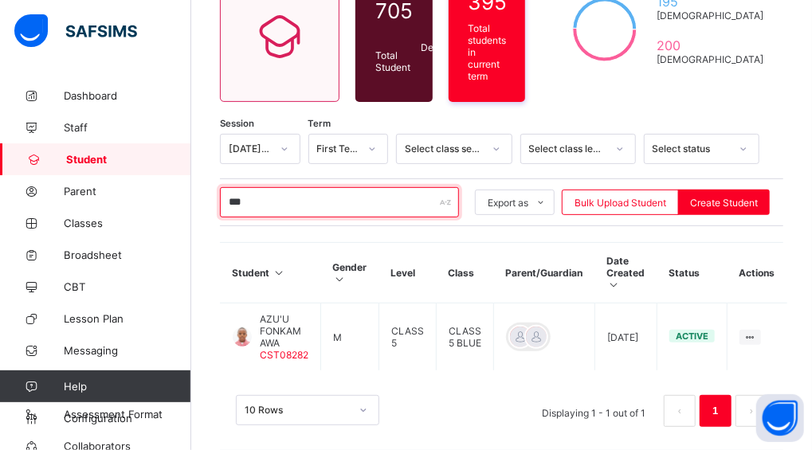
click at [288, 187] on input "***" at bounding box center [339, 202] width 239 height 30
type input "*"
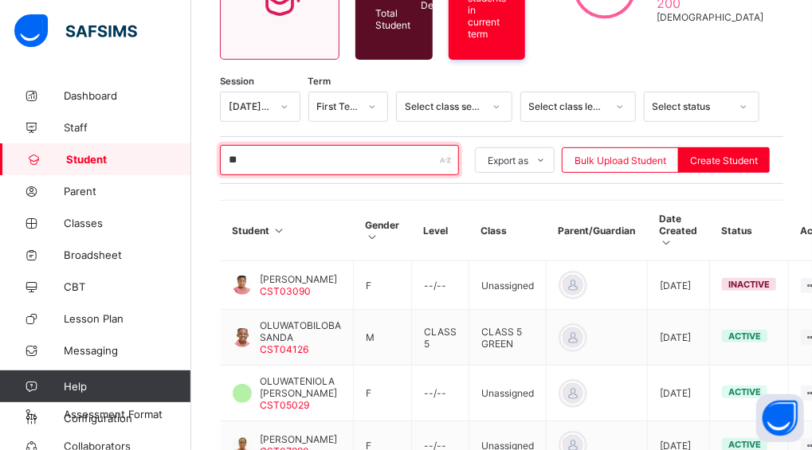
type input "*"
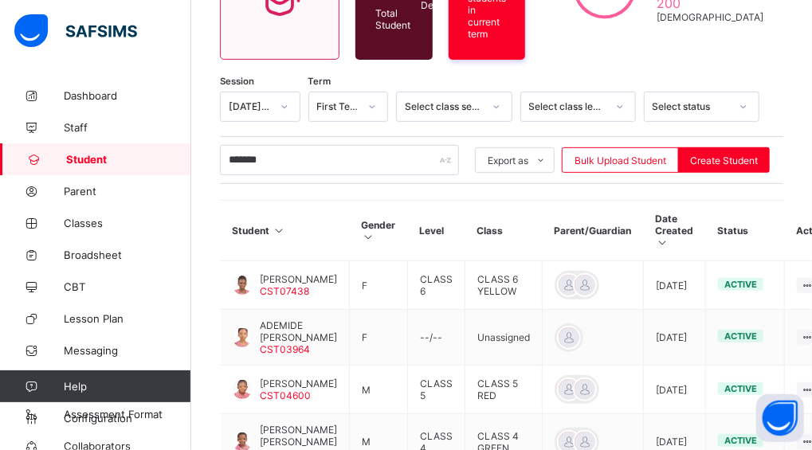
click at [206, 174] on div "Student 705 Total Student Active Student 495 Deactivated Student 210 395 Total …" at bounding box center [501, 369] width 621 height 995
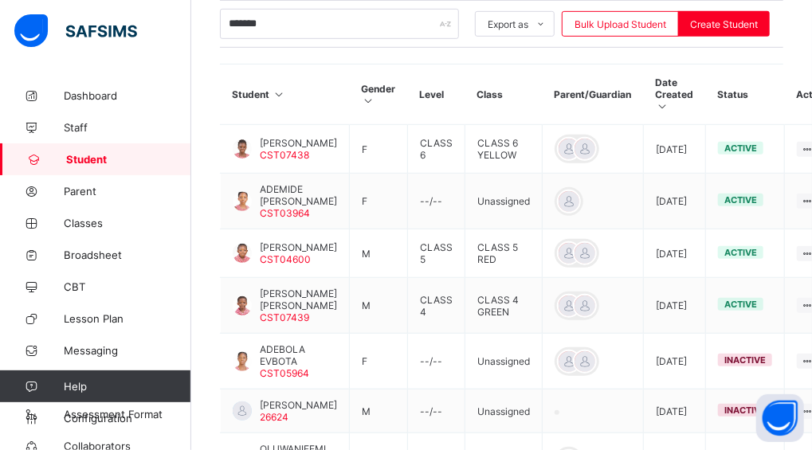
scroll to position [347, 0]
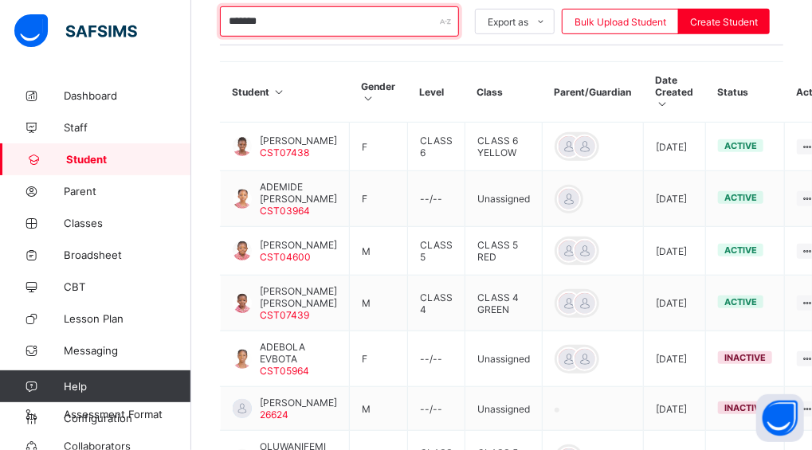
click at [285, 19] on input "*******" at bounding box center [339, 21] width 239 height 30
type input "*"
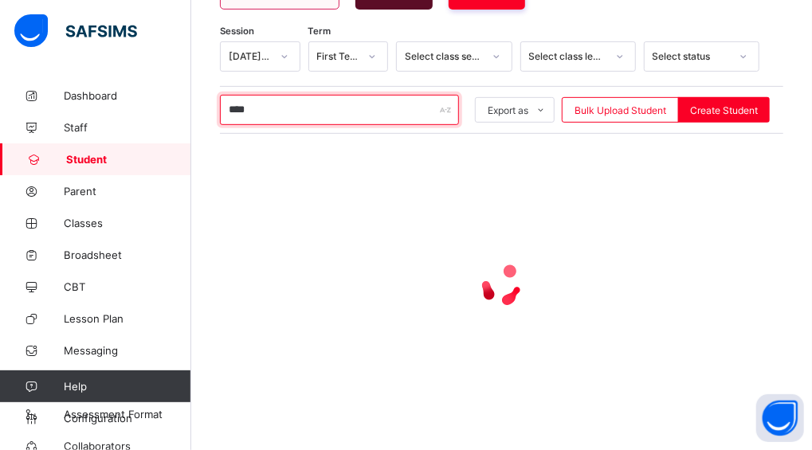
scroll to position [155, 0]
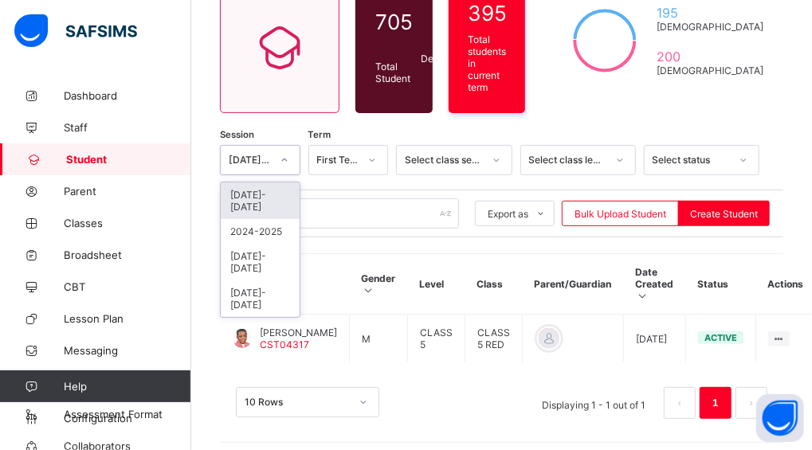
click at [296, 159] on div at bounding box center [284, 159] width 27 height 25
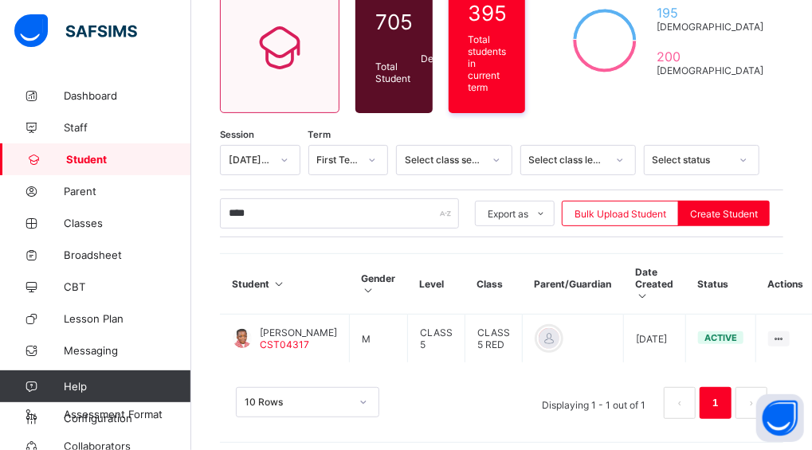
click at [331, 174] on div "Session 2025-2026 Term First Term Select class section Select class level Selec…" at bounding box center [501, 290] width 563 height 290
click at [248, 234] on div "Session 2025-2026 Term First Term Select class section Select class level Selec…" at bounding box center [501, 290] width 563 height 290
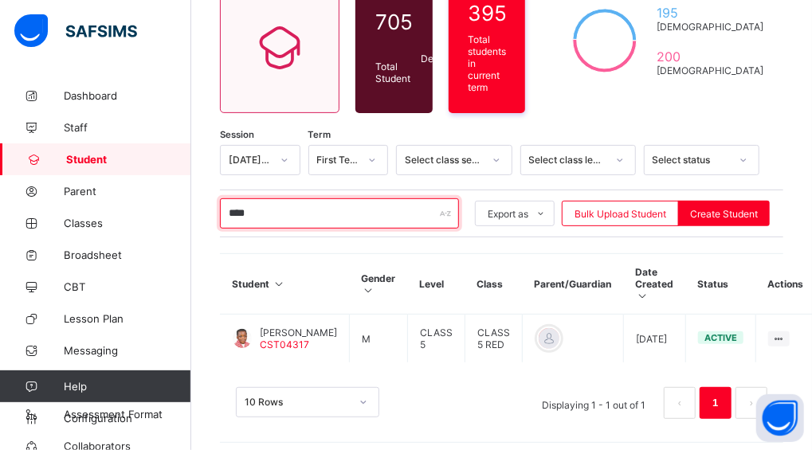
click at [260, 203] on input "****" at bounding box center [339, 213] width 239 height 30
type input "*"
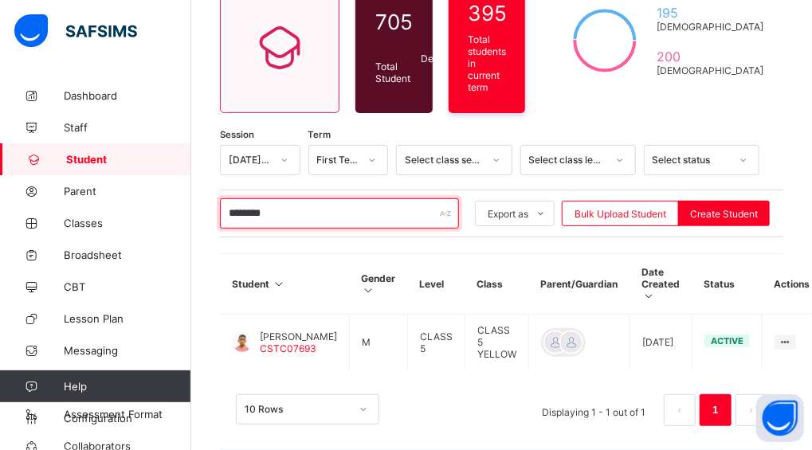
drag, startPoint x: 298, startPoint y: 203, endPoint x: 217, endPoint y: 222, distance: 82.7
click at [217, 222] on div "Student 705 Total Student Active Student 495 Deactivated Student 210 395 Total …" at bounding box center [501, 195] width 621 height 541
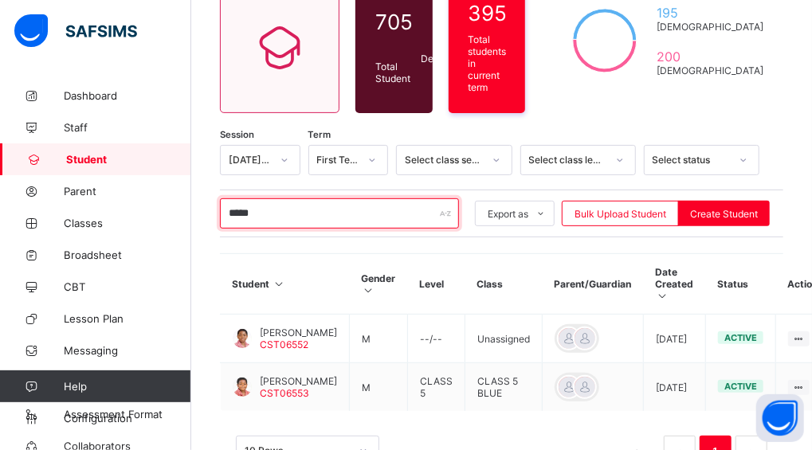
drag, startPoint x: 316, startPoint y: 202, endPoint x: 206, endPoint y: 206, distance: 110.8
click at [206, 206] on div "Student 705 Total Student Active Student 495 Deactivated Student 210 395 Total …" at bounding box center [501, 216] width 621 height 582
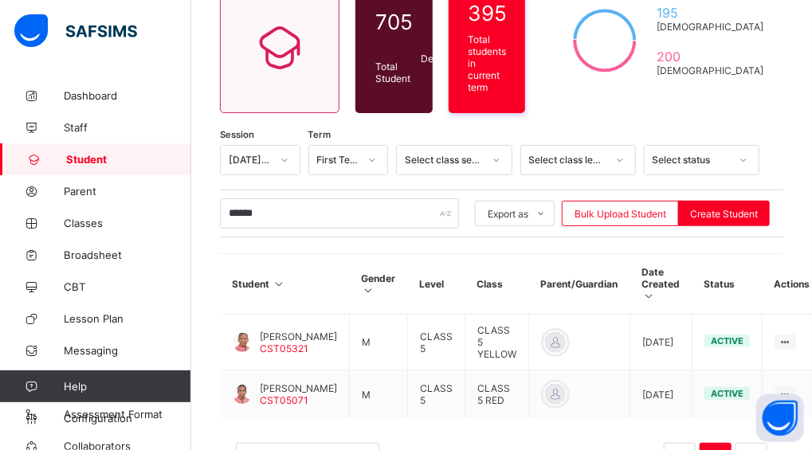
click at [203, 226] on div "Student 705 Total Student Active Student 495 Deactivated Student 210 395 Total …" at bounding box center [501, 219] width 621 height 589
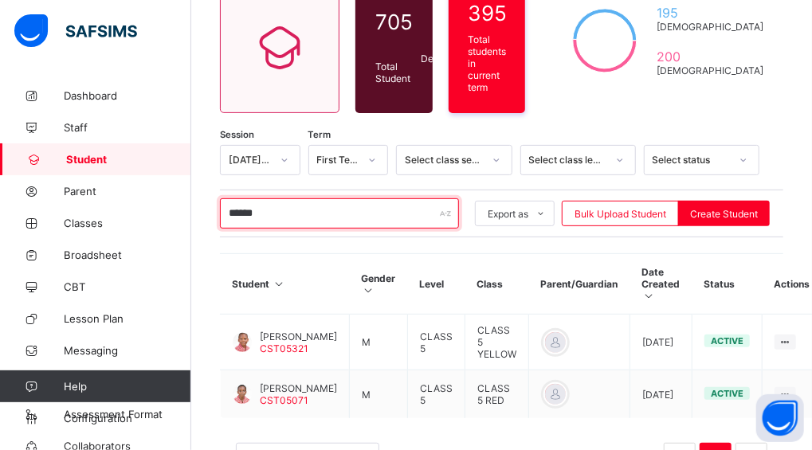
click at [303, 213] on input "******" at bounding box center [339, 213] width 239 height 30
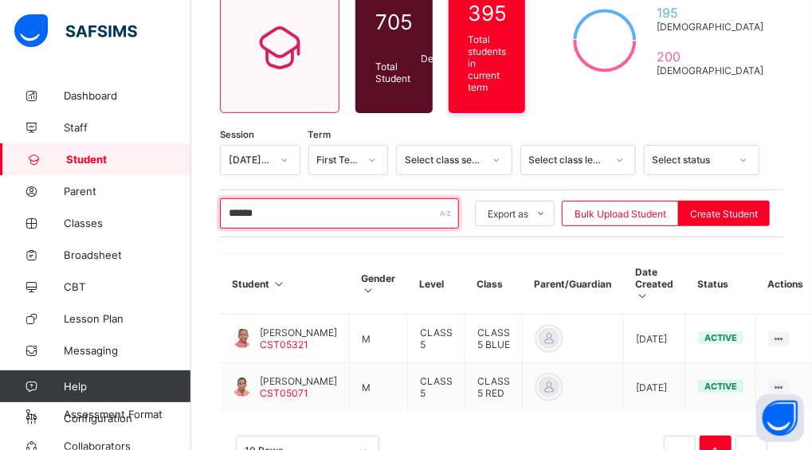
click at [274, 203] on input "******" at bounding box center [339, 213] width 239 height 30
type input "*"
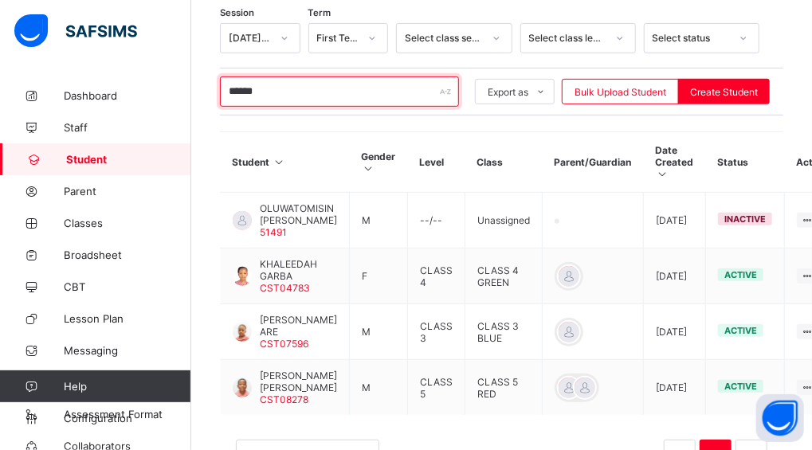
scroll to position [285, 0]
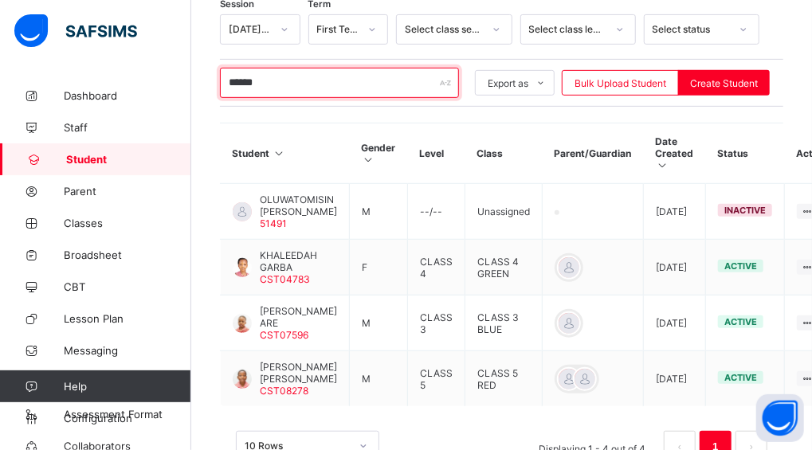
type input "******"
drag, startPoint x: 300, startPoint y: 71, endPoint x: 215, endPoint y: 61, distance: 85.1
click at [215, 61] on div "Student 705 Total Student Active Student 495 Deactivated Student 210 395 Total …" at bounding box center [501, 148] width 621 height 708
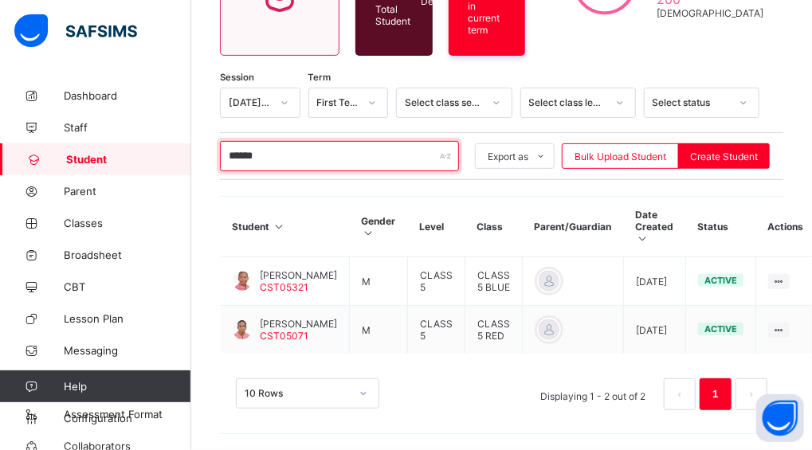
scroll to position [207, 0]
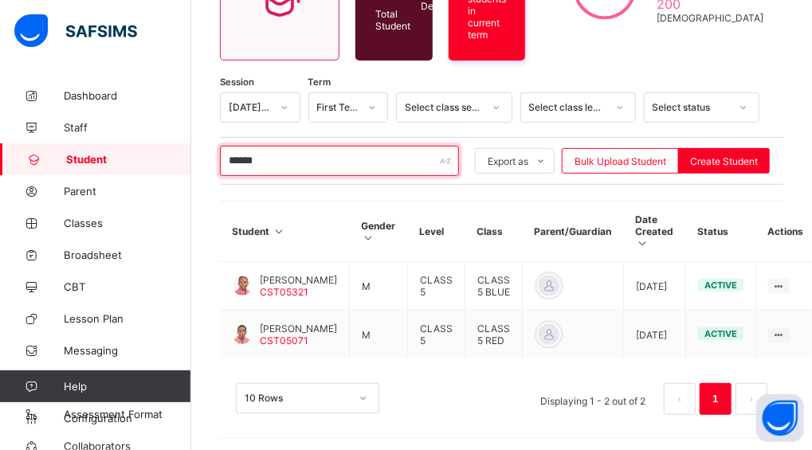
drag, startPoint x: 296, startPoint y: 148, endPoint x: 180, endPoint y: 149, distance: 116.3
click at [182, 149] on div "First Term / 2025-2026 Paul-Egieye Michael Paul-Egieye.Michael@coronaschools.or…" at bounding box center [406, 124] width 812 height 662
paste input "text"
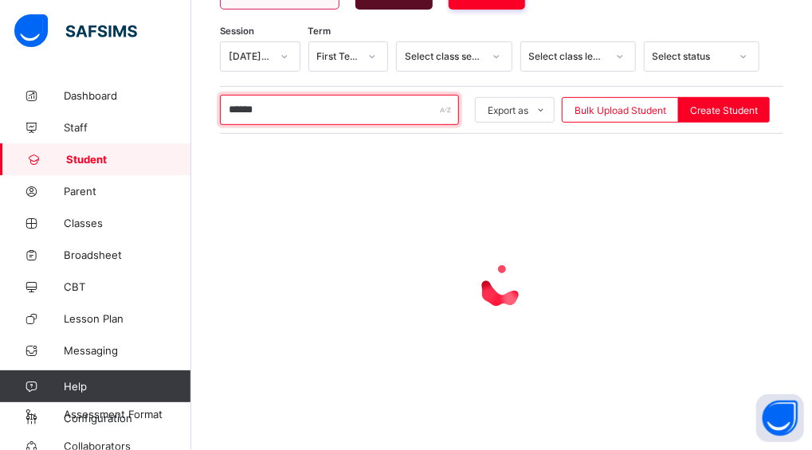
scroll to position [285, 0]
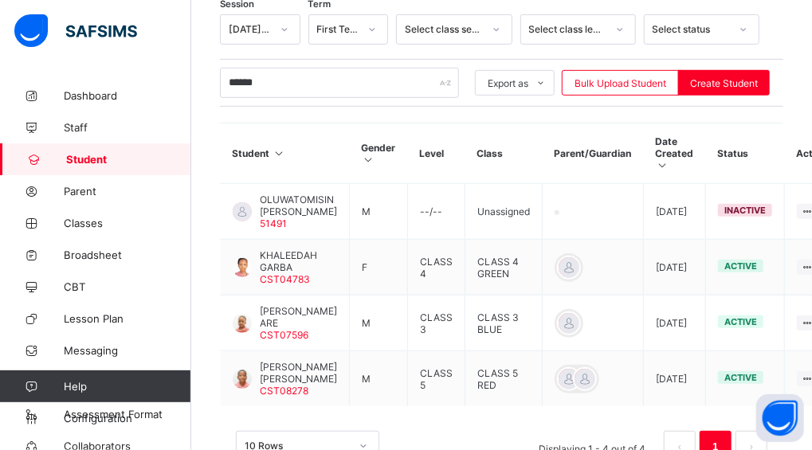
click at [293, 413] on div "10 Rows Displaying 1 - 4 out of 4 1" at bounding box center [501, 439] width 563 height 80
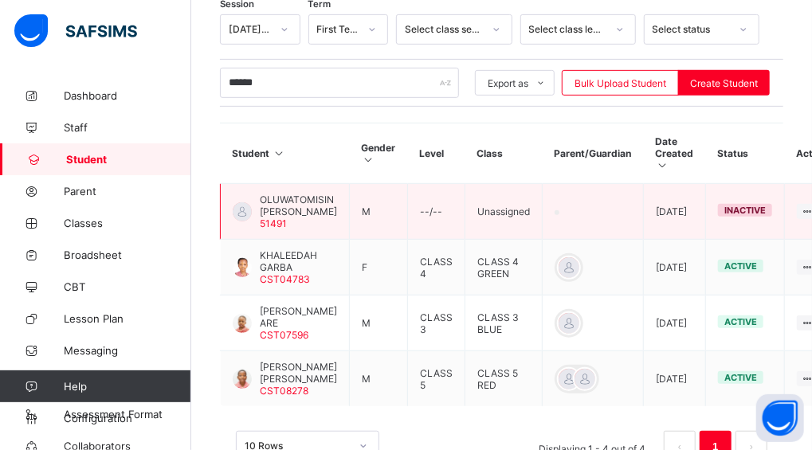
scroll to position [322, 0]
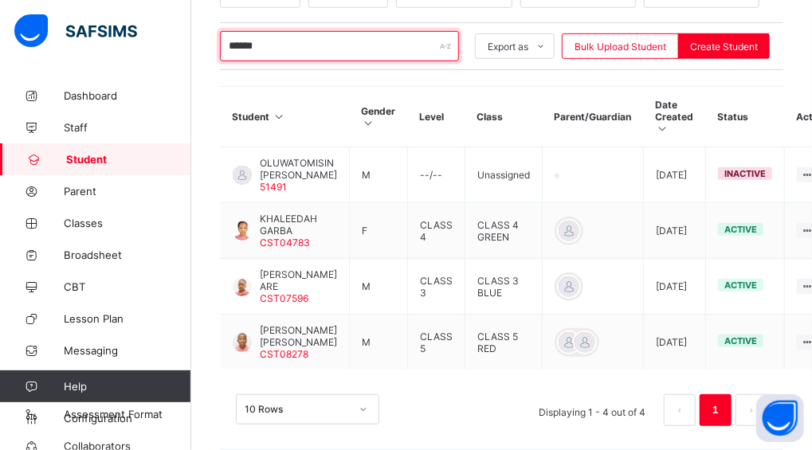
click at [277, 46] on input "******" at bounding box center [339, 46] width 239 height 30
type input "*"
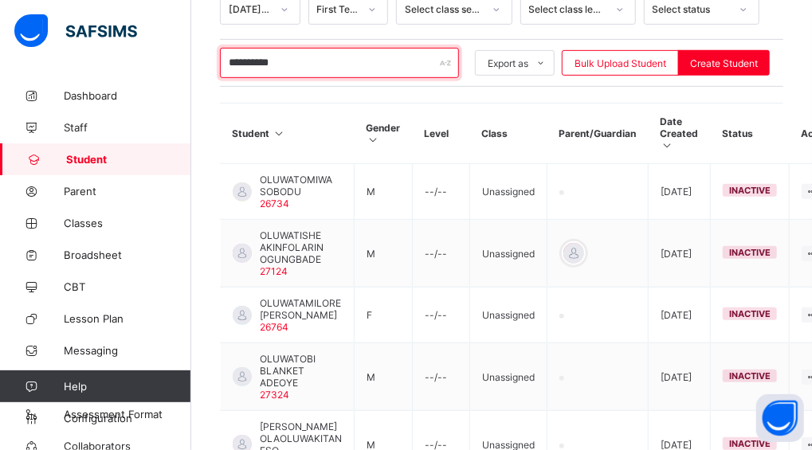
scroll to position [284, 0]
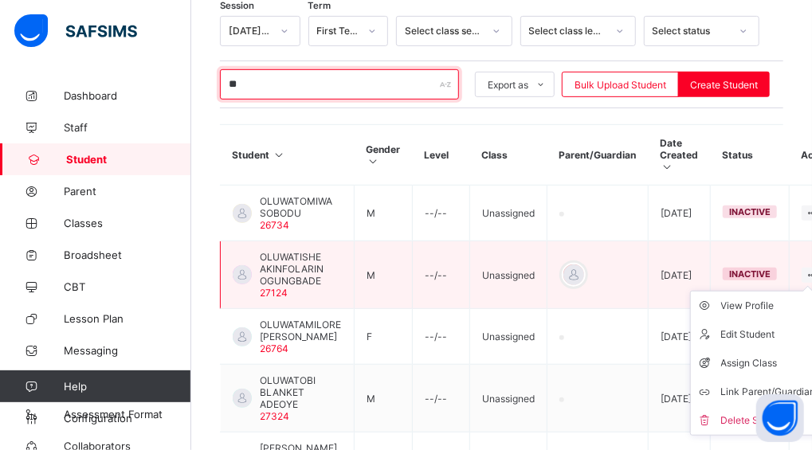
type input "*"
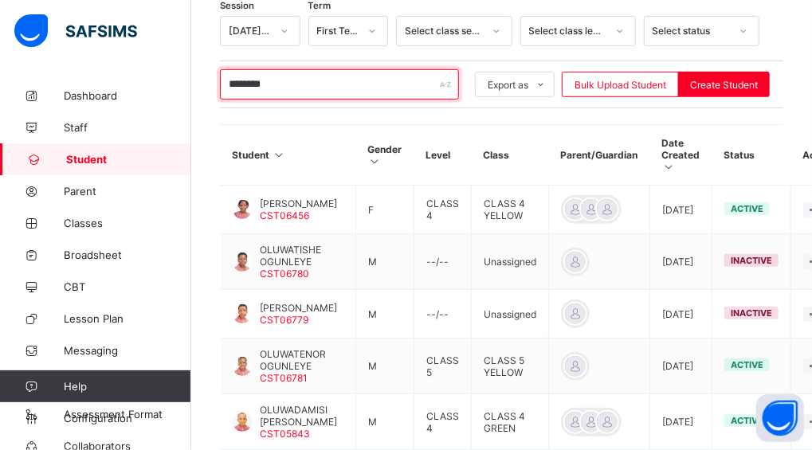
drag, startPoint x: 287, startPoint y: 78, endPoint x: 210, endPoint y: 69, distance: 77.9
click at [210, 69] on div "Student 705 Total Student Active Student 495 Deactivated Student 210 395 Total …" at bounding box center [501, 310] width 621 height 1028
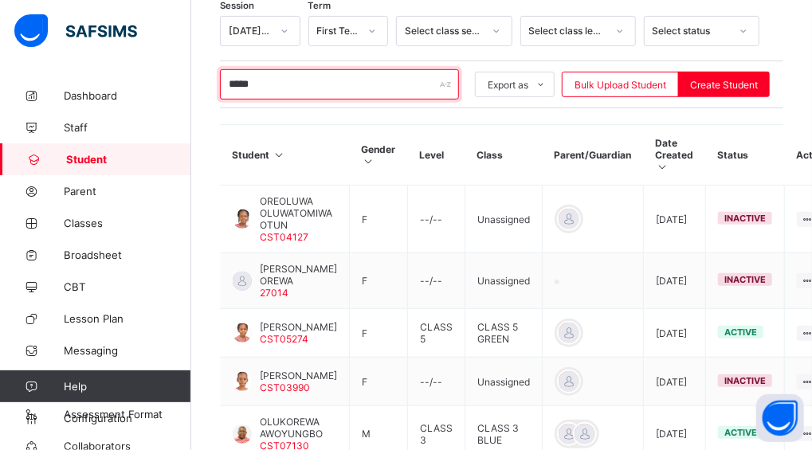
click at [354, 76] on input "*****" at bounding box center [339, 84] width 239 height 30
type input "*"
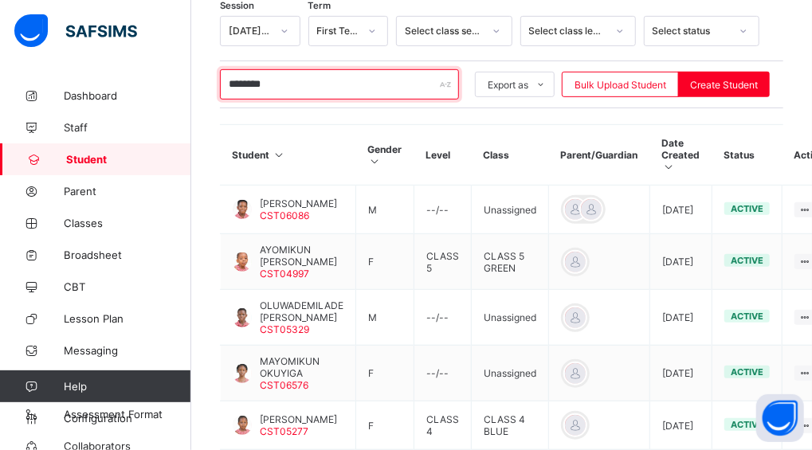
type input "********"
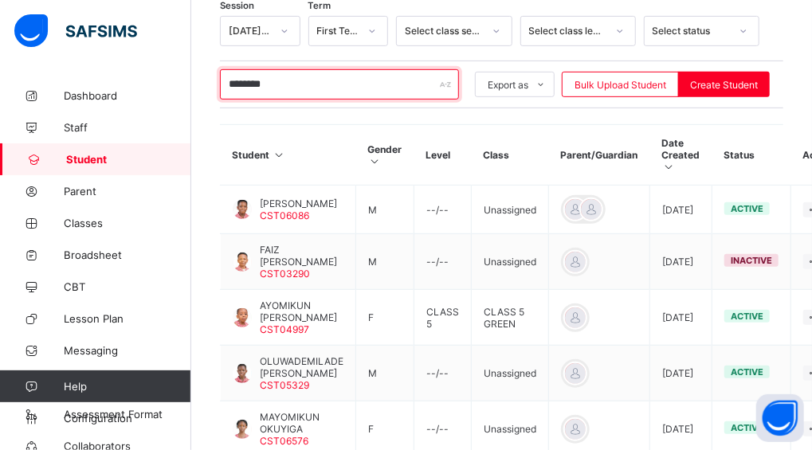
drag, startPoint x: 294, startPoint y: 83, endPoint x: 223, endPoint y: 73, distance: 71.5
click at [223, 69] on input "********" at bounding box center [339, 84] width 239 height 30
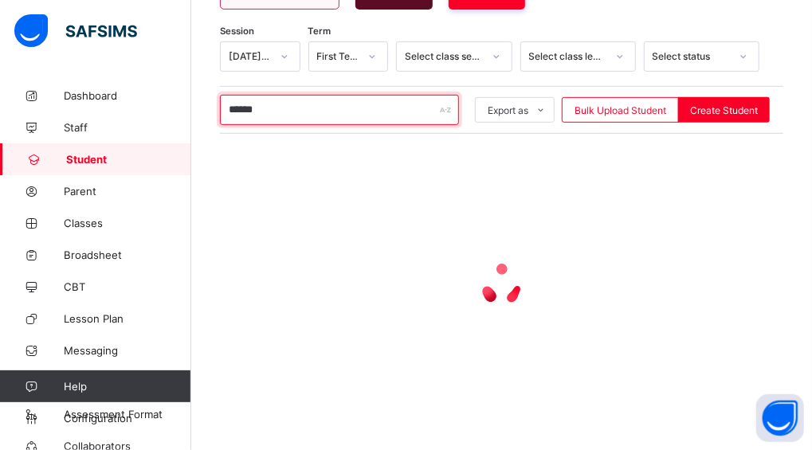
scroll to position [202, 0]
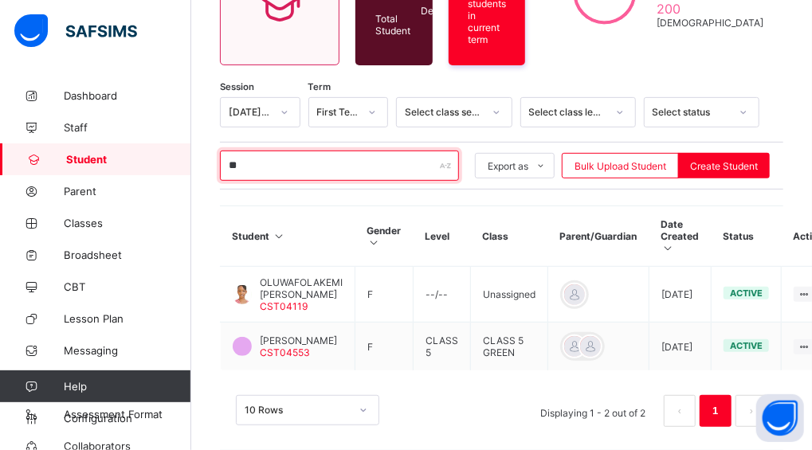
type input "*"
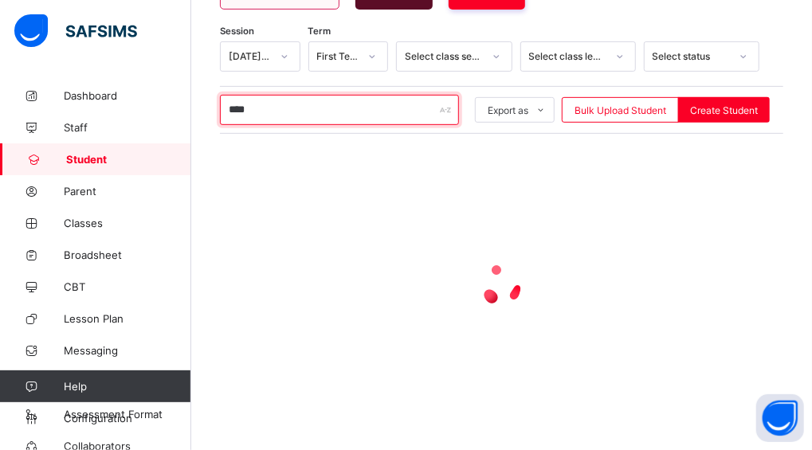
scroll to position [166, 0]
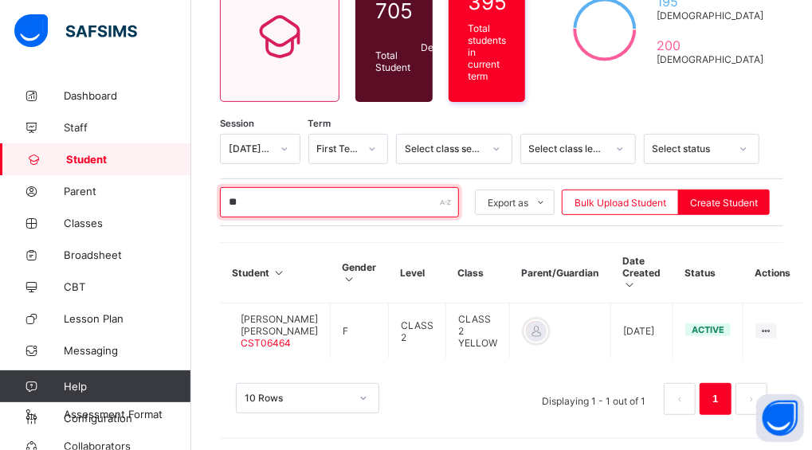
type input "*"
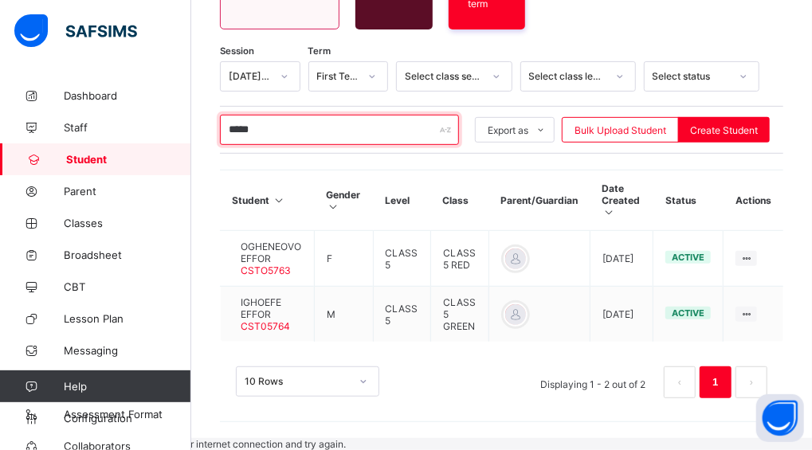
scroll to position [207, 0]
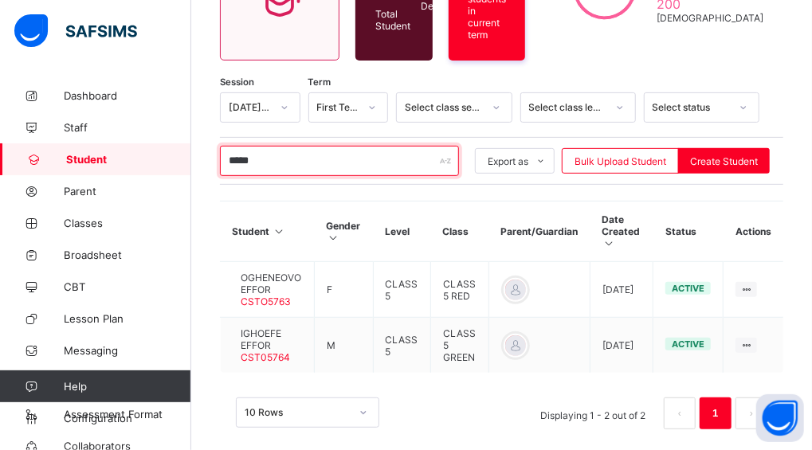
click at [279, 150] on input "*****" at bounding box center [339, 161] width 239 height 30
type input "*"
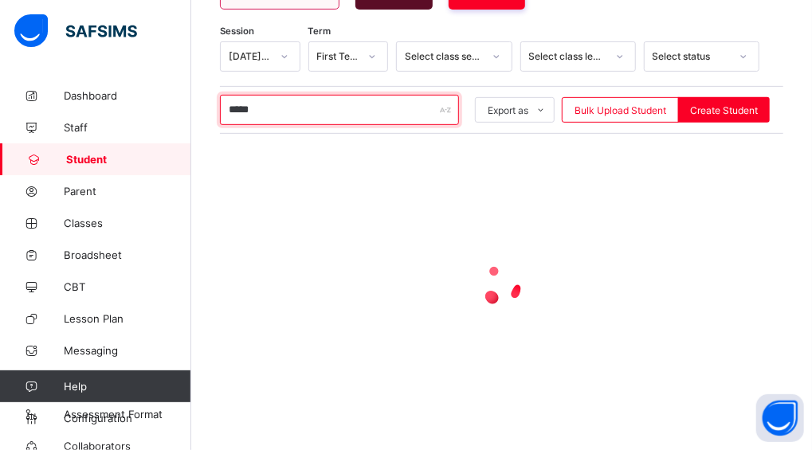
scroll to position [166, 0]
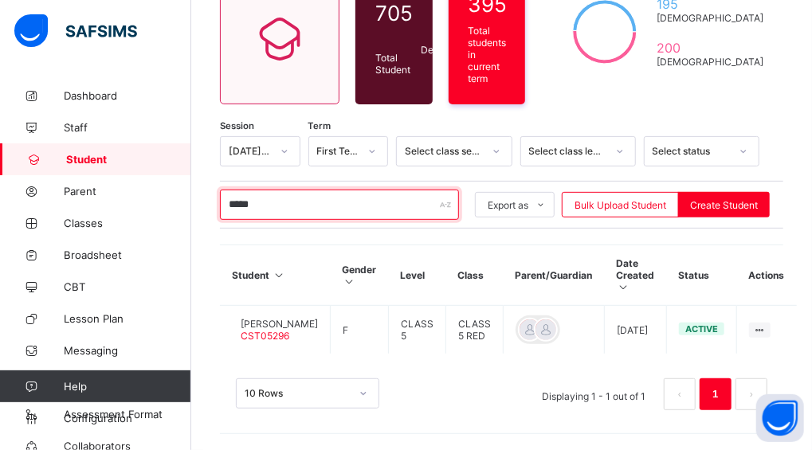
click at [273, 197] on input "*****" at bounding box center [339, 205] width 239 height 30
type input "*"
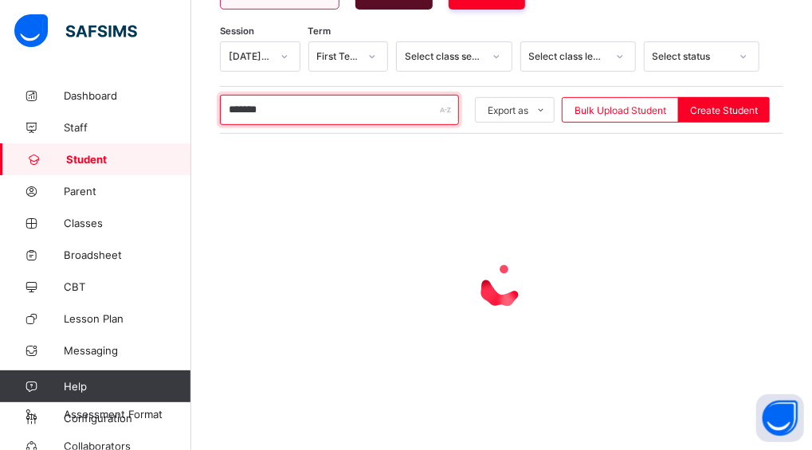
scroll to position [284, 0]
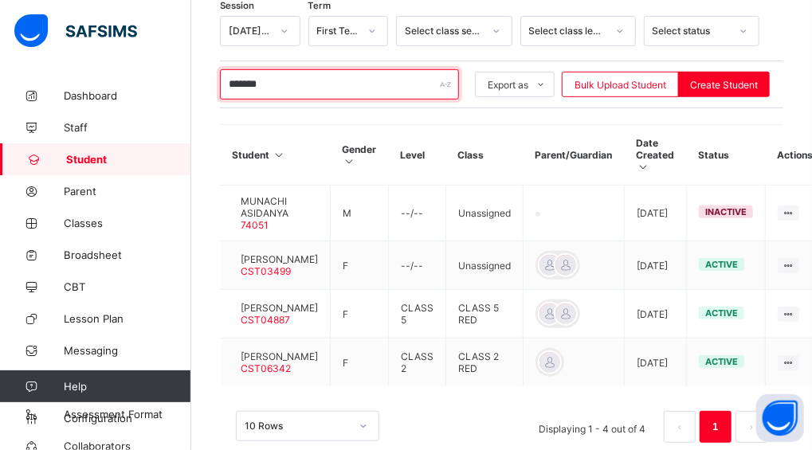
click at [304, 84] on input "*******" at bounding box center [339, 84] width 239 height 30
type input "*"
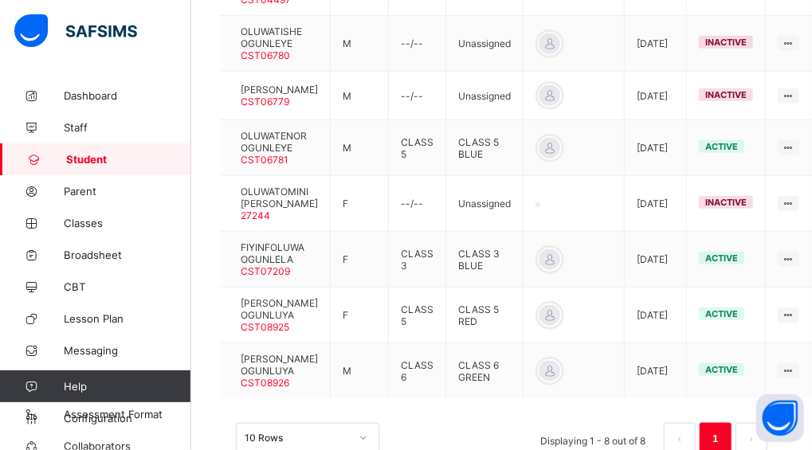
scroll to position [535, 0]
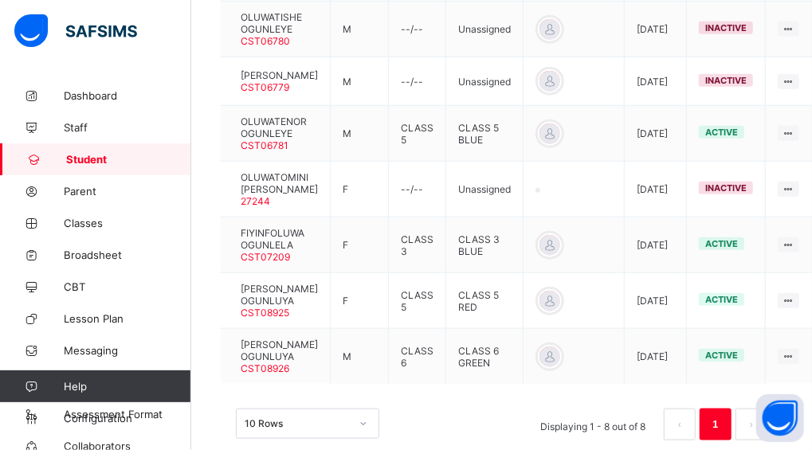
click at [198, 93] on div "Student 705 Total Student Active Student 495 Deactivated Student 210 395 Total …" at bounding box center [501, 12] width 621 height 936
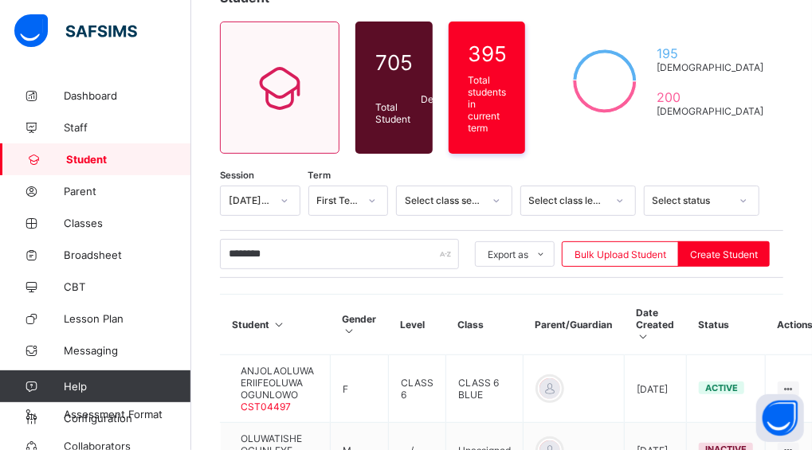
scroll to position [89, 0]
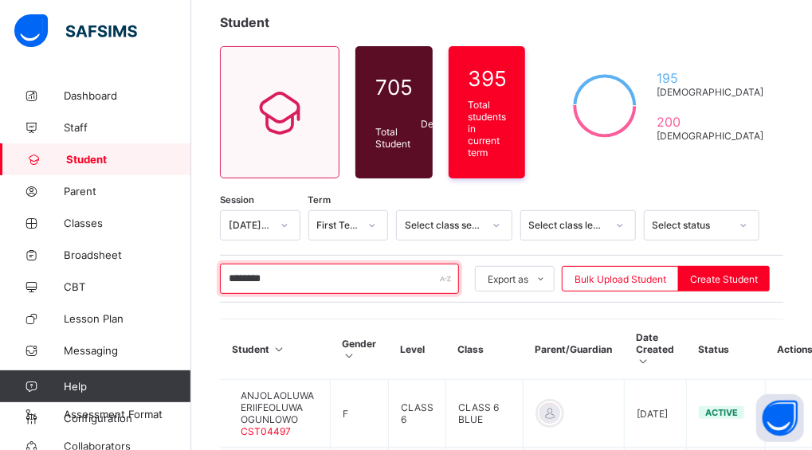
drag, startPoint x: 330, startPoint y: 276, endPoint x: 201, endPoint y: 284, distance: 129.2
click at [201, 284] on div "Student 705 Total Student Active Student 495 Deactivated Student 210 395 Total …" at bounding box center [501, 458] width 621 height 936
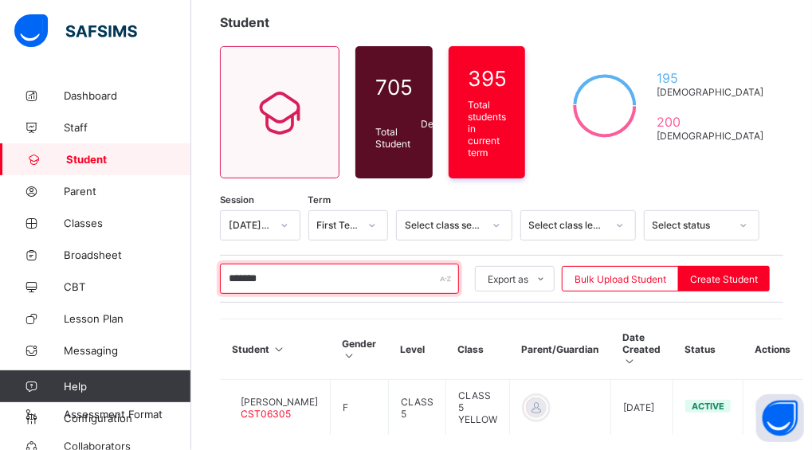
drag, startPoint x: 285, startPoint y: 270, endPoint x: 202, endPoint y: 272, distance: 82.9
click at [202, 272] on div "Student 705 Total Student Active Student 495 Deactivated Student 210 395 Total …" at bounding box center [501, 260] width 621 height 541
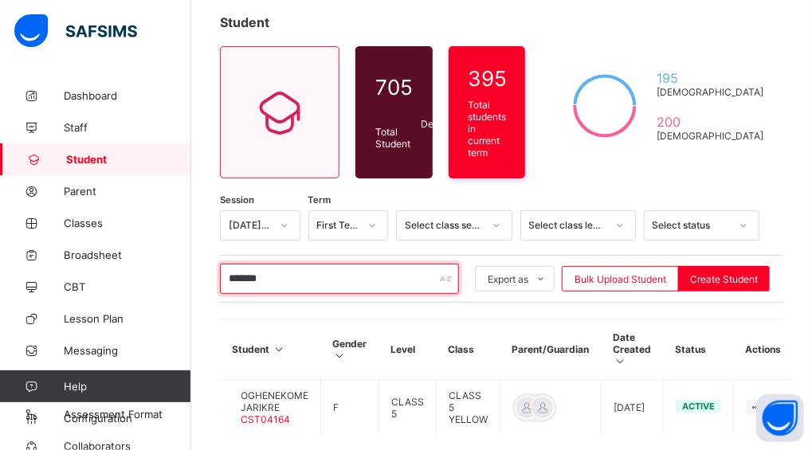
drag, startPoint x: 315, startPoint y: 265, endPoint x: 217, endPoint y: 276, distance: 99.4
click at [217, 274] on div "Student 705 Total Student Active Student 495 Deactivated Student 210 395 Total …" at bounding box center [501, 260] width 621 height 541
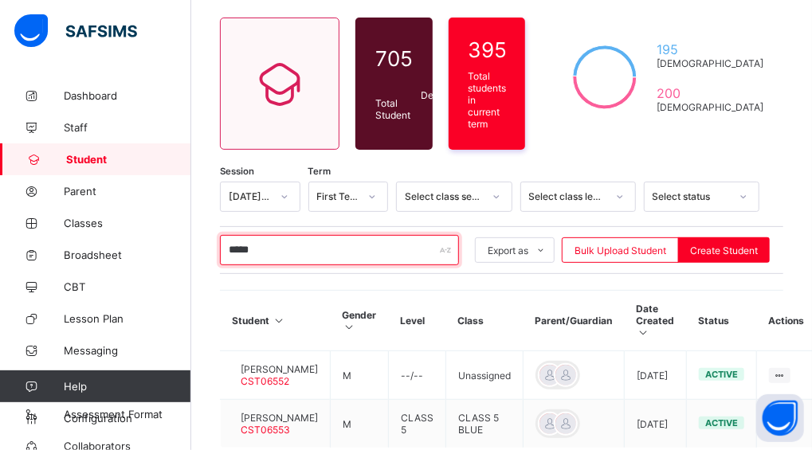
scroll to position [123, 0]
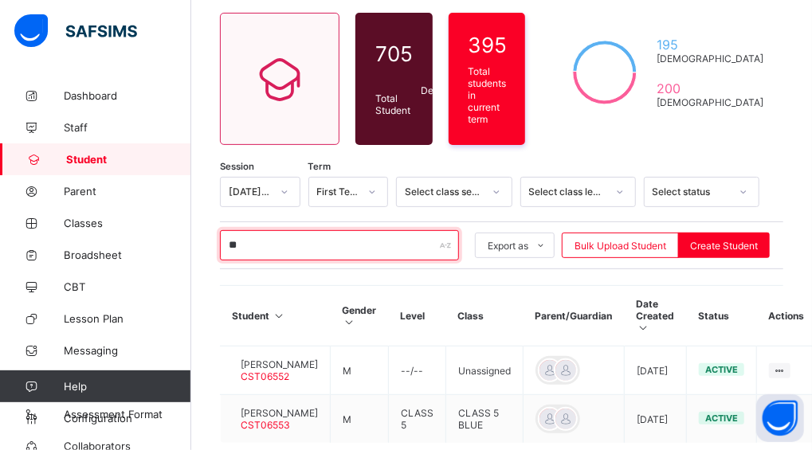
type input "*"
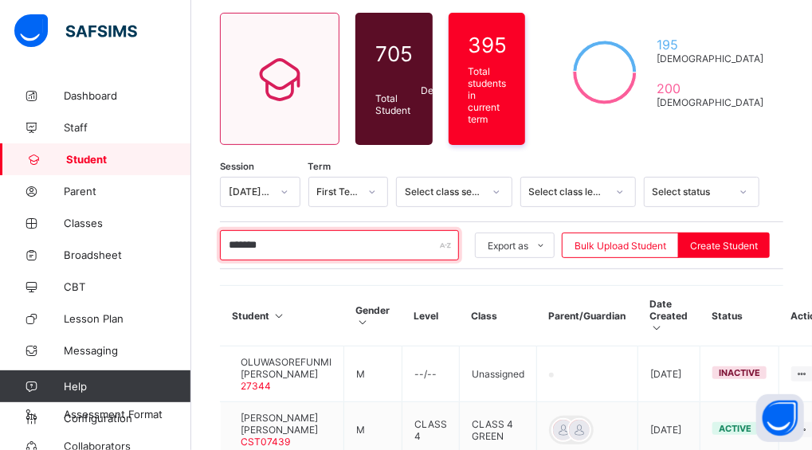
type input "*******"
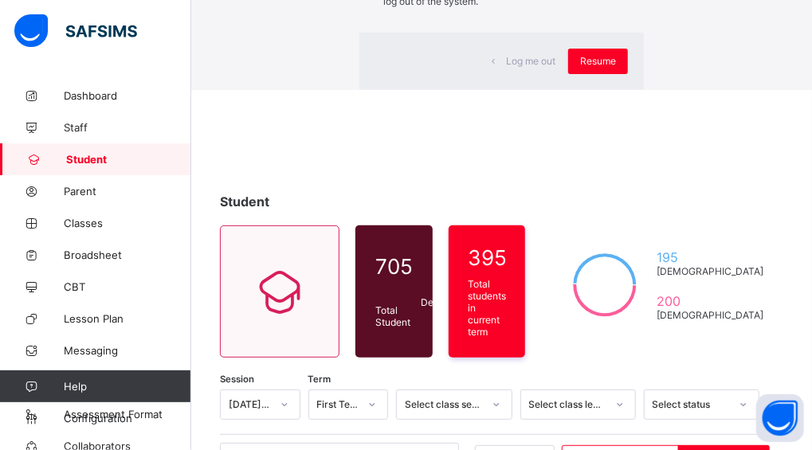
click at [580, 67] on span "Resume" at bounding box center [598, 61] width 36 height 12
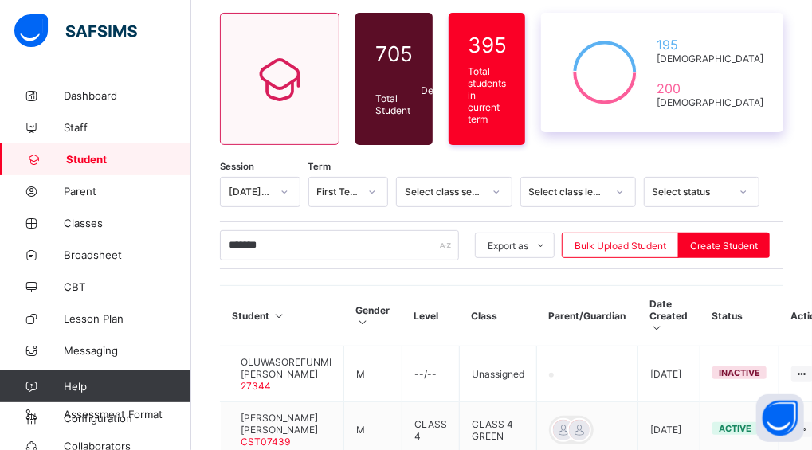
click at [652, 115] on div at bounding box center [605, 73] width 96 height 88
click at [648, 151] on div "Student 705 Total Student Active Student 495 Deactivated Student 210 395 Total …" at bounding box center [501, 359] width 621 height 805
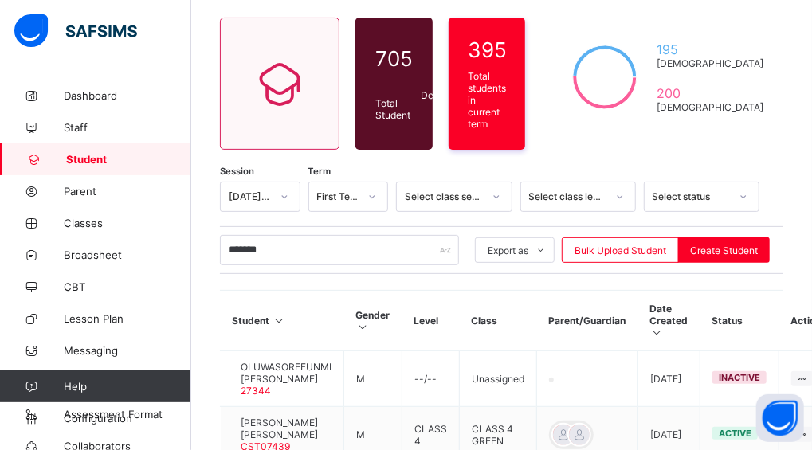
scroll to position [0, 0]
